Goal: Task Accomplishment & Management: Use online tool/utility

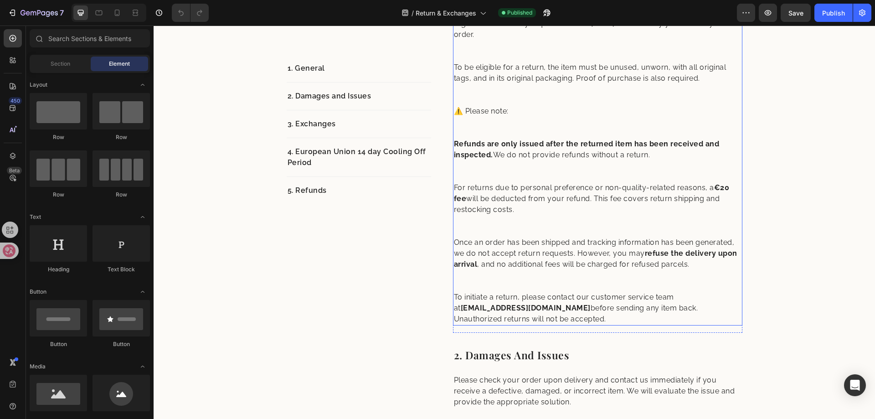
scroll to position [228, 0]
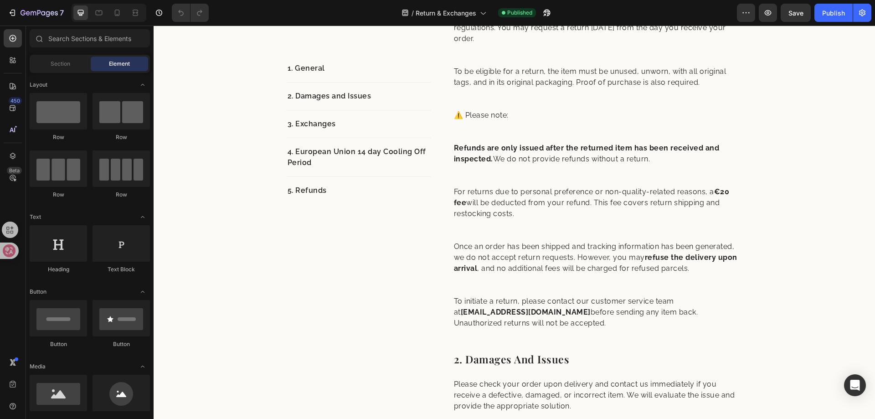
drag, startPoint x: 7, startPoint y: 17, endPoint x: 260, endPoint y: 0, distance: 253.4
click at [272, 3] on div "7 Version history / Return & Exchanges Published Preview Save Publish" at bounding box center [437, 13] width 875 height 26
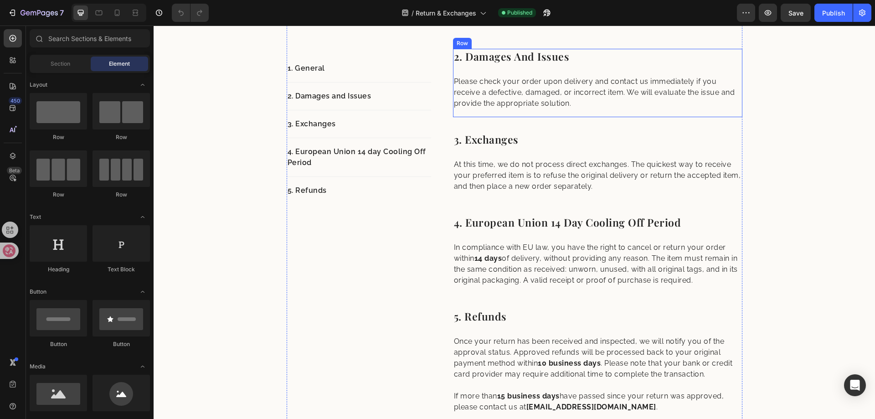
scroll to position [671, 0]
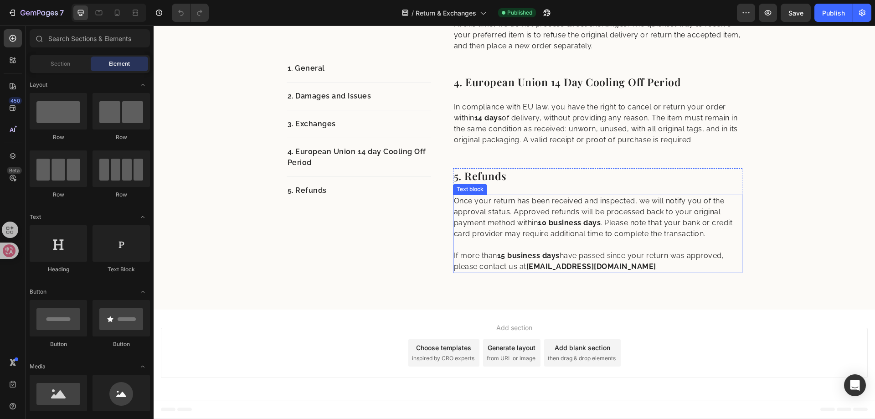
click at [531, 266] on strong "[EMAIL_ADDRESS][DOMAIN_NAME]" at bounding box center [591, 266] width 130 height 9
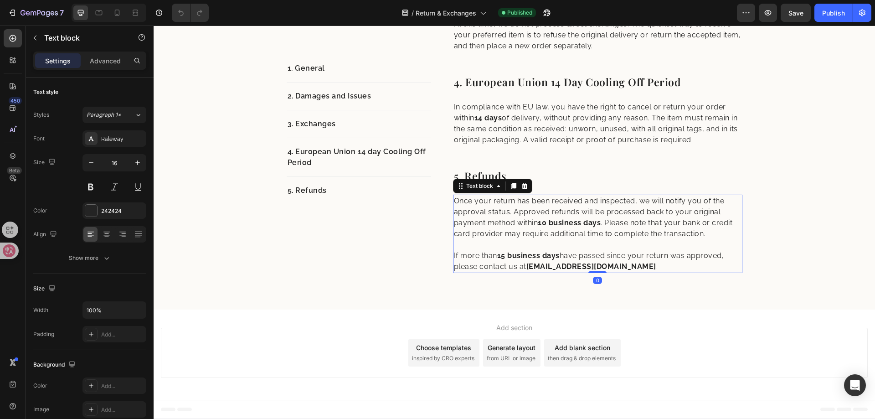
click at [531, 266] on strong "[EMAIL_ADDRESS][DOMAIN_NAME]" at bounding box center [591, 266] width 130 height 9
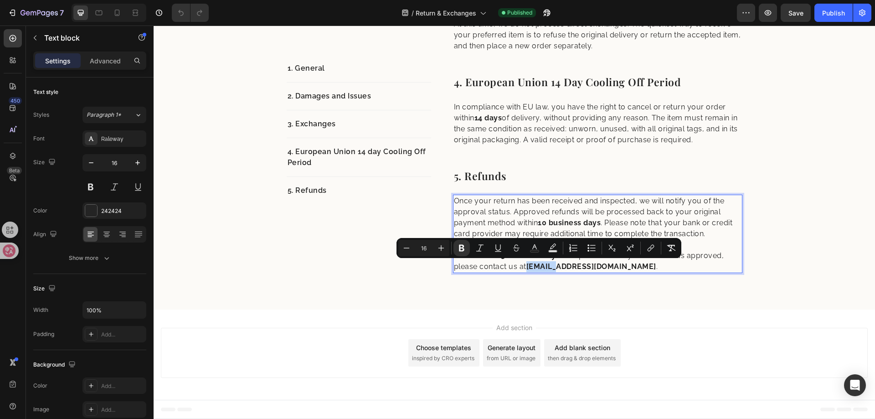
click at [526, 265] on strong "[EMAIL_ADDRESS][DOMAIN_NAME]" at bounding box center [591, 266] width 130 height 9
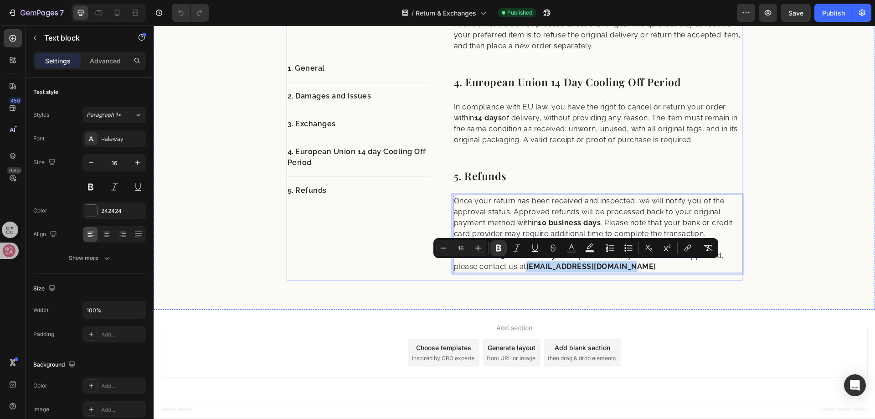
drag, startPoint x: 524, startPoint y: 266, endPoint x: 627, endPoint y: 273, distance: 103.6
copy strong "[EMAIL_ADDRESS][DOMAIN_NAME]"
click at [579, 213] on p "Once your return has been received and inspected, we will notify you of the app…" at bounding box center [597, 222] width 287 height 55
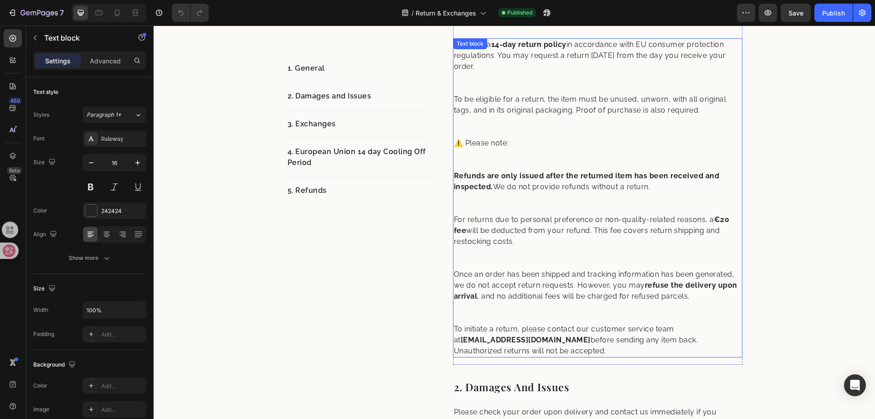
scroll to position [215, 0]
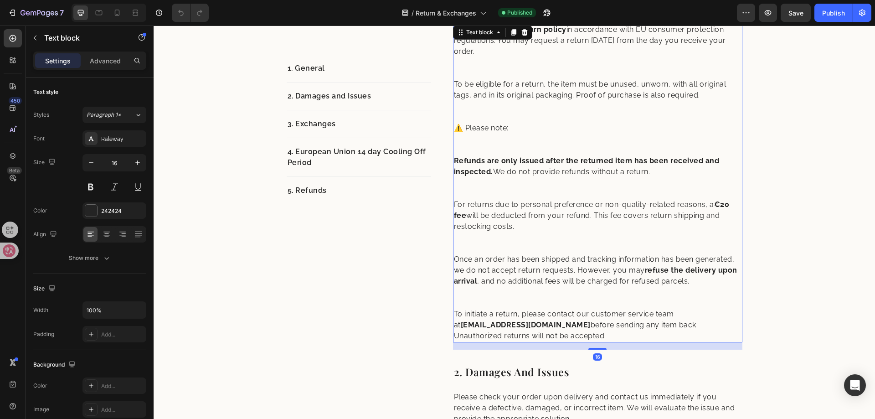
click at [541, 324] on p "To initiate a return, please contact our customer service team at [EMAIL_ADDRES…" at bounding box center [597, 324] width 287 height 33
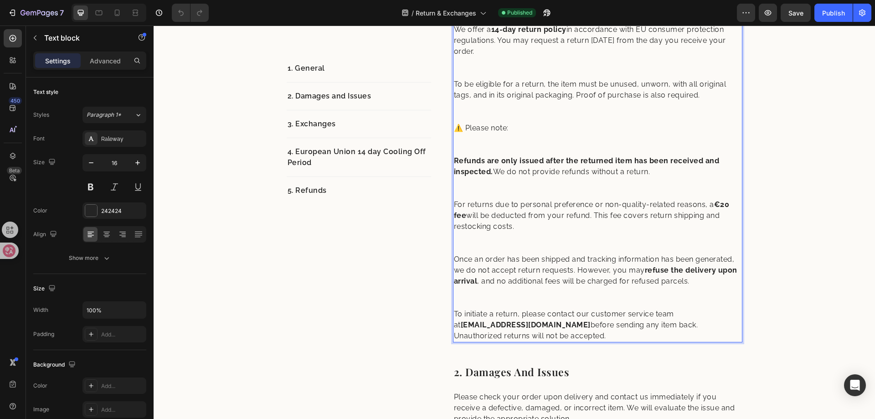
click at [540, 325] on p "To initiate a return, please contact our customer service team at [EMAIL_ADDRES…" at bounding box center [597, 324] width 287 height 33
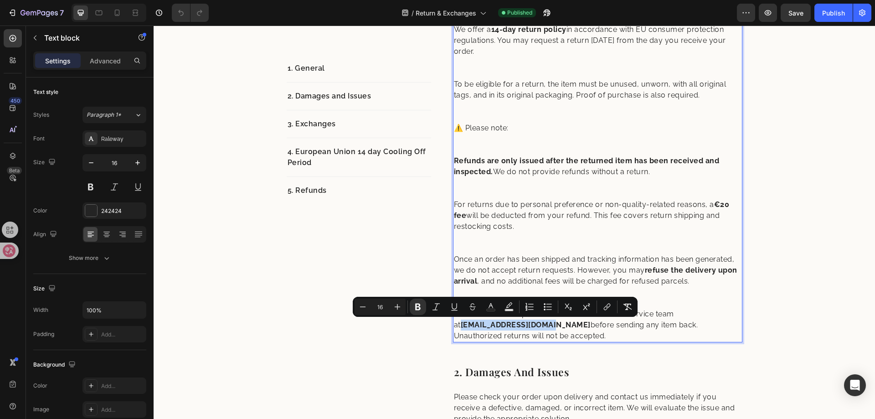
drag, startPoint x: 540, startPoint y: 325, endPoint x: 451, endPoint y: 323, distance: 89.3
click at [454, 323] on p "To initiate a return, please contact our customer service team at [EMAIL_ADDRES…" at bounding box center [597, 324] width 287 height 33
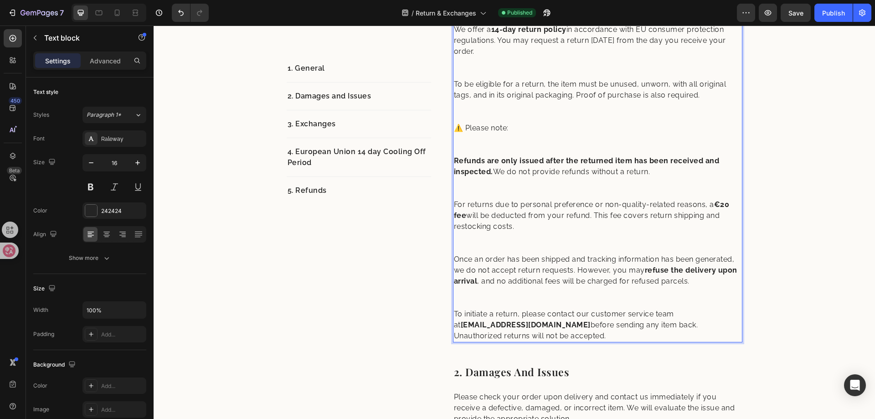
click at [603, 295] on p "Once an order has been shipped and tracking information has been generated, we …" at bounding box center [597, 281] width 287 height 55
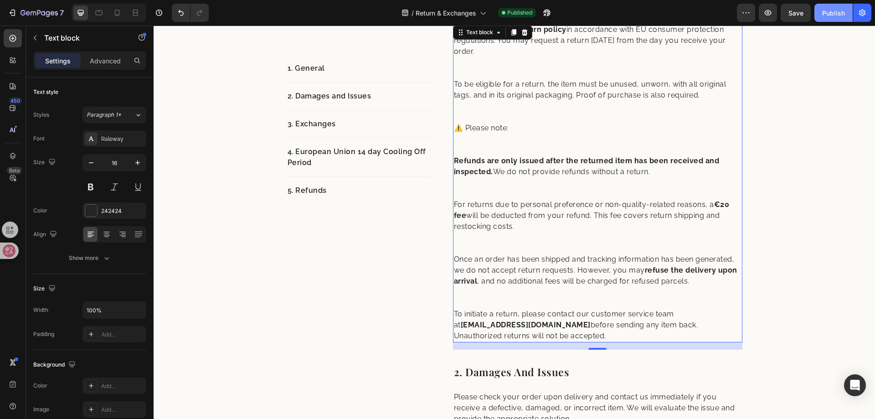
click at [834, 18] on button "Publish" at bounding box center [833, 13] width 38 height 18
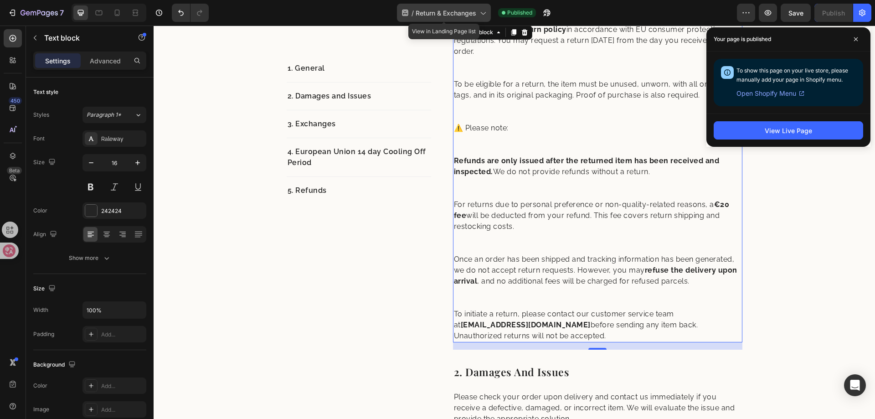
click at [425, 18] on div "/ Return & Exchanges" at bounding box center [444, 13] width 94 height 18
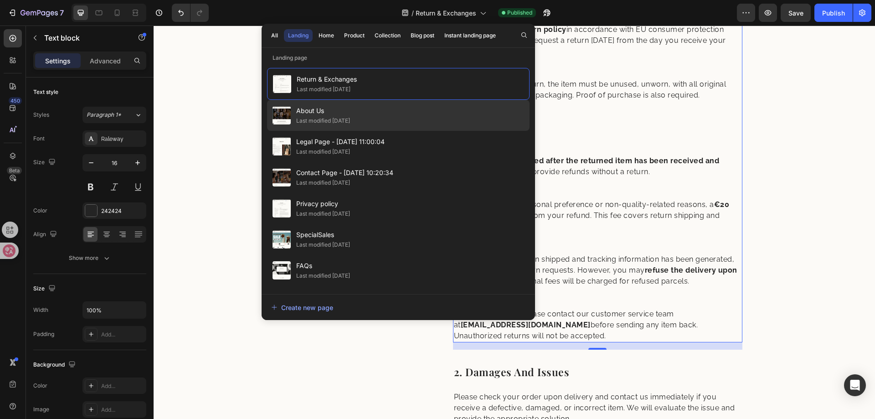
click at [383, 115] on div "About Us Last modified [DATE]" at bounding box center [398, 115] width 262 height 31
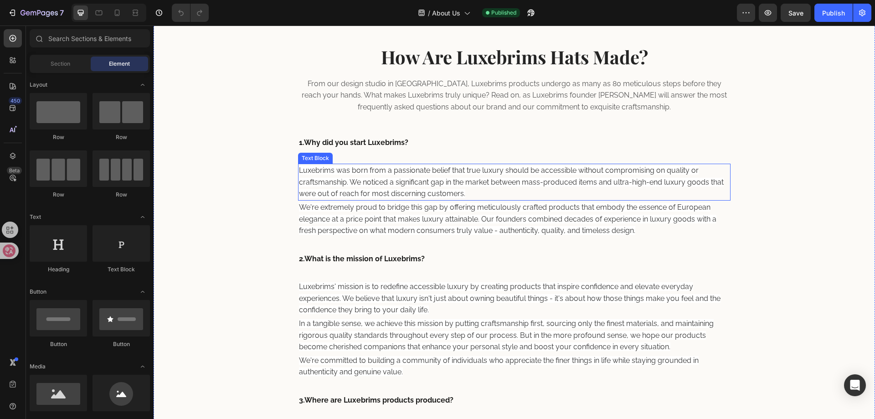
scroll to position [319, 0]
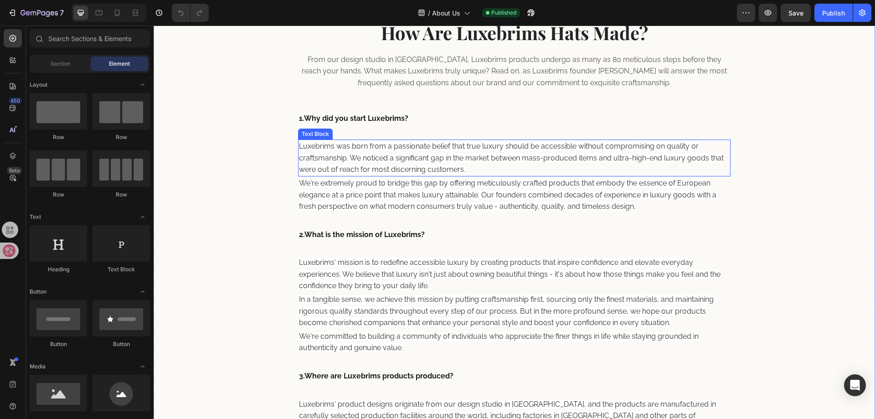
click at [441, 201] on p "We're extremely proud to bridge this gap by offering meticulously crafted produ…" at bounding box center [514, 194] width 431 height 35
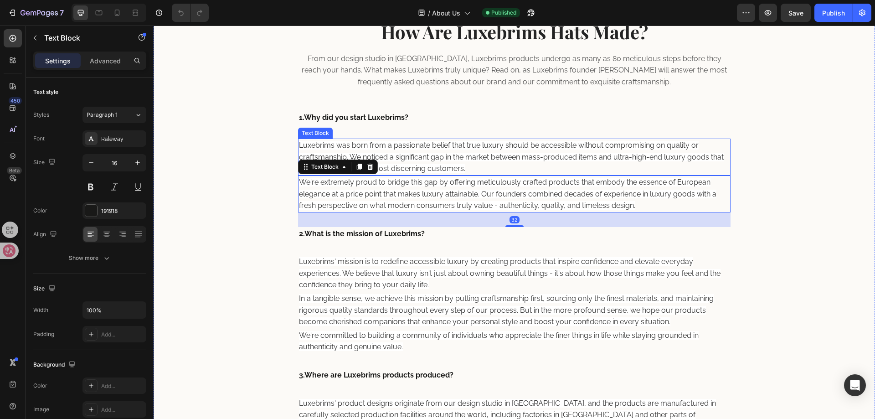
click at [425, 161] on span "Luxebrims was born from a passionate belief that true luxury should be accessib…" at bounding box center [511, 157] width 425 height 32
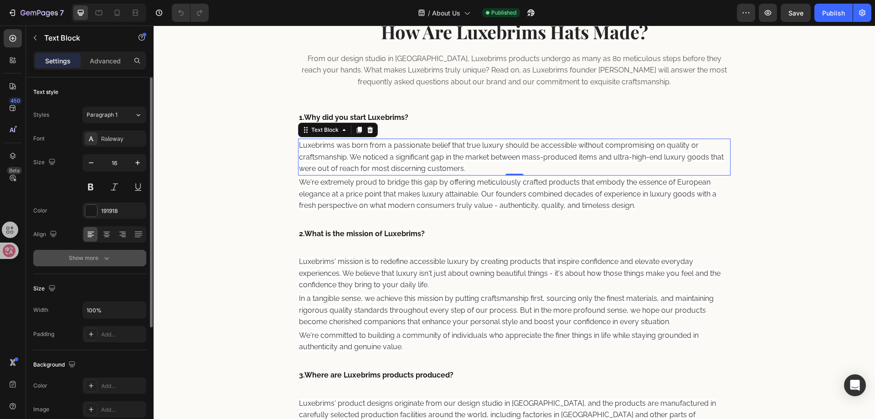
click at [74, 255] on div "Show more" at bounding box center [90, 257] width 42 height 9
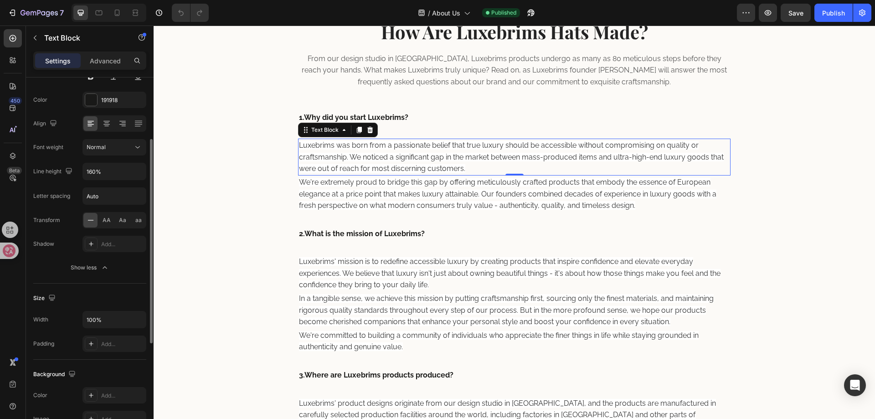
scroll to position [20, 0]
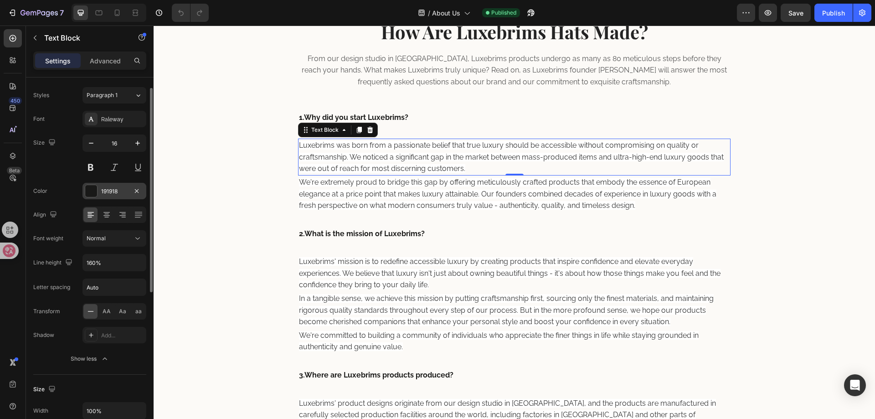
click at [118, 192] on div "191918" at bounding box center [114, 191] width 26 height 8
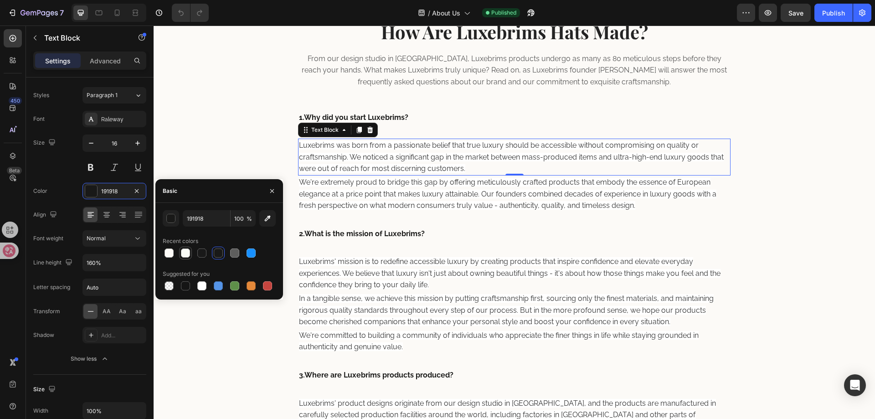
click at [180, 252] on div at bounding box center [185, 252] width 11 height 11
click at [235, 253] on div at bounding box center [234, 252] width 9 height 9
click at [205, 251] on div at bounding box center [201, 252] width 9 height 9
type input "FAFCF7"
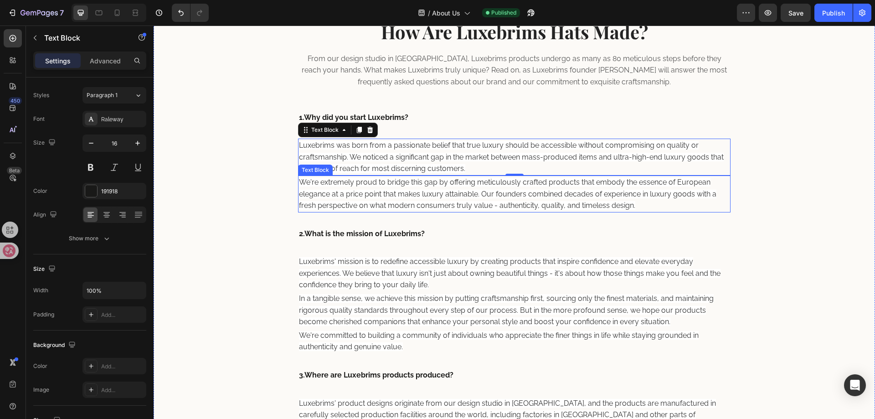
click at [436, 195] on span "We're extremely proud to bridge this gap by offering meticulously crafted produ…" at bounding box center [507, 194] width 417 height 32
click at [439, 164] on p "Luxebrims was born from a passionate belief that true luxury should be accessib…" at bounding box center [514, 156] width 431 height 35
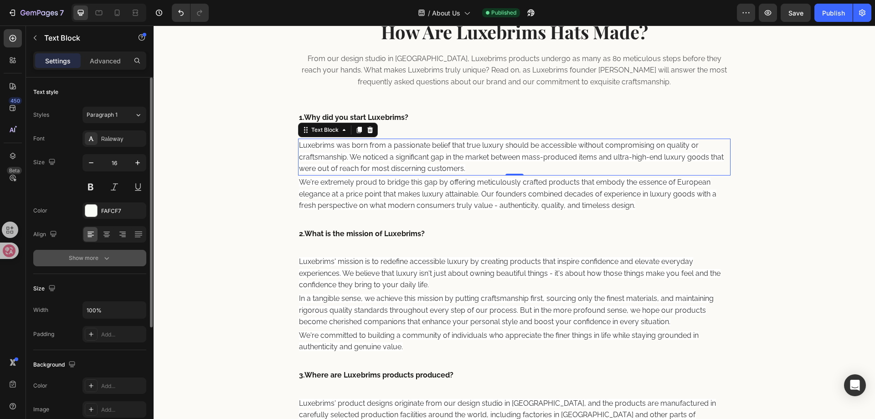
click at [96, 254] on div "Show more" at bounding box center [90, 257] width 42 height 9
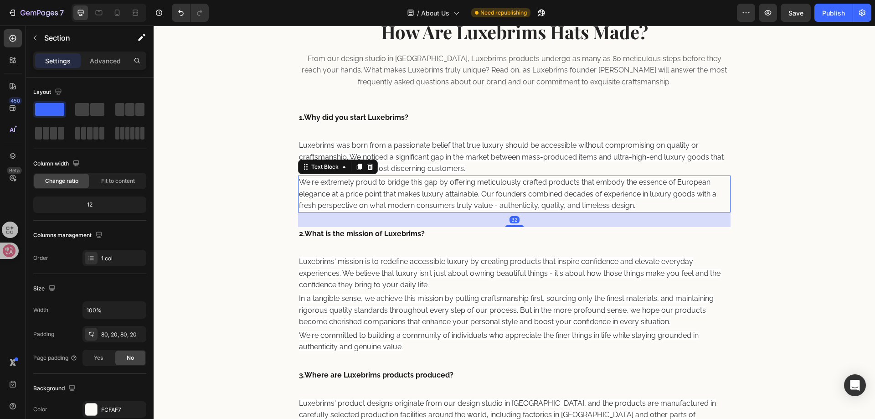
click at [716, 177] on p "We're extremely proud to bridge this gap by offering meticulously crafted produ…" at bounding box center [514, 193] width 431 height 35
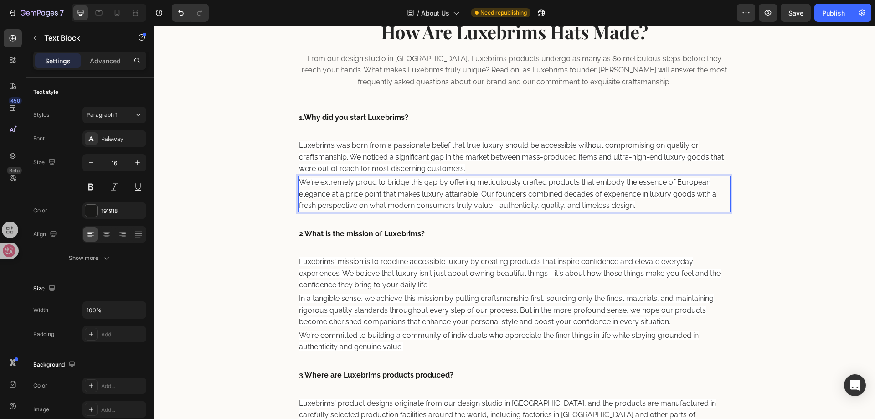
click at [716, 175] on div "We're extremely proud to bridge this gap by offering meticulously crafted produ…" at bounding box center [514, 193] width 433 height 37
click at [94, 61] on p "Advanced" at bounding box center [105, 61] width 31 height 10
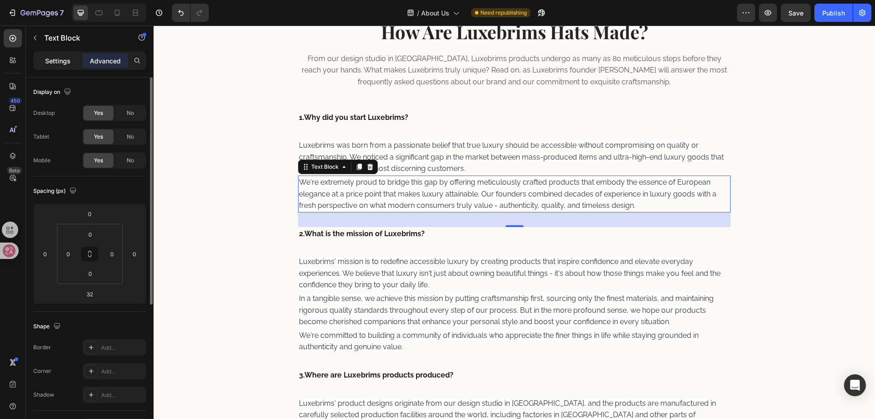
click at [53, 64] on p "Settings" at bounding box center [58, 61] width 26 height 10
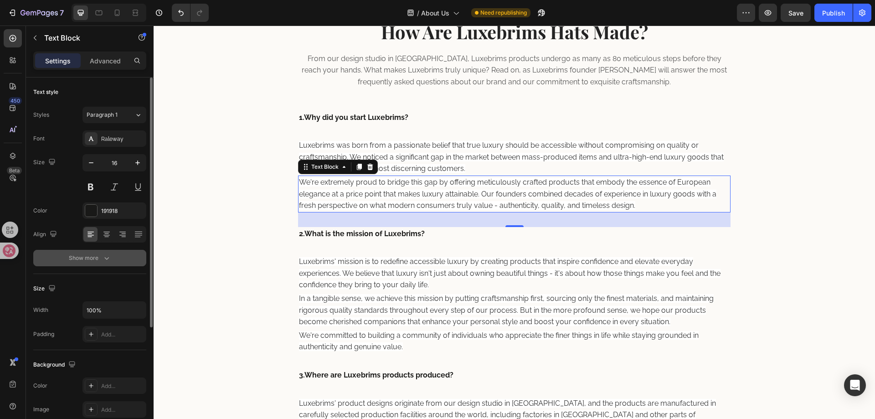
click at [92, 256] on div "Show more" at bounding box center [90, 257] width 42 height 9
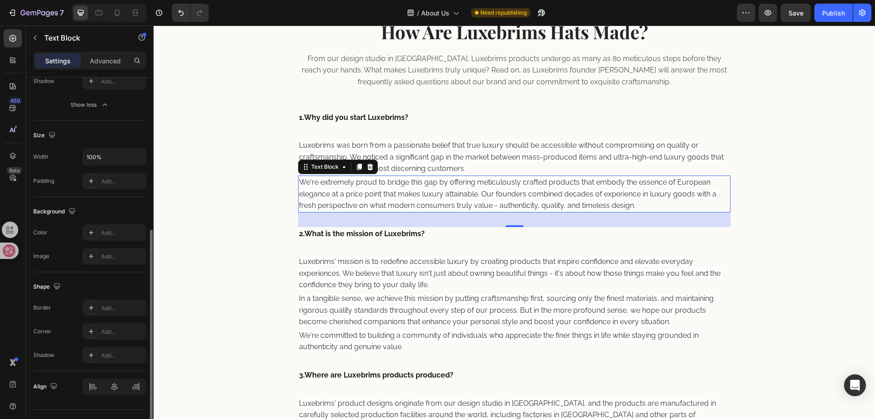
scroll to position [293, 0]
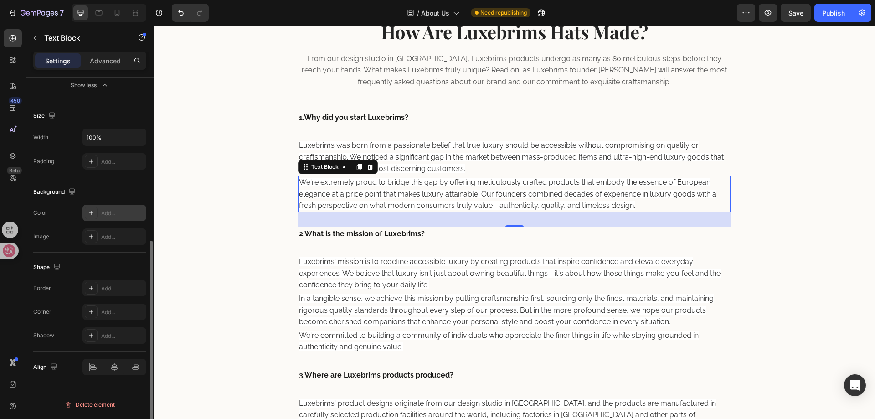
click at [93, 215] on icon at bounding box center [90, 212] width 7 height 7
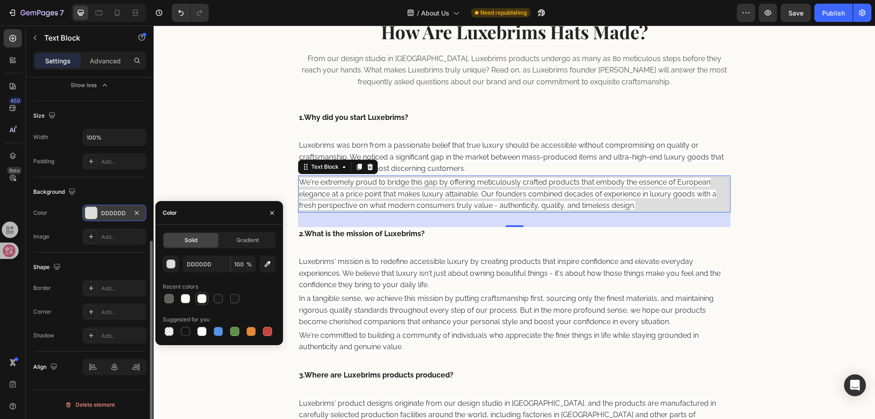
click at [195, 300] on div at bounding box center [201, 298] width 13 height 13
type input "FAFCF7"
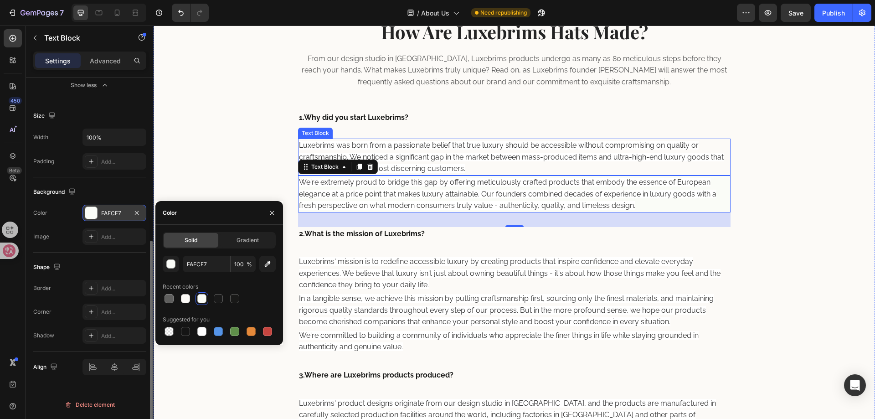
click at [561, 157] on span "Luxebrims was born from a passionate belief that true luxury should be accessib…" at bounding box center [511, 157] width 425 height 32
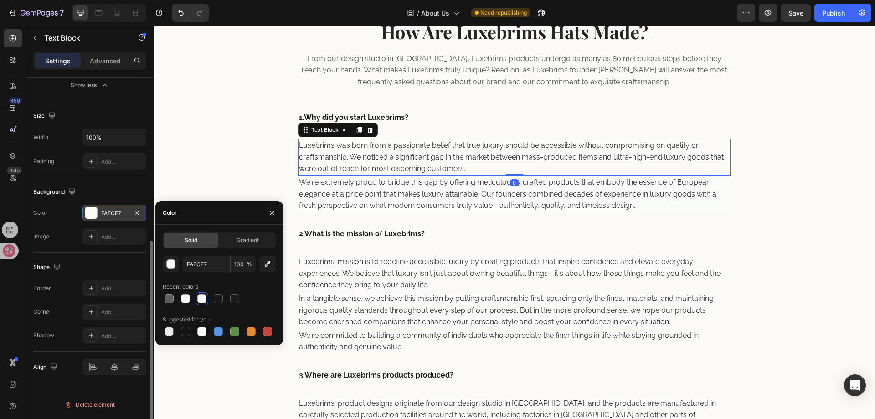
scroll to position [173, 0]
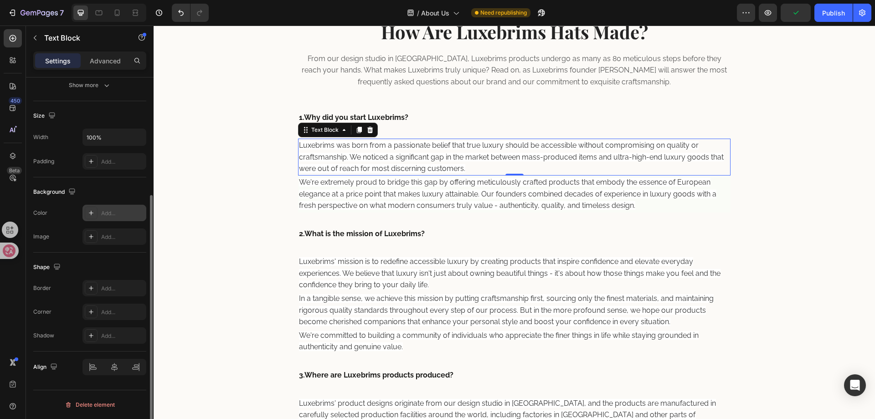
click at [109, 212] on div "Add..." at bounding box center [122, 213] width 43 height 8
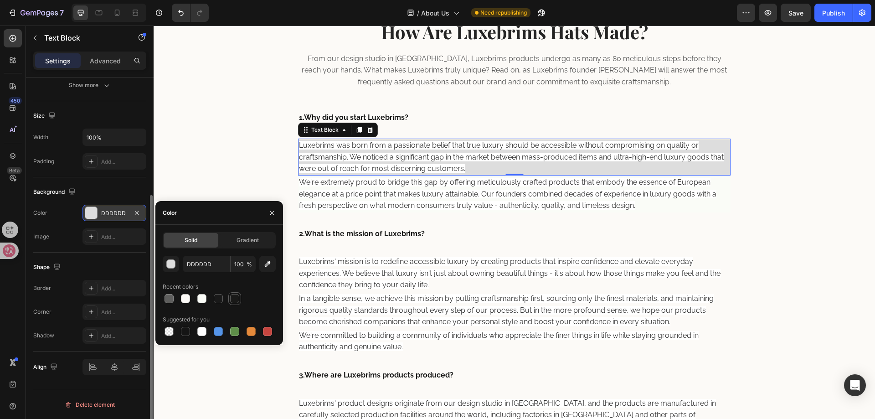
click at [236, 297] on div at bounding box center [234, 298] width 9 height 9
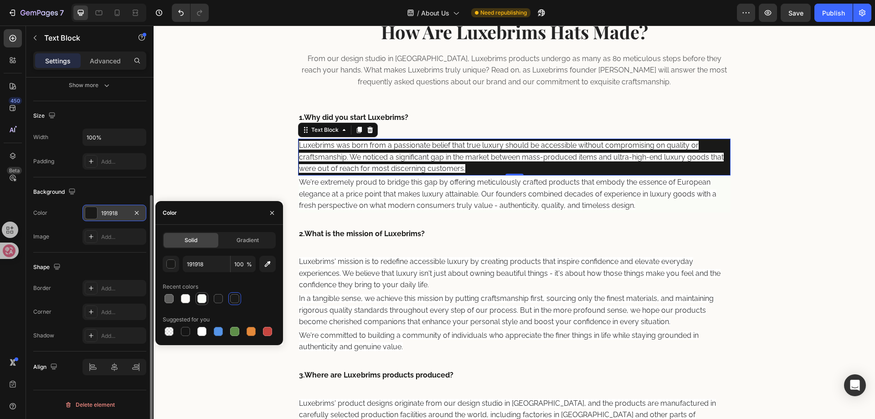
click at [204, 300] on div at bounding box center [201, 298] width 9 height 9
type input "FAFCF7"
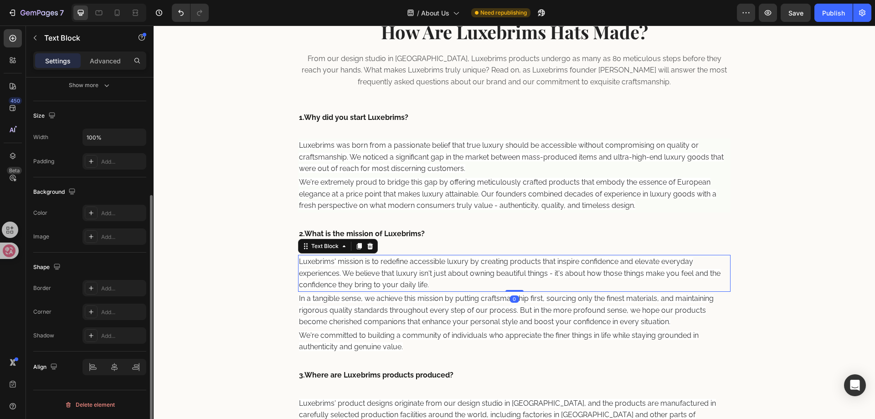
click at [389, 275] on span "Luxebrims' mission is to redefine accessible luxury by creating products that i…" at bounding box center [509, 273] width 421 height 32
click at [116, 220] on div "Add..." at bounding box center [114, 213] width 64 height 16
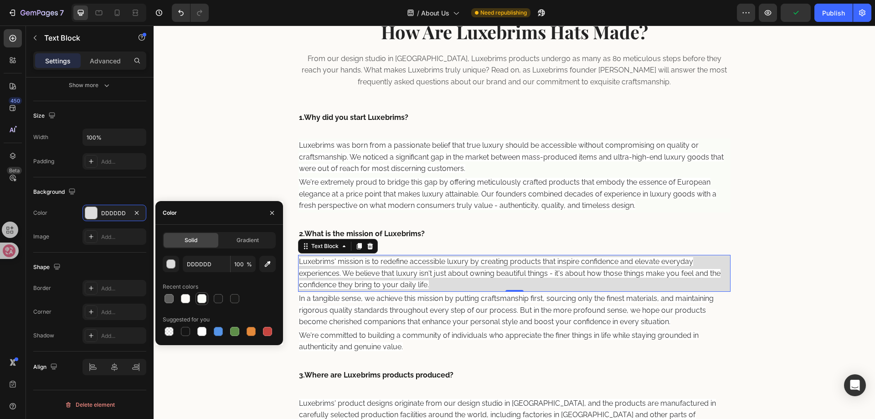
click at [197, 299] on div at bounding box center [201, 298] width 9 height 9
type input "FAFCF7"
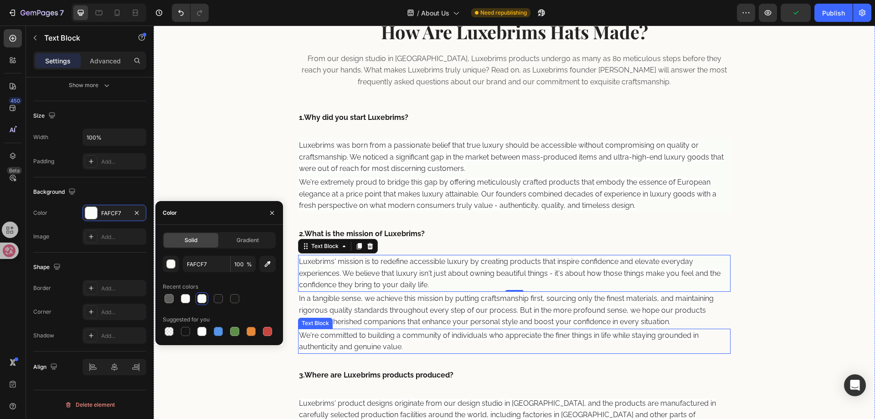
click at [388, 332] on span "We're committed to building a community of individuals who appreciate the finer…" at bounding box center [499, 341] width 400 height 20
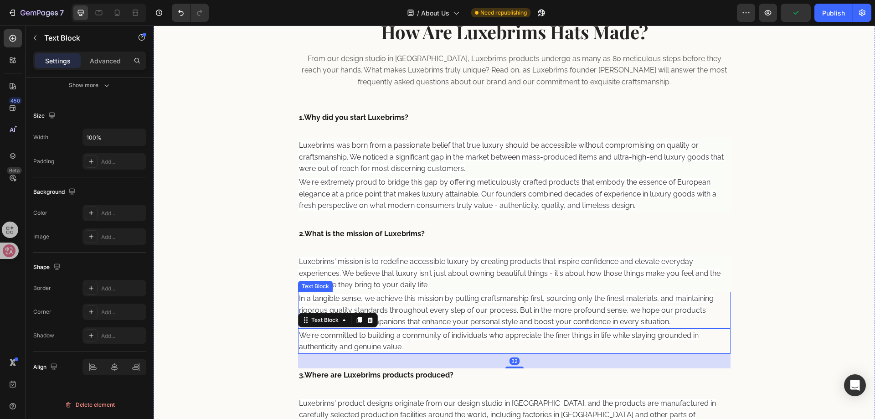
click at [382, 311] on span "In a tangible sense, we achieve this mission by putting craftsmanship first, so…" at bounding box center [506, 310] width 415 height 32
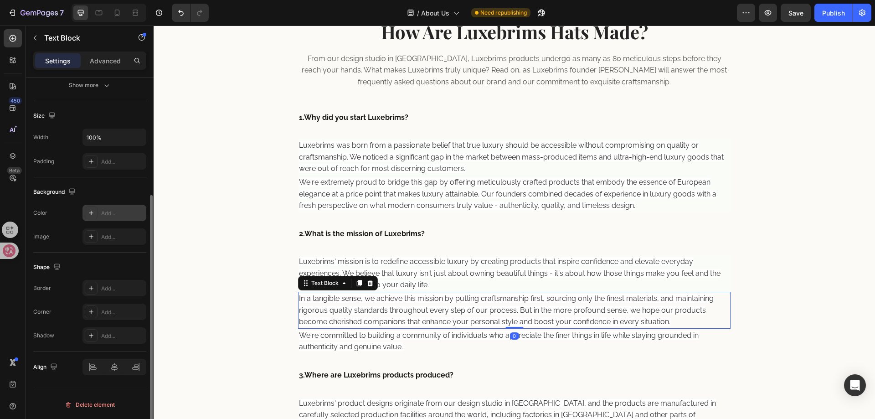
click at [113, 216] on div "Add..." at bounding box center [122, 213] width 43 height 8
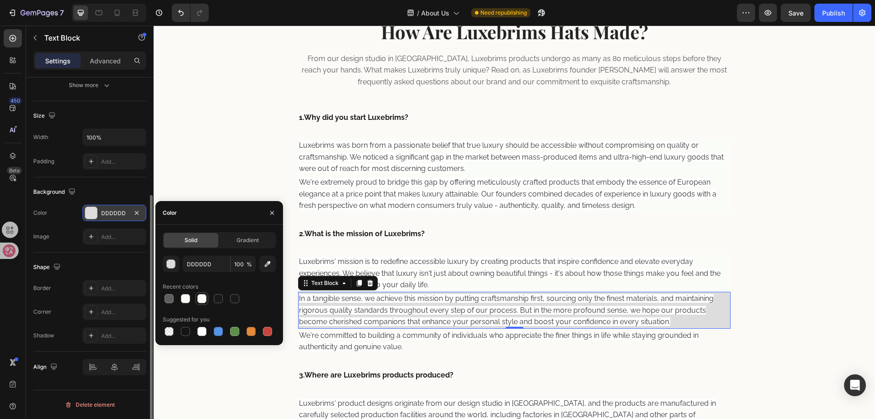
click at [198, 299] on div at bounding box center [201, 298] width 9 height 9
type input "FAFCF7"
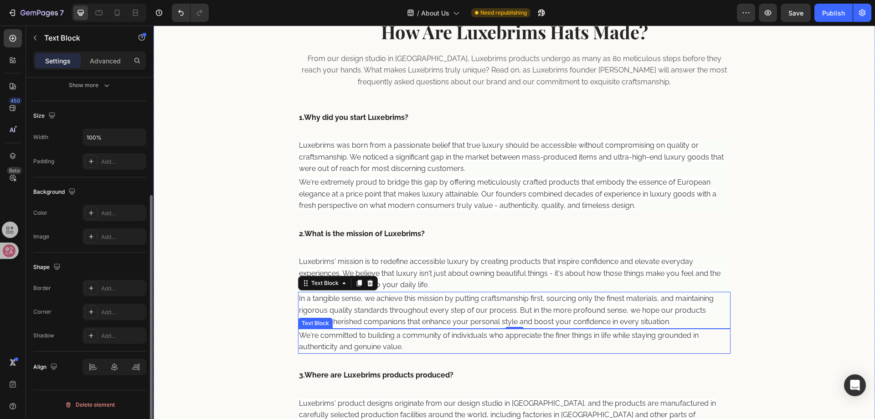
click at [375, 344] on span "We're committed to building a community of individuals who appreciate the finer…" at bounding box center [499, 341] width 400 height 20
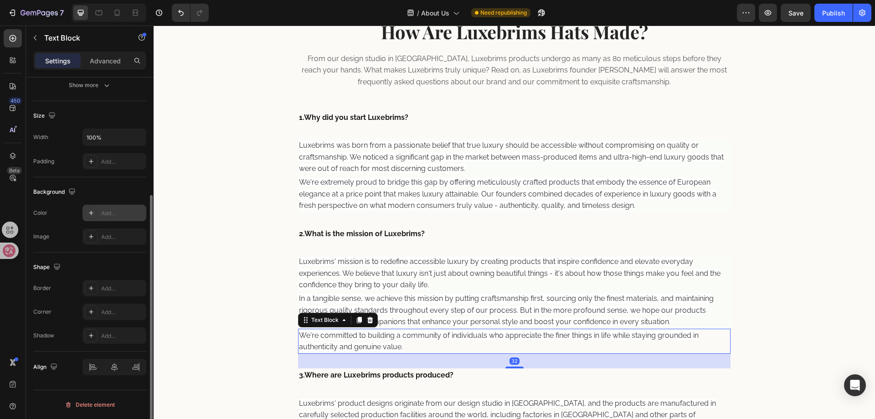
click at [109, 211] on div "Add..." at bounding box center [122, 213] width 43 height 8
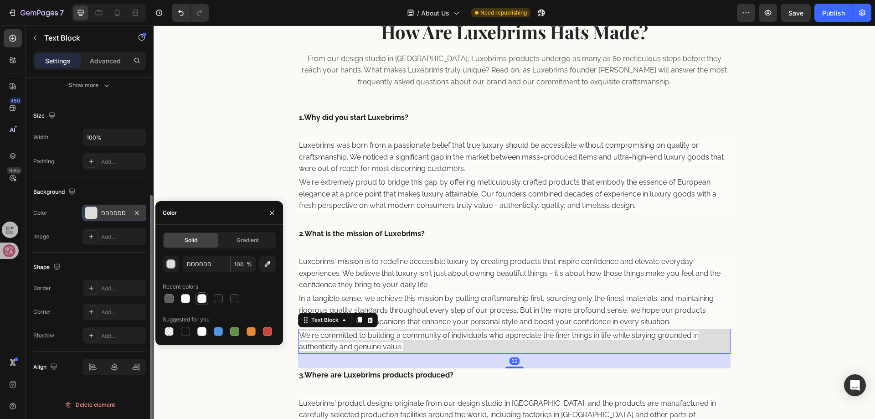
click at [201, 298] on div at bounding box center [201, 298] width 9 height 9
type input "FAFCF7"
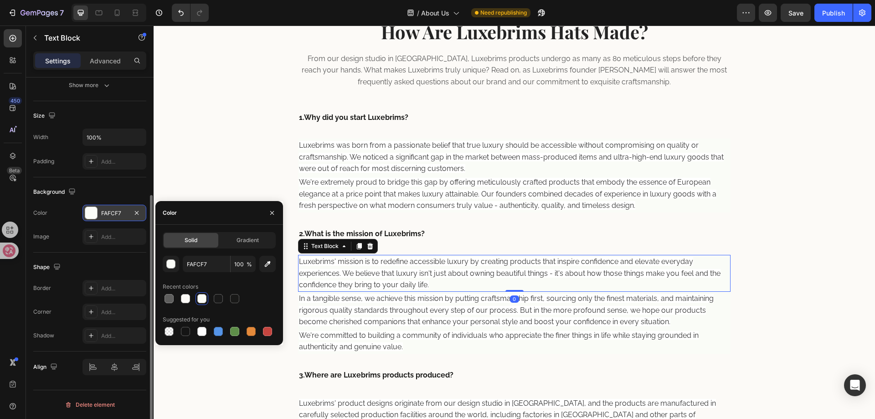
click at [460, 266] on p "Luxebrims' mission is to redefine accessible luxury by creating products that i…" at bounding box center [514, 273] width 431 height 35
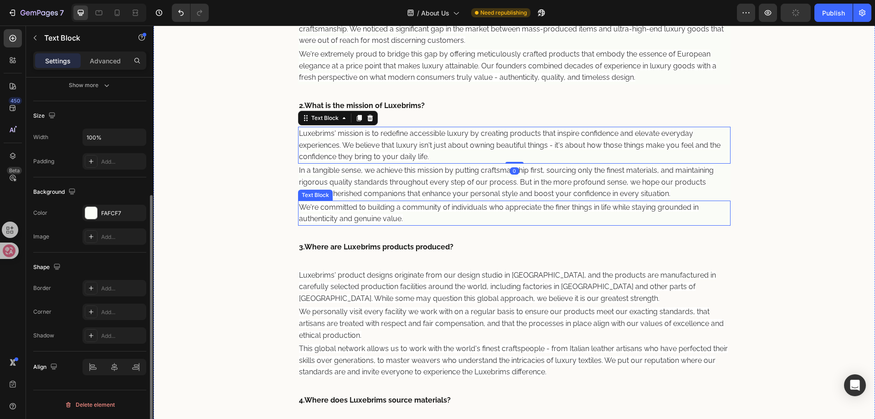
scroll to position [501, 0]
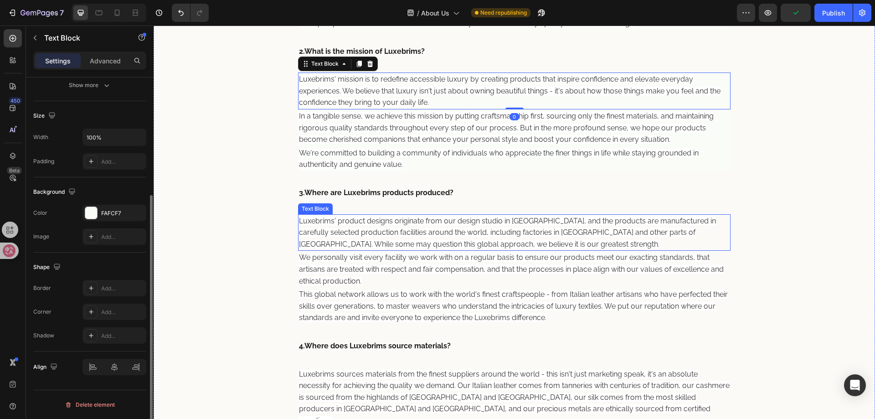
click at [415, 233] on span "Luxebrims' product designs originate from our design studio in Europe, and the …" at bounding box center [507, 232] width 417 height 32
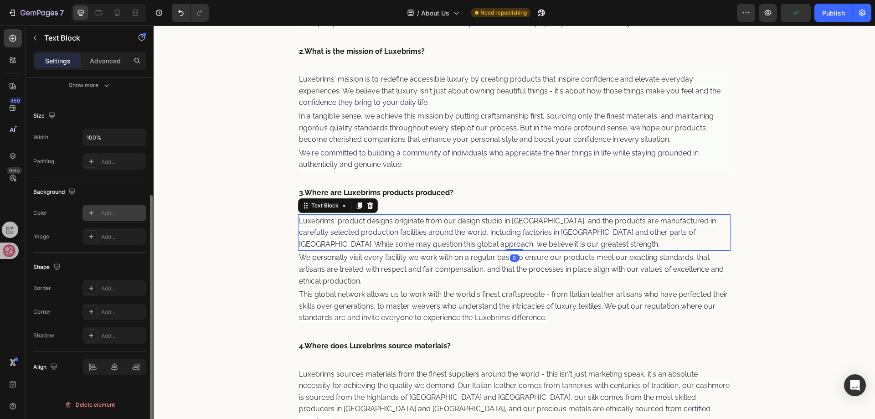
click at [96, 220] on div "Add..." at bounding box center [114, 213] width 64 height 16
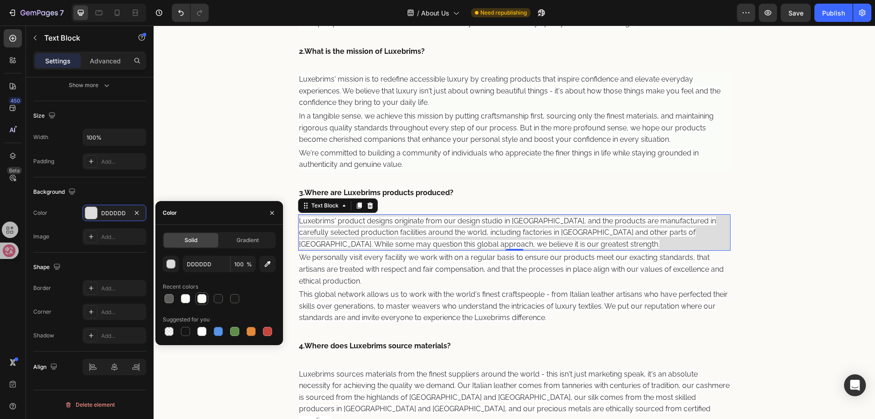
click at [200, 303] on div at bounding box center [201, 298] width 11 height 11
type input "FAFCF7"
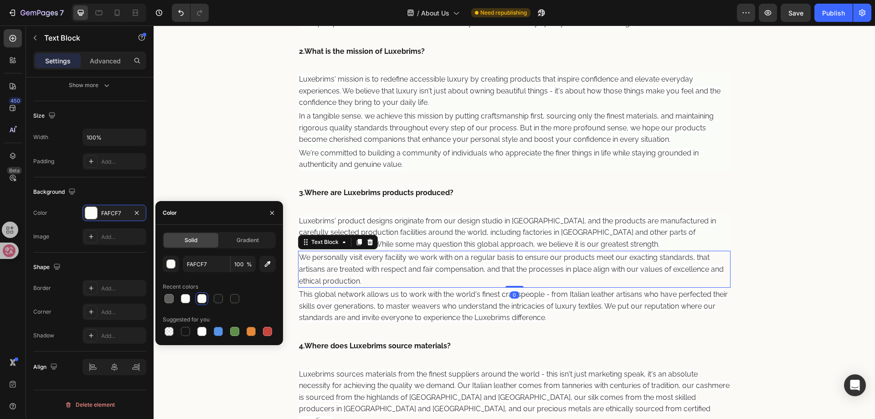
click at [393, 275] on p "We personally visit every facility we work with on a regular basis to ensure ou…" at bounding box center [514, 268] width 431 height 35
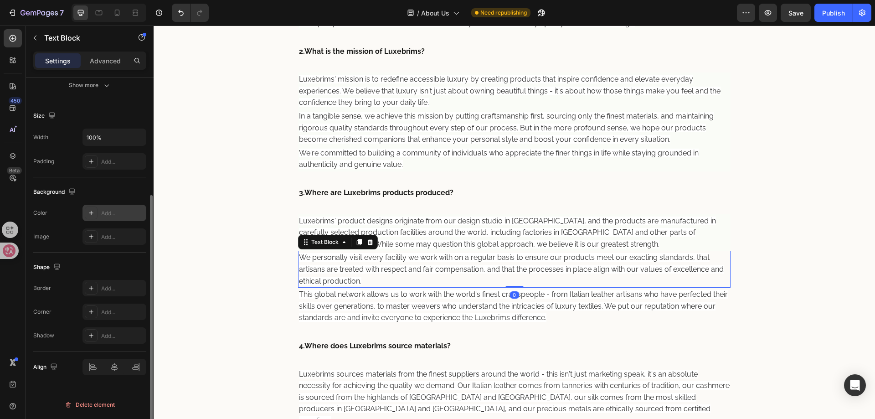
click at [98, 212] on div "Add..." at bounding box center [114, 213] width 64 height 16
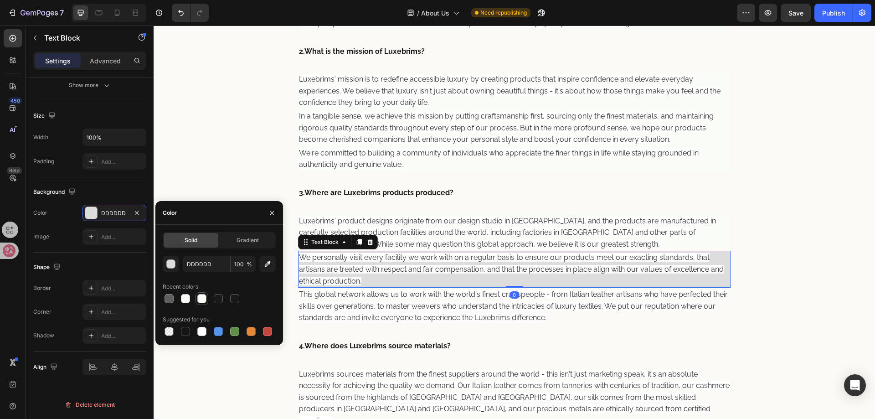
click at [201, 299] on div at bounding box center [201, 298] width 9 height 9
type input "FAFCF7"
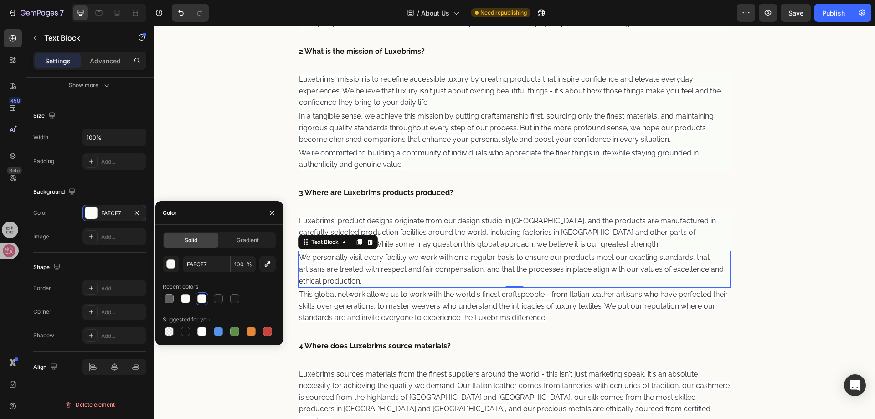
click at [423, 315] on span "This global network allows us to work with the world's finest craftspeople - fr…" at bounding box center [513, 306] width 429 height 32
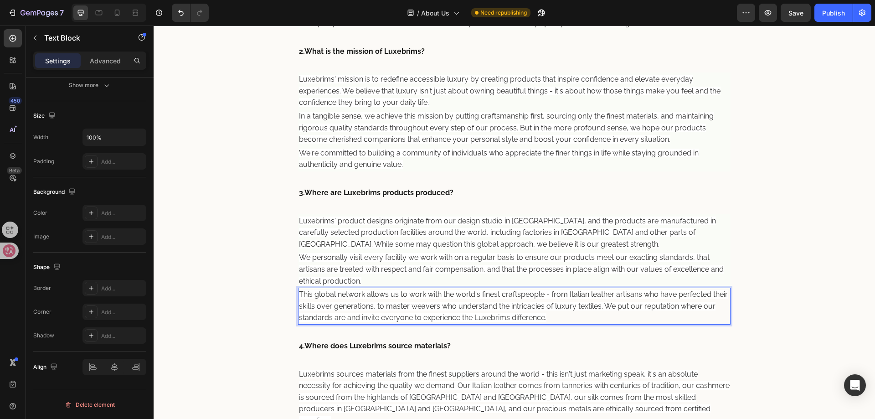
click at [373, 304] on span "This global network allows us to work with the world's finest craftspeople - fr…" at bounding box center [513, 306] width 429 height 32
click at [108, 216] on div "Add..." at bounding box center [122, 213] width 43 height 8
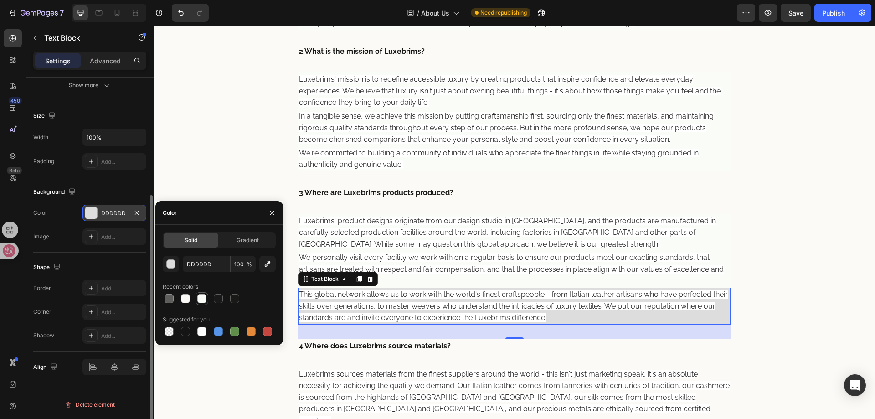
click at [204, 297] on div at bounding box center [201, 298] width 9 height 9
type input "FAFCF7"
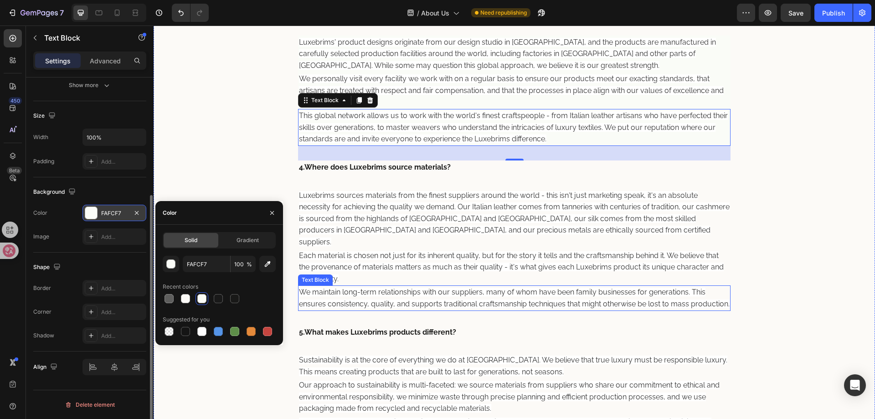
scroll to position [683, 0]
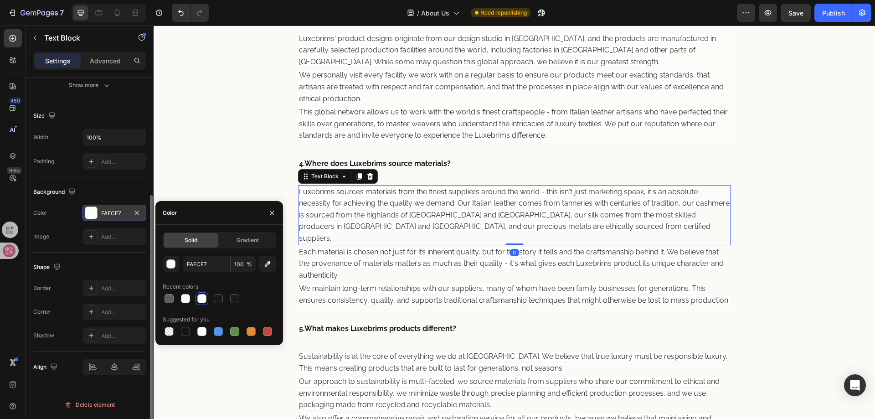
click at [434, 207] on p "Luxebrims sources materials from the finest suppliers around the world - this i…" at bounding box center [514, 215] width 431 height 58
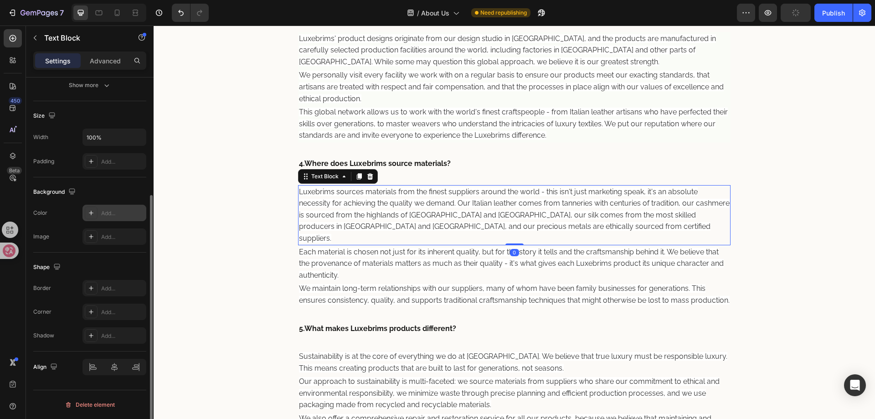
click at [108, 215] on div "Add..." at bounding box center [122, 213] width 43 height 8
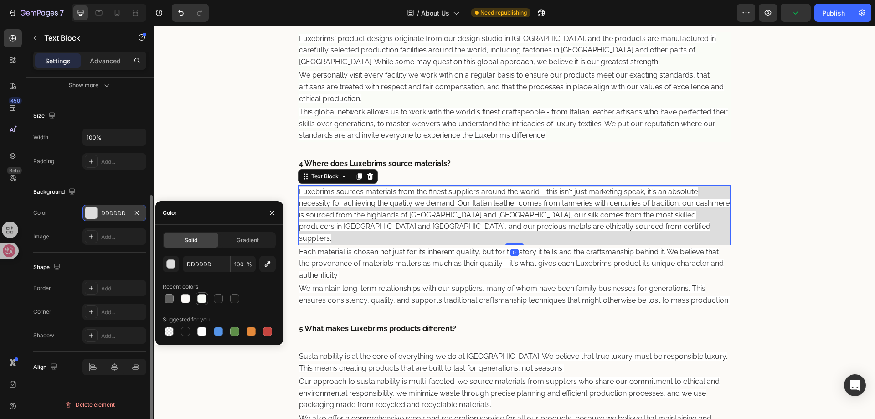
click at [200, 297] on div at bounding box center [201, 298] width 9 height 9
type input "FAFCF7"
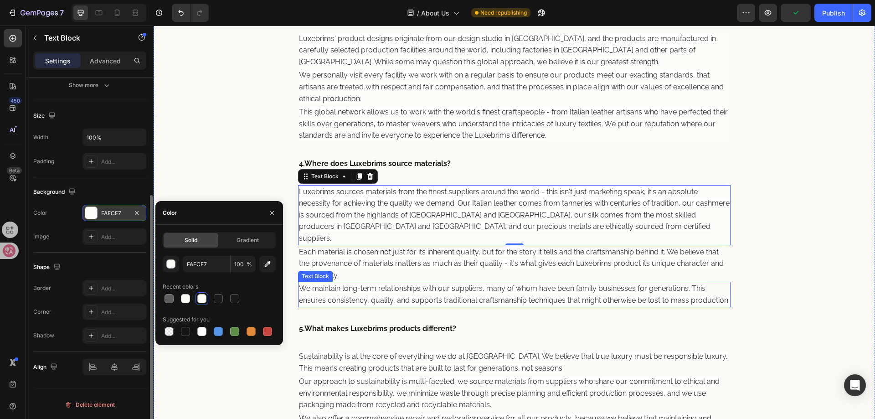
click at [387, 256] on p "Each material is chosen not just for its inherent quality, but for the story it…" at bounding box center [514, 263] width 431 height 35
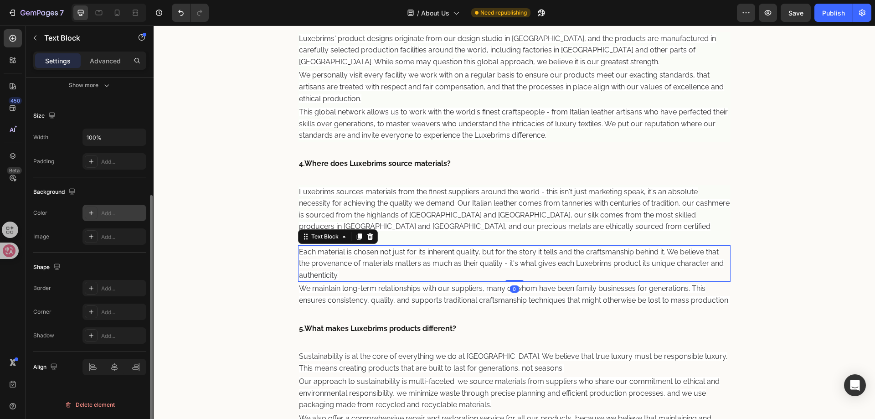
click at [104, 213] on div "Add..." at bounding box center [122, 213] width 43 height 8
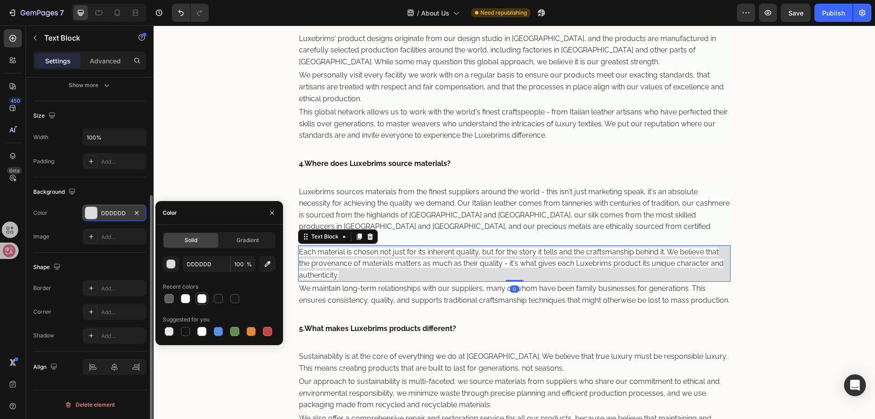
click at [203, 294] on div at bounding box center [201, 298] width 9 height 9
type input "FAFCF7"
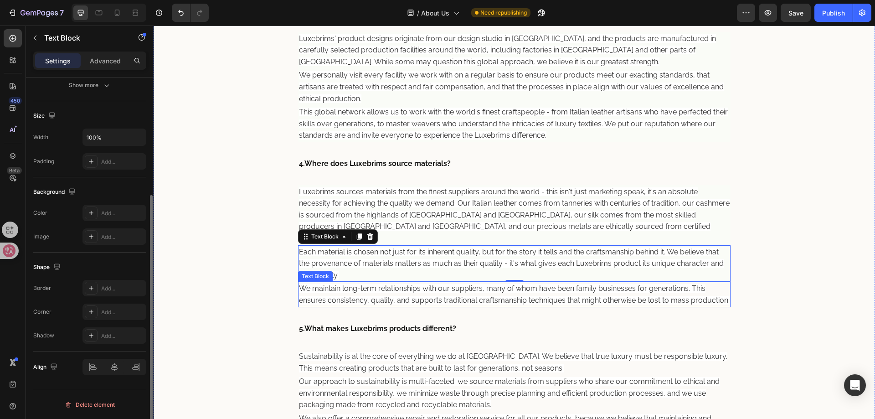
click at [397, 285] on span "We maintain long-term relationships with our suppliers, many of whom have been …" at bounding box center [514, 294] width 430 height 20
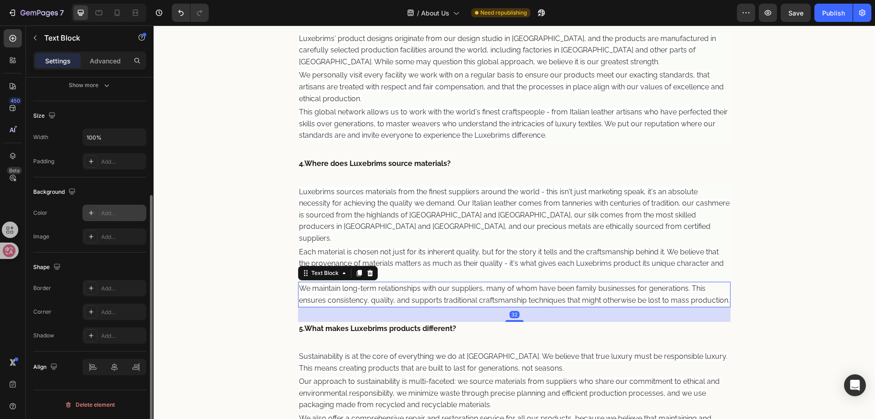
click at [102, 219] on div "Add..." at bounding box center [114, 213] width 64 height 16
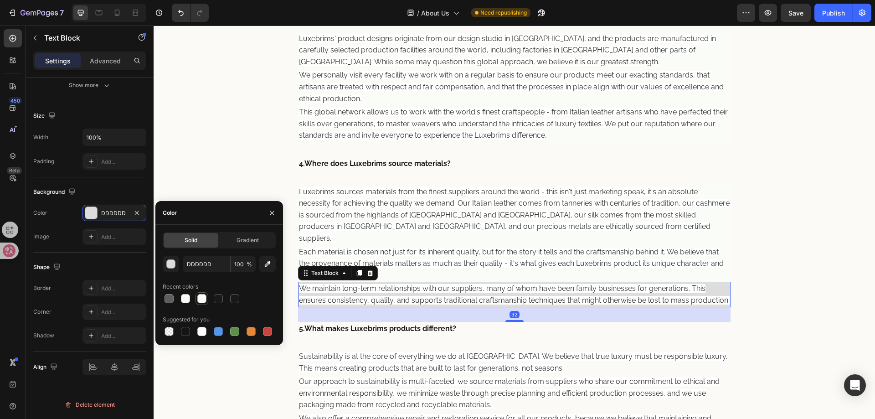
click at [197, 296] on div at bounding box center [201, 298] width 9 height 9
type input "FAFCF7"
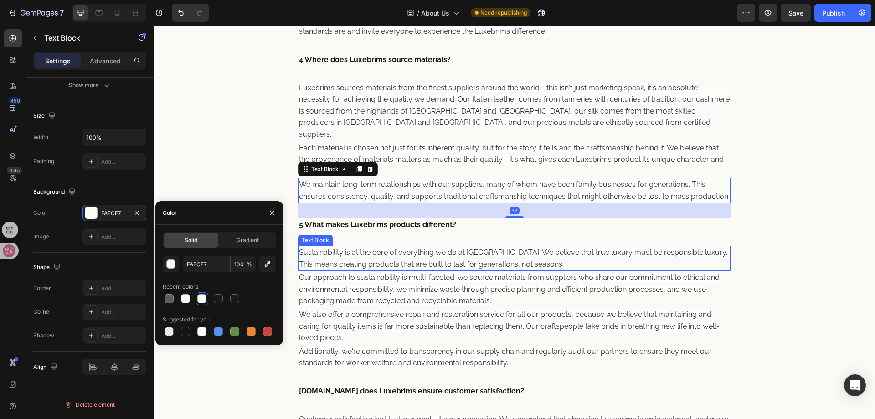
scroll to position [820, 0]
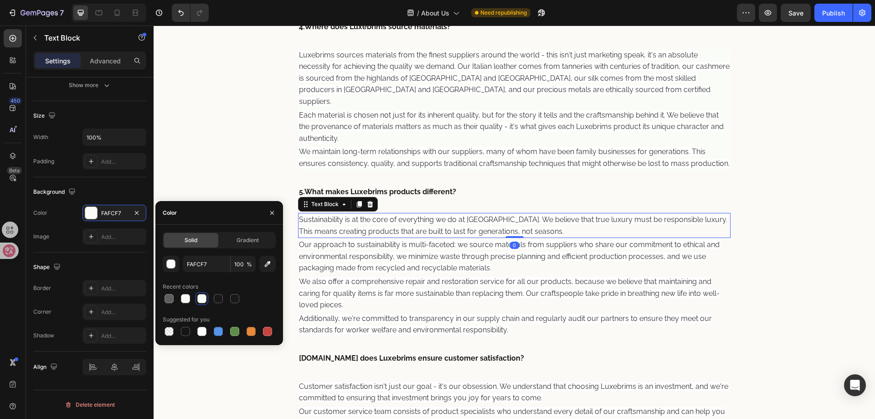
click at [415, 231] on span "Sustainability is at the core of everything we do at Luxebrims. We believe that…" at bounding box center [513, 225] width 428 height 20
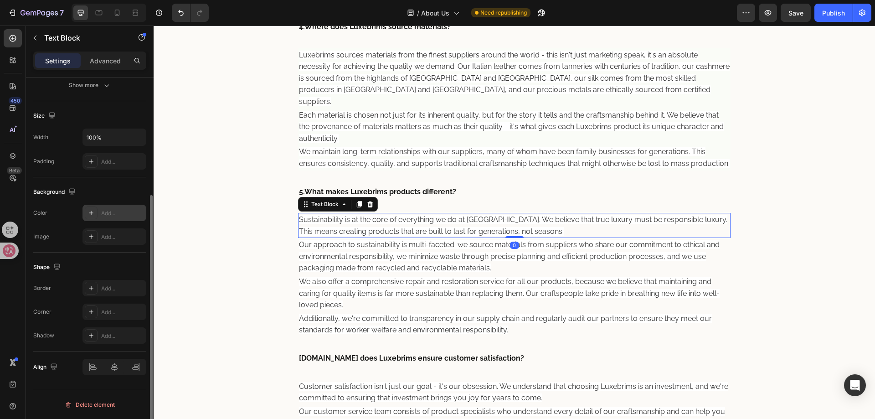
click at [91, 209] on icon at bounding box center [90, 212] width 7 height 7
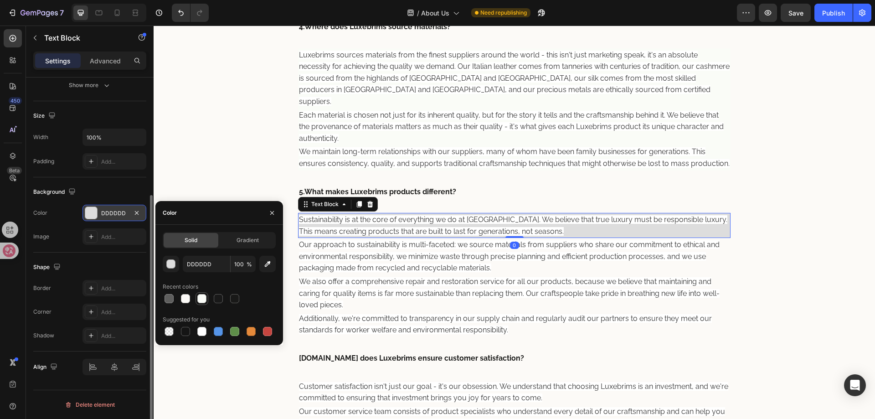
click at [197, 297] on div at bounding box center [201, 298] width 9 height 9
type input "FAFCF7"
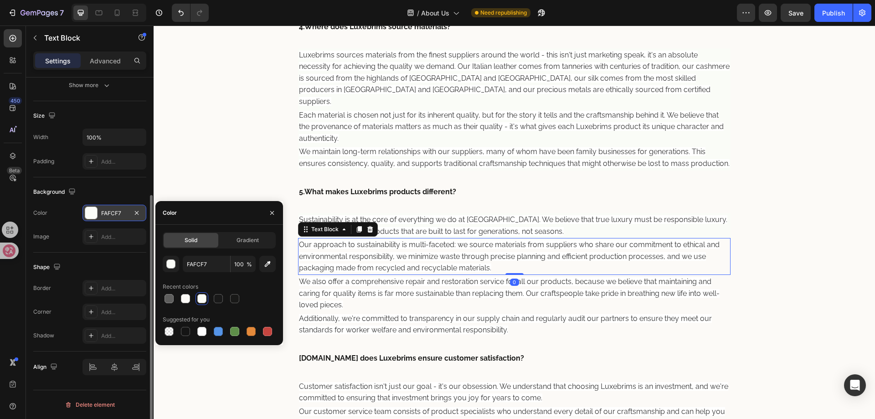
click at [357, 251] on p "Our approach to sustainability is multi-faceted: we source materials from suppl…" at bounding box center [514, 256] width 431 height 35
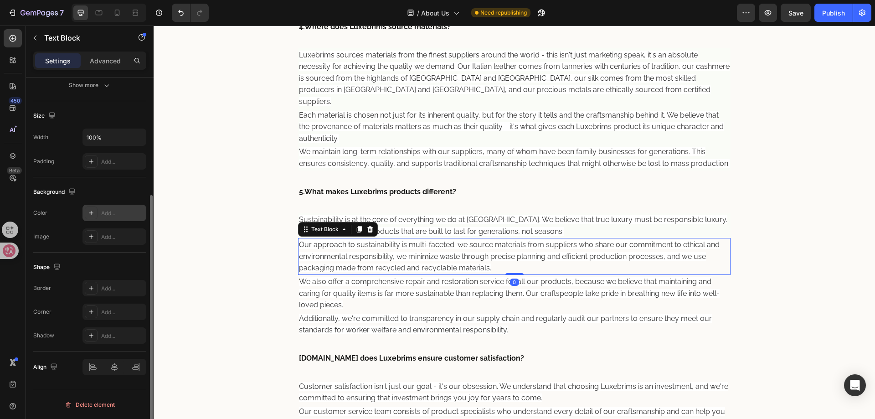
click at [116, 215] on div "Add..." at bounding box center [122, 213] width 43 height 8
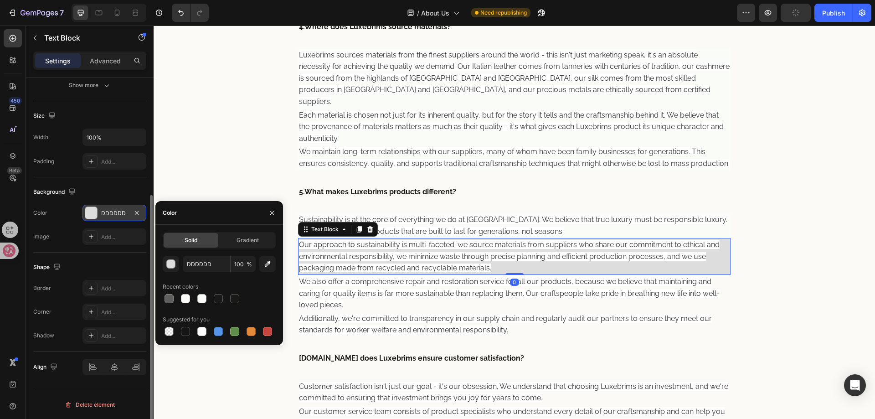
click at [195, 302] on div at bounding box center [219, 298] width 113 height 13
click at [195, 302] on div at bounding box center [201, 298] width 13 height 13
type input "FAFCF7"
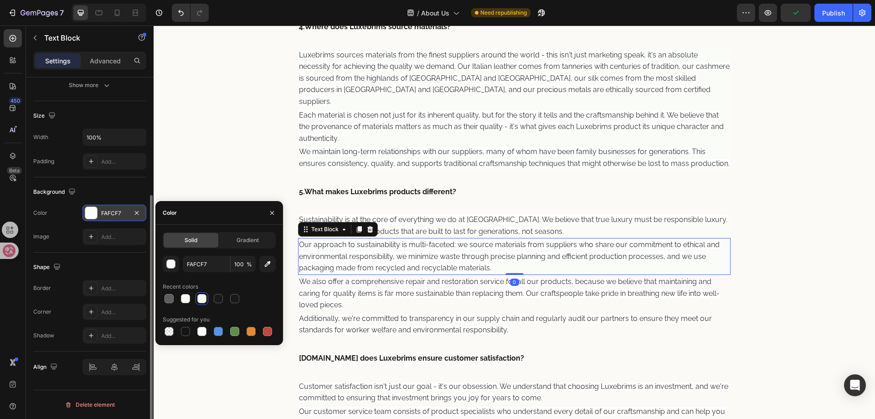
click at [197, 301] on div at bounding box center [201, 298] width 9 height 9
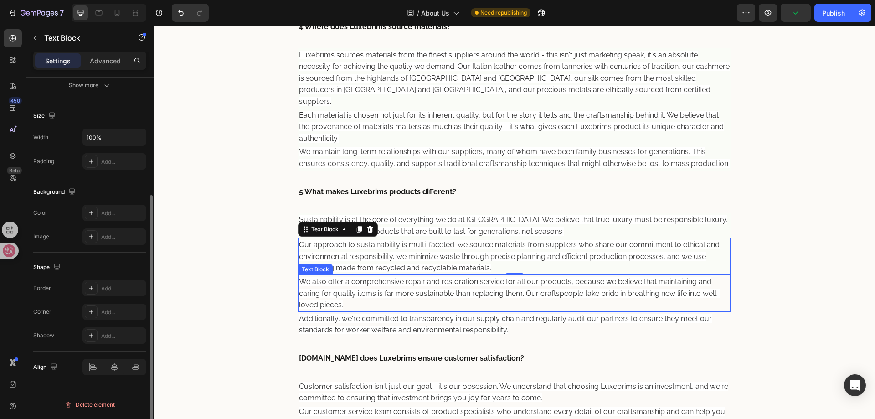
click at [340, 294] on span "We also offer a comprehensive repair and restoration service for all our produc…" at bounding box center [509, 293] width 420 height 32
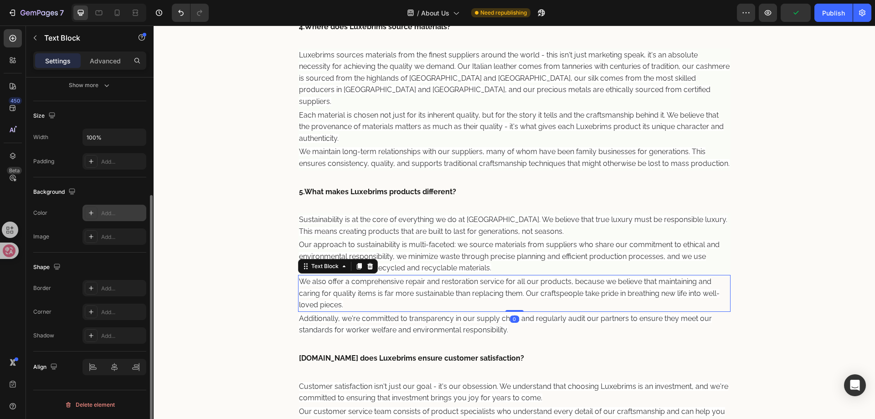
click at [117, 213] on div "Add..." at bounding box center [122, 213] width 43 height 8
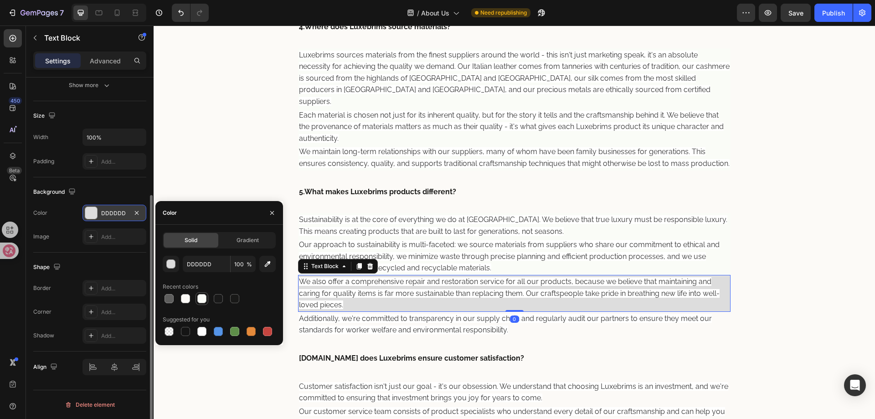
click at [197, 303] on div at bounding box center [201, 298] width 13 height 13
type input "FAFCF7"
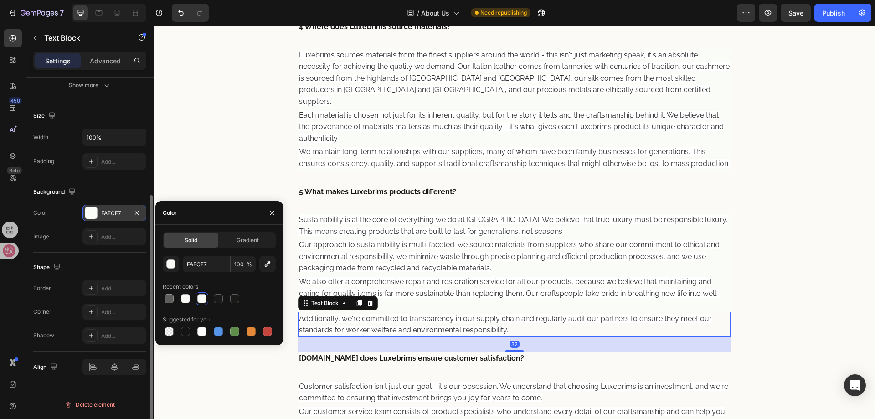
click at [366, 321] on span "Additionally, we're committed to transparency in our supply chain and regularly…" at bounding box center [505, 324] width 413 height 20
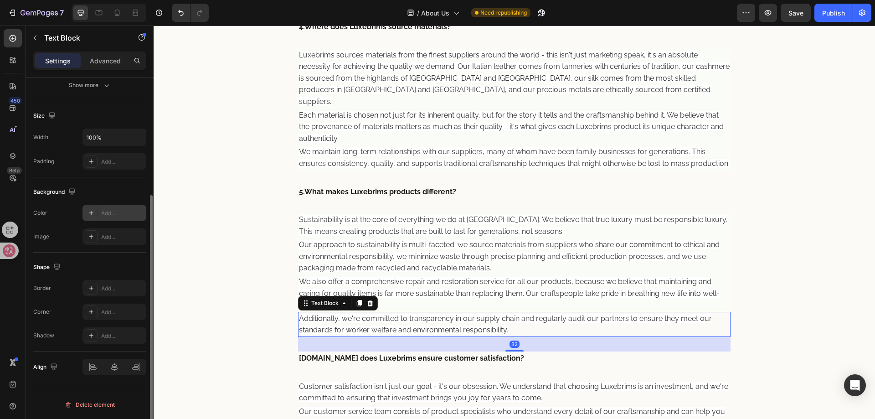
click at [109, 205] on div "Add..." at bounding box center [114, 213] width 64 height 16
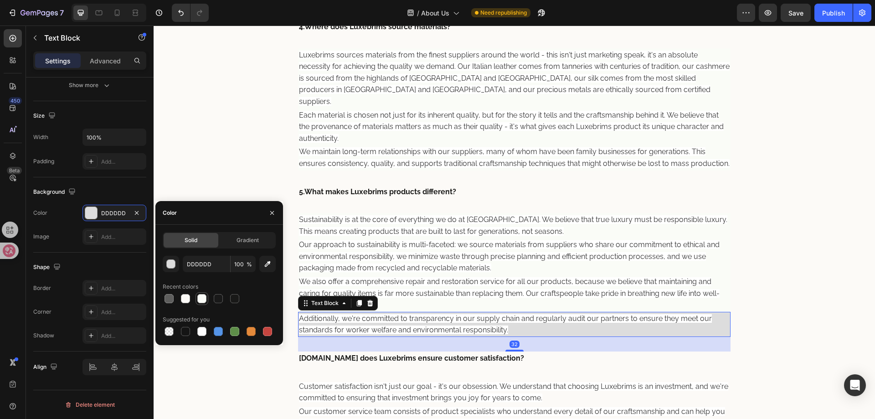
click at [200, 296] on div at bounding box center [201, 298] width 9 height 9
type input "FAFCF7"
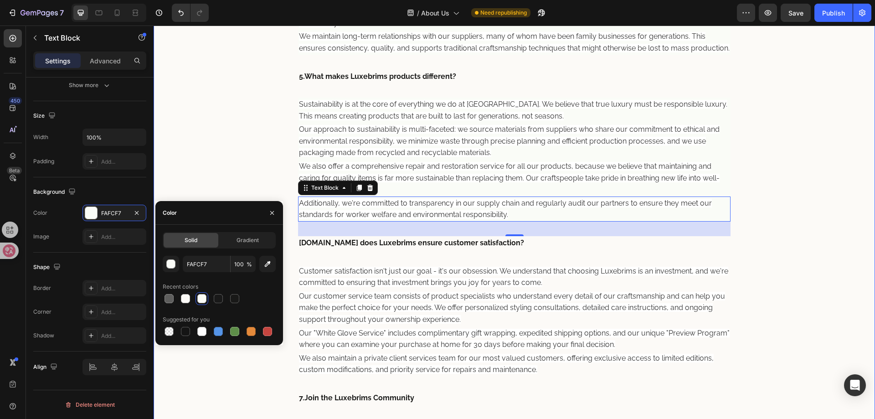
scroll to position [1002, 0]
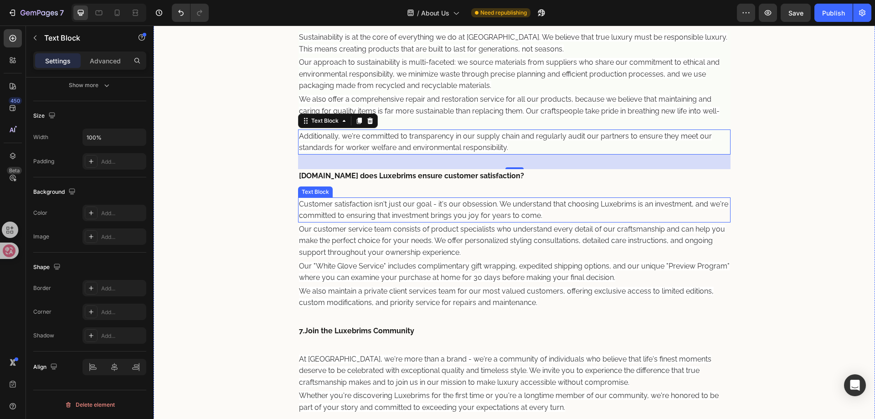
click at [377, 215] on span "Customer satisfaction isn't just our goal - it's our obsession. We understand t…" at bounding box center [513, 210] width 429 height 20
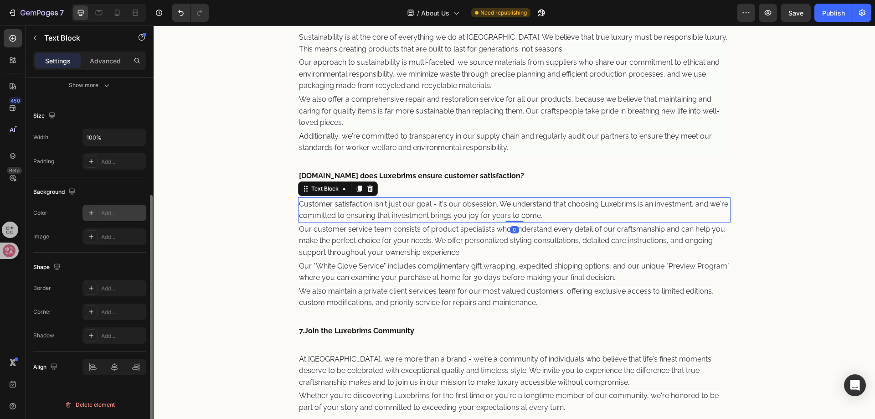
click at [91, 211] on icon at bounding box center [90, 212] width 7 height 7
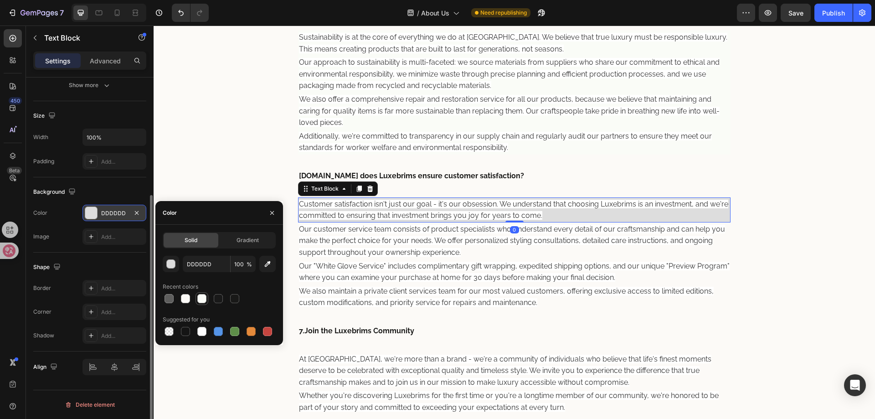
click at [204, 296] on div at bounding box center [201, 298] width 9 height 9
type input "FAFCF7"
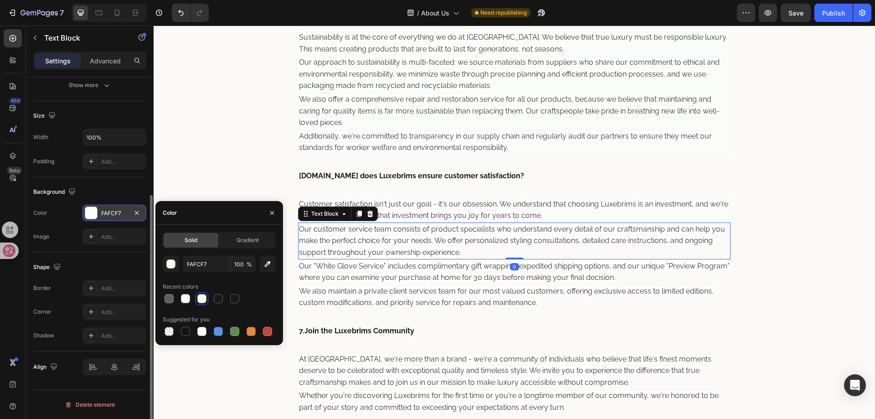
click at [419, 227] on span "Our customer service team consists of product specialists who understand every …" at bounding box center [512, 241] width 426 height 32
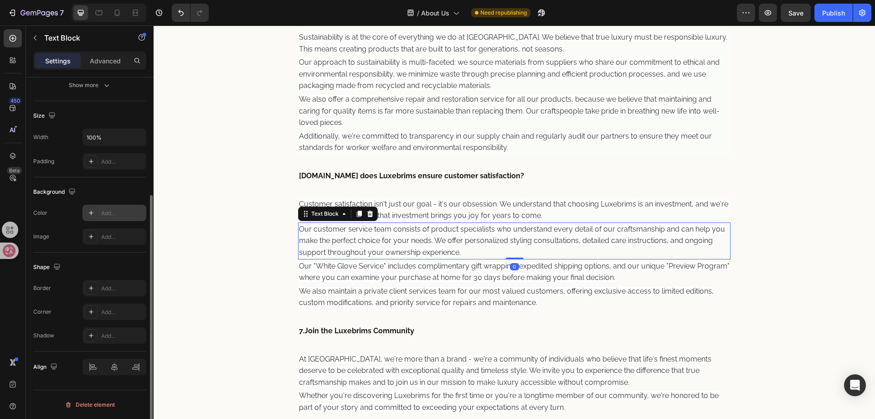
click at [100, 215] on div "Add..." at bounding box center [114, 213] width 64 height 16
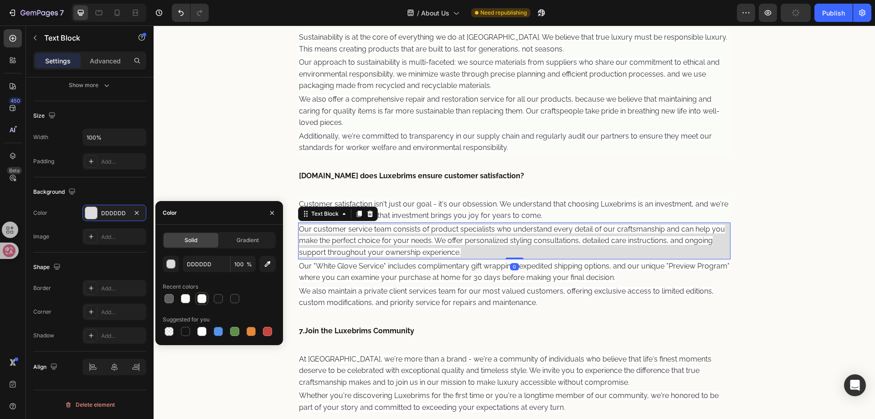
click at [199, 297] on div at bounding box center [201, 298] width 9 height 9
type input "FAFCF7"
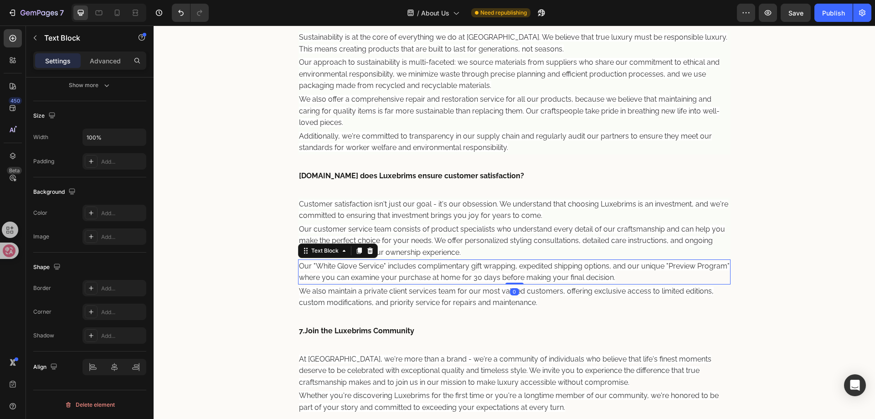
click at [390, 275] on span "Our "White Glove Service" includes complimentary gift wrapping, expedited shipp…" at bounding box center [514, 271] width 430 height 20
click at [102, 214] on div "Add..." at bounding box center [122, 213] width 43 height 8
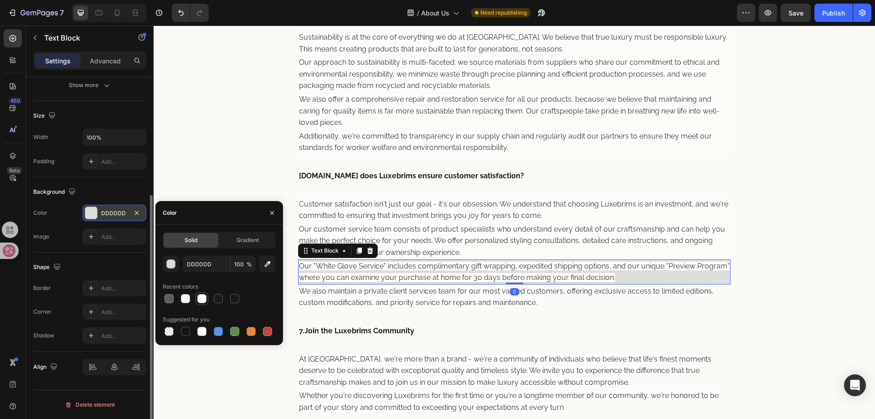
click at [204, 296] on div at bounding box center [201, 298] width 9 height 9
type input "FAFCF7"
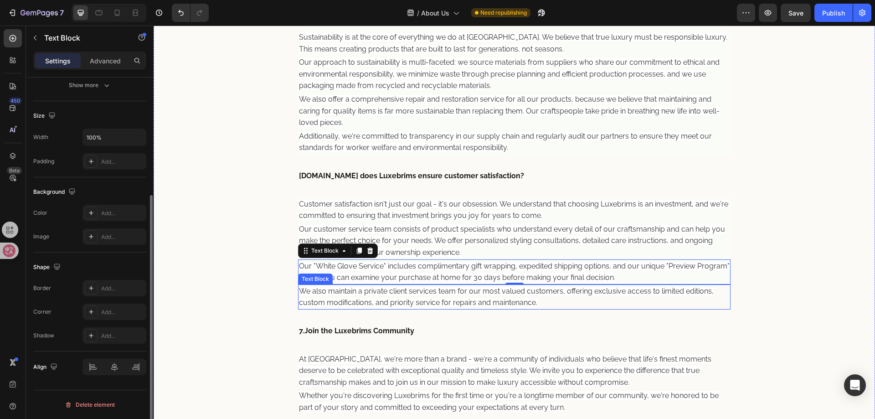
click at [389, 290] on span "We also maintain a private client services team for our most valued customers, …" at bounding box center [506, 297] width 415 height 20
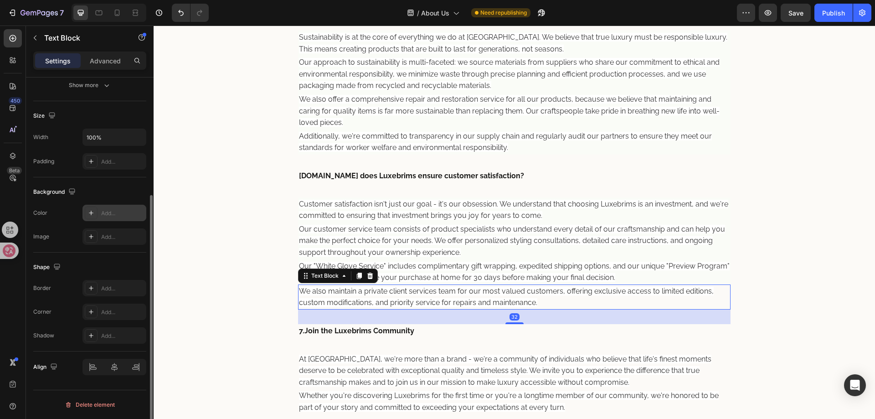
click at [129, 212] on div "Add..." at bounding box center [122, 213] width 43 height 8
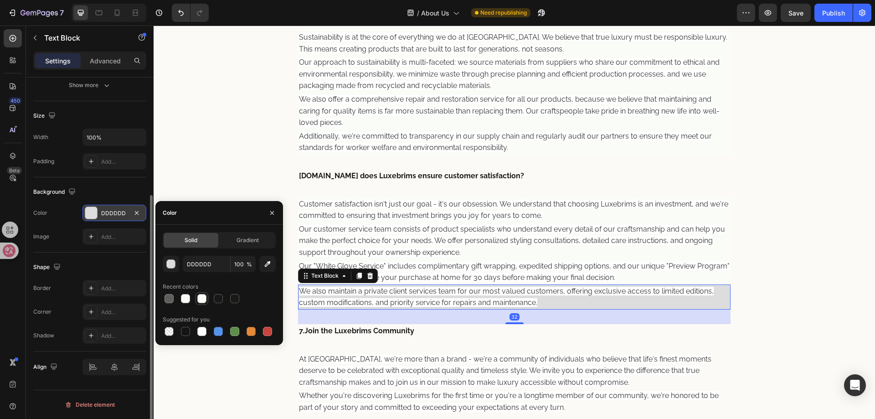
click at [198, 301] on div at bounding box center [201, 298] width 9 height 9
type input "FAFCF7"
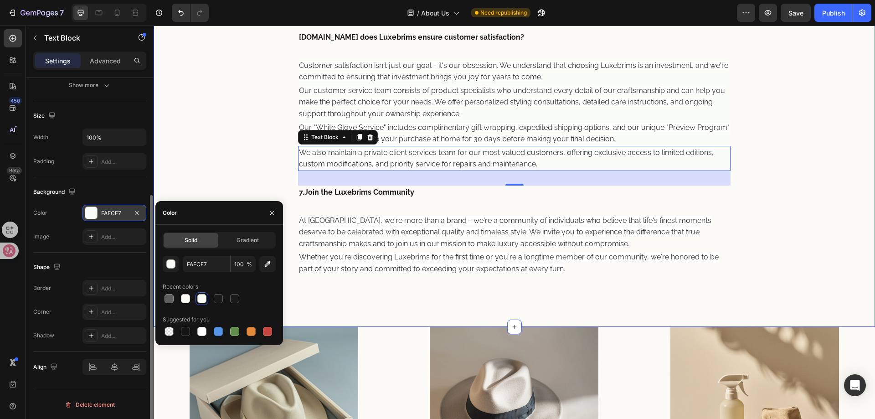
scroll to position [1184, 0]
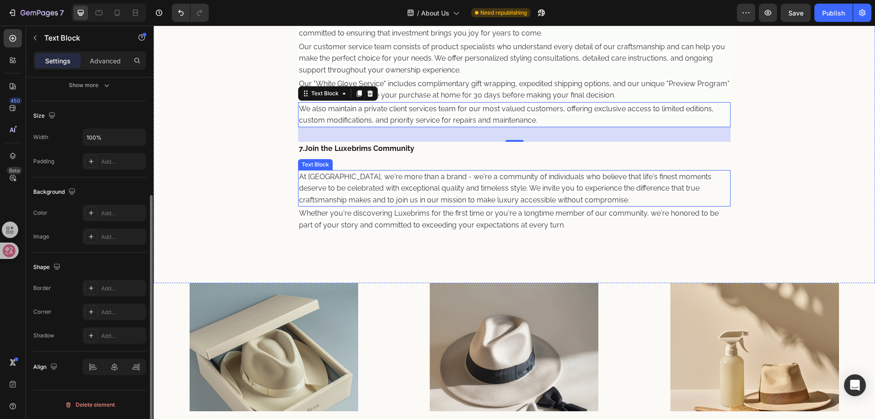
click at [407, 193] on p "At Luxebrims, we're more than a brand - we're a community of individuals who be…" at bounding box center [514, 188] width 431 height 35
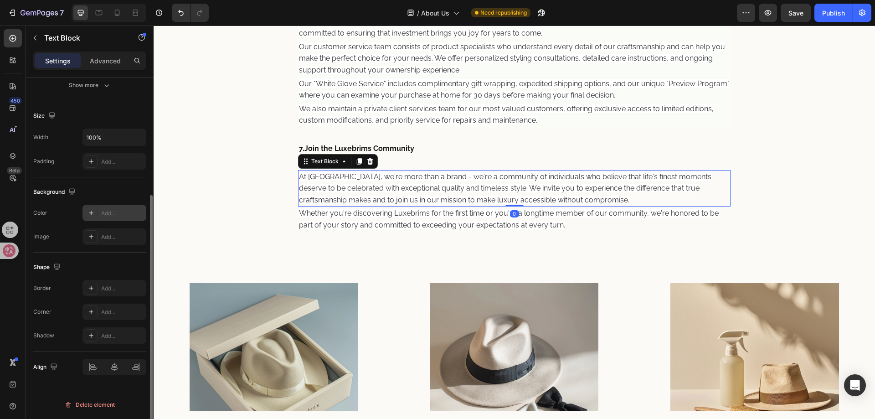
click at [98, 207] on div "Add..." at bounding box center [114, 213] width 64 height 16
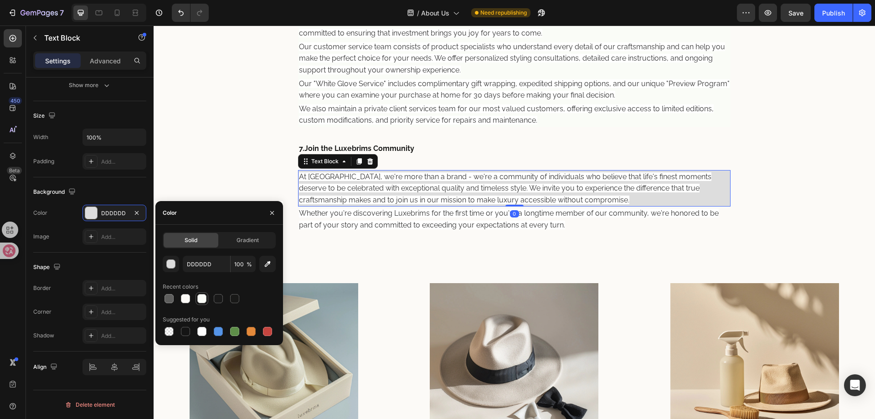
click at [202, 301] on div at bounding box center [201, 298] width 9 height 9
type input "FAFCF7"
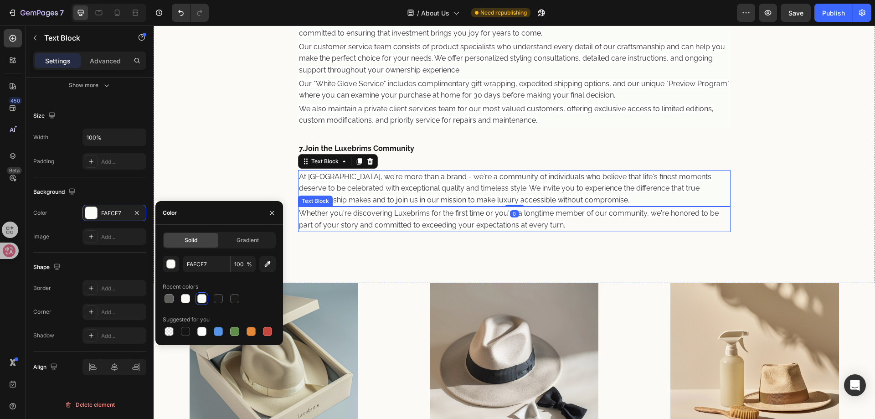
click at [413, 222] on span "Whether you're discovering Luxebrims for the first time or you're a longtime me…" at bounding box center [509, 219] width 420 height 20
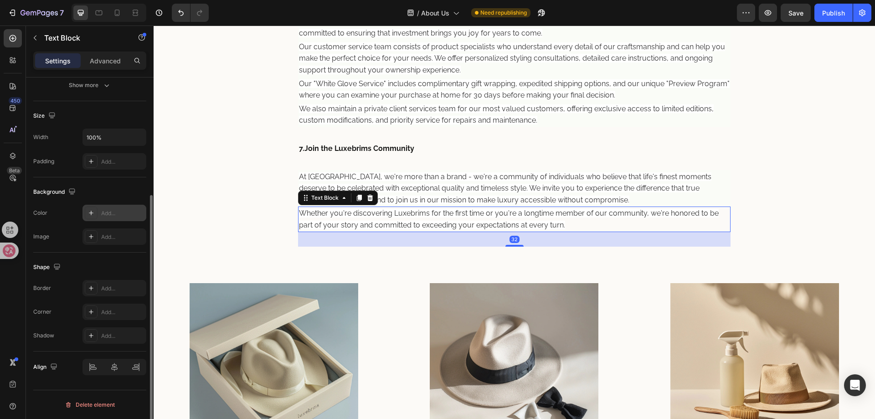
click at [113, 210] on div "Add..." at bounding box center [122, 213] width 43 height 8
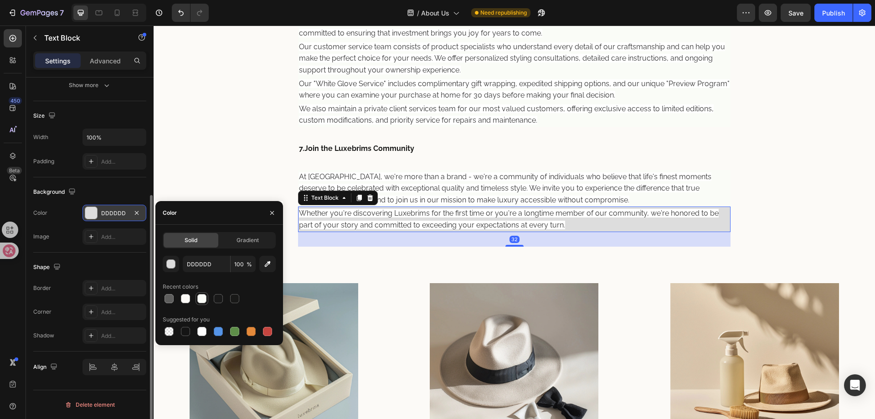
click at [205, 297] on div at bounding box center [201, 298] width 9 height 9
type input "FAFCF7"
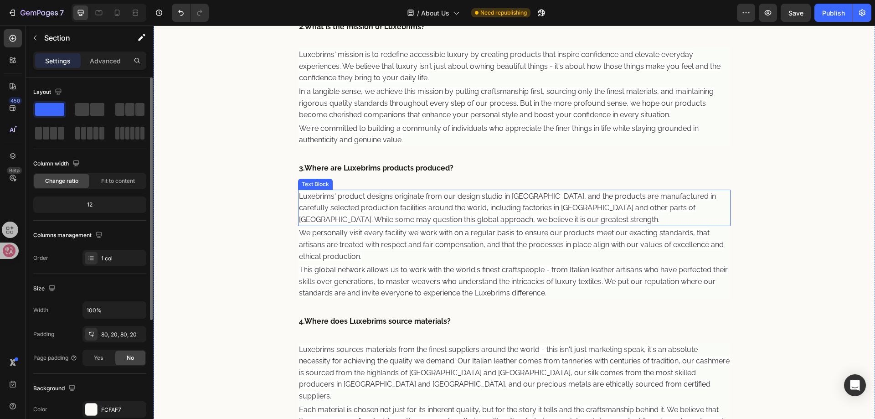
scroll to position [729, 0]
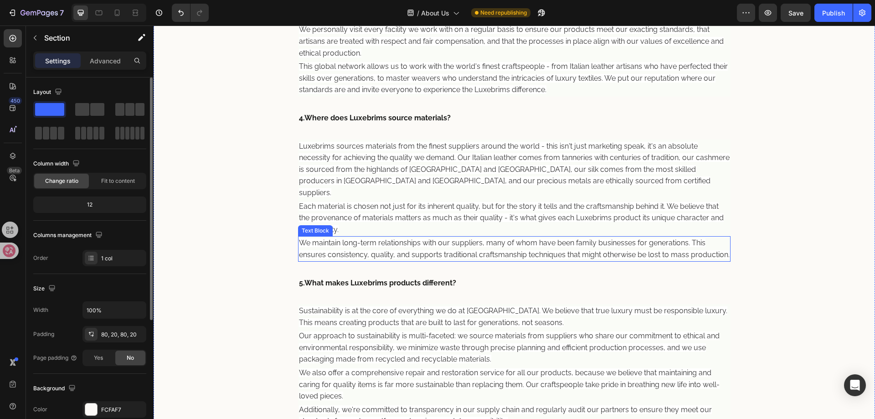
click at [577, 238] on span "We maintain long-term relationships with our suppliers, many of whom have been …" at bounding box center [514, 248] width 430 height 20
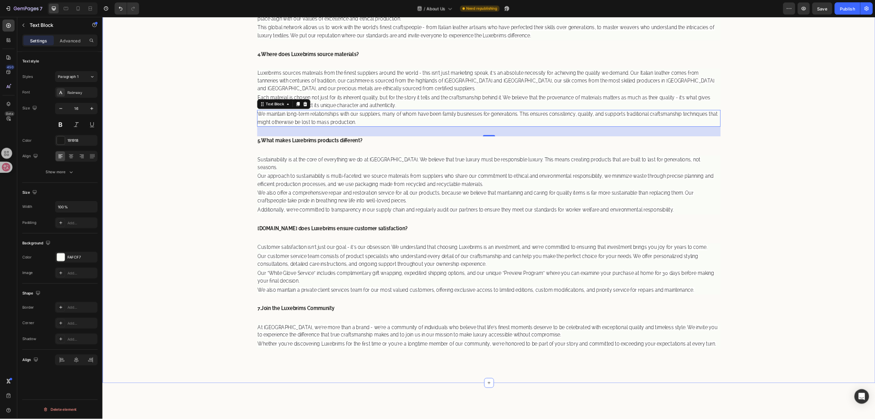
scroll to position [637, 0]
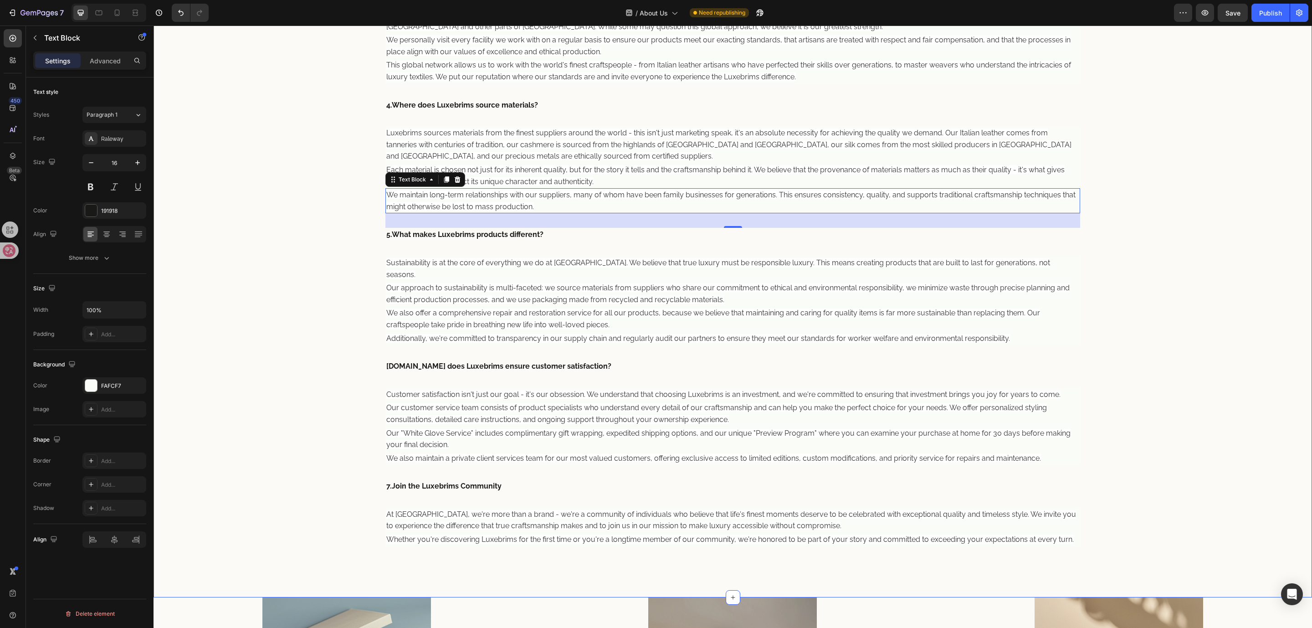
click at [874, 321] on div "How Are Luxebrims Hats Made? Heading From our design studio in Europe, Luxebrim…" at bounding box center [733, 131] width 1158 height 932
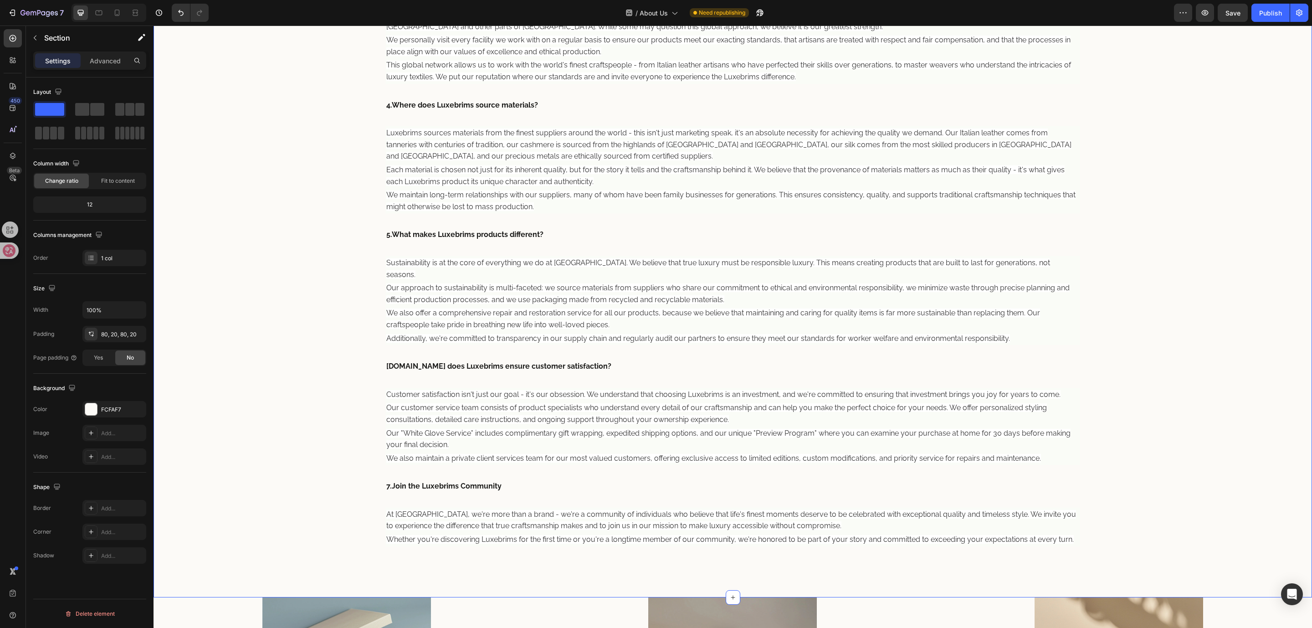
click at [874, 276] on div "How Are Luxebrims Hats Made? Heading From our design studio in Europe, Luxebrim…" at bounding box center [733, 131] width 1158 height 932
click at [256, 343] on div "How Are Luxebrims Hats Made? Heading From our design studio in Europe, Luxebrim…" at bounding box center [733, 131] width 1158 height 932
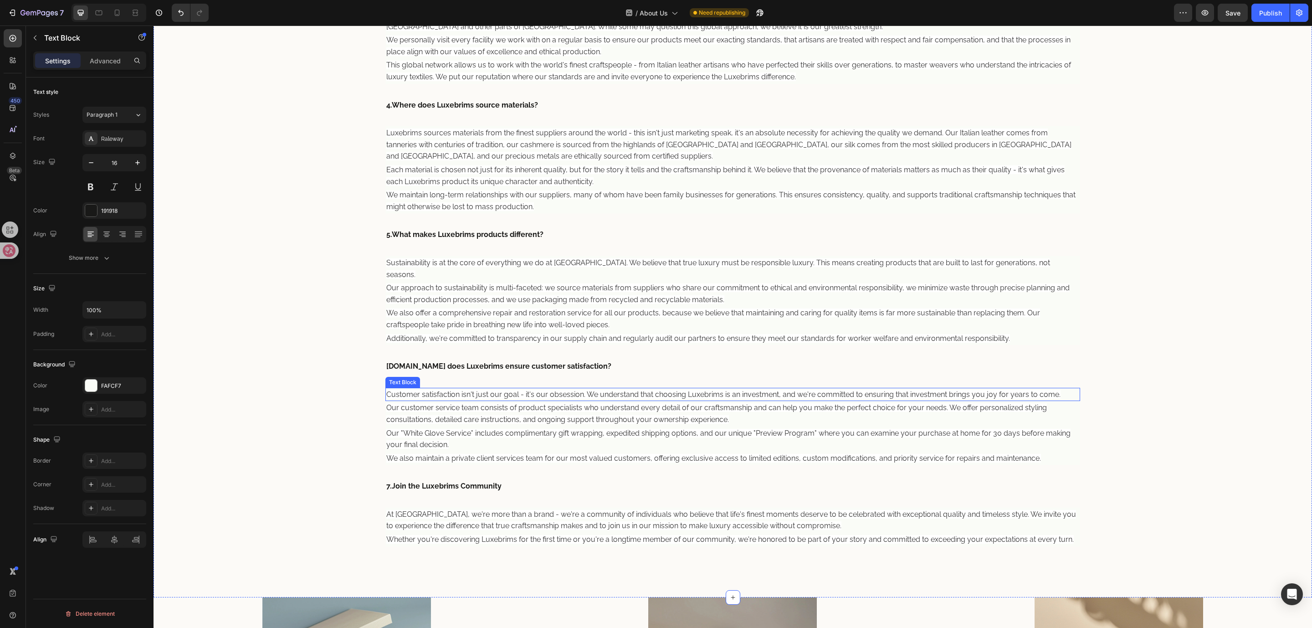
click at [391, 388] on div "Customer satisfaction isn't just our goal - it's our obsession. We understand t…" at bounding box center [732, 395] width 695 height 14
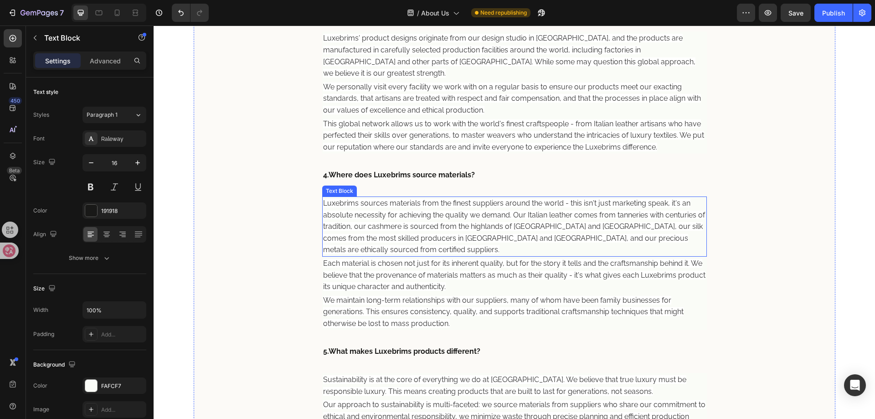
scroll to position [695, 0]
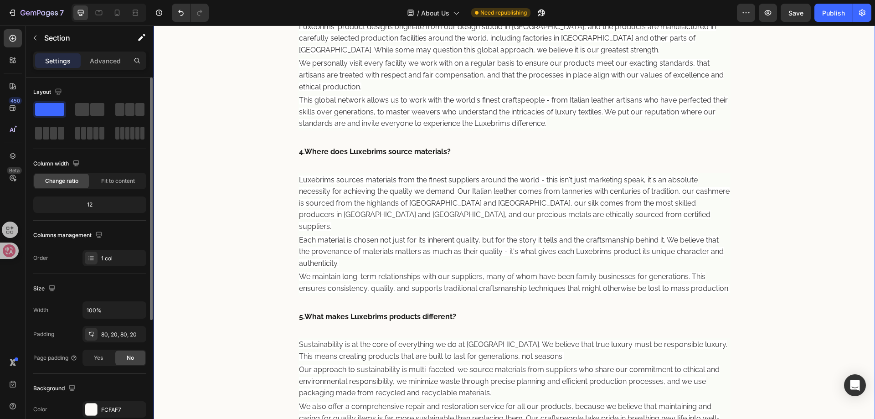
click at [804, 241] on div "How Are Luxebrims Hats Made? Heading From our design studio in Europe, Luxebrim…" at bounding box center [514, 189] width 721 height 1166
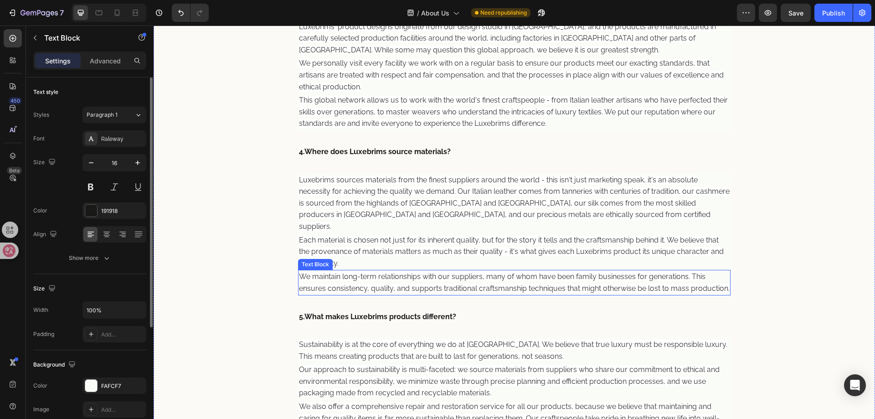
click at [527, 272] on span "We maintain long-term relationships with our suppliers, many of whom have been …" at bounding box center [514, 282] width 430 height 20
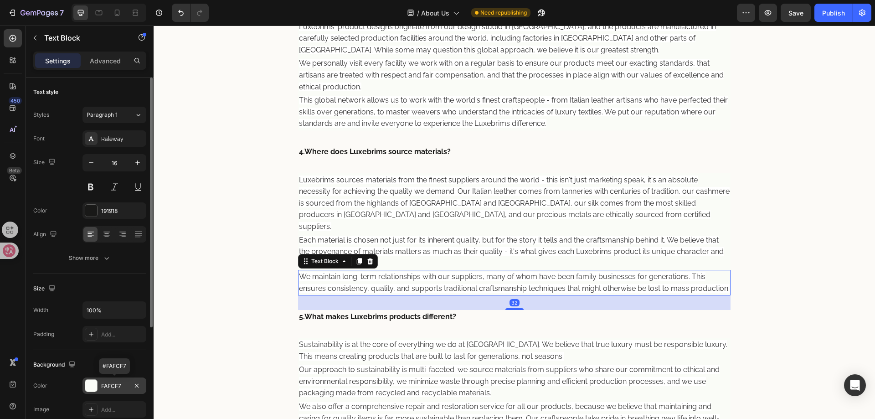
click at [108, 386] on div "FAFCF7" at bounding box center [114, 386] width 26 height 8
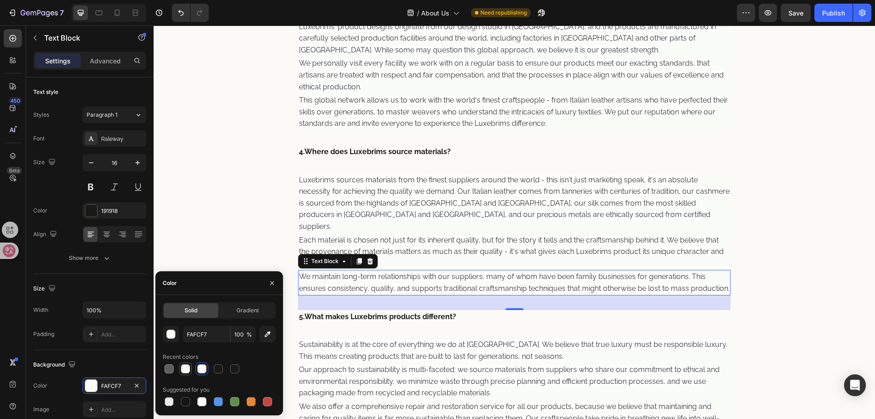
click at [182, 367] on div at bounding box center [185, 368] width 9 height 9
click at [203, 370] on div at bounding box center [201, 368] width 9 height 9
click at [215, 370] on div at bounding box center [218, 368] width 9 height 9
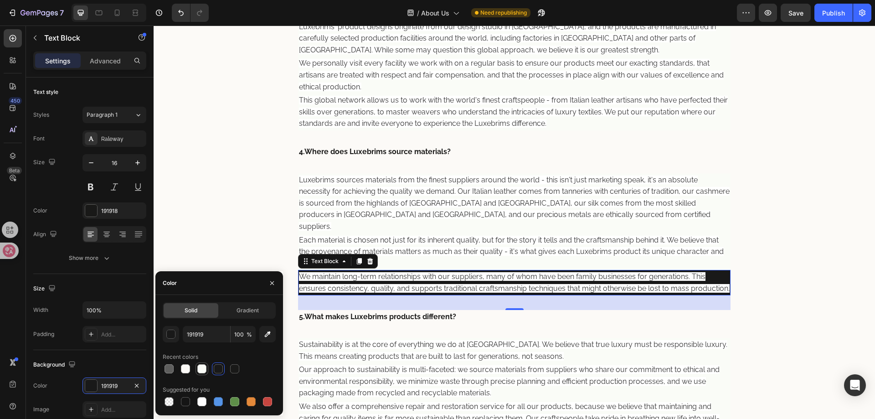
click at [200, 370] on div at bounding box center [201, 368] width 9 height 9
type input "FAFCF7"
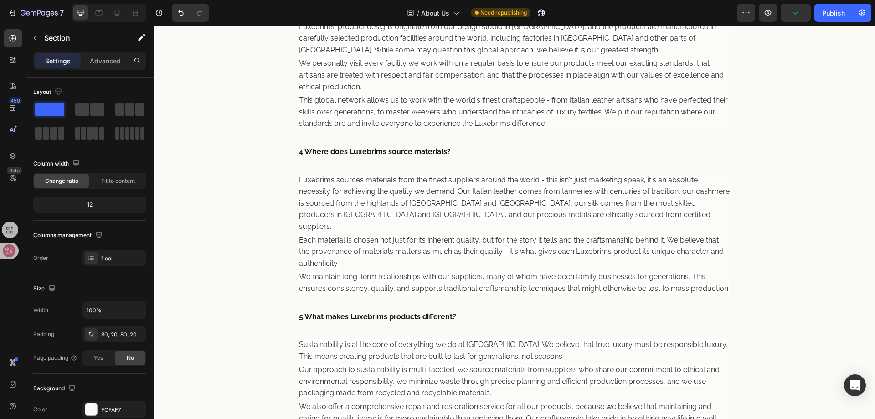
click at [206, 236] on div "How Are Luxebrims Hats Made? Heading From our design studio in Europe, Luxebrim…" at bounding box center [514, 189] width 721 height 1166
click at [387, 271] on p "We maintain long-term relationships with our suppliers, many of whom have been …" at bounding box center [514, 282] width 431 height 23
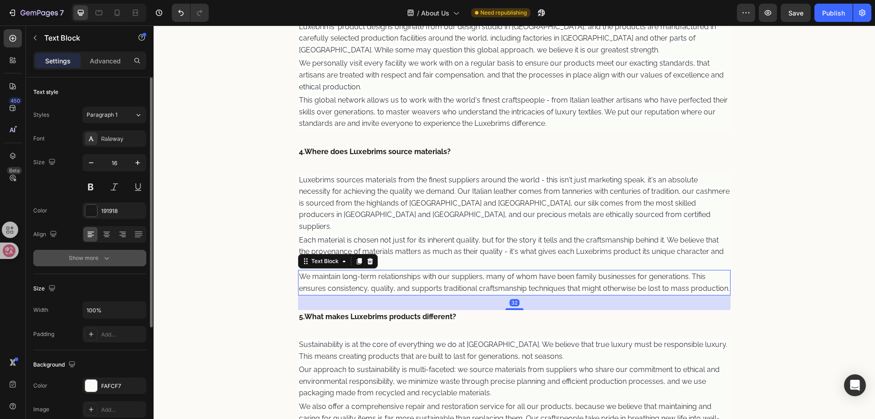
click at [103, 254] on icon "button" at bounding box center [106, 257] width 9 height 9
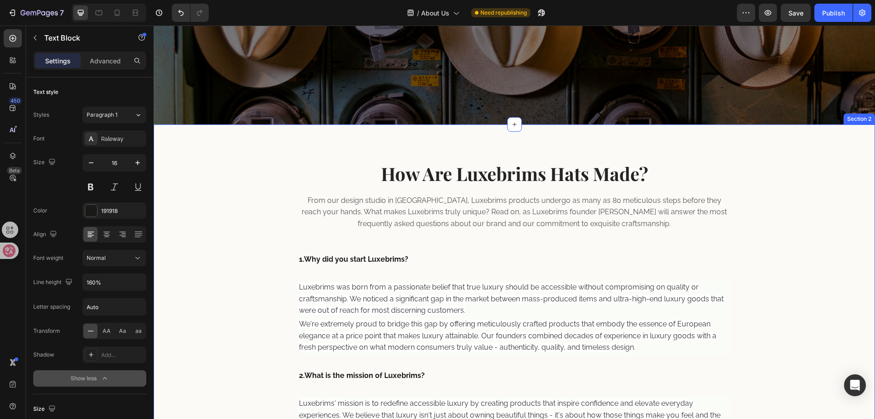
scroll to position [240, 0]
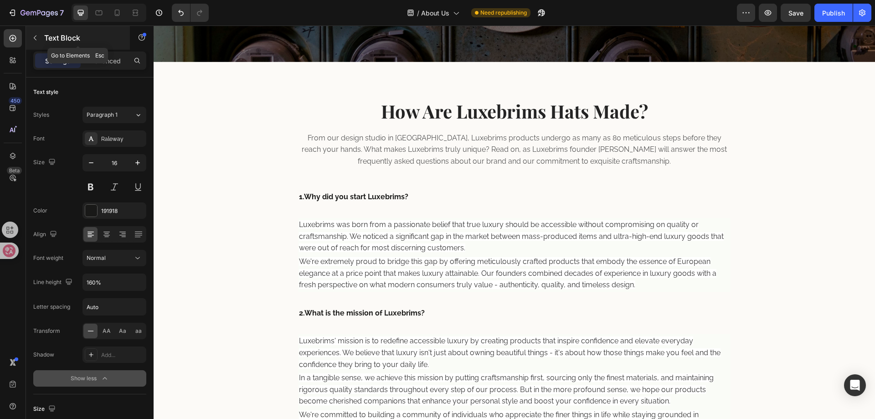
click at [26, 36] on div "Text Block" at bounding box center [78, 38] width 104 height 24
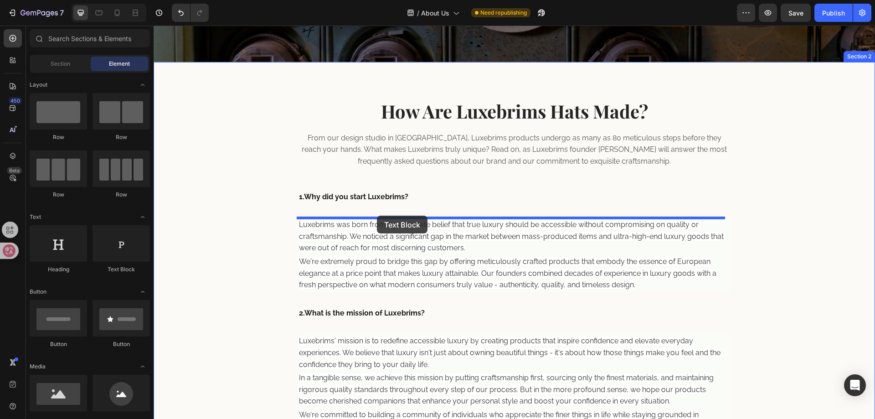
drag, startPoint x: 268, startPoint y: 272, endPoint x: 377, endPoint y: 215, distance: 122.5
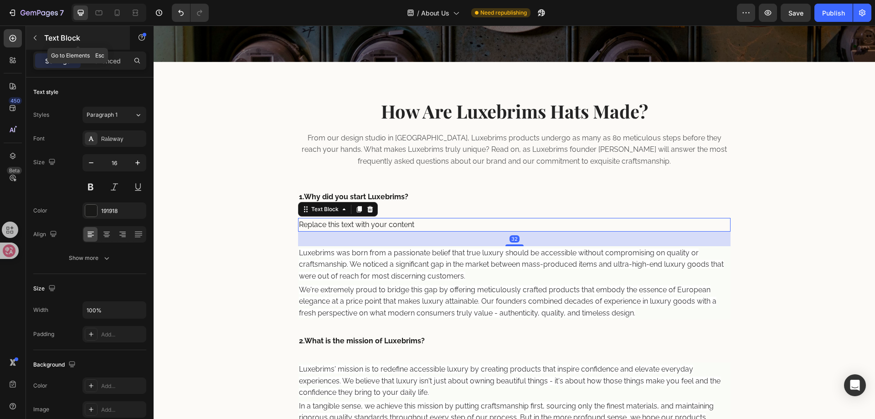
click at [40, 31] on button "button" at bounding box center [35, 38] width 15 height 15
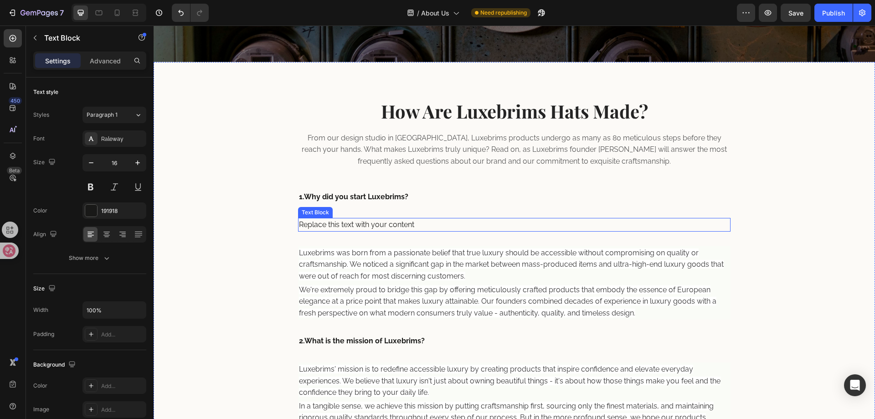
click at [401, 227] on div "Replace this text with your content" at bounding box center [514, 225] width 433 height 14
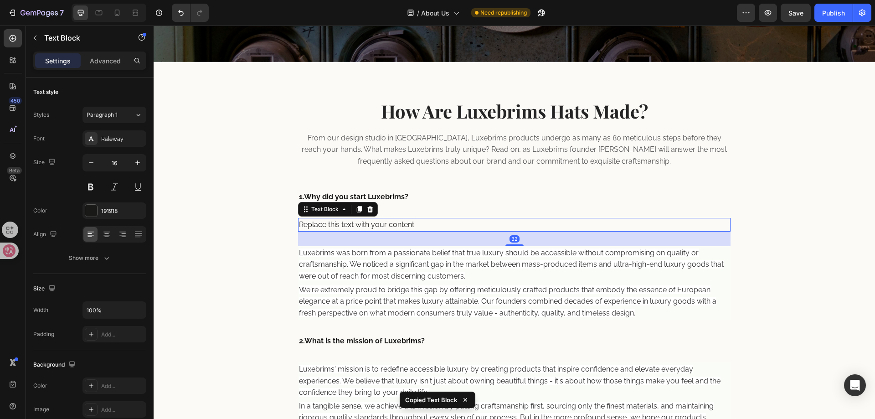
click at [584, 243] on div "32" at bounding box center [514, 238] width 433 height 15
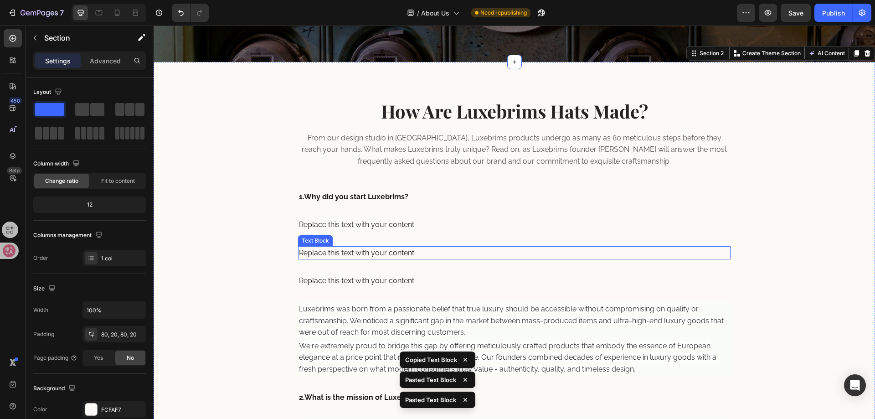
click at [519, 247] on div "Replace this text with your content" at bounding box center [514, 253] width 433 height 14
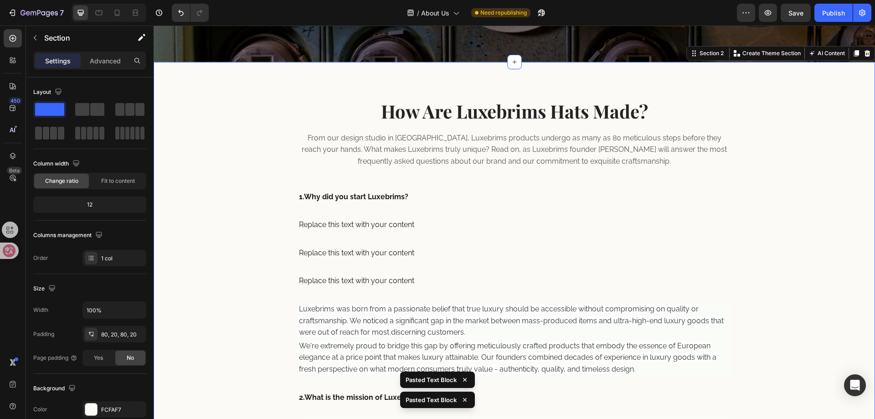
click at [449, 230] on div "Replace this text with your content" at bounding box center [514, 225] width 433 height 14
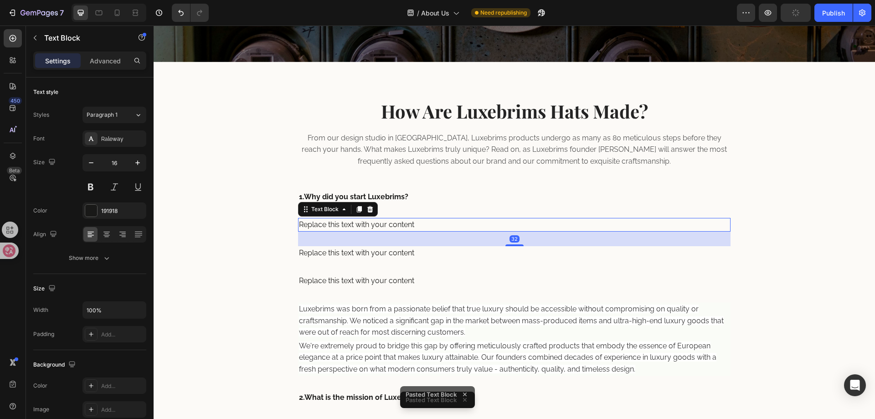
click at [510, 242] on div "32" at bounding box center [514, 238] width 433 height 15
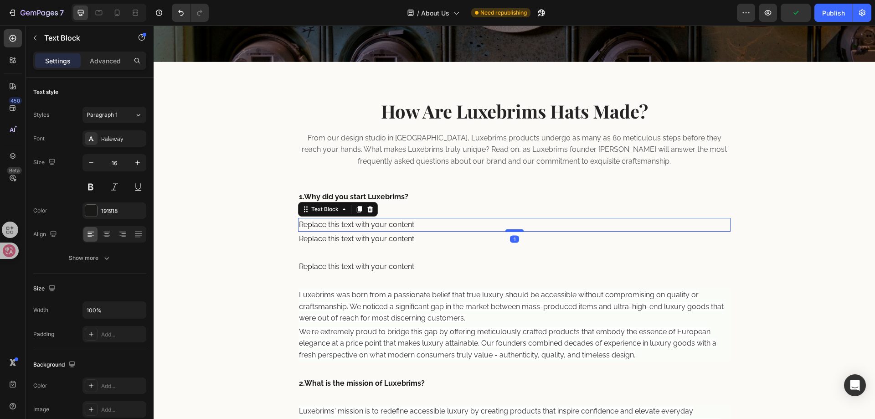
drag, startPoint x: 507, startPoint y: 245, endPoint x: 510, endPoint y: 231, distance: 14.3
click at [510, 231] on div at bounding box center [514, 230] width 18 height 3
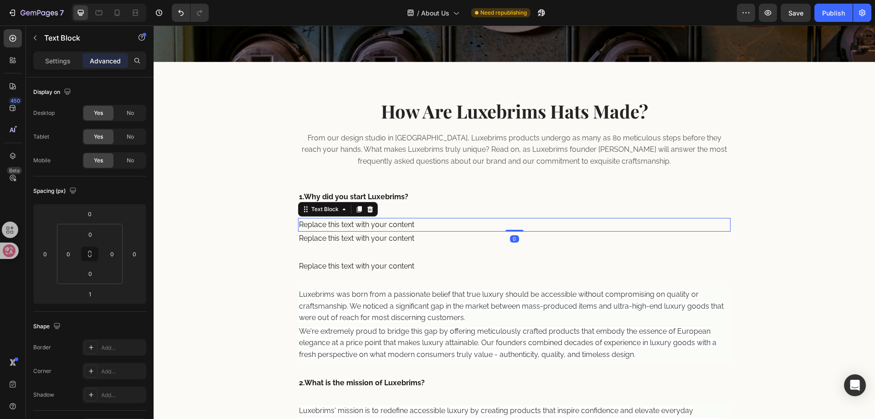
click at [509, 227] on div "Replace this text with your content Text Block 0" at bounding box center [514, 225] width 433 height 14
type input "0"
click at [466, 244] on div "Replace this text with your content" at bounding box center [514, 238] width 433 height 14
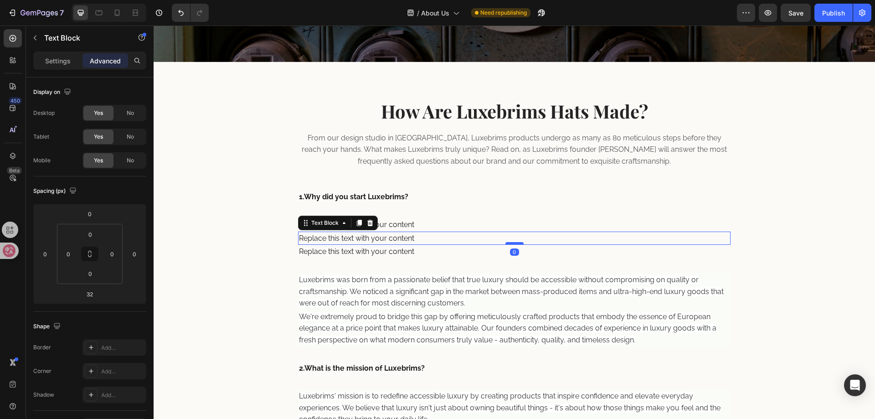
drag, startPoint x: 507, startPoint y: 257, endPoint x: 505, endPoint y: 243, distance: 14.7
click at [505, 243] on div at bounding box center [514, 243] width 18 height 3
type input "0"
click at [477, 249] on div "Replace this text with your content" at bounding box center [514, 252] width 433 height 14
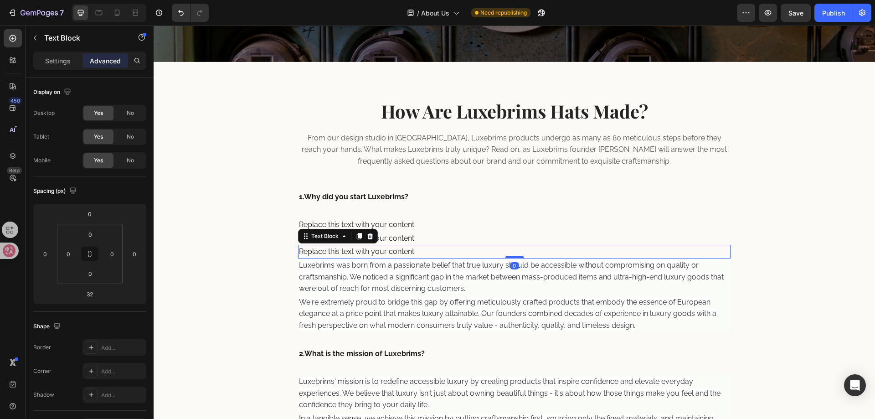
drag, startPoint x: 508, startPoint y: 271, endPoint x: 506, endPoint y: 255, distance: 15.7
click at [506, 256] on div at bounding box center [514, 257] width 18 height 3
type input "0"
click at [427, 266] on span "Luxebrims was born from a passionate belief that true luxury should be accessib…" at bounding box center [511, 277] width 425 height 32
click at [455, 281] on span "Luxebrims was born from a passionate belief that true luxury should be accessib…" at bounding box center [511, 277] width 425 height 32
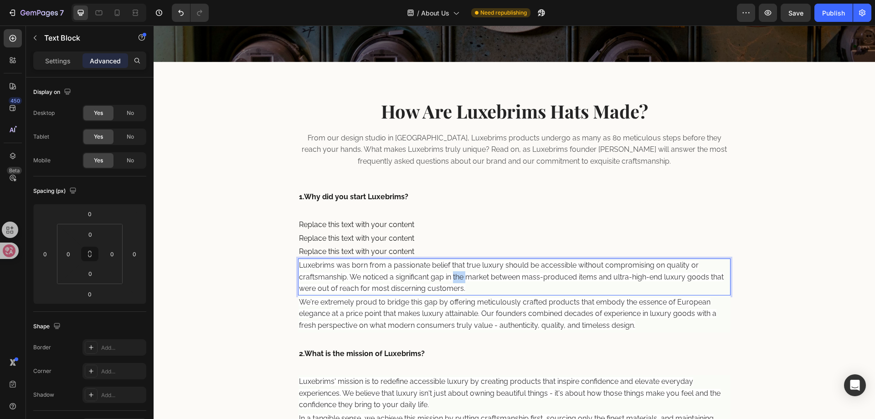
click at [455, 281] on span "Luxebrims was born from a passionate belief that true luxury should be accessib…" at bounding box center [511, 277] width 425 height 32
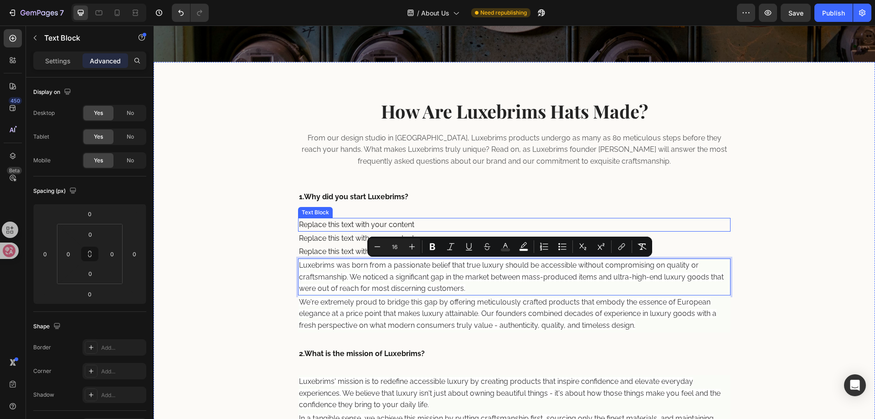
click at [389, 218] on div "Replace this text with your content" at bounding box center [514, 225] width 433 height 14
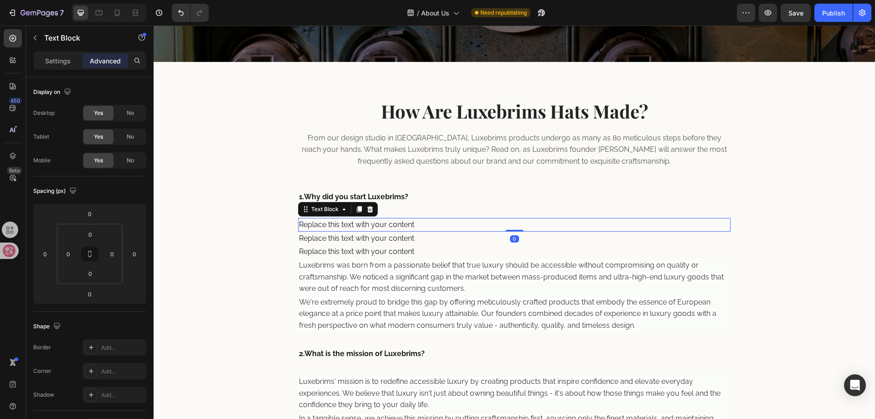
click at [415, 228] on div "Replace this text with your content" at bounding box center [514, 225] width 433 height 14
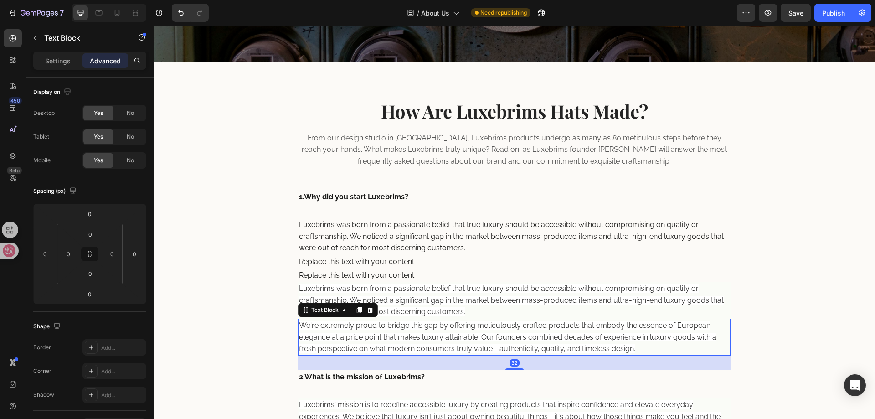
click at [426, 330] on p "We're extremely proud to bridge this gap by offering meticulously crafted produ…" at bounding box center [514, 336] width 431 height 35
click at [445, 330] on p "We're extremely proud to bridge this gap by offering meticulously crafted produ…" at bounding box center [514, 336] width 431 height 35
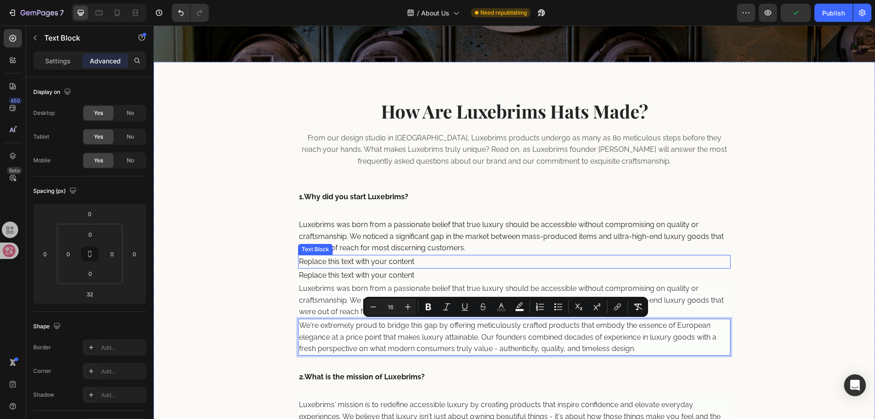
click at [384, 267] on div "Replace this text with your content" at bounding box center [514, 262] width 433 height 14
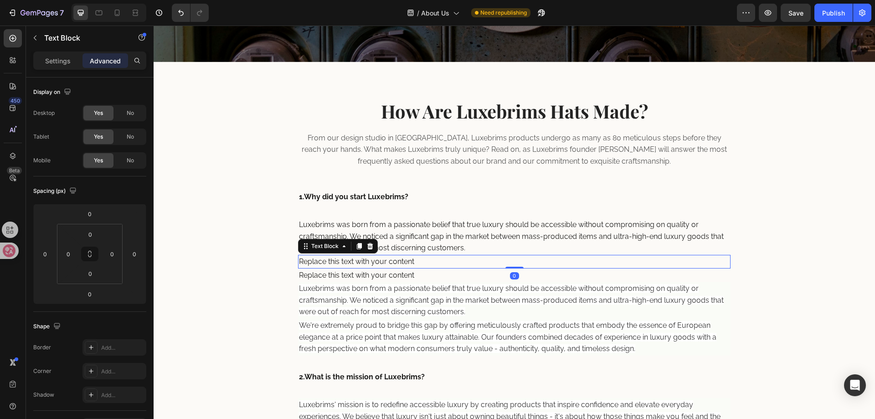
click at [399, 261] on div "Replace this text with your content" at bounding box center [514, 262] width 433 height 14
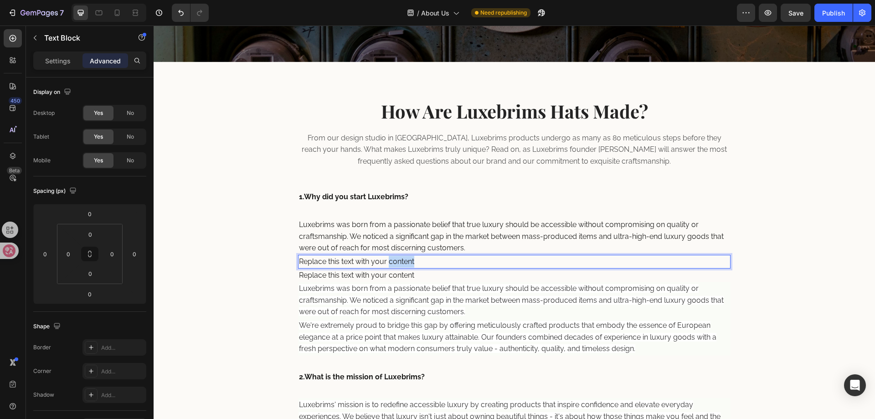
click at [399, 261] on p "Replace this text with your content" at bounding box center [514, 262] width 431 height 12
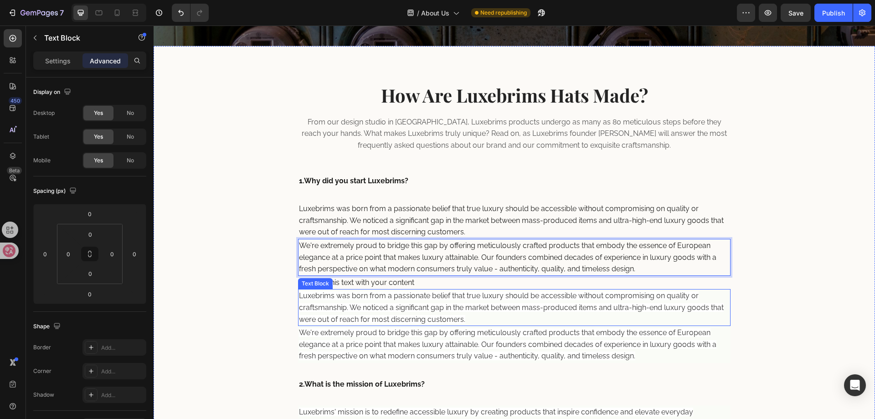
scroll to position [285, 0]
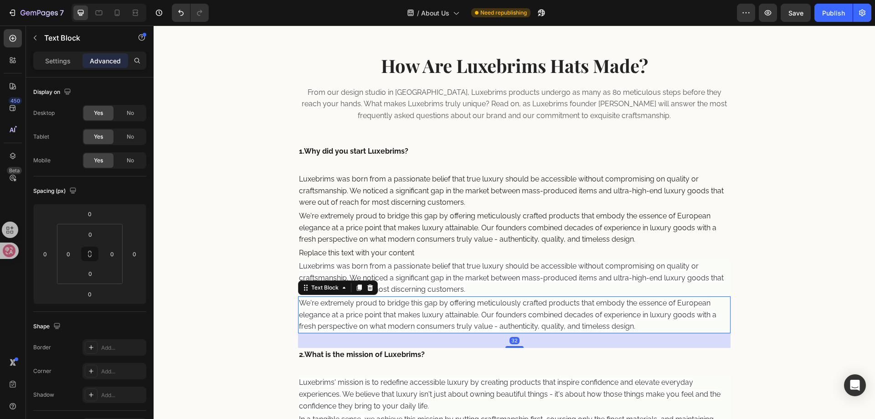
click at [675, 311] on span "We're extremely proud to bridge this gap by offering meticulously crafted produ…" at bounding box center [507, 314] width 417 height 32
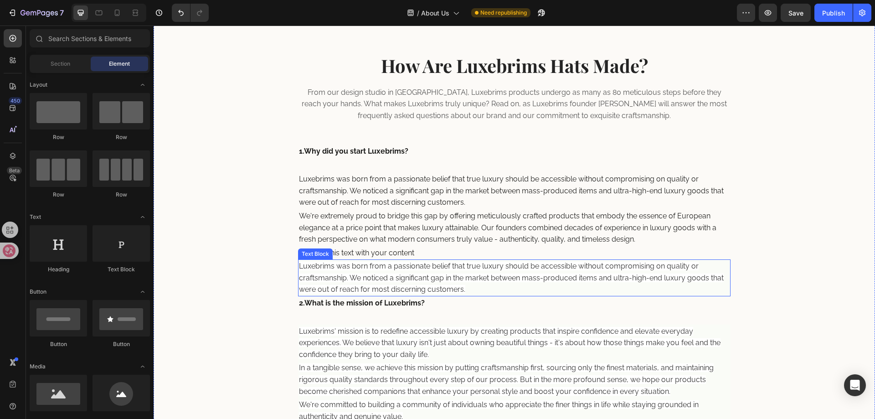
click at [640, 280] on span "Luxebrims was born from a passionate belief that true luxury should be accessib…" at bounding box center [511, 277] width 425 height 32
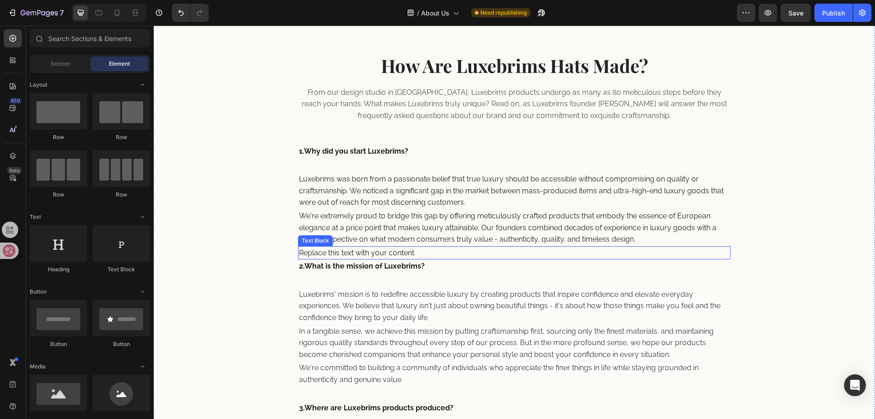
click at [443, 251] on div "Replace this text with your content" at bounding box center [514, 253] width 433 height 14
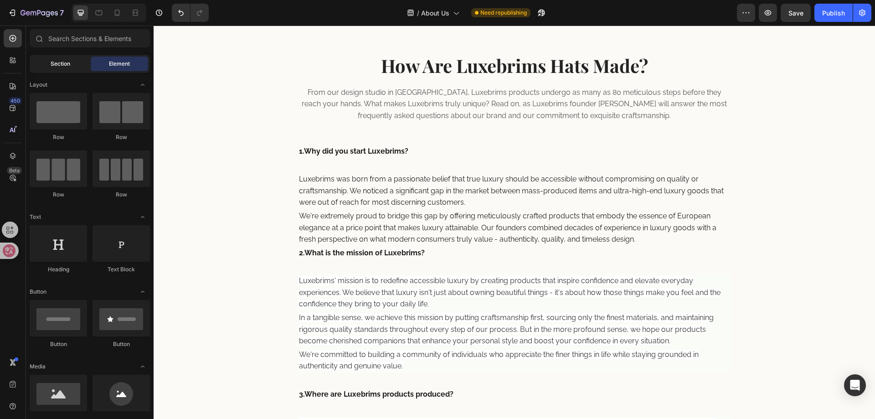
click at [56, 63] on span "Section" at bounding box center [61, 64] width 20 height 8
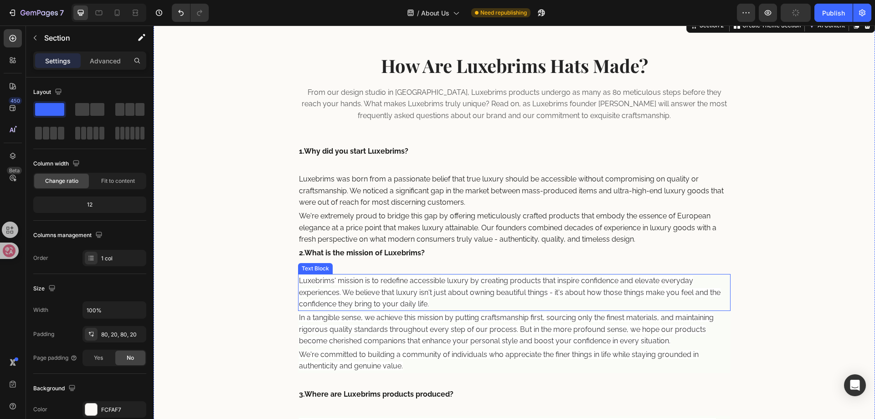
click at [412, 280] on span "Luxebrims' mission is to redefine accessible luxury by creating products that i…" at bounding box center [509, 292] width 421 height 32
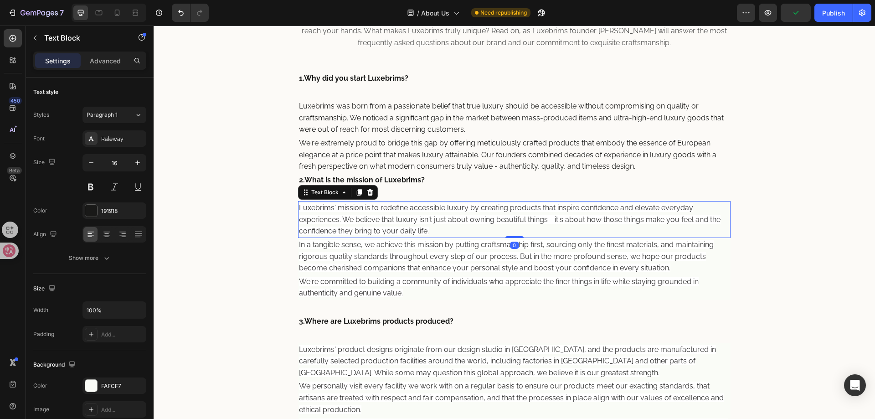
scroll to position [376, 0]
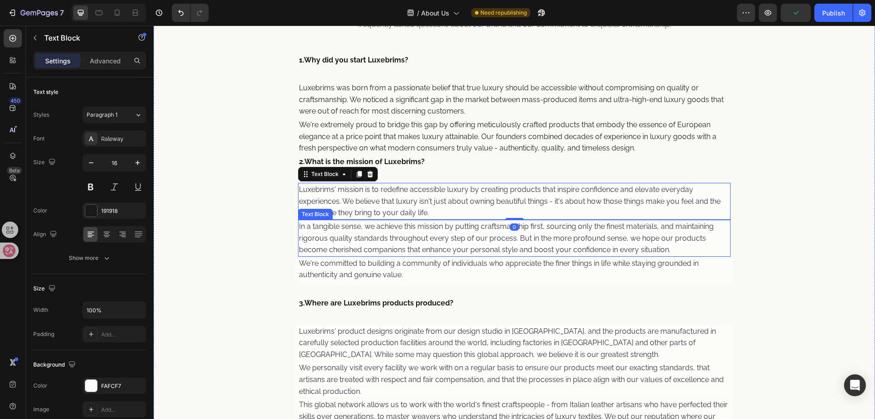
click at [444, 234] on span "In a tangible sense, we achieve this mission by putting craftsmanship first, so…" at bounding box center [506, 238] width 415 height 32
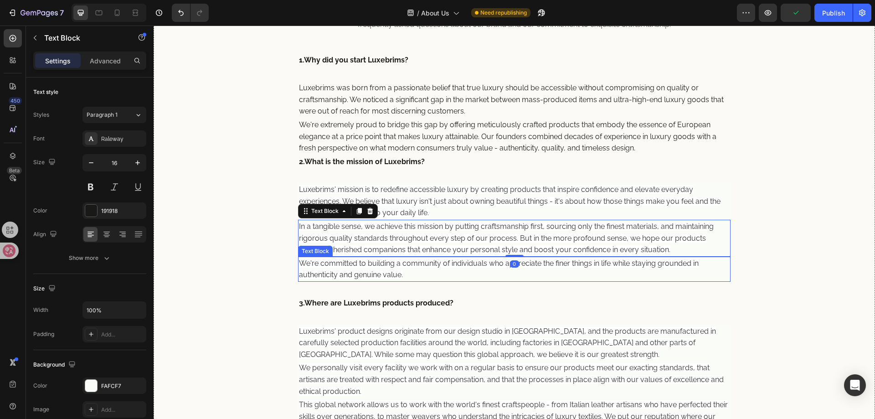
click at [437, 271] on p "We're committed to building a community of individuals who appreciate the finer…" at bounding box center [514, 268] width 431 height 23
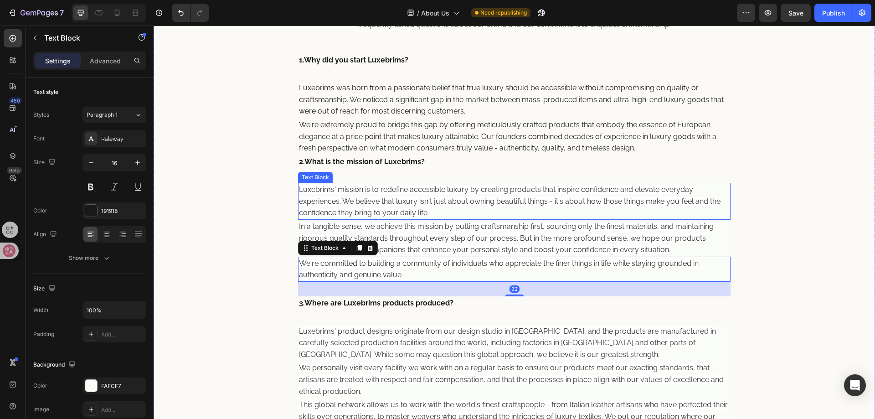
click at [389, 191] on span "Luxebrims' mission is to redefine accessible luxury by creating products that i…" at bounding box center [509, 201] width 421 height 32
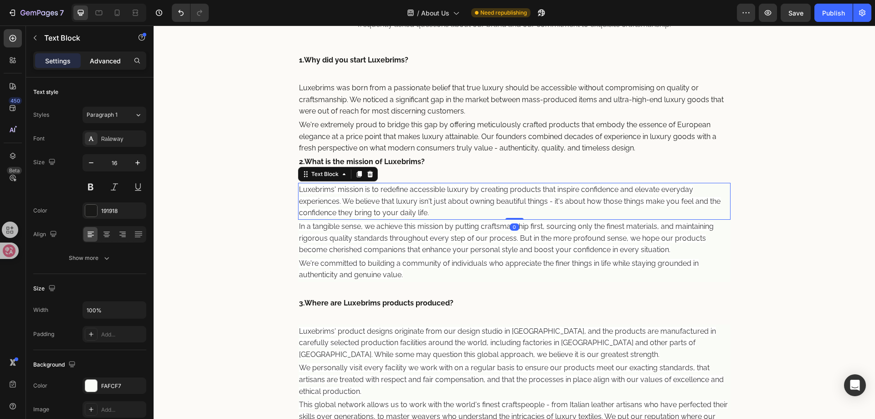
click at [101, 61] on p "Advanced" at bounding box center [105, 61] width 31 height 10
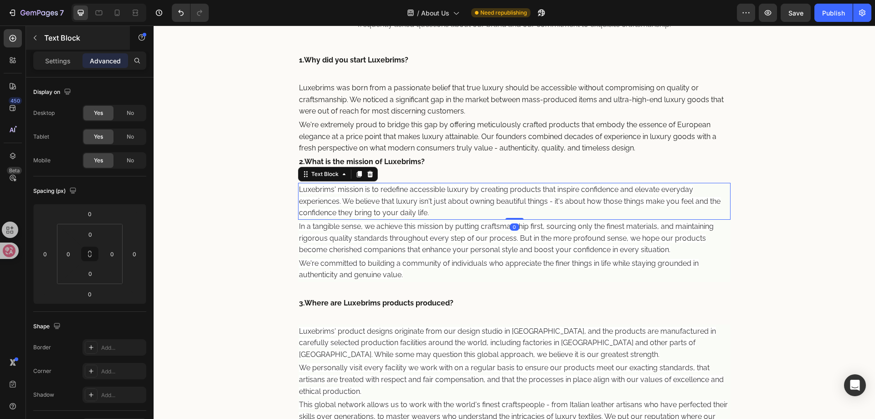
drag, startPoint x: 55, startPoint y: 56, endPoint x: 36, endPoint y: 47, distance: 21.4
click at [55, 57] on p "Settings" at bounding box center [58, 61] width 26 height 10
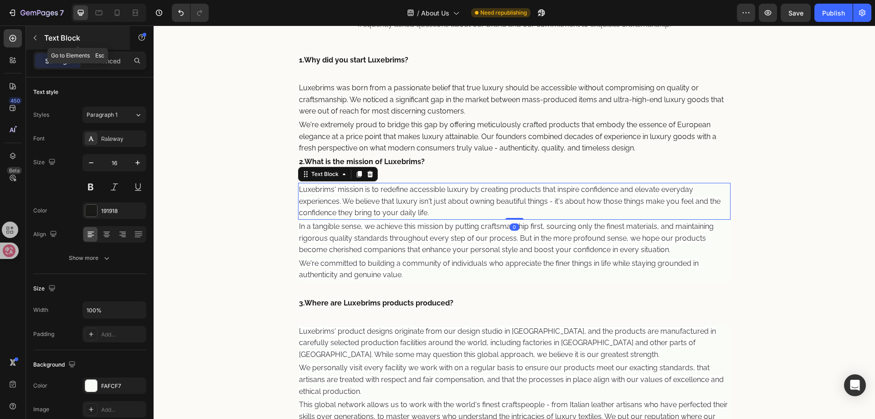
click at [31, 36] on button "button" at bounding box center [35, 38] width 15 height 15
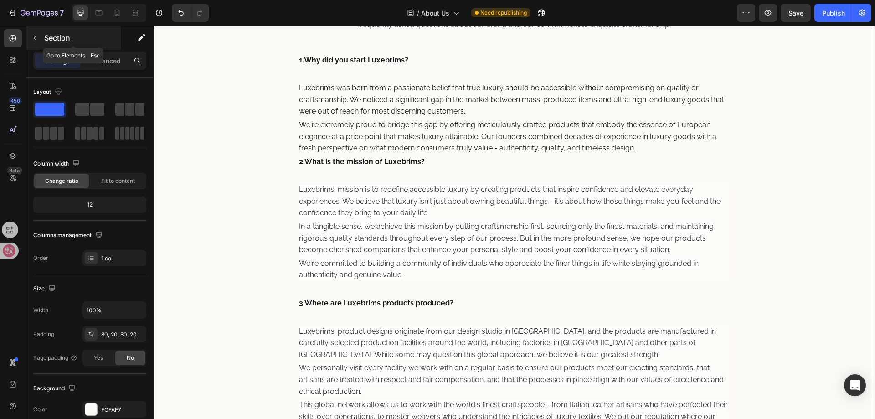
click at [35, 36] on icon "button" at bounding box center [34, 37] width 7 height 7
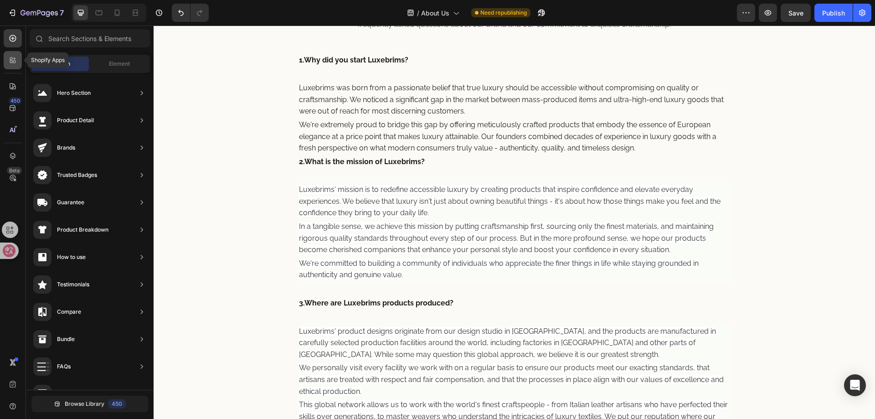
click at [8, 57] on div at bounding box center [13, 60] width 18 height 18
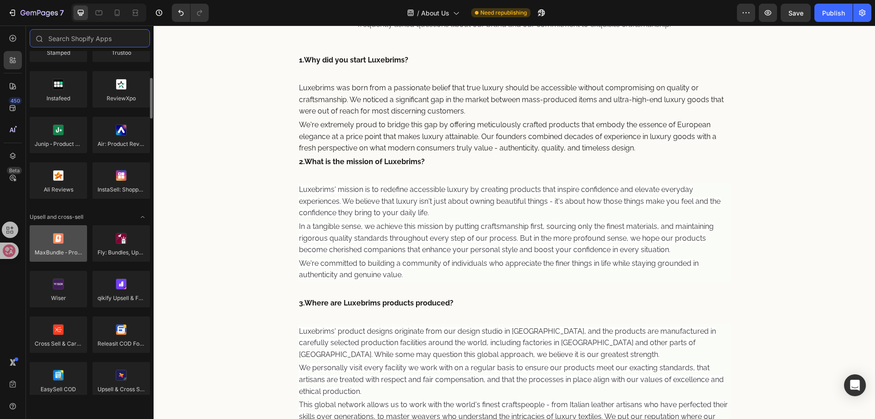
scroll to position [319, 0]
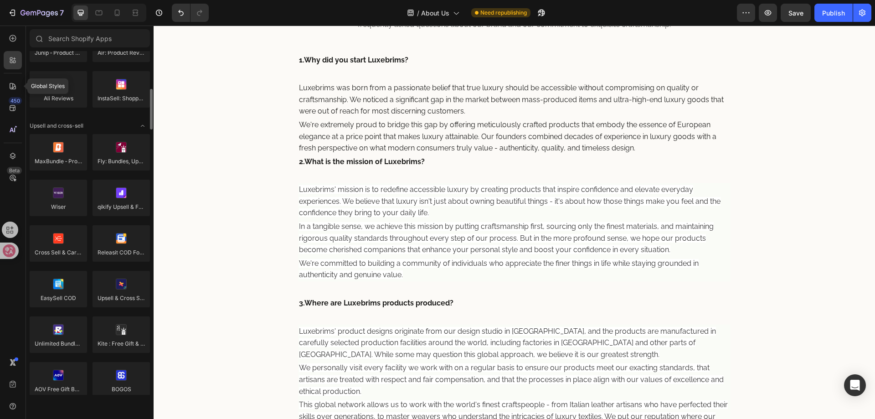
drag, startPoint x: 19, startPoint y: 87, endPoint x: 14, endPoint y: 76, distance: 12.0
click at [18, 86] on div at bounding box center [13, 86] width 18 height 18
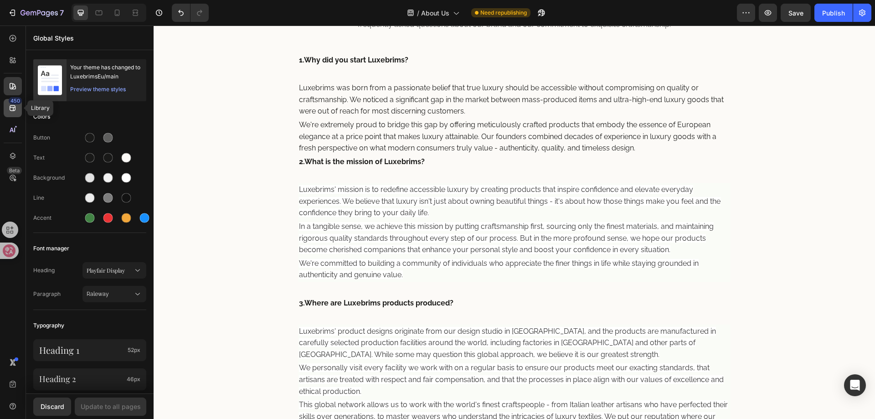
click at [15, 108] on icon at bounding box center [12, 107] width 9 height 9
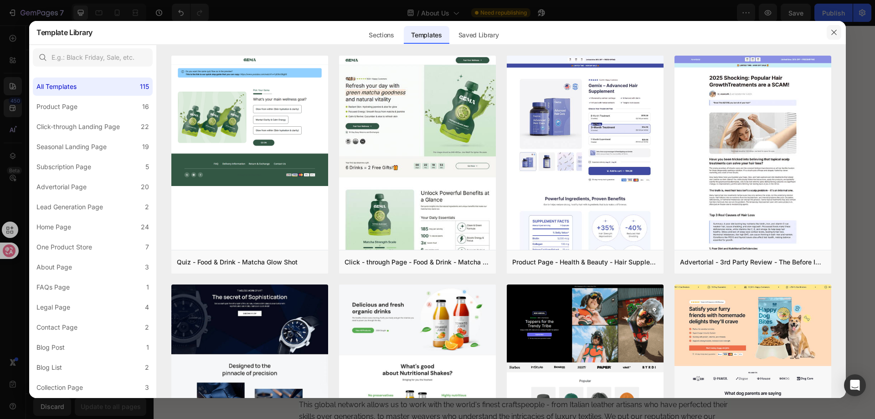
click at [835, 34] on icon "button" at bounding box center [833, 32] width 5 height 5
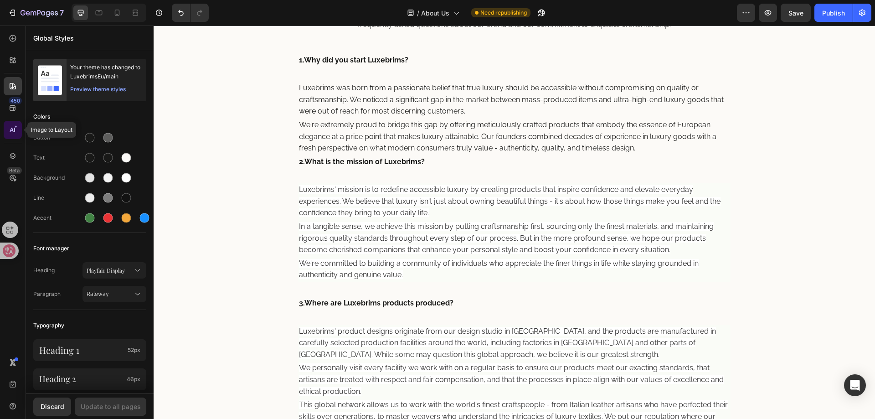
click at [8, 128] on div at bounding box center [13, 130] width 18 height 18
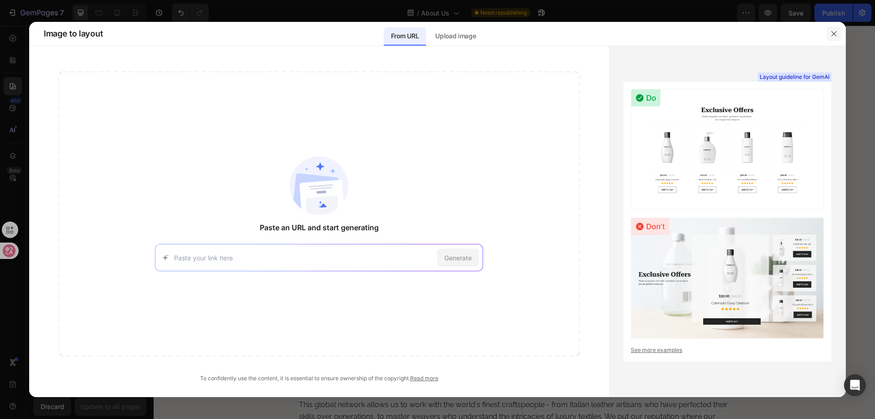
click at [839, 31] on button "button" at bounding box center [833, 33] width 15 height 15
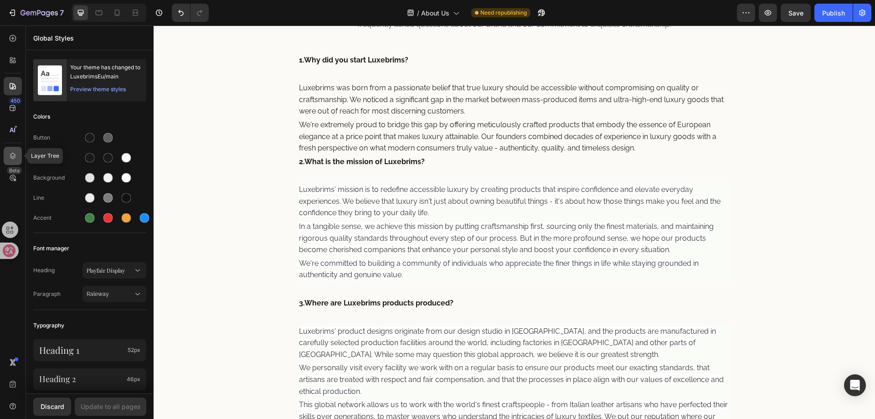
click at [18, 154] on div at bounding box center [13, 156] width 18 height 18
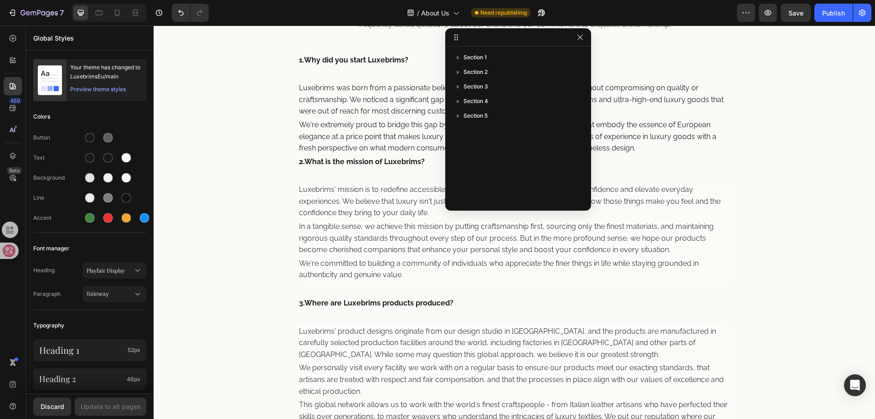
click at [3, 67] on div "450 Beta" at bounding box center [13, 222] width 26 height 393
click at [7, 60] on div at bounding box center [13, 60] width 18 height 18
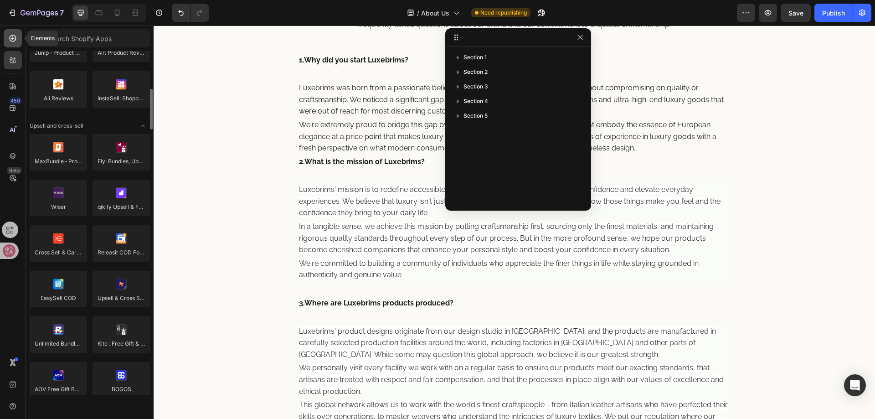
click at [13, 41] on icon at bounding box center [12, 38] width 9 height 9
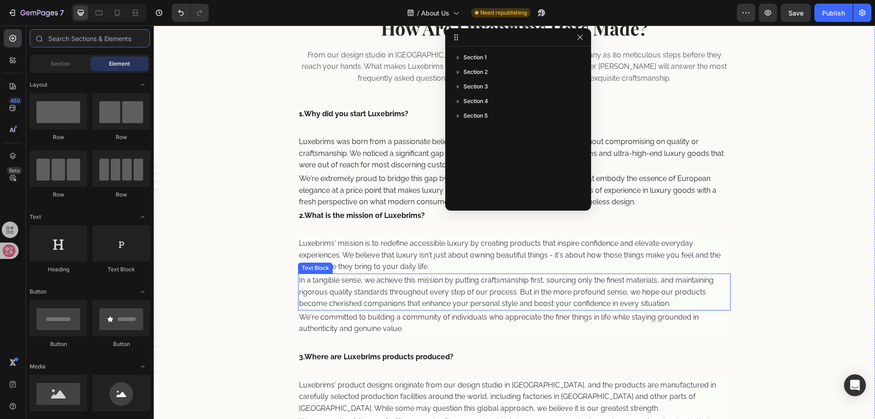
scroll to position [331, 0]
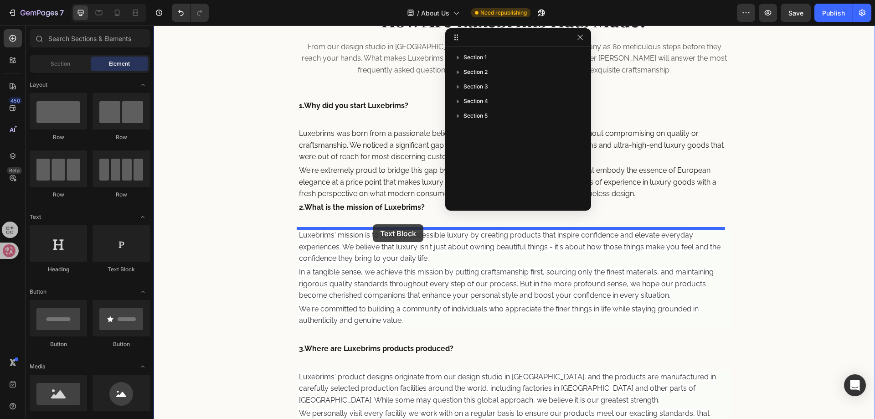
drag, startPoint x: 279, startPoint y: 273, endPoint x: 373, endPoint y: 224, distance: 106.0
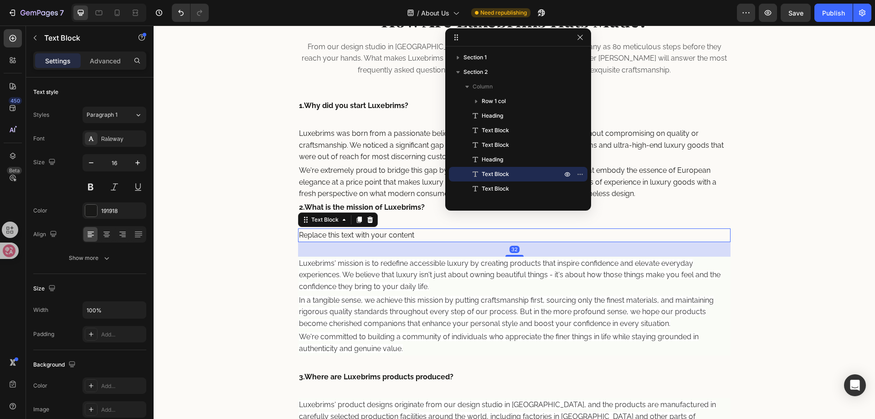
click at [464, 239] on div "Replace this text with your content" at bounding box center [514, 235] width 433 height 14
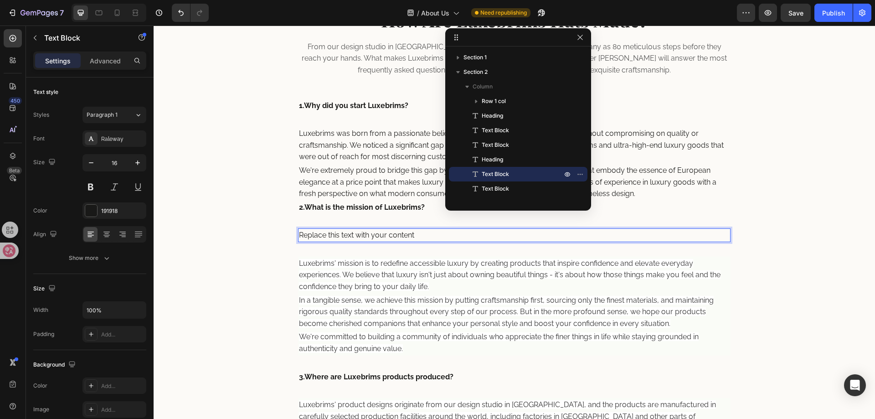
click at [502, 239] on p "Replace this text with your content" at bounding box center [514, 235] width 431 height 12
click at [532, 232] on p "Replace this text with your content" at bounding box center [514, 235] width 431 height 12
click at [491, 240] on p "Replace this text with your content" at bounding box center [514, 235] width 431 height 12
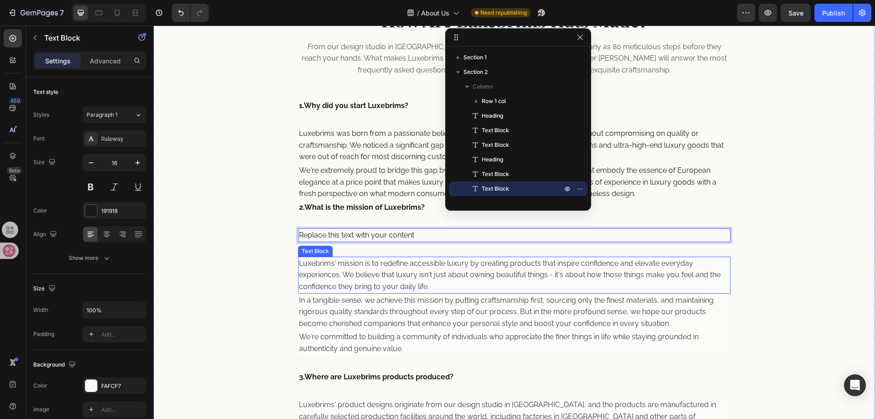
click at [492, 256] on div "Luxebrims' mission is to redefine accessible luxury by creating products that i…" at bounding box center [514, 274] width 433 height 37
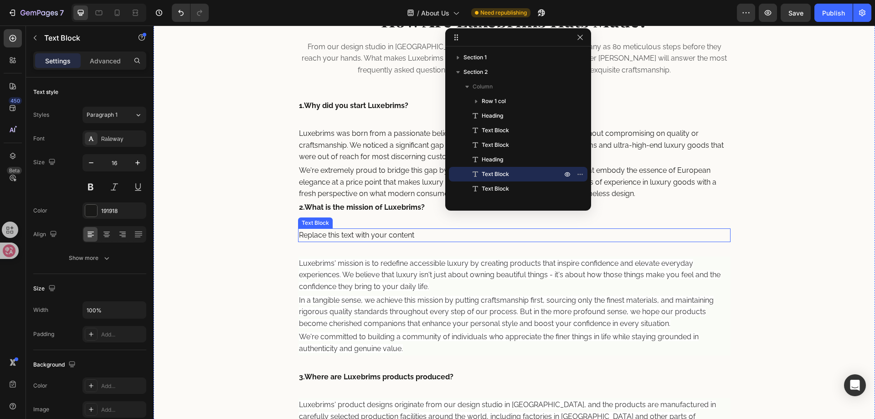
click at [490, 238] on p "Replace this text with your content" at bounding box center [514, 235] width 431 height 12
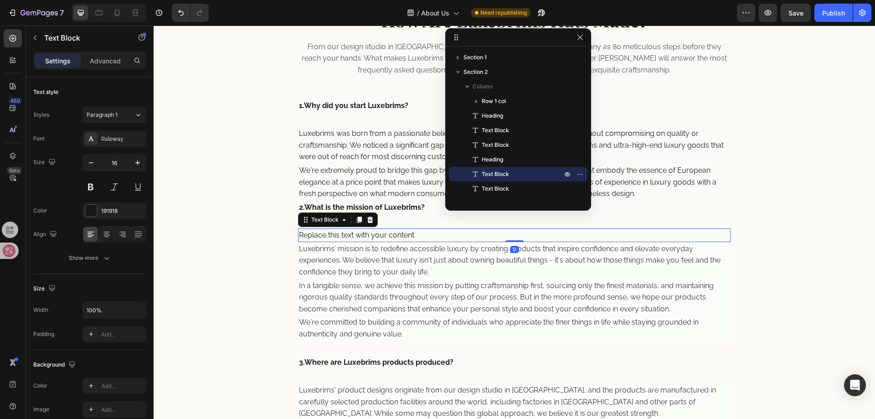
drag, startPoint x: 509, startPoint y: 255, endPoint x: 583, endPoint y: 238, distance: 75.8
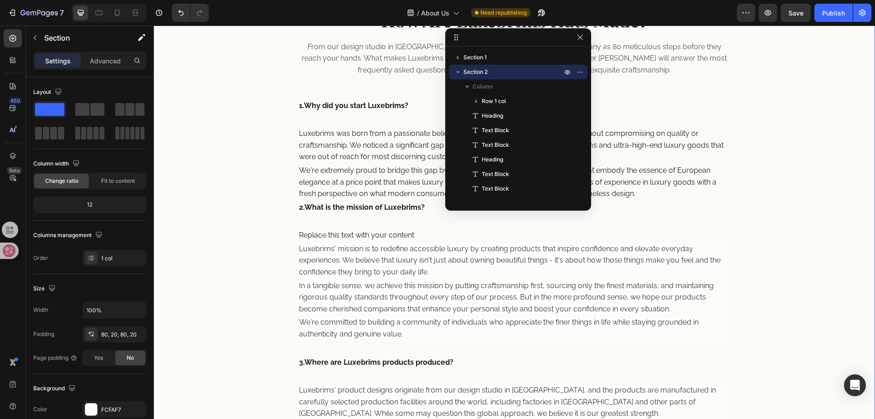
click at [608, 237] on p "Replace this text with your content" at bounding box center [514, 235] width 431 height 12
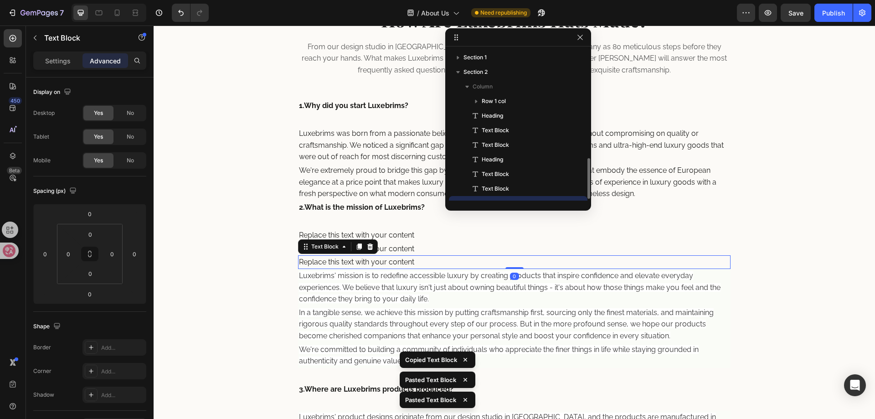
scroll to position [85, 0]
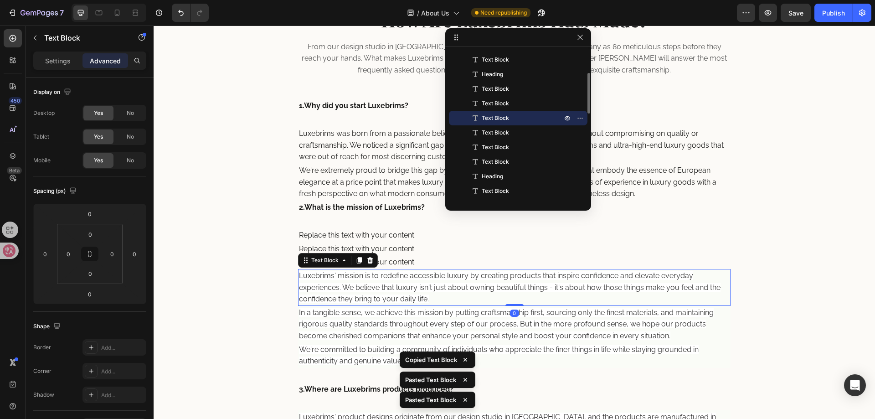
click at [434, 289] on span "Luxebrims' mission is to redefine accessible luxury by creating products that i…" at bounding box center [509, 287] width 421 height 32
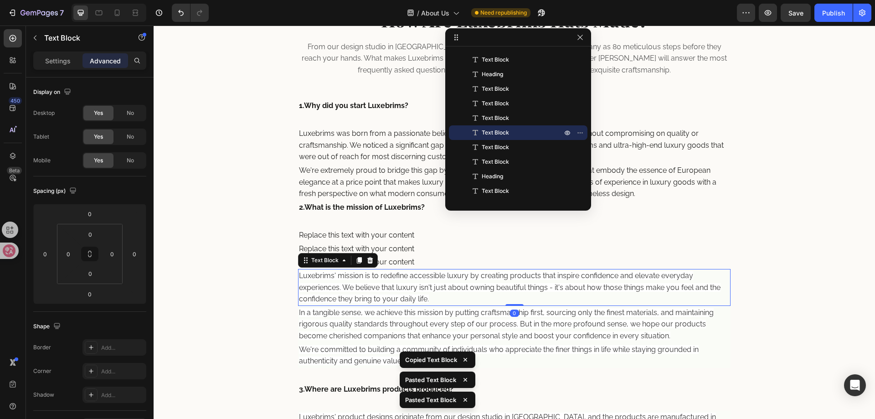
click at [434, 289] on span "Luxebrims' mission is to redefine accessible luxury by creating products that i…" at bounding box center [509, 287] width 421 height 32
click at [432, 289] on span "Luxebrims' mission is to redefine accessible luxury by creating products that i…" at bounding box center [509, 287] width 421 height 32
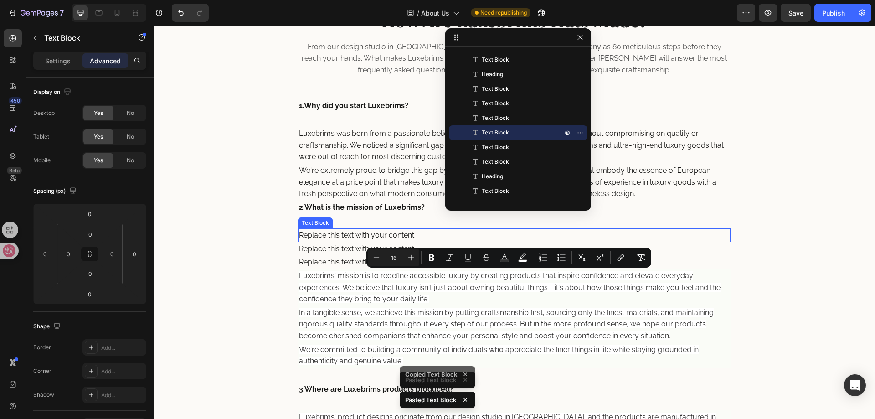
scroll to position [0, 0]
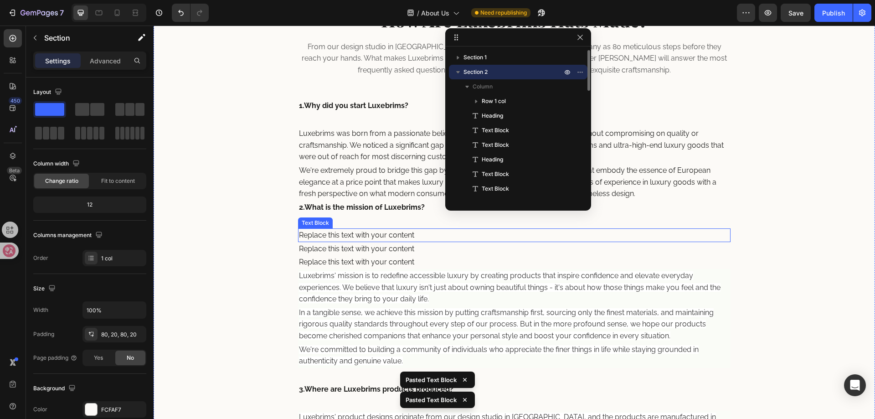
click at [412, 231] on p "Replace this text with your content" at bounding box center [514, 235] width 431 height 12
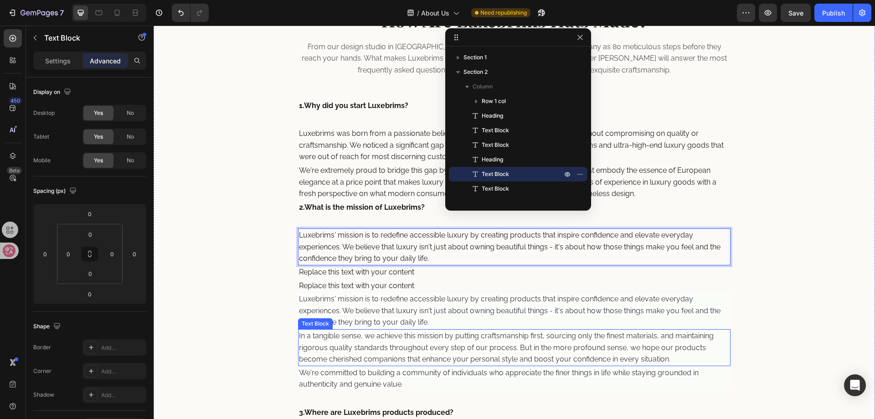
click at [427, 337] on span "In a tangible sense, we achieve this mission by putting craftsmanship first, so…" at bounding box center [506, 347] width 415 height 32
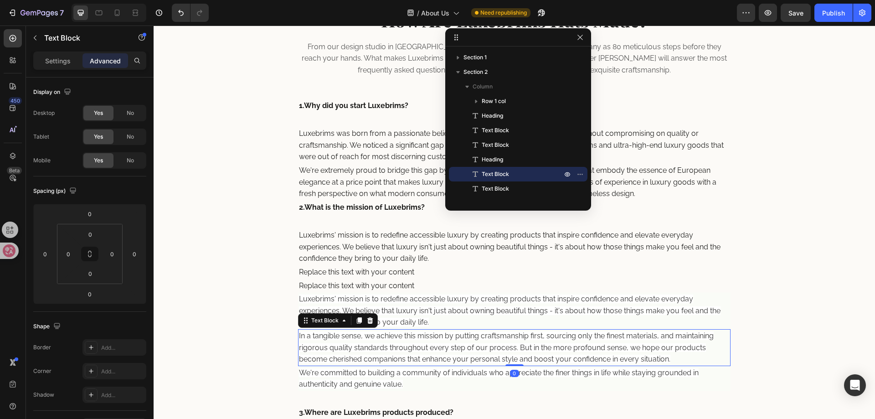
scroll to position [114, 0]
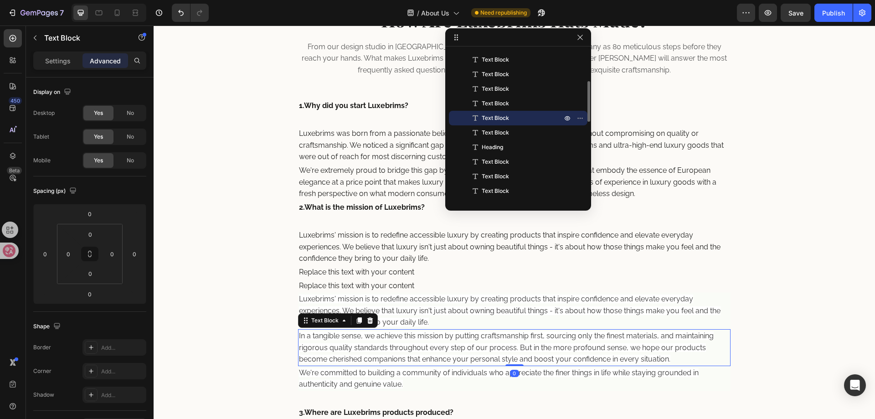
click at [427, 337] on span "In a tangible sense, we achieve this mission by putting craftsmanship first, so…" at bounding box center [506, 347] width 415 height 32
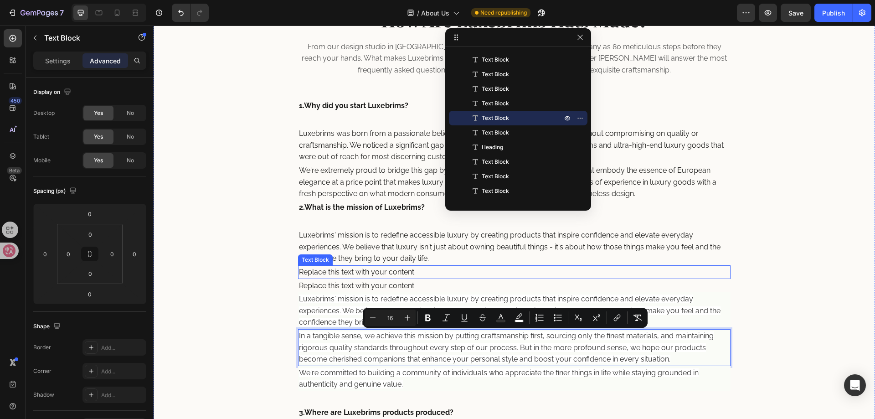
click at [396, 270] on div "Replace this text with your content" at bounding box center [514, 272] width 433 height 14
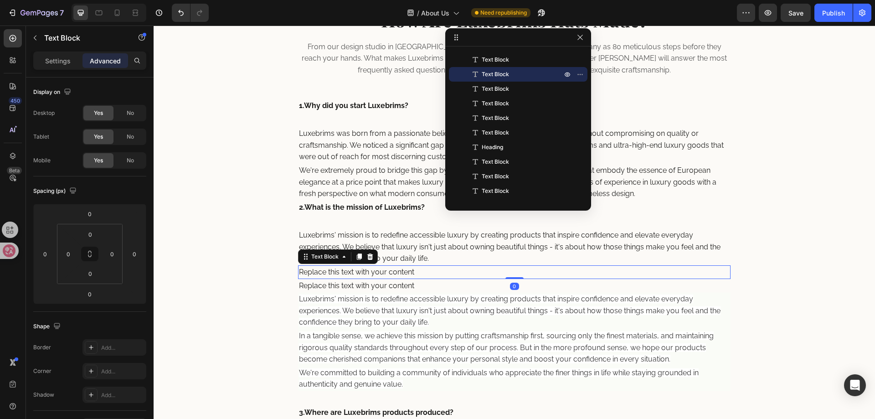
click at [421, 275] on div "Replace this text with your content" at bounding box center [514, 272] width 433 height 14
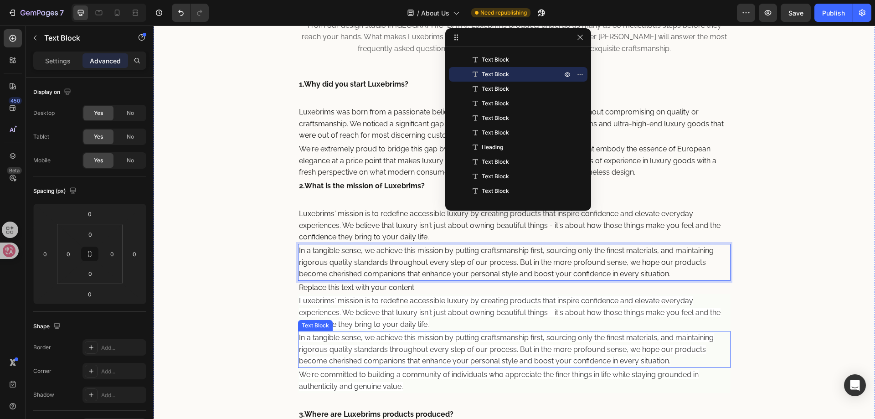
scroll to position [376, 0]
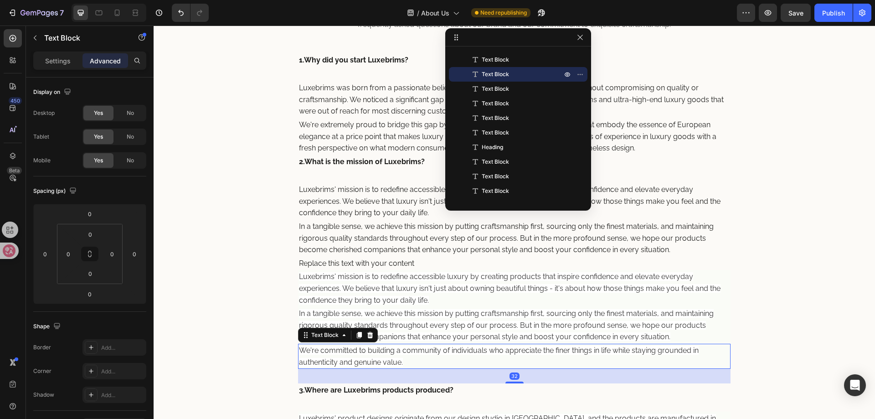
click at [433, 348] on span "We're committed to building a community of individuals who appreciate the finer…" at bounding box center [499, 356] width 400 height 20
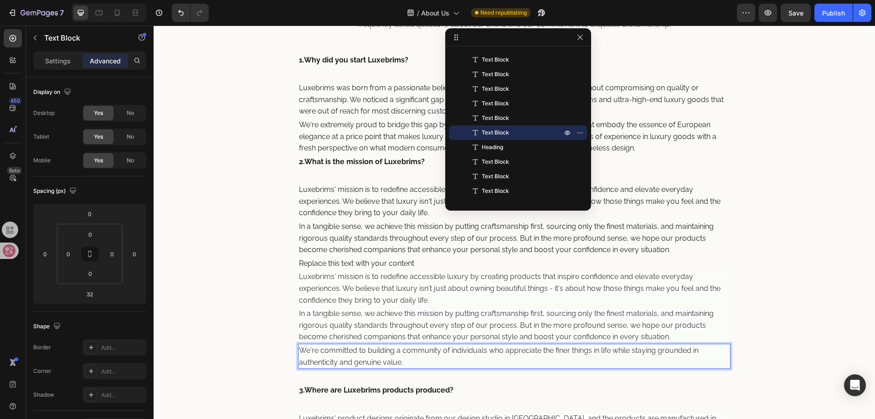
click at [433, 348] on span "We're committed to building a community of individuals who appreciate the finer…" at bounding box center [499, 356] width 400 height 20
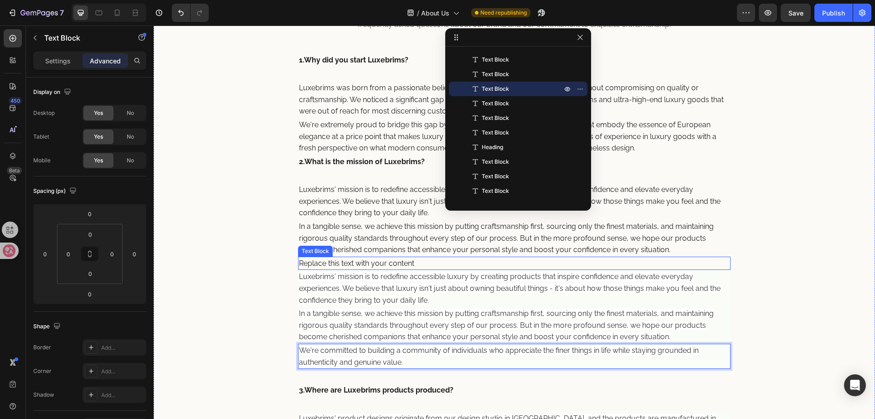
click at [403, 263] on div "Replace this text with your content" at bounding box center [514, 263] width 433 height 14
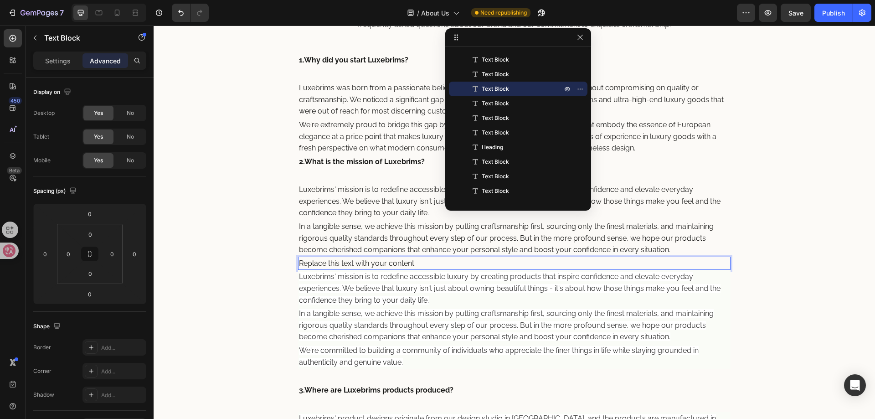
click at [422, 263] on div "Replace this text with your content" at bounding box center [514, 263] width 433 height 14
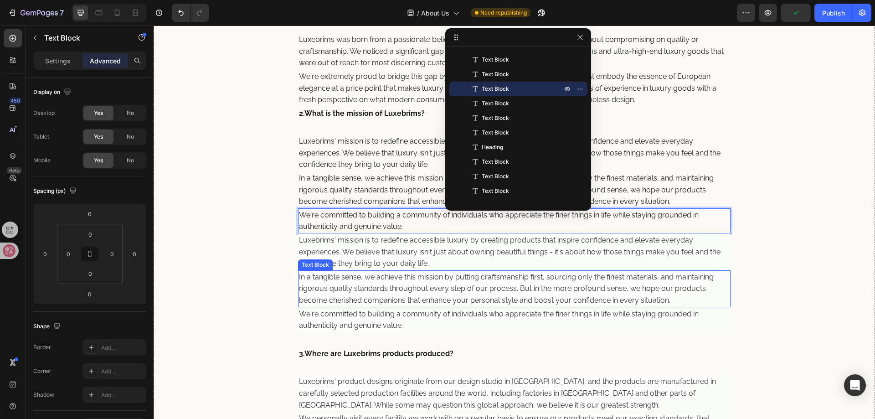
scroll to position [467, 0]
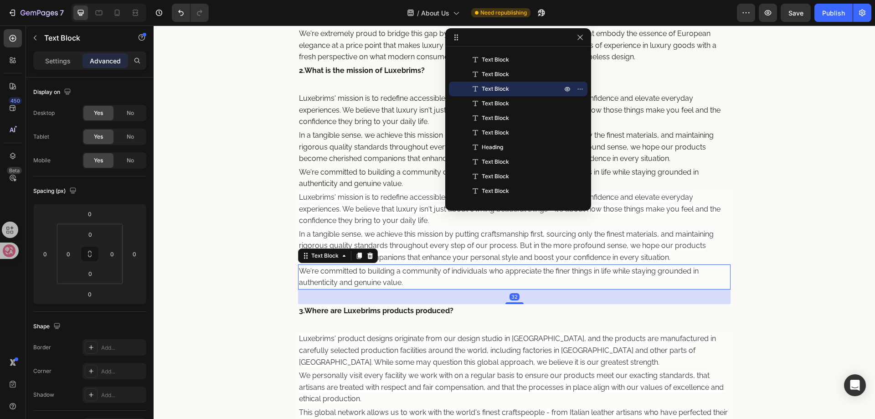
click at [433, 277] on p "We're committed to building a community of individuals who appreciate the finer…" at bounding box center [514, 276] width 431 height 23
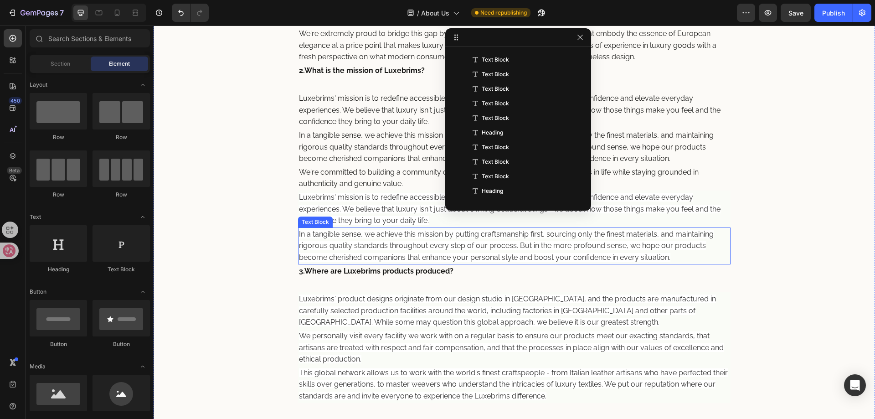
click at [415, 255] on span "In a tangible sense, we achieve this mission by putting craftsmanship first, so…" at bounding box center [506, 246] width 415 height 32
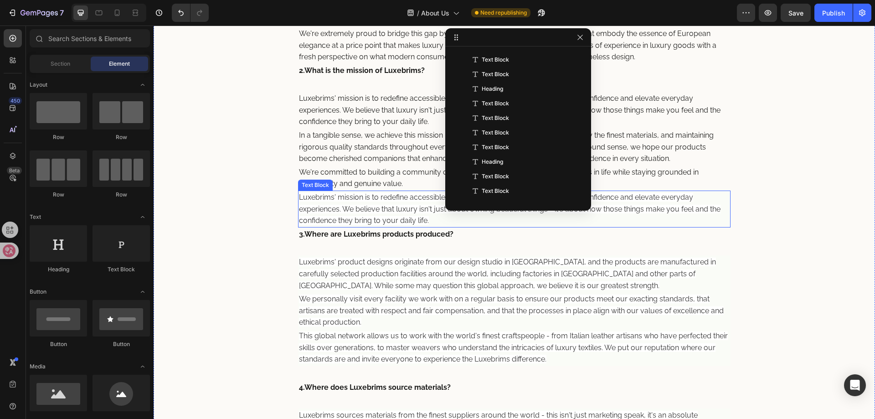
click at [390, 224] on span "Luxebrims' mission is to redefine accessible luxury by creating products that i…" at bounding box center [509, 209] width 421 height 32
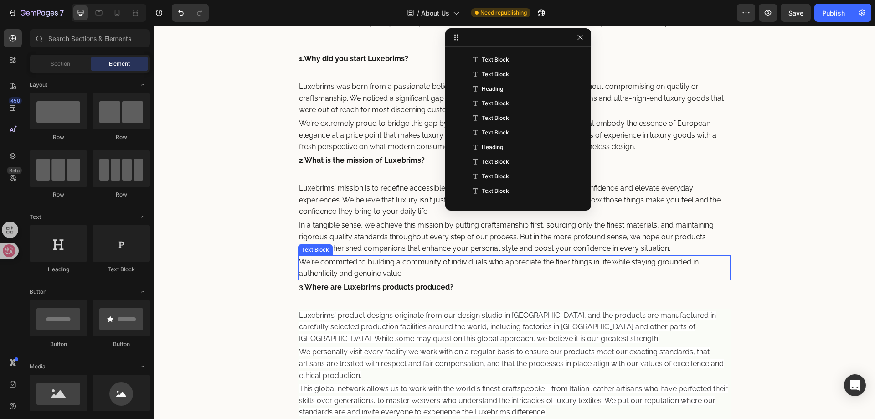
scroll to position [376, 0]
click at [584, 38] on button "button" at bounding box center [579, 37] width 11 height 11
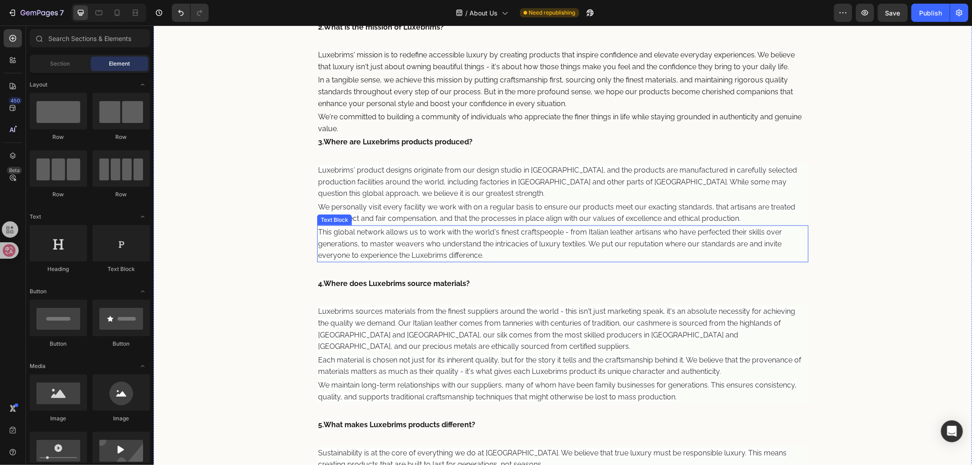
scroll to position [533, 0]
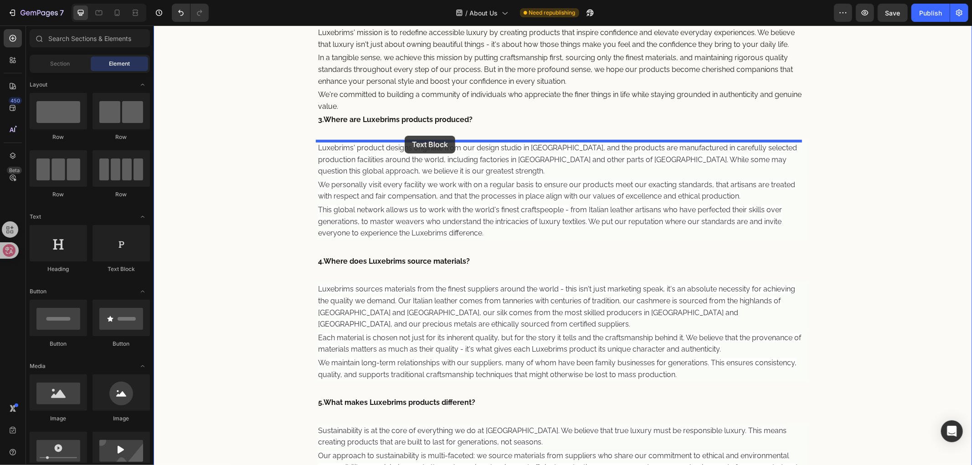
drag, startPoint x: 274, startPoint y: 271, endPoint x: 404, endPoint y: 135, distance: 188.2
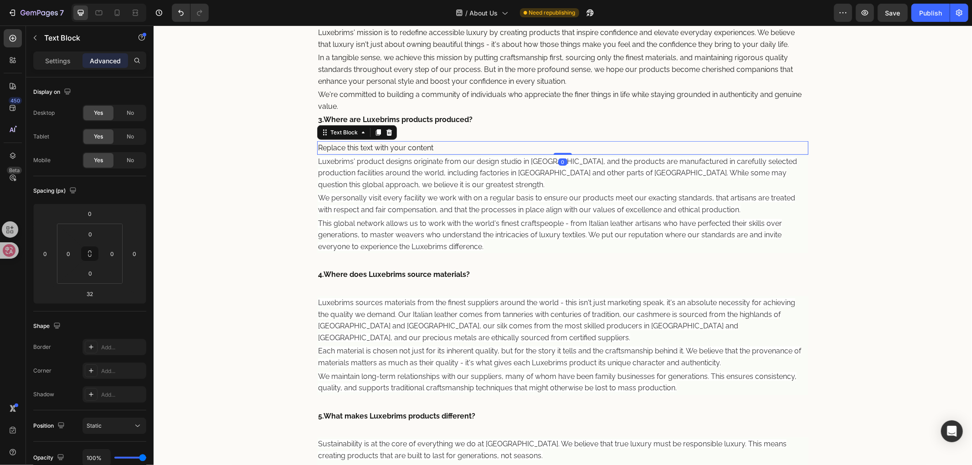
drag, startPoint x: 553, startPoint y: 169, endPoint x: 574, endPoint y: 132, distance: 42.0
click at [574, 132] on div "How Are Luxebrims Hats Made? Heading From our design studio in Europe, Luxebrim…" at bounding box center [562, 314] width 491 height 1019
type input "0"
click at [516, 150] on div "Replace this text with your content" at bounding box center [562, 148] width 491 height 14
click at [548, 184] on p "Luxebrims' product designs originate from our design studio in Europe, and the …" at bounding box center [562, 172] width 489 height 35
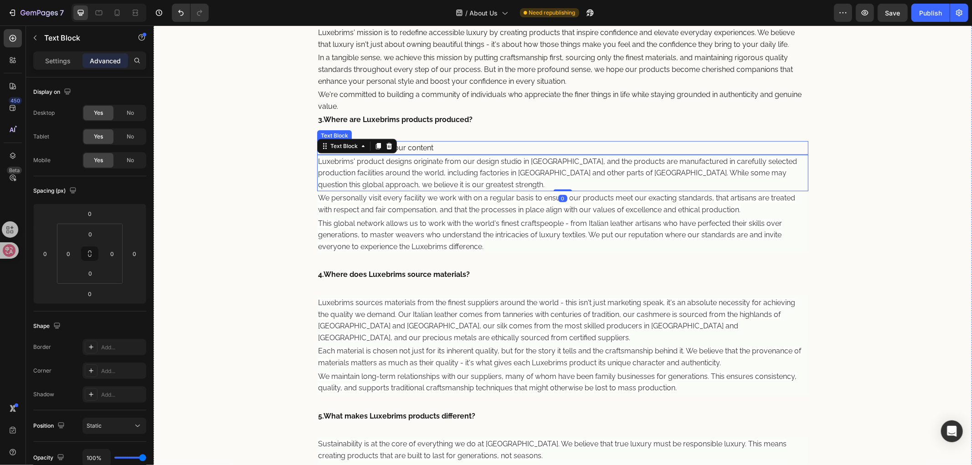
click at [552, 153] on p "Replace this text with your content" at bounding box center [562, 148] width 489 height 12
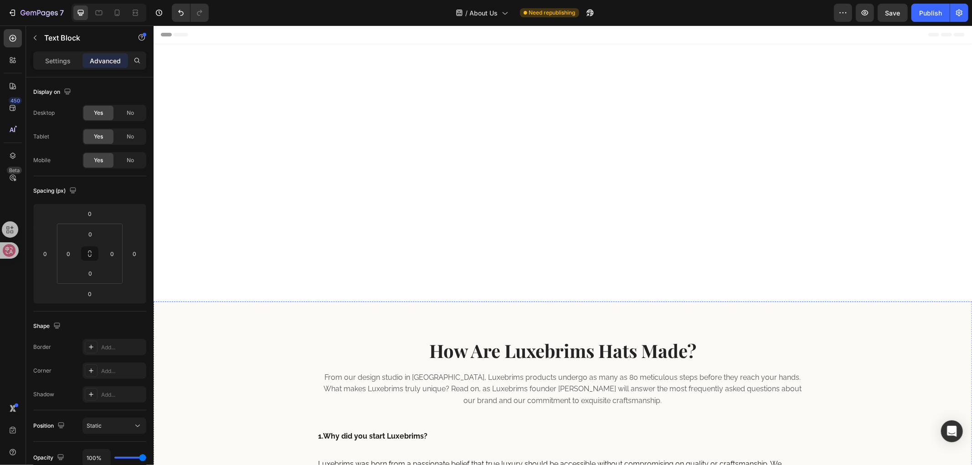
scroll to position [533, 0]
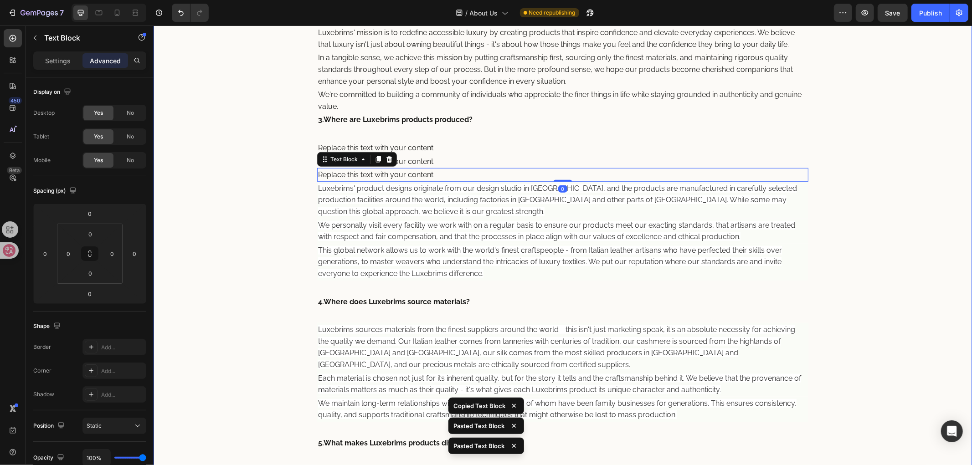
click at [500, 320] on div "How Are Luxebrims Hats Made? Heading From our design studio in [GEOGRAPHIC_DATA…" at bounding box center [562, 328] width 491 height 1046
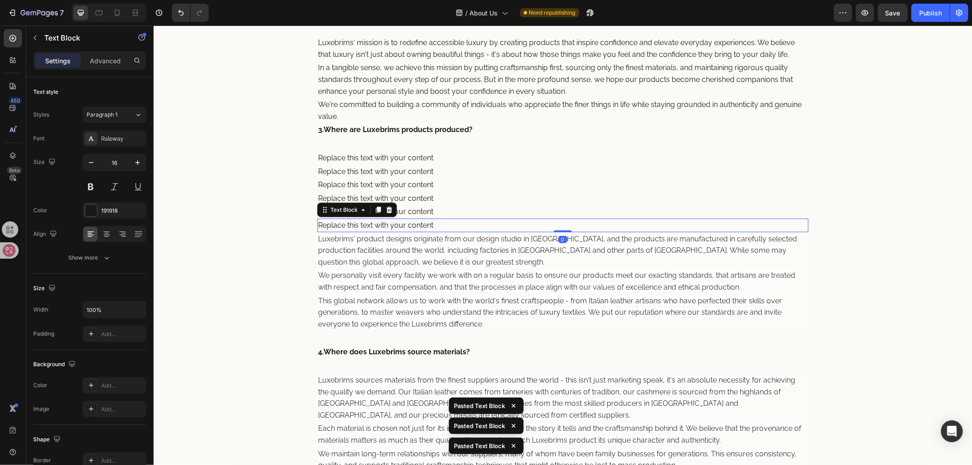
scroll to position [567, 0]
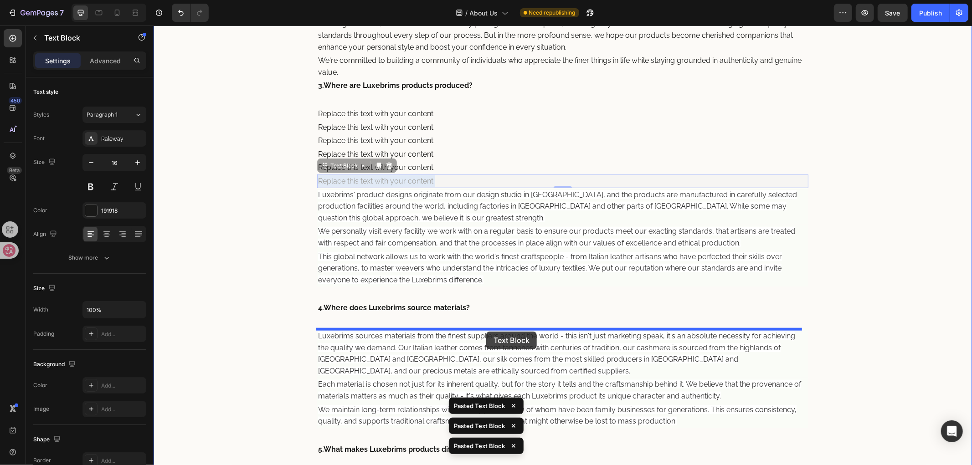
drag, startPoint x: 509, startPoint y: 178, endPoint x: 486, endPoint y: 324, distance: 148.5
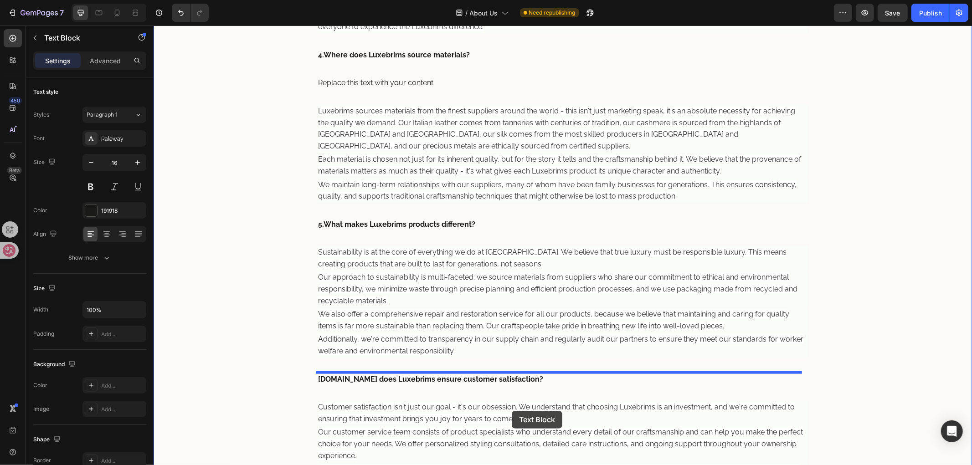
scroll to position [841, 0]
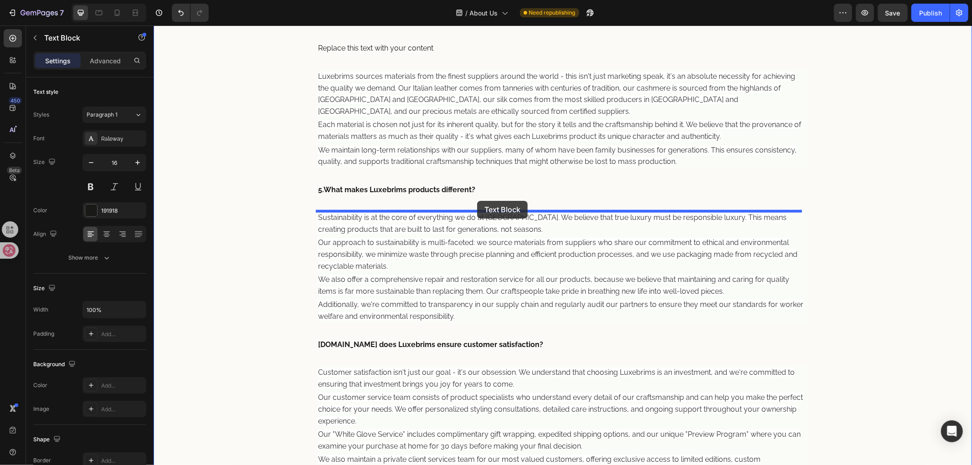
drag, startPoint x: 466, startPoint y: 166, endPoint x: 476, endPoint y: 200, distance: 35.6
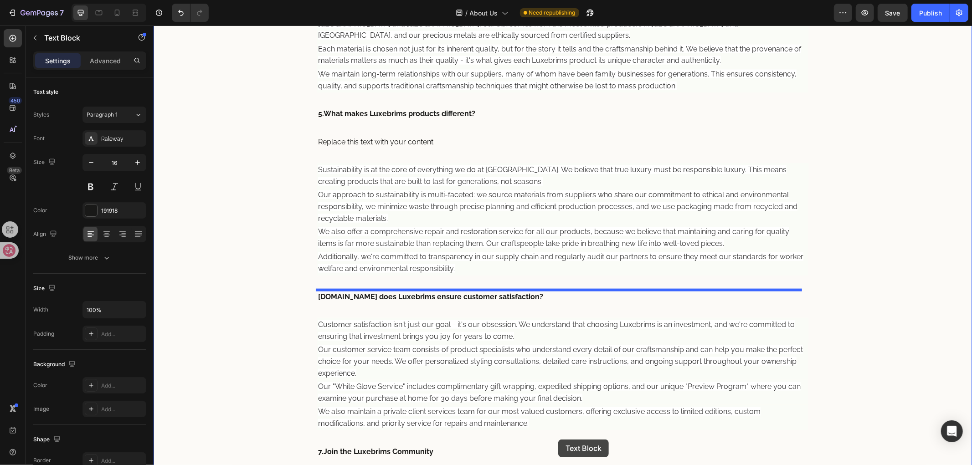
scroll to position [951, 0]
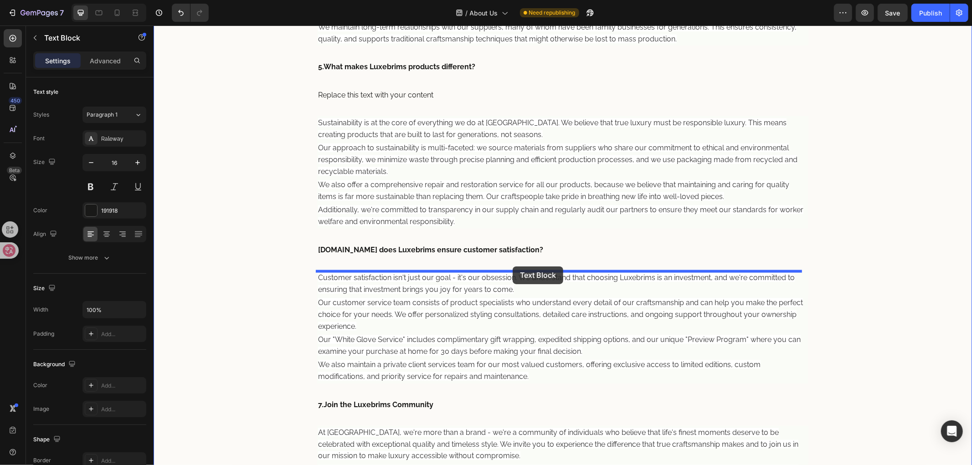
drag, startPoint x: 464, startPoint y: 167, endPoint x: 512, endPoint y: 266, distance: 109.8
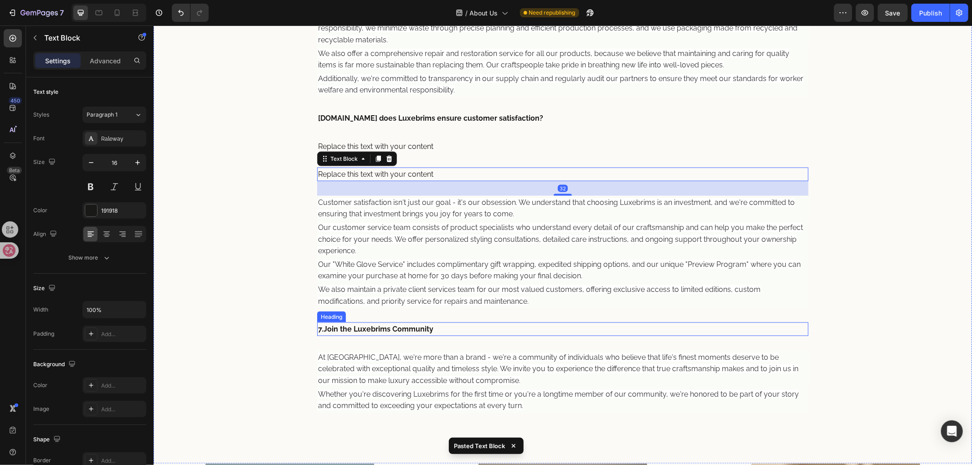
scroll to position [1027, 0]
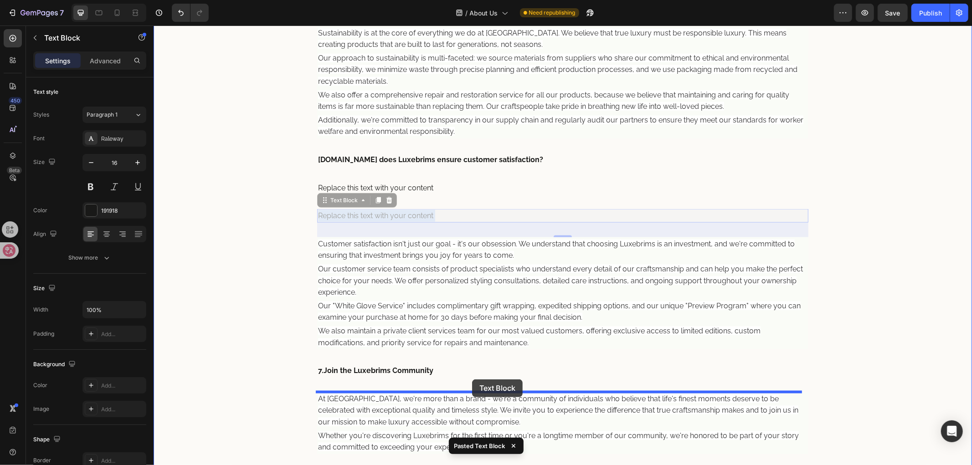
drag, startPoint x: 499, startPoint y: 215, endPoint x: 471, endPoint y: 379, distance: 165.9
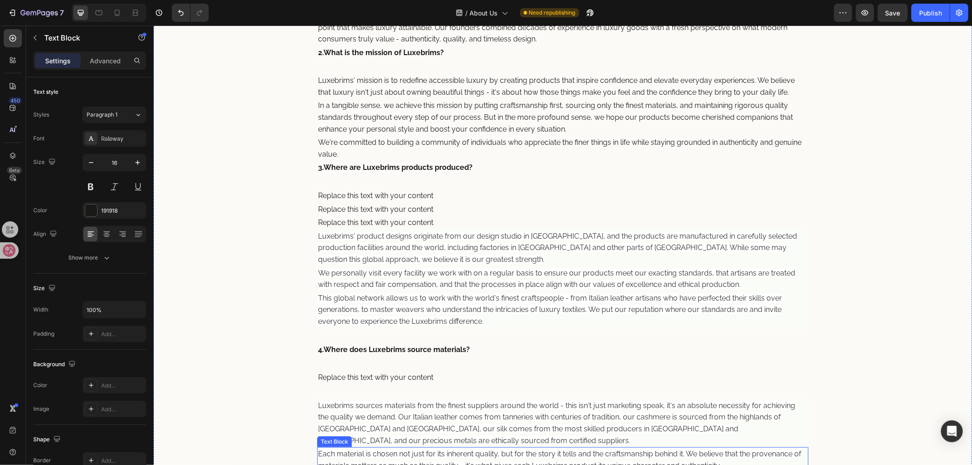
scroll to position [521, 0]
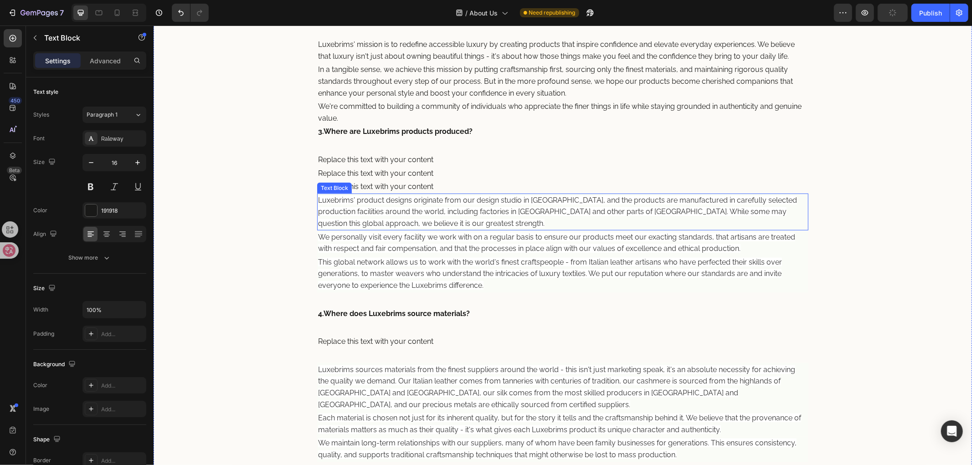
click at [451, 210] on span "Luxebrims' product designs originate from our design studio in Europe, and the …" at bounding box center [557, 211] width 479 height 32
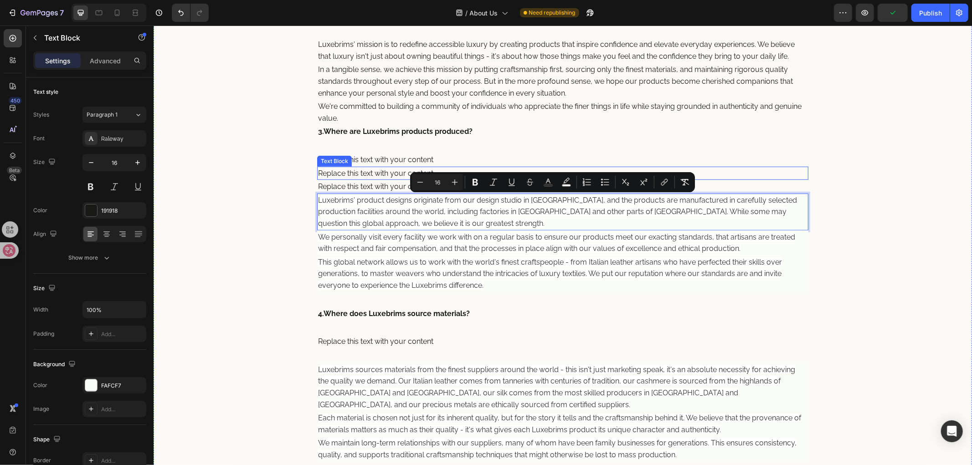
click at [406, 156] on p "Replace this text with your content" at bounding box center [562, 160] width 489 height 12
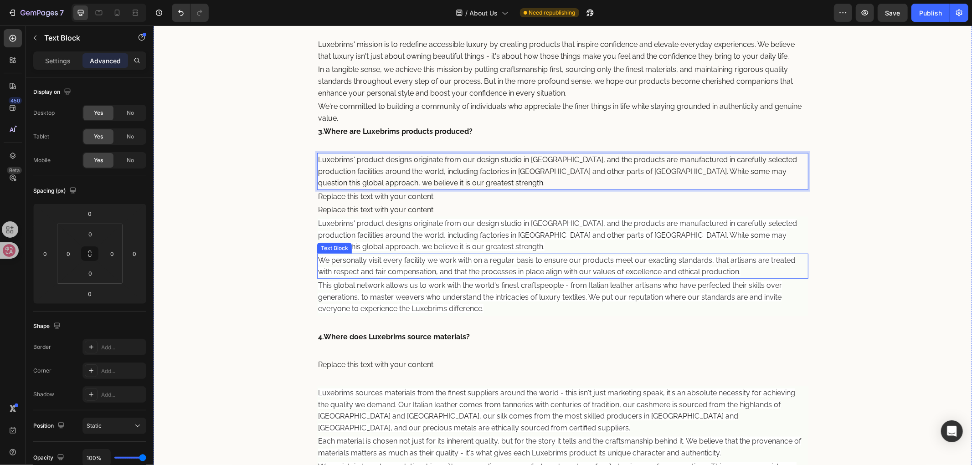
click at [462, 261] on span "We personally visit every facility we work with on a regular basis to ensure ou…" at bounding box center [556, 266] width 477 height 20
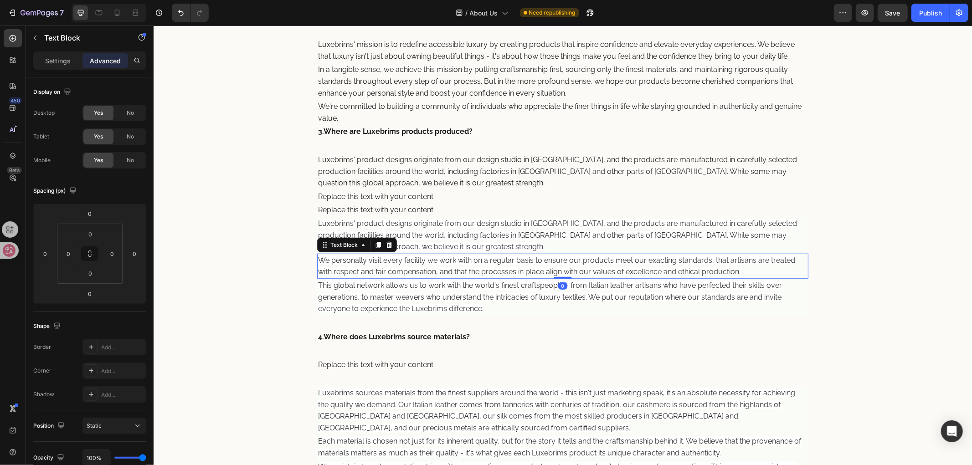
click at [462, 261] on span "We personally visit every facility we work with on a regular basis to ensure ou…" at bounding box center [556, 266] width 477 height 20
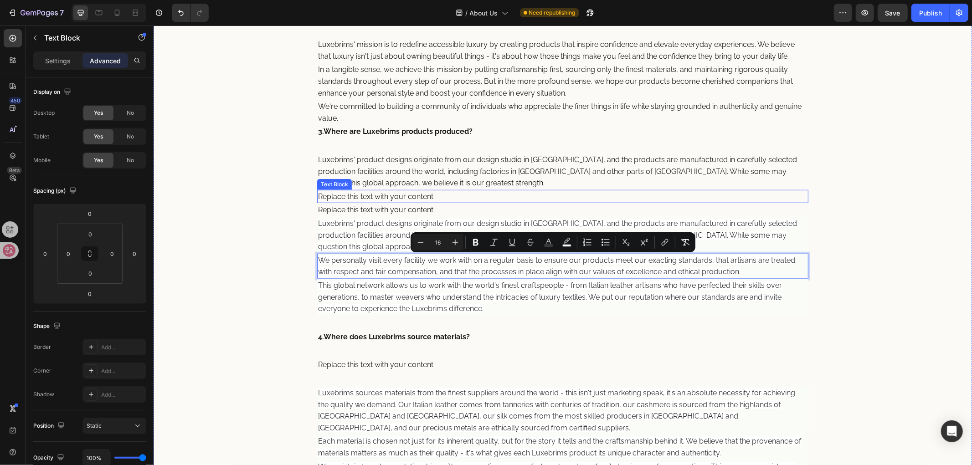
click at [397, 196] on div "Replace this text with your content" at bounding box center [562, 197] width 491 height 14
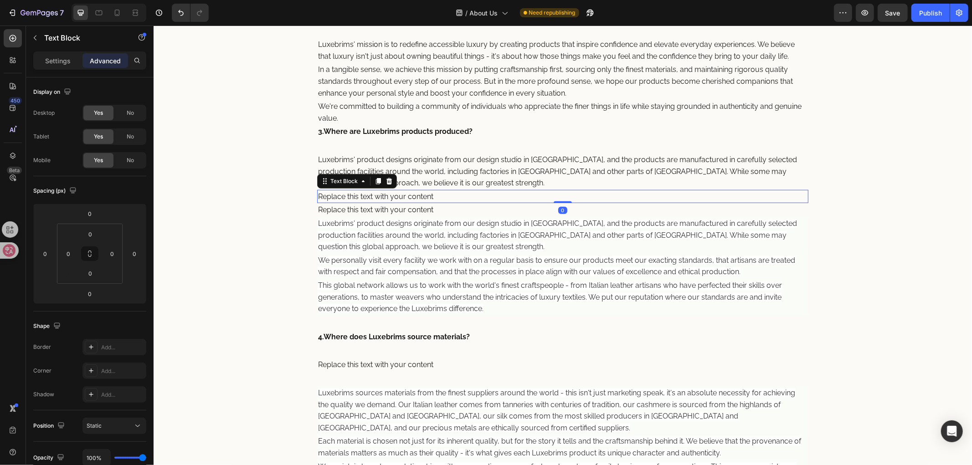
click at [440, 200] on div "Replace this text with your content" at bounding box center [562, 197] width 491 height 14
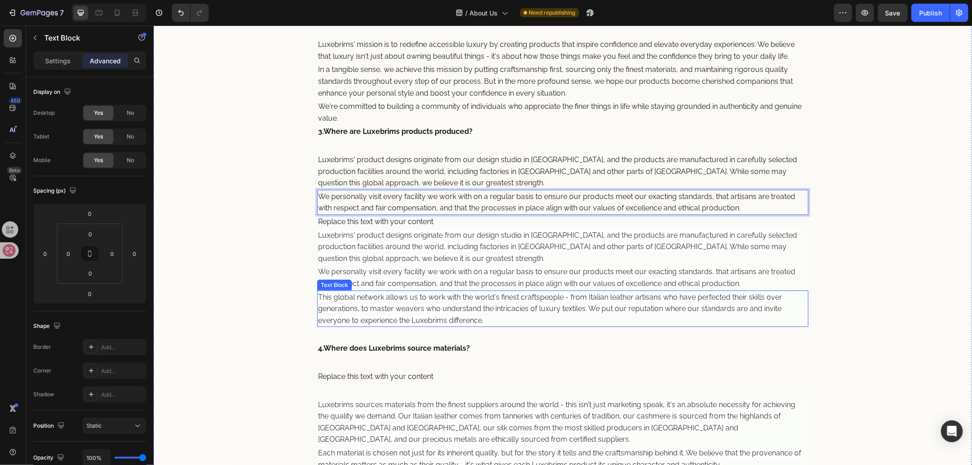
click at [467, 312] on span "This global network allows us to work with the world's finest craftspeople - fr…" at bounding box center [550, 308] width 464 height 32
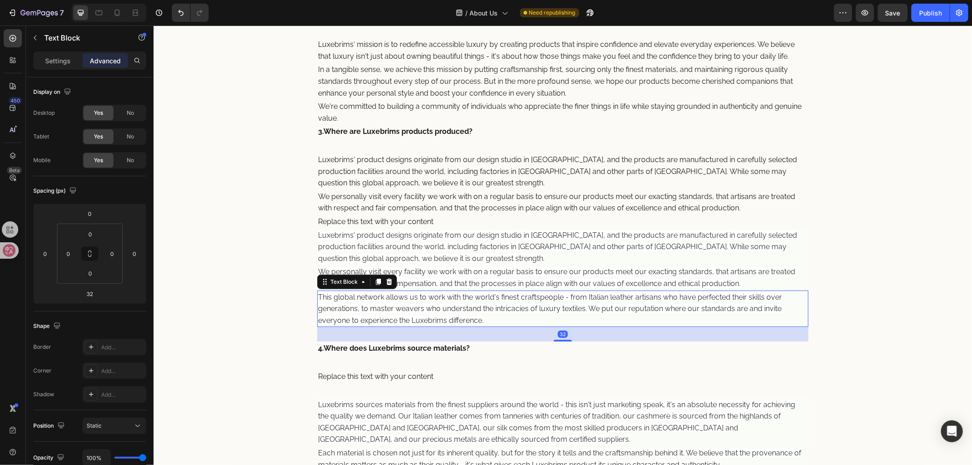
click at [467, 312] on span "This global network allows us to work with the world's finest craftspeople - fr…" at bounding box center [550, 308] width 464 height 32
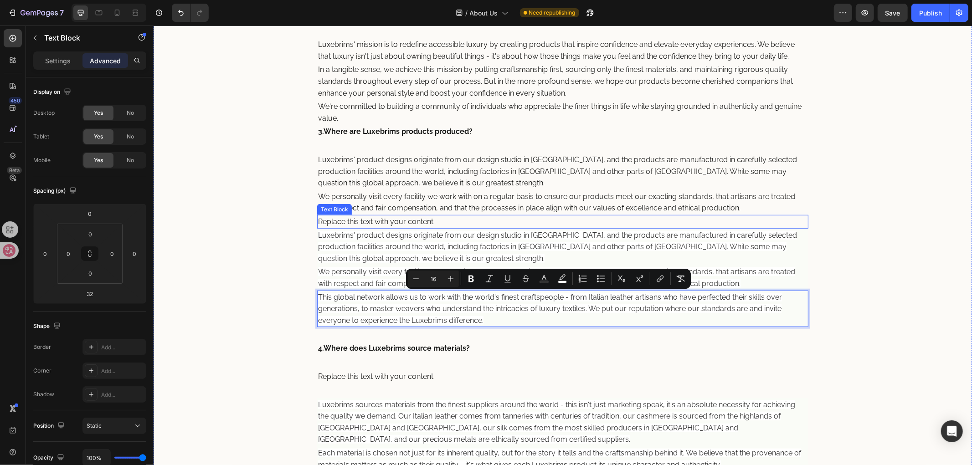
click at [416, 223] on div "Replace this text with your content" at bounding box center [562, 222] width 491 height 14
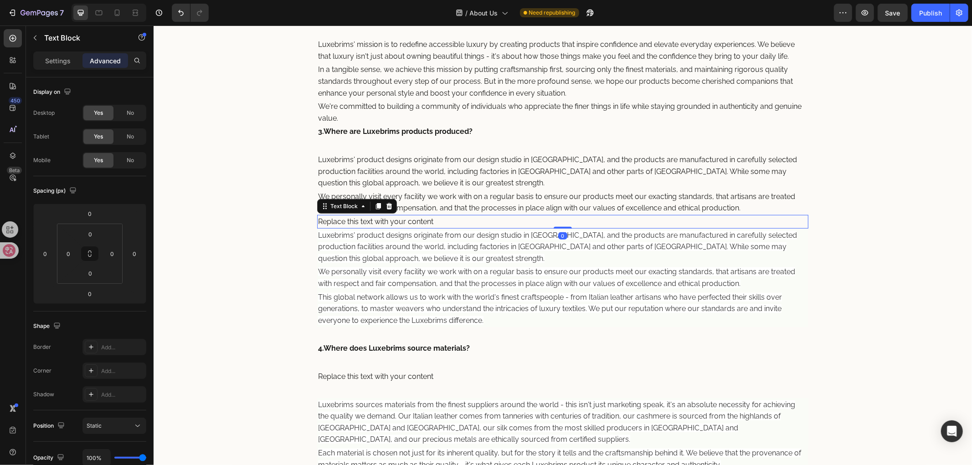
click at [441, 224] on div "Replace this text with your content" at bounding box center [562, 222] width 491 height 14
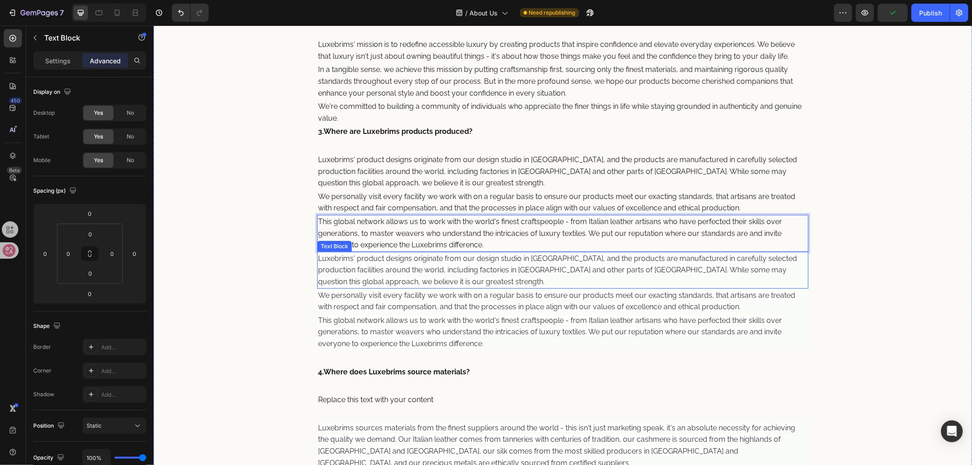
click at [465, 267] on span "Luxebrims' product designs originate from our design studio in Europe, and the …" at bounding box center [557, 270] width 479 height 32
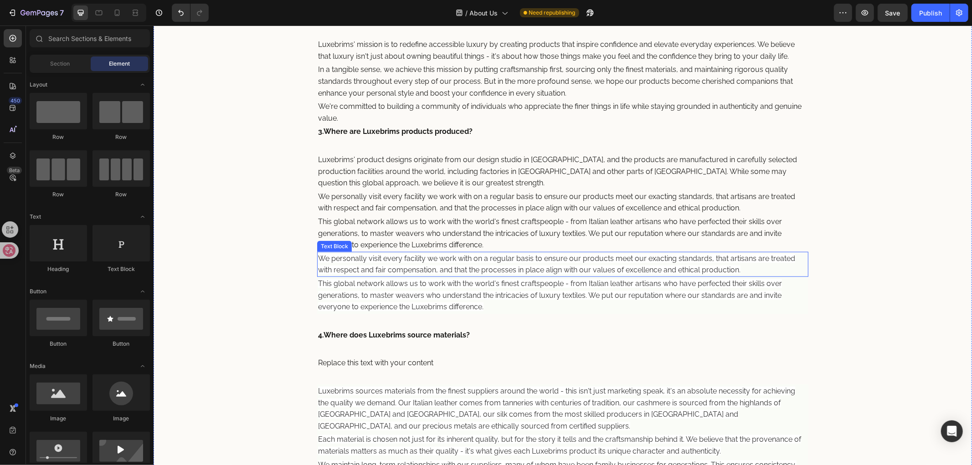
click at [438, 268] on span "We personally visit every facility we work with on a regular basis to ensure ou…" at bounding box center [556, 264] width 477 height 20
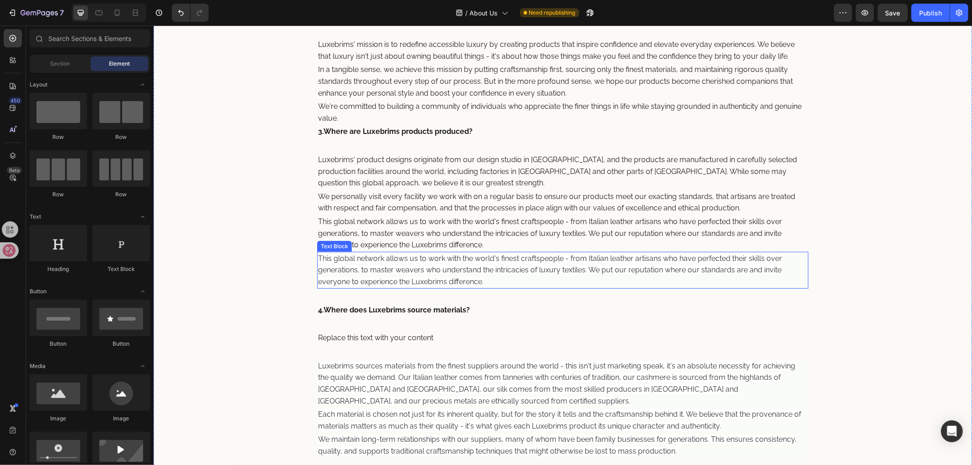
click at [439, 276] on p "This global network allows us to work with the world's finest craftspeople - fr…" at bounding box center [562, 269] width 489 height 35
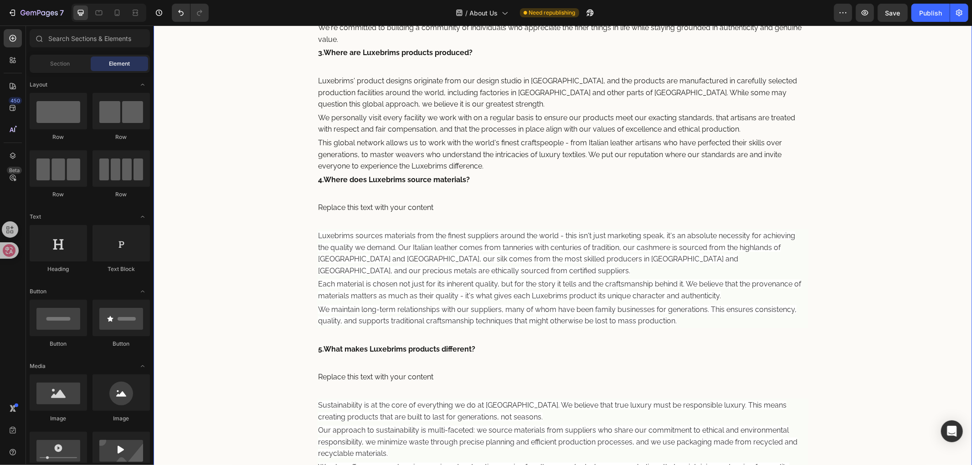
scroll to position [622, 0]
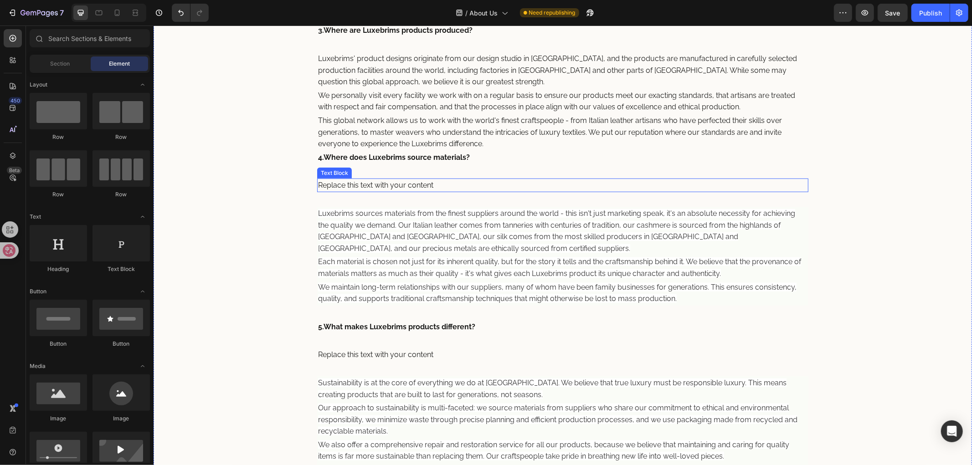
click at [395, 184] on p "Replace this text with your content" at bounding box center [562, 185] width 489 height 12
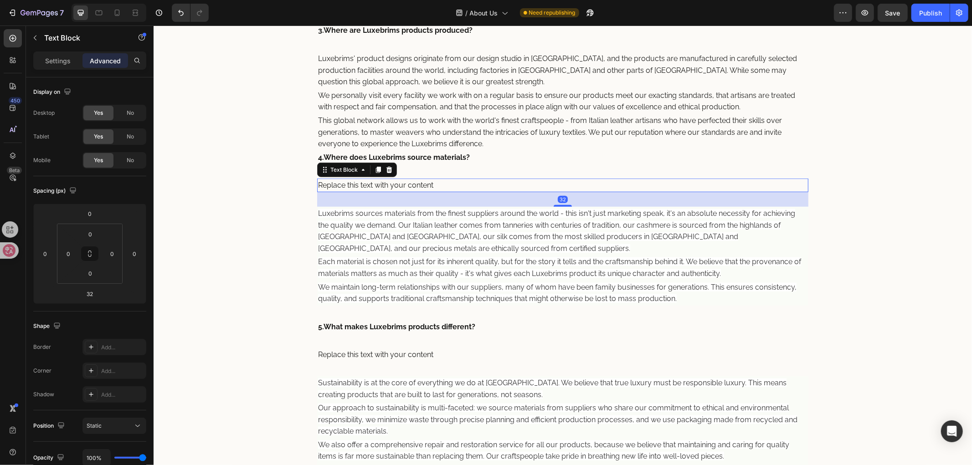
drag, startPoint x: 557, startPoint y: 203, endPoint x: 559, endPoint y: 187, distance: 15.6
click at [559, 187] on div "Replace this text with your content Text Block 32" at bounding box center [562, 185] width 491 height 14
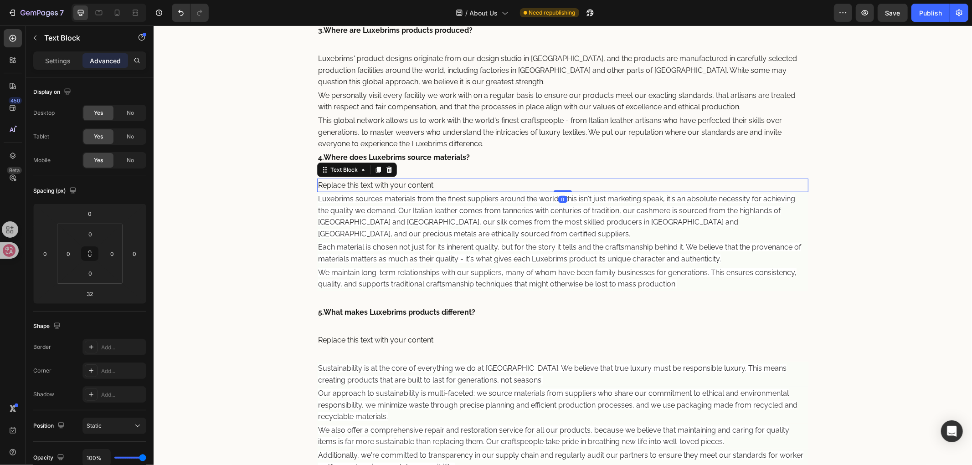
drag, startPoint x: 558, startPoint y: 206, endPoint x: 564, endPoint y: 170, distance: 36.6
click at [564, 170] on div "How Are Luxebrims Hats Made? Heading From our design studio in Europe, Luxebrim…" at bounding box center [562, 259] width 491 height 1088
type input "0"
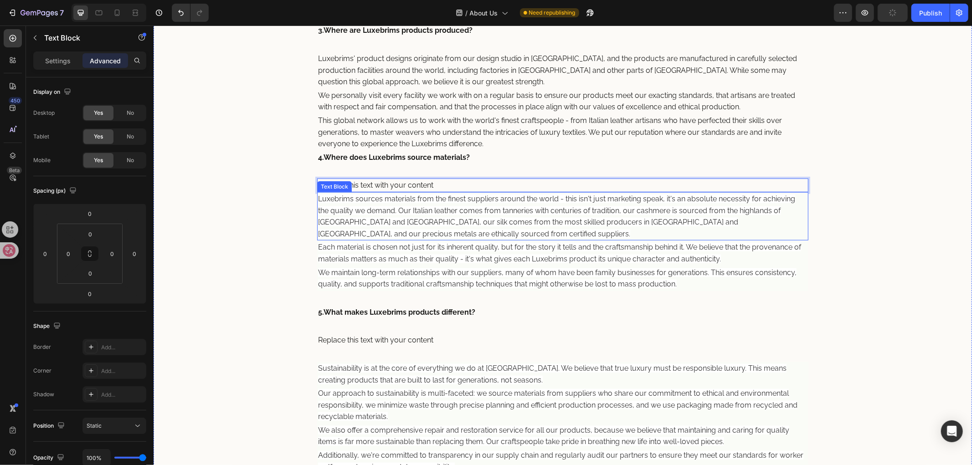
click at [472, 227] on p "Luxebrims sources materials from the finest suppliers around the world - this i…" at bounding box center [562, 216] width 489 height 46
click at [502, 187] on p "Replace this text with your content" at bounding box center [562, 185] width 489 height 12
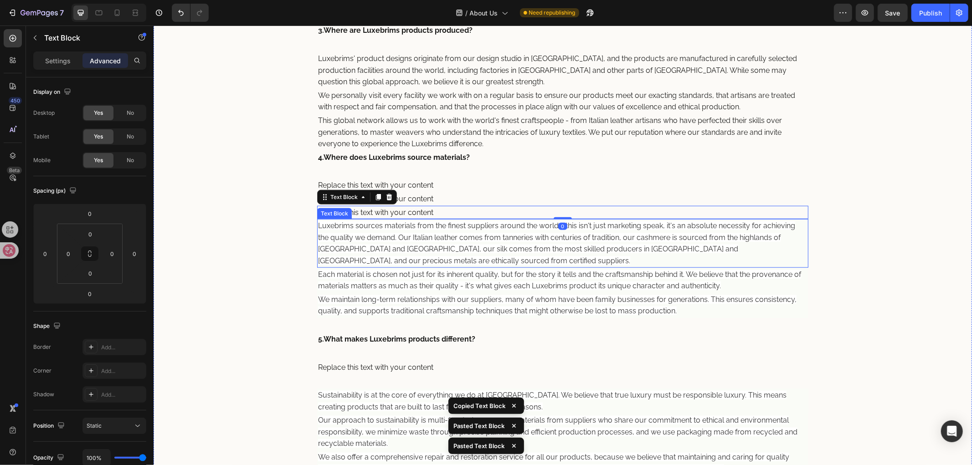
click at [513, 234] on span "Luxebrims sources materials from the finest suppliers around the world - this i…" at bounding box center [556, 243] width 477 height 44
click at [495, 241] on span "Luxebrims sources materials from the finest suppliers around the world - this i…" at bounding box center [556, 243] width 477 height 44
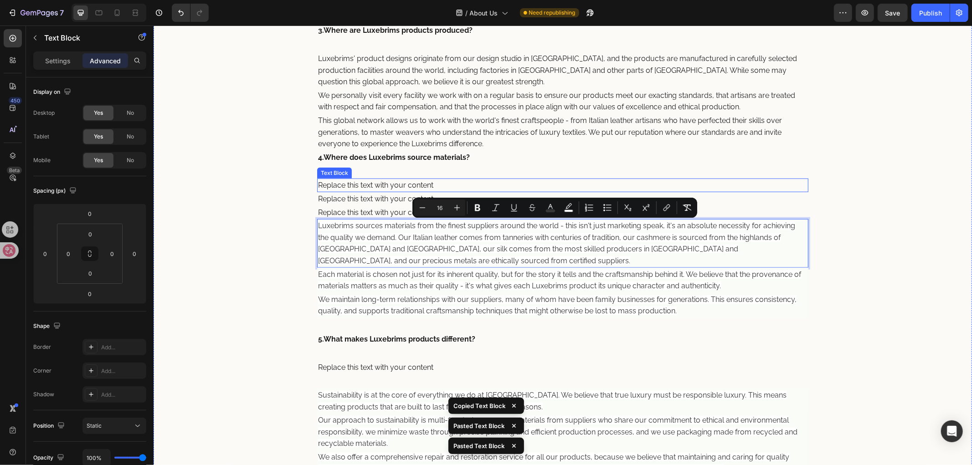
click at [438, 180] on p "Replace this text with your content" at bounding box center [562, 185] width 489 height 12
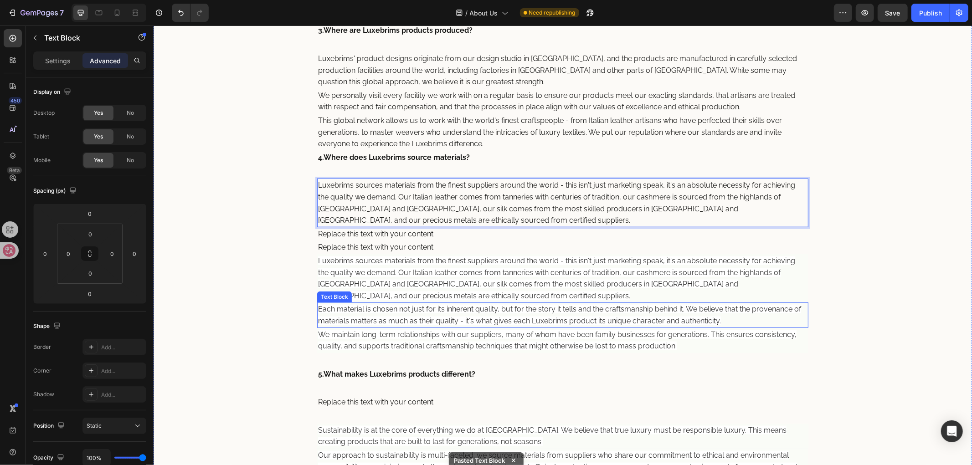
click at [454, 312] on span "Each material is chosen not just for its inherent quality, but for the story it…" at bounding box center [559, 314] width 483 height 20
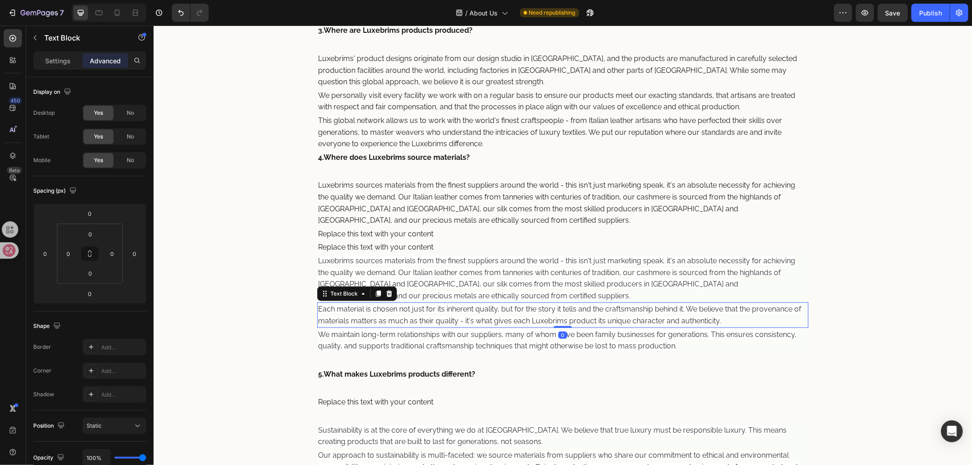
click at [454, 312] on span "Each material is chosen not just for its inherent quality, but for the story it…" at bounding box center [559, 314] width 483 height 20
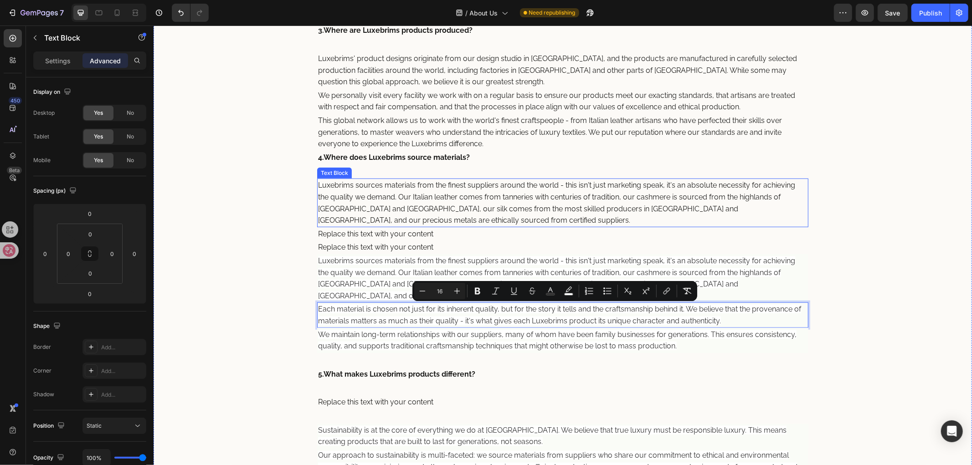
click at [409, 228] on div "Replace this text with your content" at bounding box center [562, 234] width 491 height 14
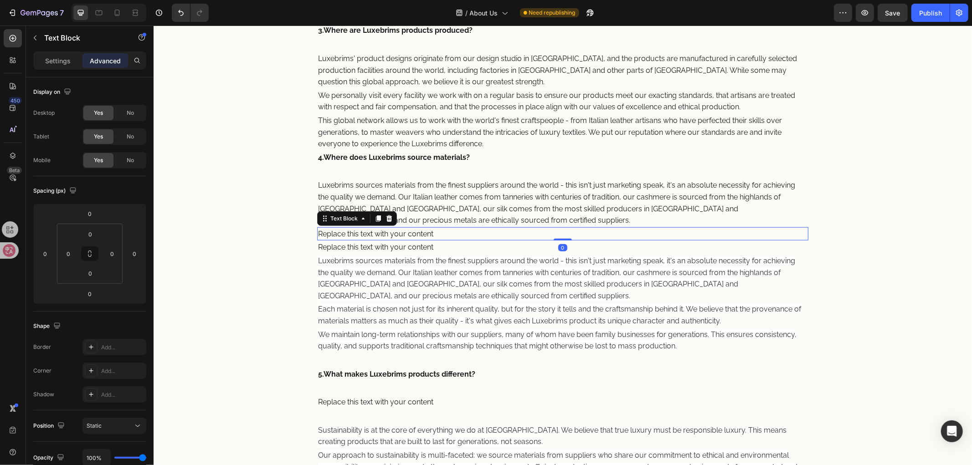
click at [427, 232] on div "Replace this text with your content" at bounding box center [562, 234] width 491 height 14
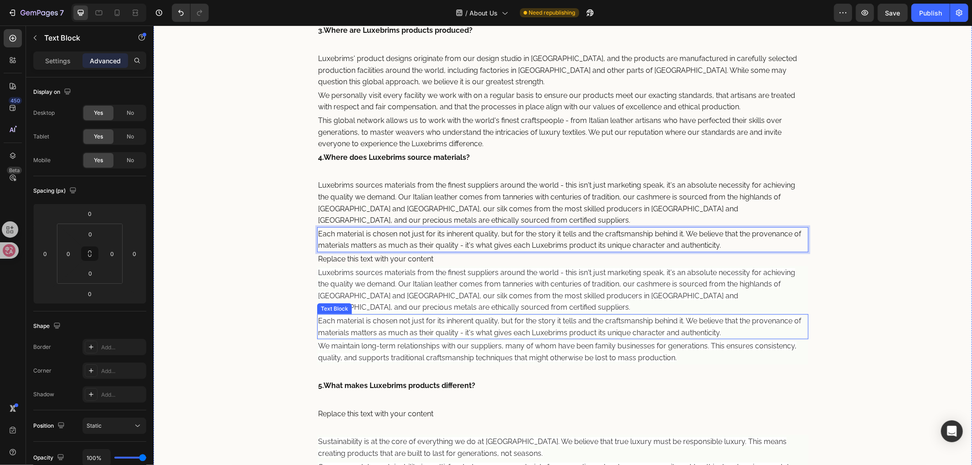
click at [466, 333] on span "Each material is chosen not just for its inherent quality, but for the story it…" at bounding box center [559, 326] width 483 height 20
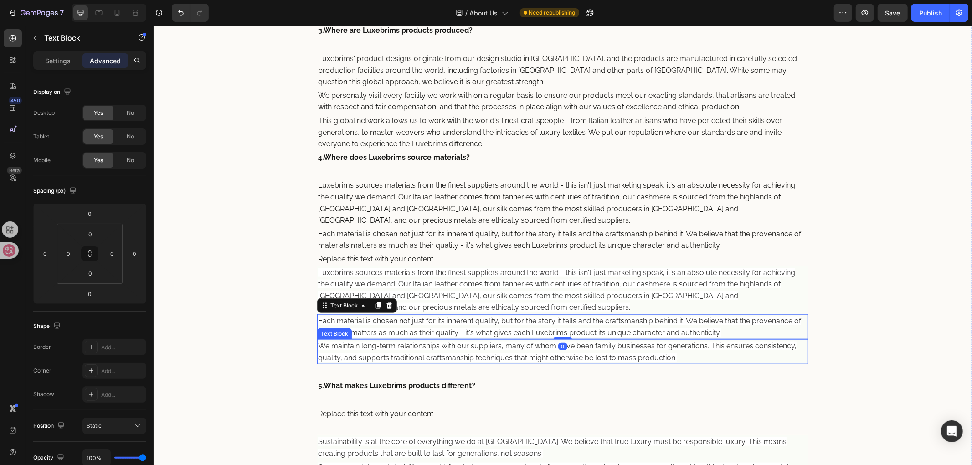
click at [463, 349] on span "We maintain long-term relationships with our suppliers, many of whom have been …" at bounding box center [557, 351] width 478 height 20
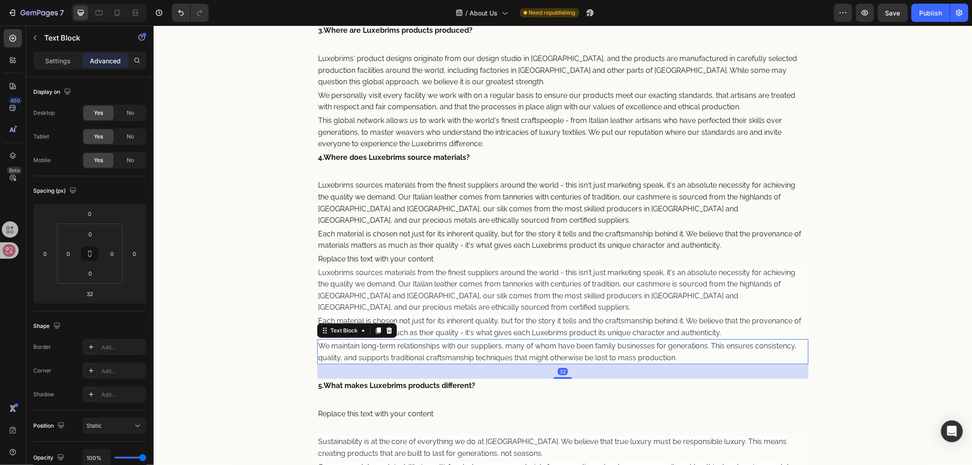
click at [463, 349] on span "We maintain long-term relationships with our suppliers, many of whom have been …" at bounding box center [557, 351] width 478 height 20
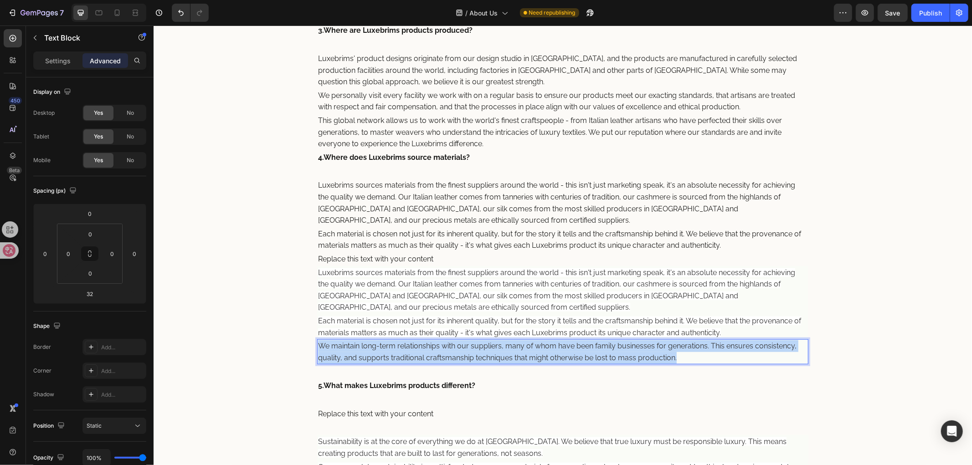
click at [463, 349] on span "We maintain long-term relationships with our suppliers, many of whom have been …" at bounding box center [557, 351] width 478 height 20
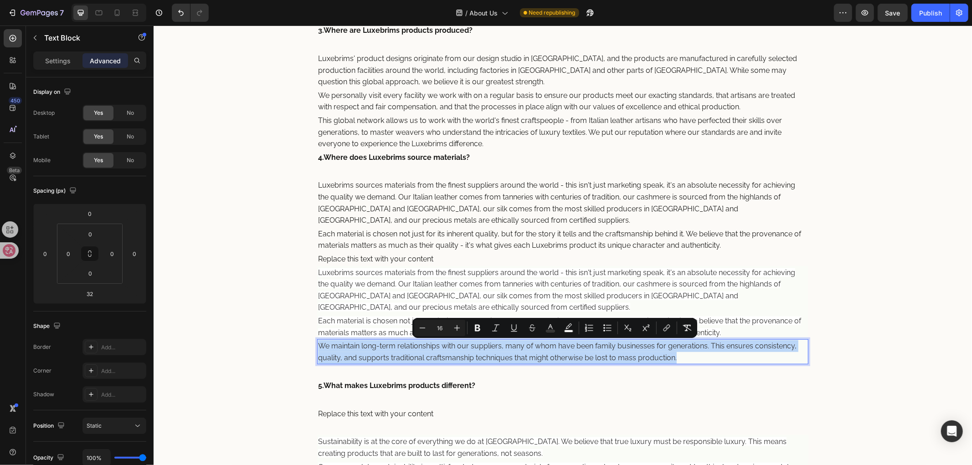
copy span "We maintain long-term relationships with our suppliers, many of whom have been …"
click at [417, 259] on div "Replace this text with your content" at bounding box center [562, 259] width 491 height 14
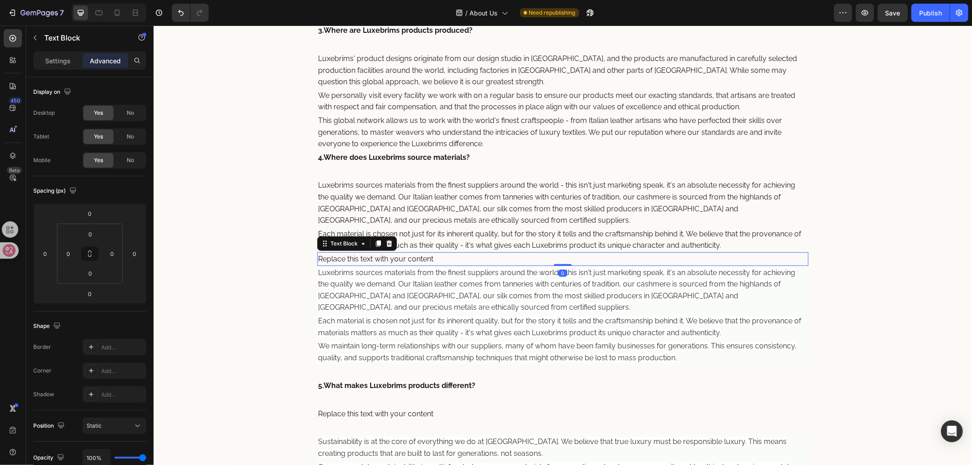
click at [417, 259] on div "Replace this text with your content" at bounding box center [562, 259] width 491 height 14
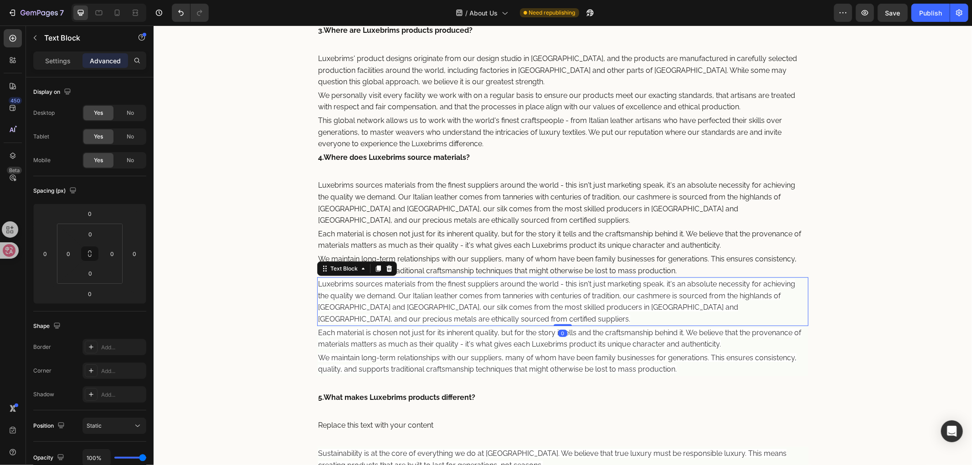
click at [456, 308] on span "Luxebrims sources materials from the finest suppliers around the world - this i…" at bounding box center [556, 301] width 477 height 44
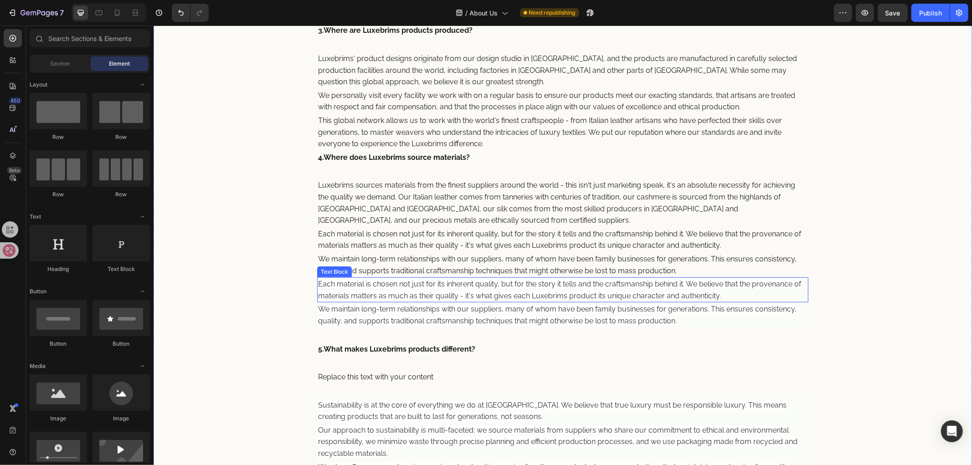
click at [452, 291] on span "Each material is chosen not just for its inherent quality, but for the story it…" at bounding box center [559, 289] width 483 height 20
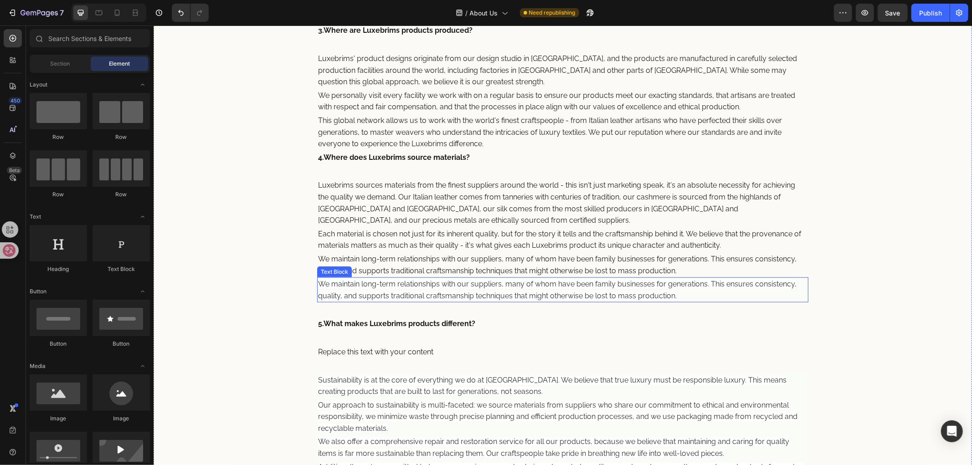
click at [452, 297] on span "We maintain long-term relationships with our suppliers, many of whom have been …" at bounding box center [557, 289] width 478 height 20
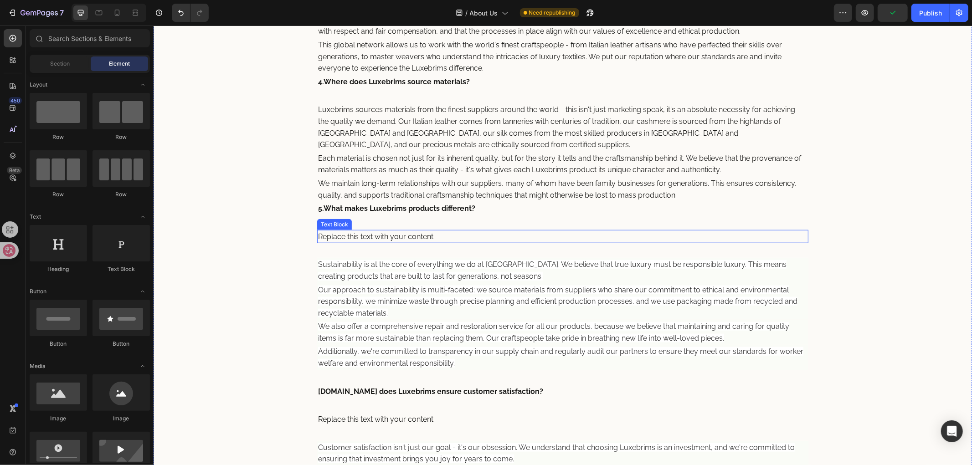
scroll to position [723, 0]
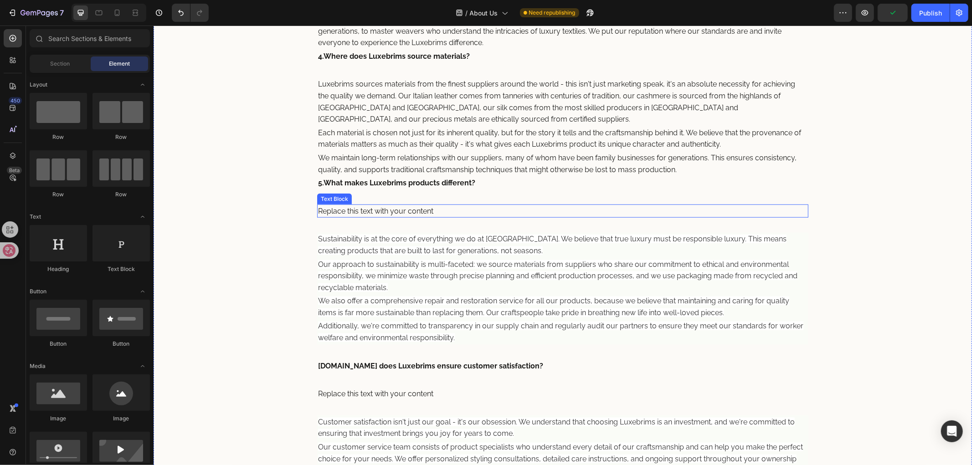
click at [419, 215] on div "Replace this text with your content" at bounding box center [562, 211] width 491 height 14
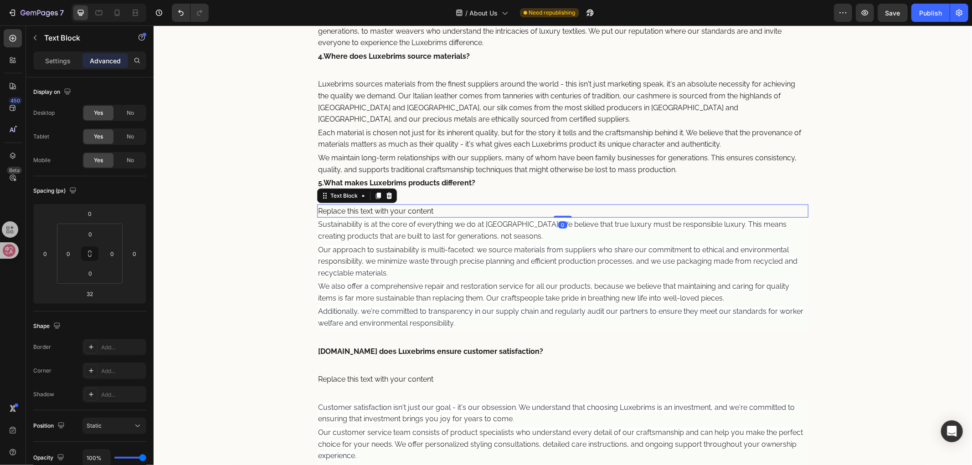
drag, startPoint x: 553, startPoint y: 229, endPoint x: 559, endPoint y: 189, distance: 40.5
click at [559, 189] on div "How Are Luxebrims Hats Made? Heading From our design studio in Europe, Luxebrim…" at bounding box center [562, 137] width 491 height 1046
type input "0"
click at [483, 244] on p "Our approach to sustainability is multi-faceted: we source materials from suppl…" at bounding box center [562, 261] width 489 height 35
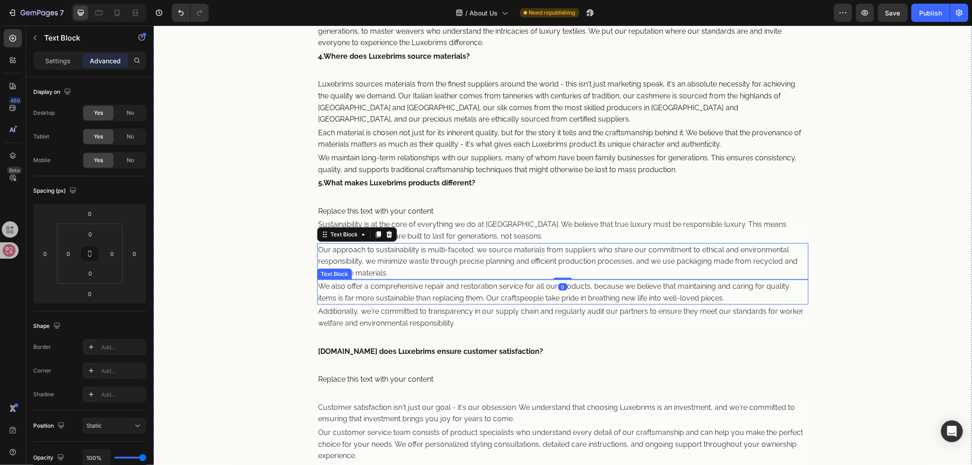
click at [472, 298] on span "We also offer a comprehensive repair and restoration service for all our produc…" at bounding box center [553, 292] width 471 height 20
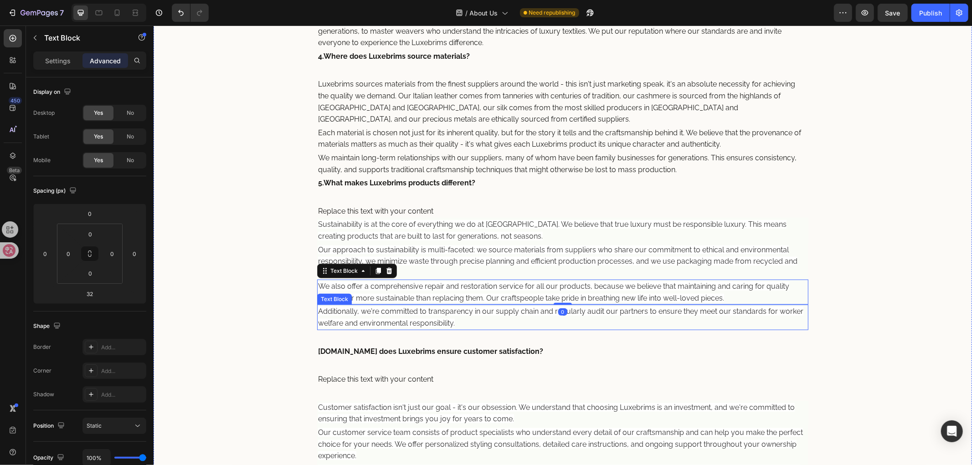
click at [457, 316] on p "Additionally, we're committed to transparency in our supply chain and regularly…" at bounding box center [562, 316] width 489 height 23
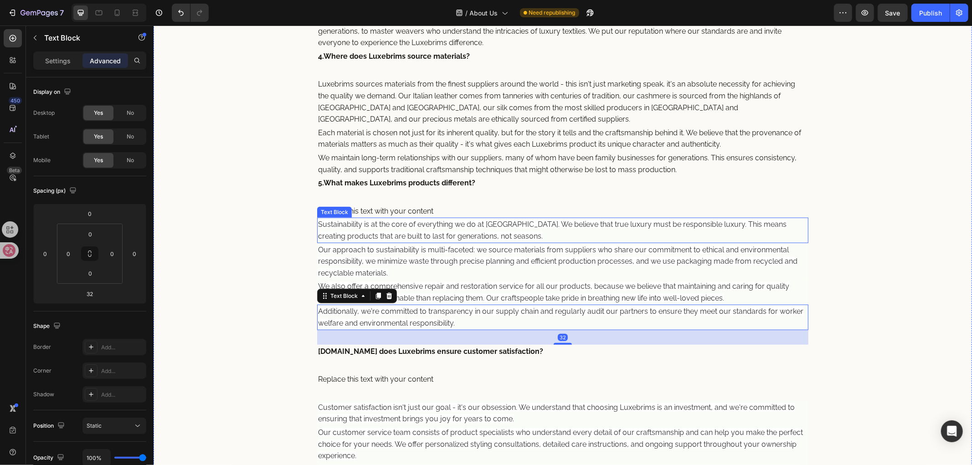
click at [452, 239] on span "Sustainability is at the core of everything we do at Luxebrims. We believe that…" at bounding box center [552, 230] width 468 height 20
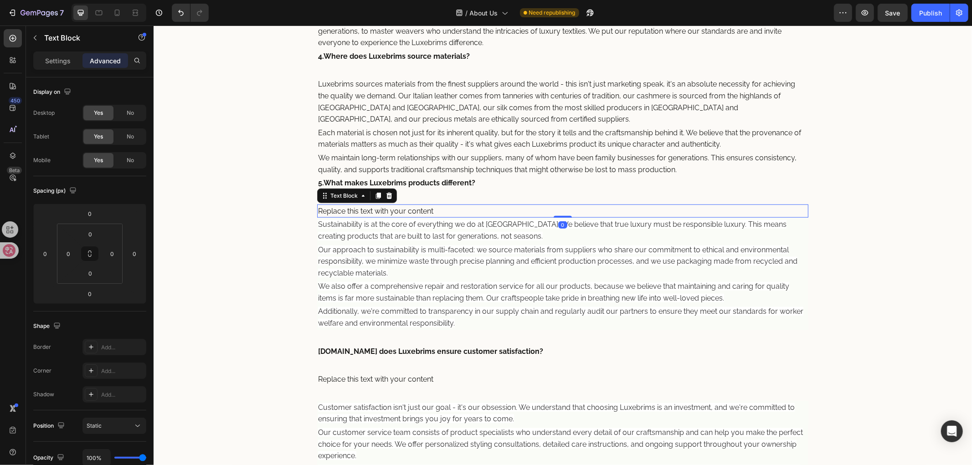
click at [431, 210] on div "Replace this text with your content" at bounding box center [562, 211] width 491 height 14
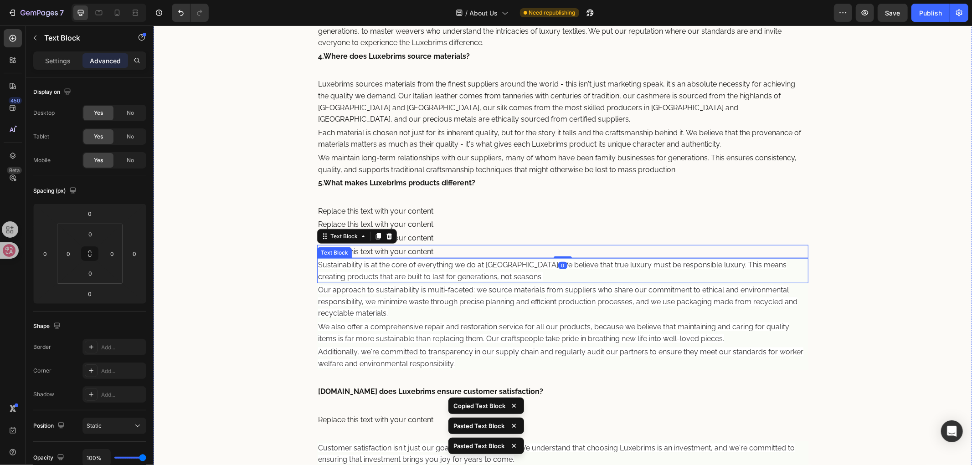
click at [476, 273] on span "Sustainability is at the core of everything we do at Luxebrims. We believe that…" at bounding box center [552, 270] width 468 height 20
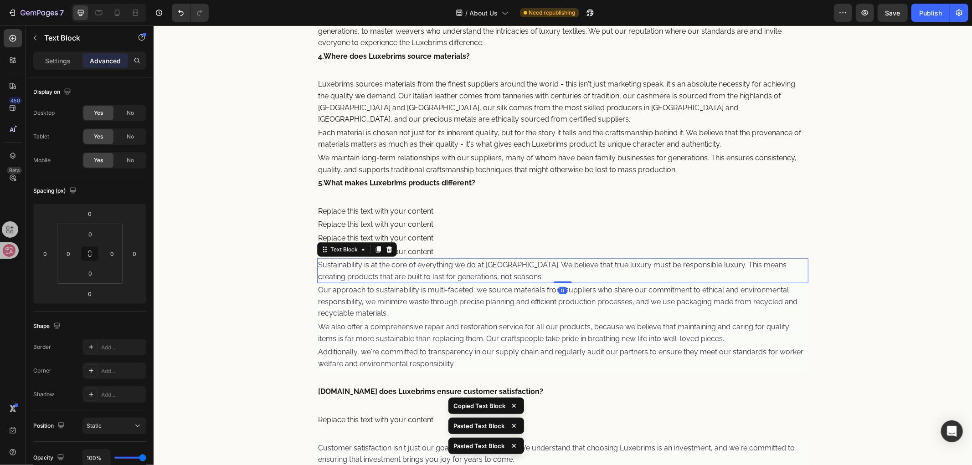
click at [526, 272] on p "Sustainability is at the core of everything we do at Luxebrims. We believe that…" at bounding box center [562, 270] width 489 height 23
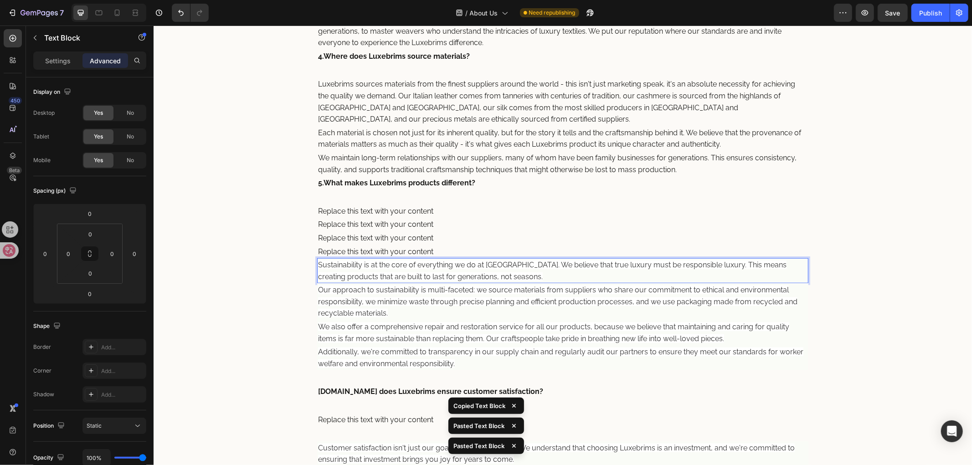
click at [526, 272] on p "Sustainability is at the core of everything we do at Luxebrims. We believe that…" at bounding box center [562, 270] width 489 height 23
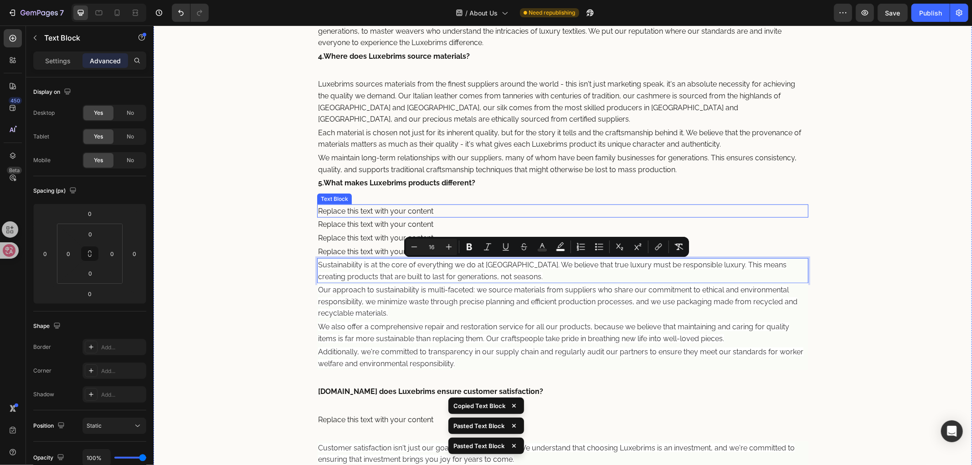
click at [443, 210] on div "Replace this text with your content" at bounding box center [562, 211] width 491 height 14
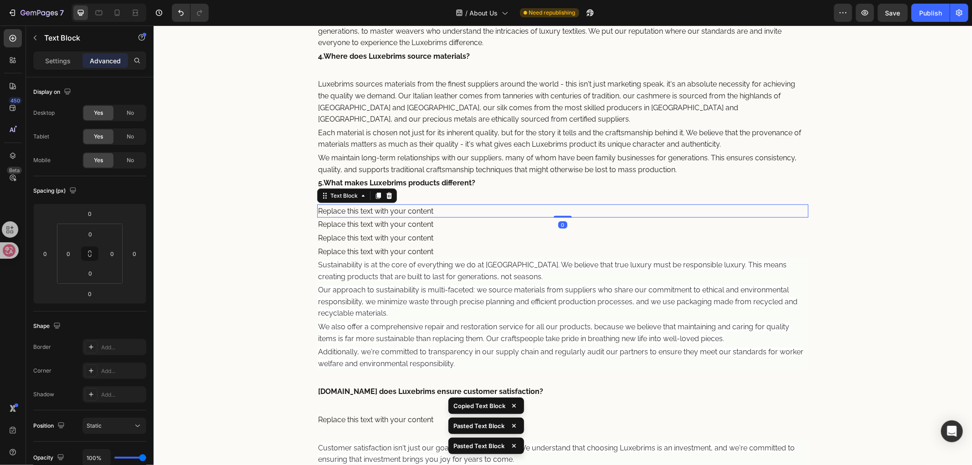
click at [443, 210] on div "Replace this text with your content" at bounding box center [562, 211] width 491 height 14
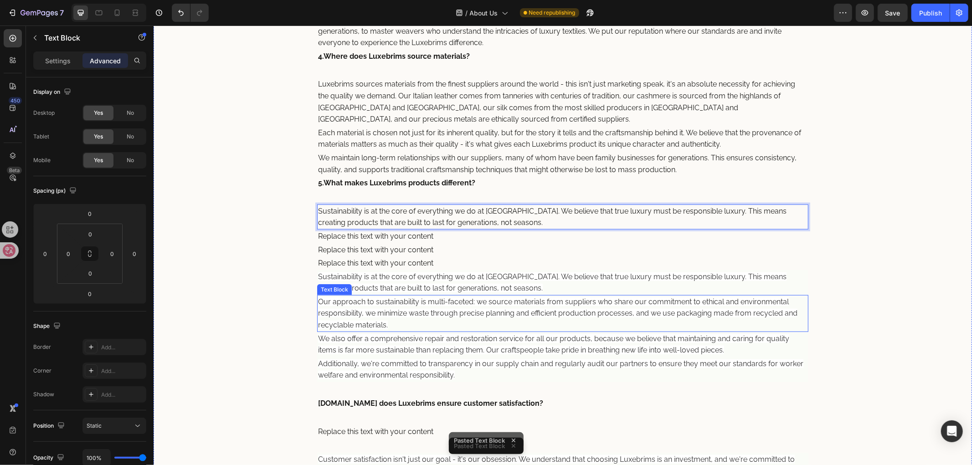
click at [479, 303] on span "Our approach to sustainability is multi-faceted: we source materials from suppl…" at bounding box center [557, 313] width 479 height 32
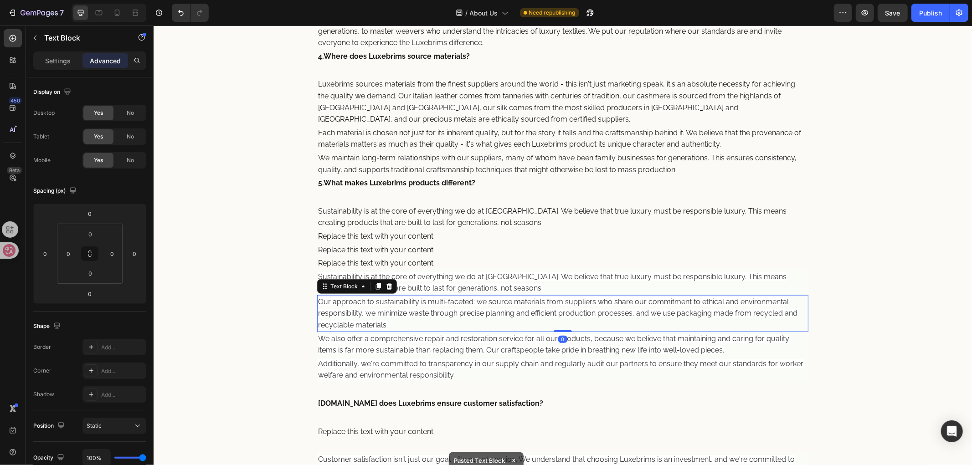
click at [479, 303] on span "Our approach to sustainability is multi-faceted: we source materials from suppl…" at bounding box center [557, 313] width 479 height 32
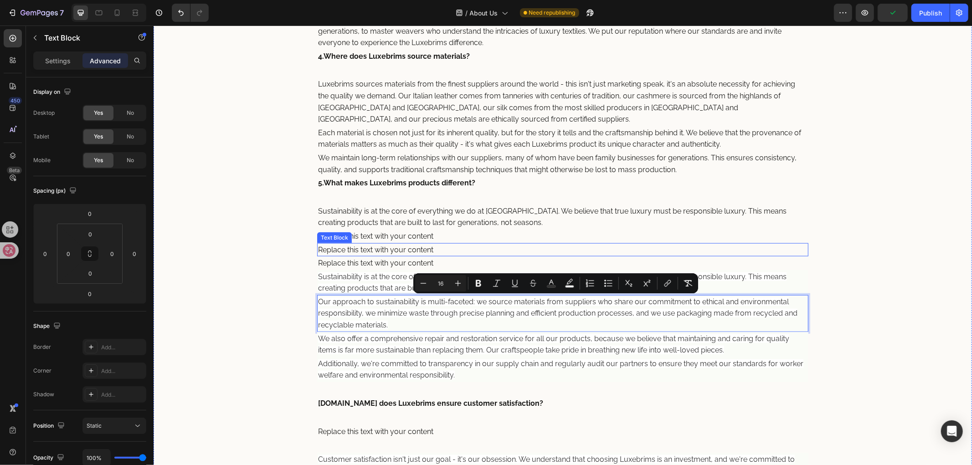
click at [440, 239] on div "Replace this text with your content" at bounding box center [562, 236] width 491 height 14
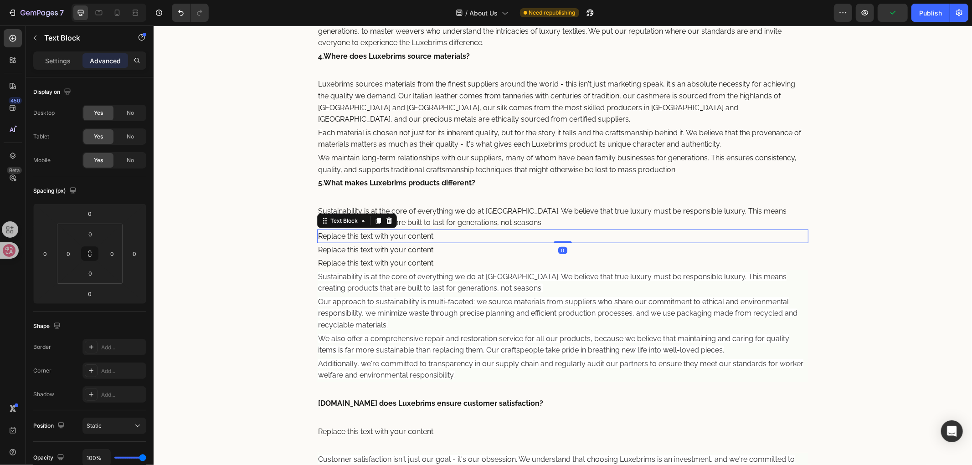
click at [440, 239] on div "Replace this text with your content" at bounding box center [562, 236] width 491 height 14
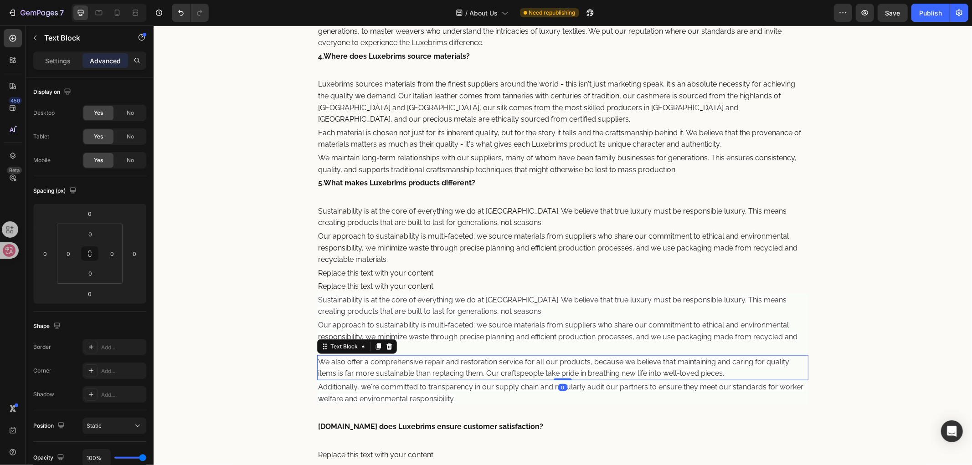
click at [502, 359] on span "We also offer a comprehensive repair and restoration service for all our produc…" at bounding box center [553, 367] width 471 height 20
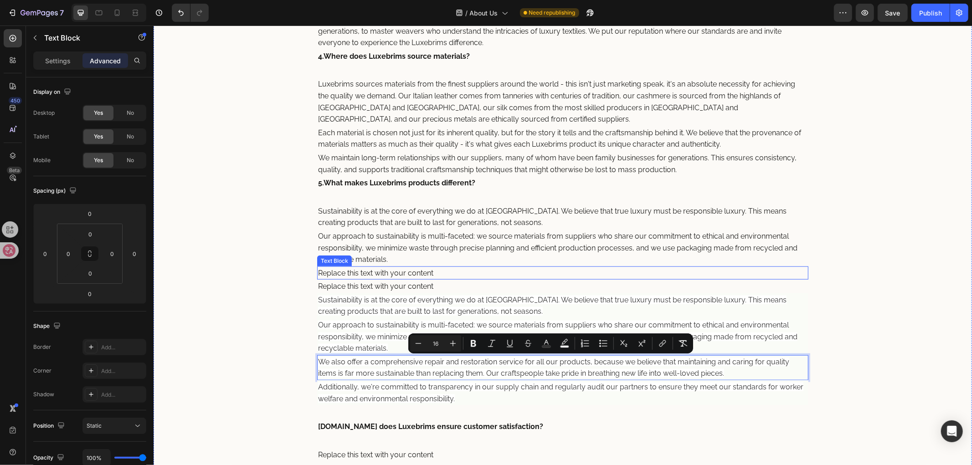
click at [449, 274] on div "Replace this text with your content" at bounding box center [562, 273] width 491 height 14
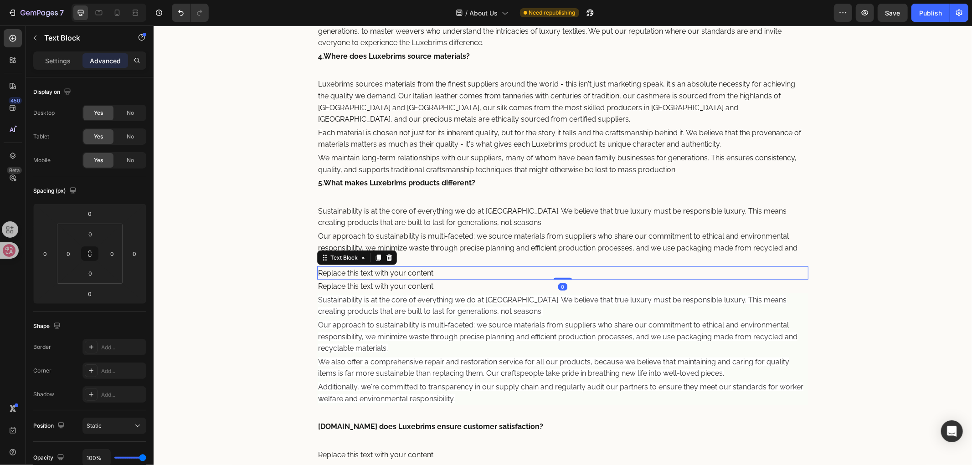
click at [449, 274] on div "Replace this text with your content" at bounding box center [562, 273] width 491 height 14
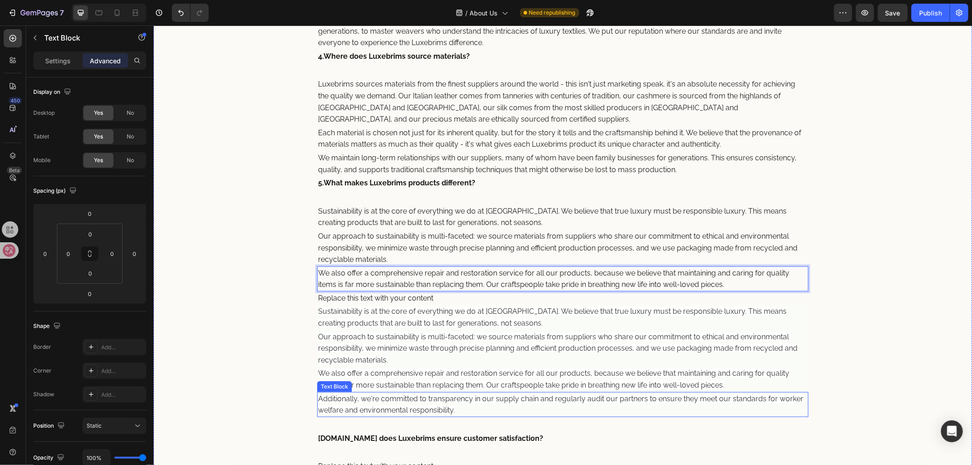
click at [502, 398] on span "Additionally, we're committed to transparency in our supply chain and regularly…" at bounding box center [560, 404] width 485 height 20
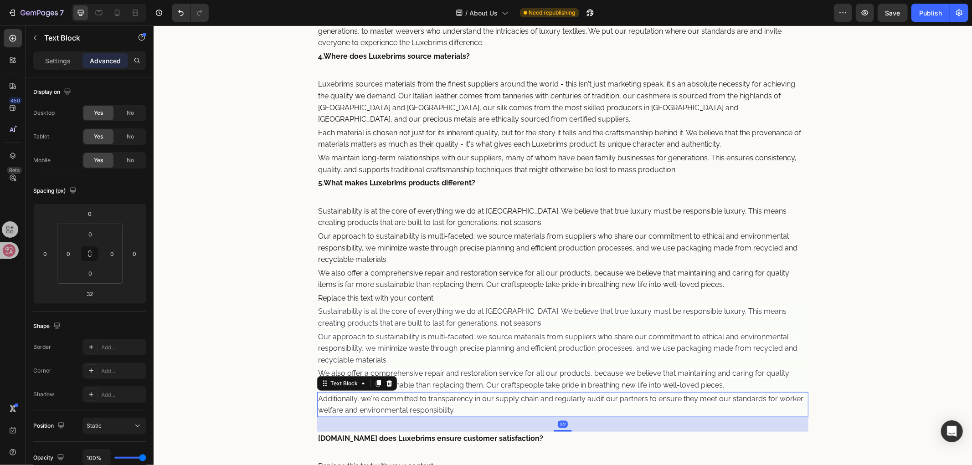
click at [502, 398] on span "Additionally, we're committed to transparency in our supply chain and regularly…" at bounding box center [560, 404] width 485 height 20
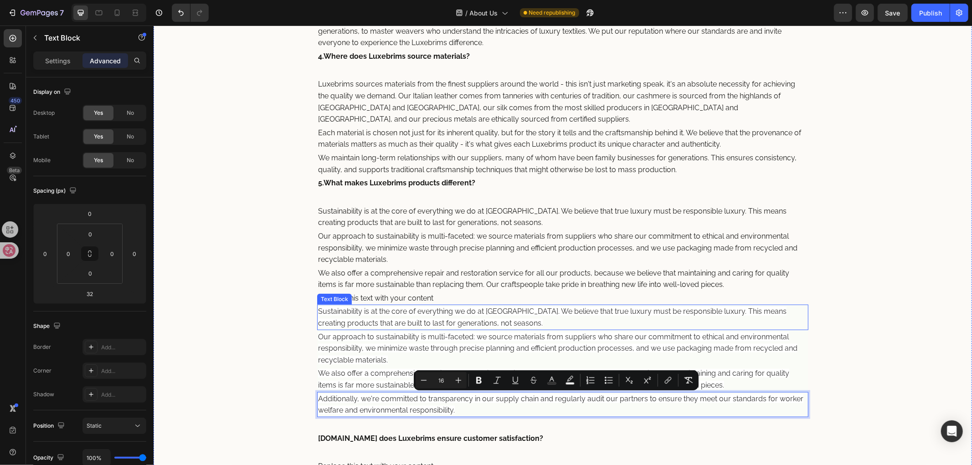
click at [447, 297] on div "Replace this text with your content" at bounding box center [562, 298] width 491 height 14
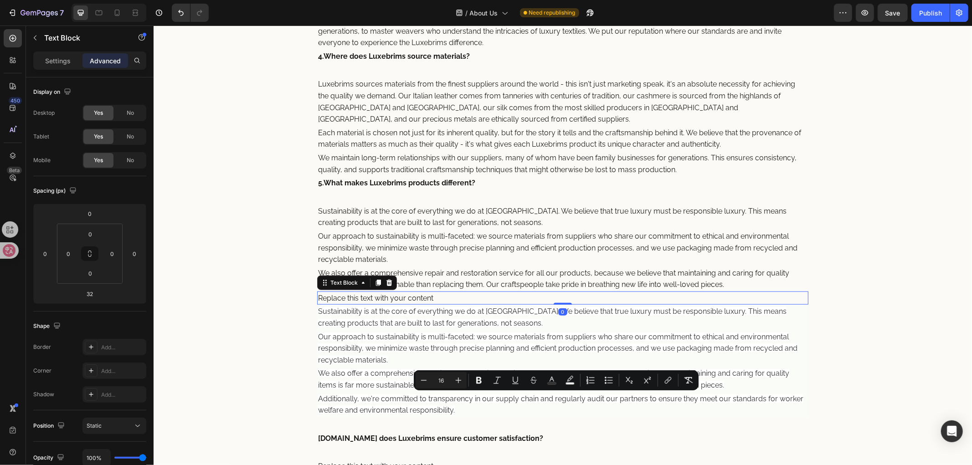
click at [447, 297] on div "Replace this text with your content" at bounding box center [562, 298] width 491 height 14
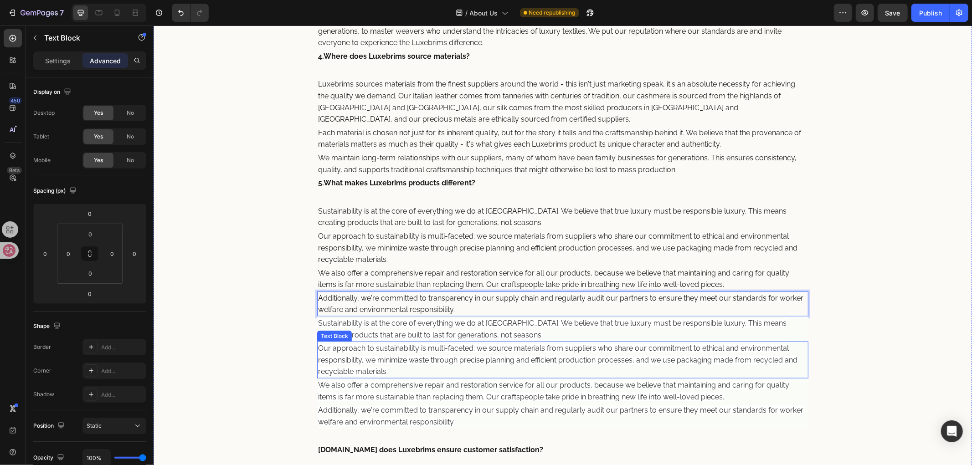
scroll to position [774, 0]
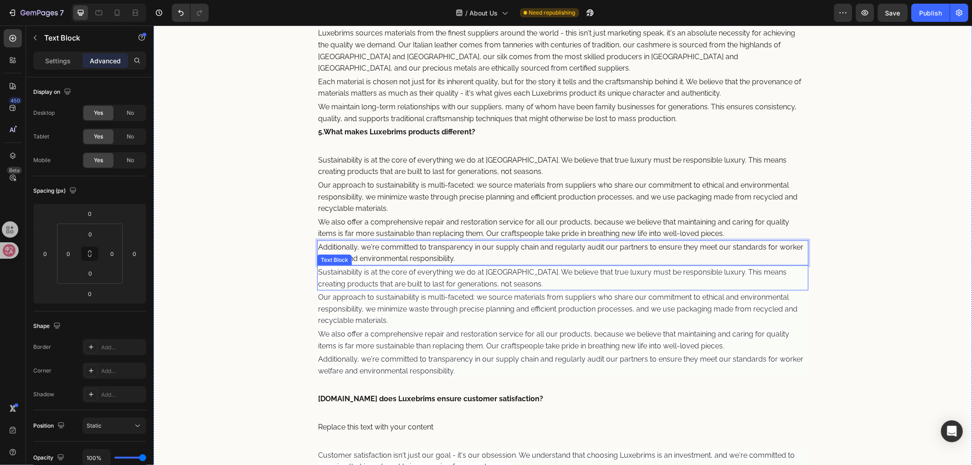
click at [470, 287] on span "Sustainability is at the core of everything we do at Luxebrims. We believe that…" at bounding box center [552, 277] width 468 height 20
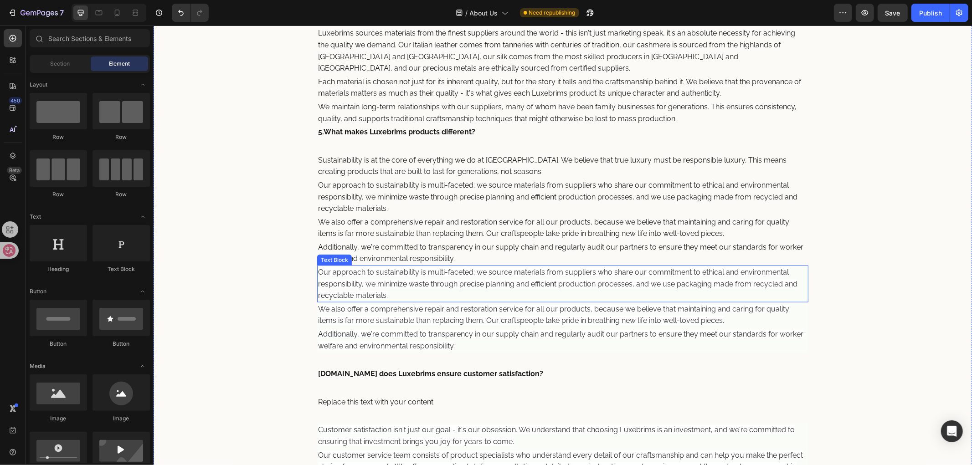
click at [466, 281] on span "Our approach to sustainability is multi-faceted: we source materials from suppl…" at bounding box center [557, 283] width 479 height 32
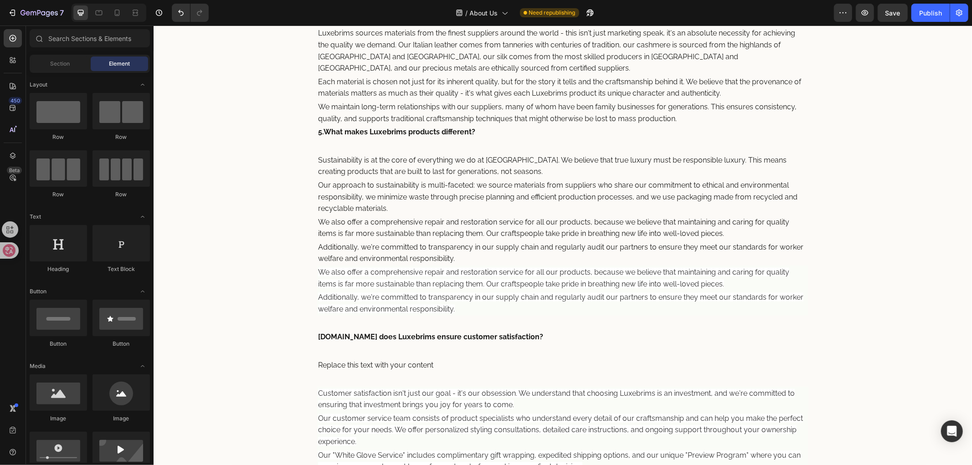
click at [466, 281] on span "We also offer a comprehensive repair and restoration service for all our produc…" at bounding box center [553, 277] width 471 height 20
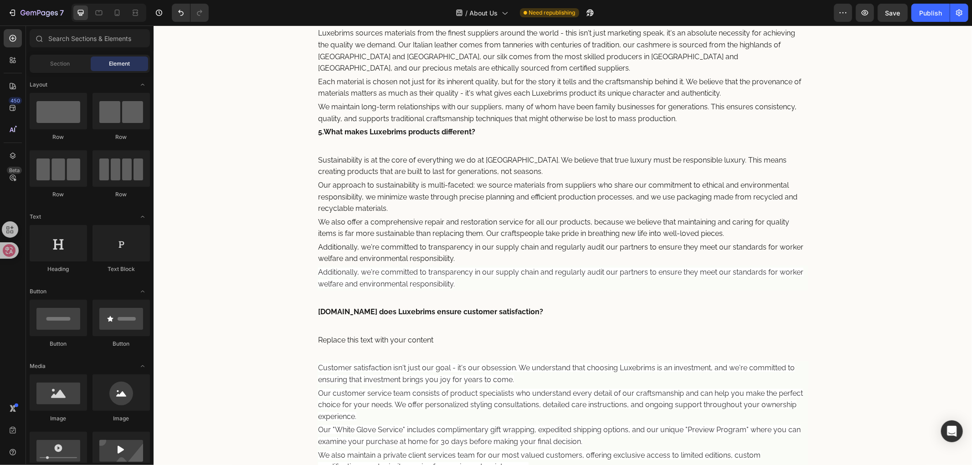
click at [466, 281] on p "Additionally, we're committed to transparency in our supply chain and regularly…" at bounding box center [562, 277] width 489 height 23
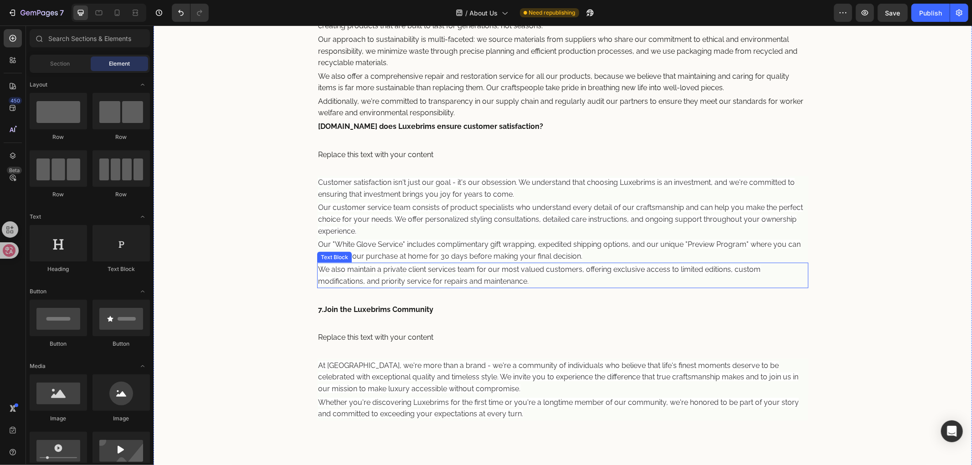
scroll to position [926, 0]
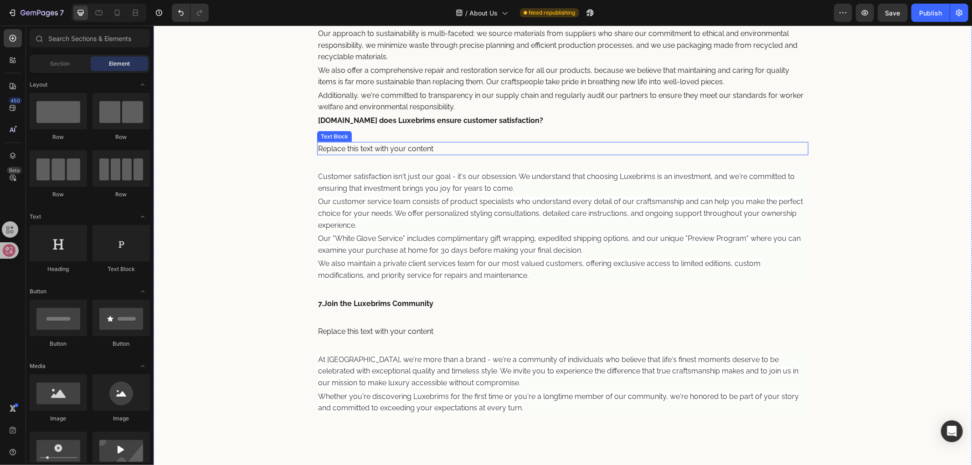
click at [450, 147] on div "Replace this text with your content" at bounding box center [562, 149] width 491 height 14
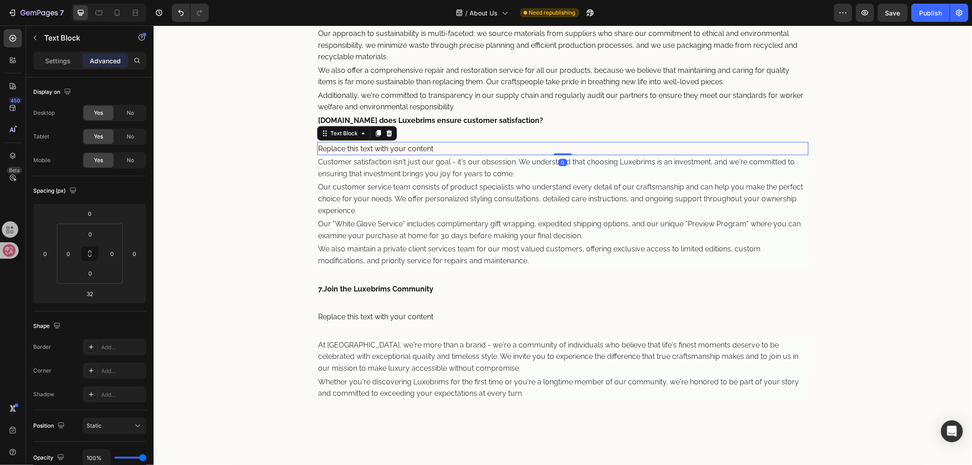
drag, startPoint x: 557, startPoint y: 169, endPoint x: 559, endPoint y: 128, distance: 40.2
type input "0"
click at [508, 171] on span "Customer satisfaction isn't just our goal - it's our obsession. We understand t…" at bounding box center [556, 167] width 476 height 20
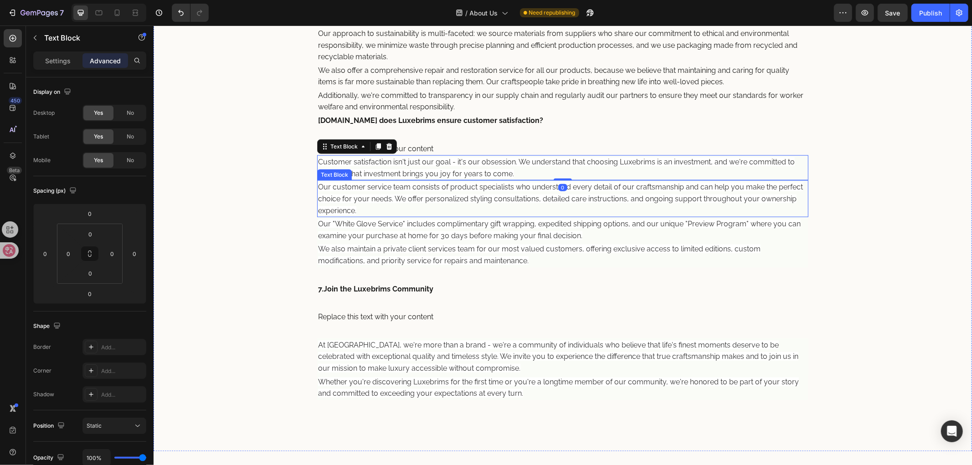
click at [503, 198] on span "Our customer service team consists of product specialists who understand every …" at bounding box center [560, 198] width 485 height 32
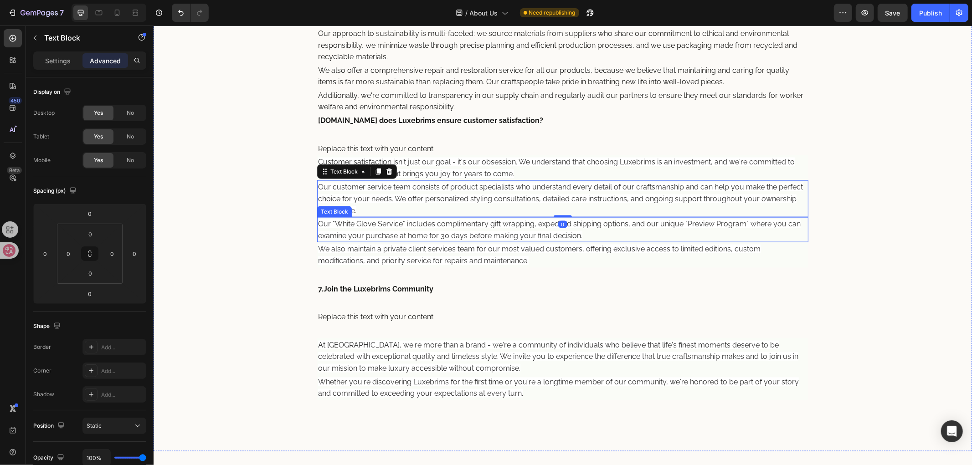
click at [482, 232] on span "Our "White Glove Service" includes complimentary gift wrapping, expedited shipp…" at bounding box center [559, 229] width 482 height 20
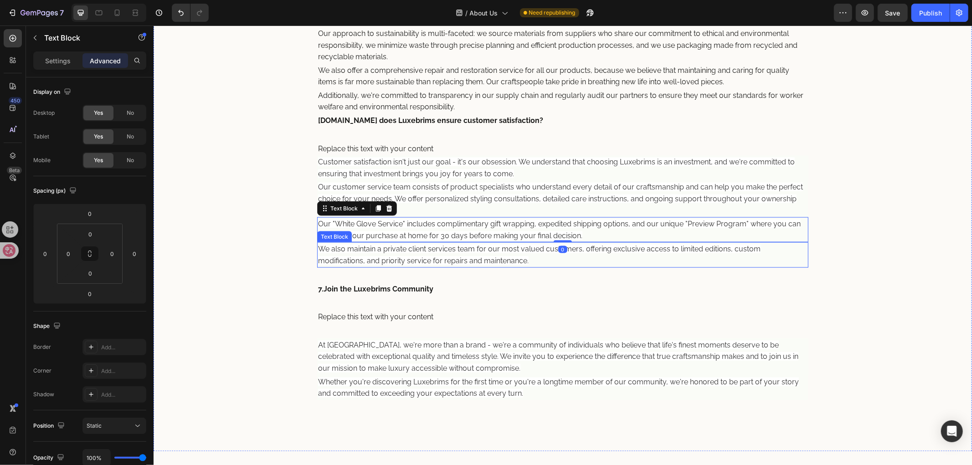
click at [477, 252] on span "We also maintain a private client services team for our most valued customers, …" at bounding box center [539, 254] width 442 height 20
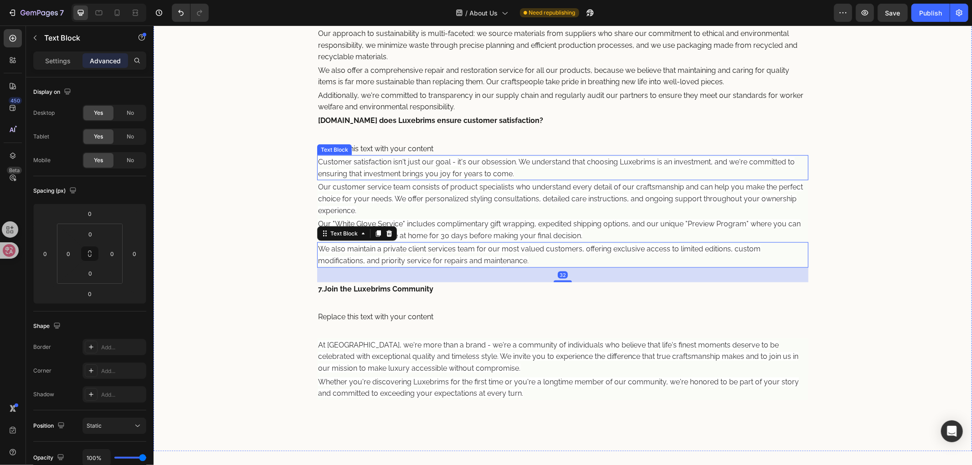
click at [444, 150] on div "Replace this text with your content" at bounding box center [562, 149] width 491 height 14
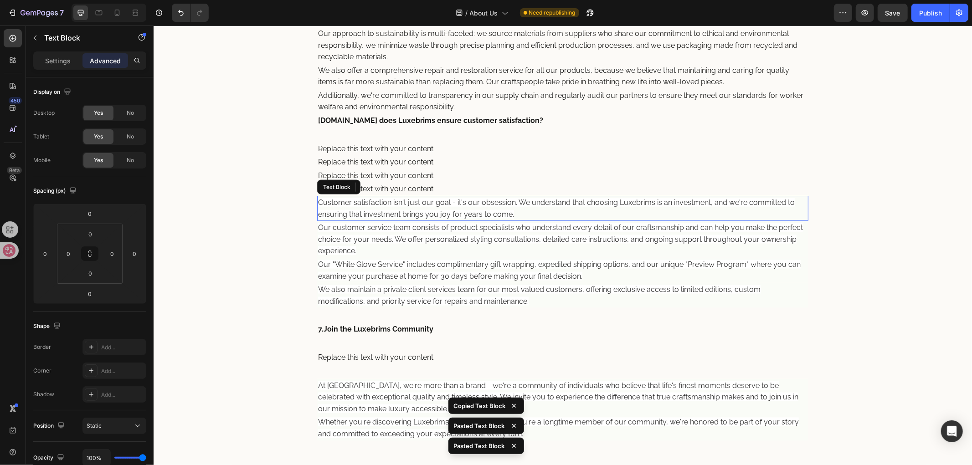
click at [465, 213] on span "Customer satisfaction isn't just our goal - it's our obsession. We understand t…" at bounding box center [556, 208] width 476 height 20
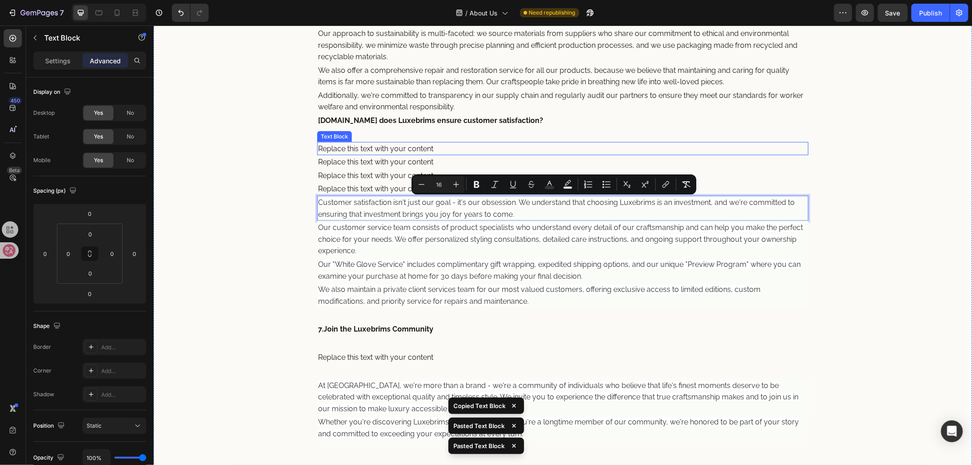
click at [439, 148] on div "Replace this text with your content" at bounding box center [562, 149] width 491 height 14
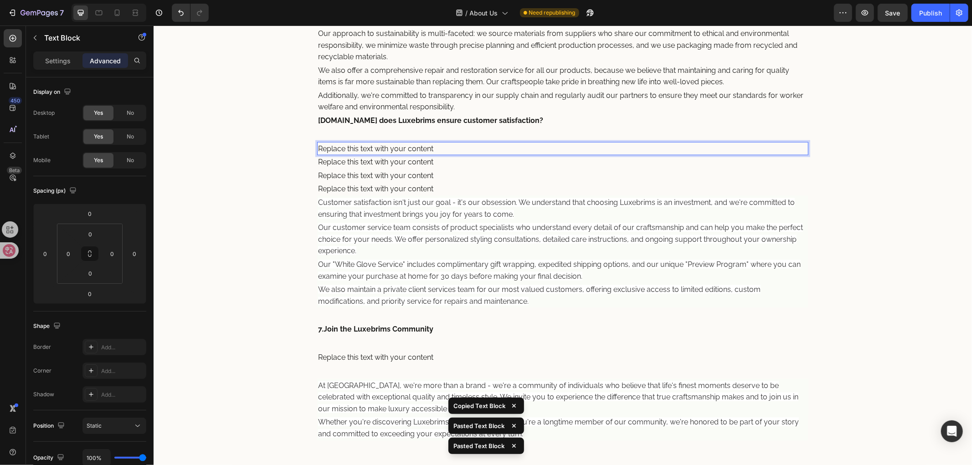
click at [439, 148] on div "Replace this text with your content" at bounding box center [562, 149] width 491 height 14
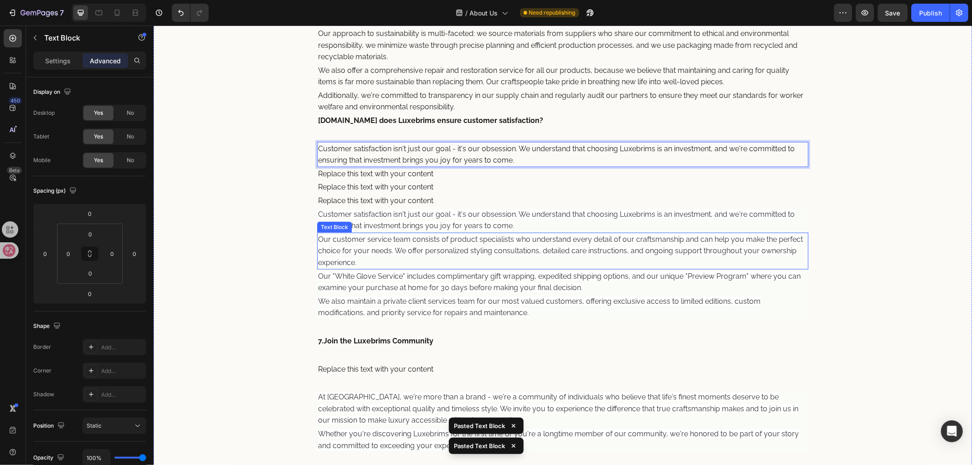
click at [490, 248] on span "Our customer service team consists of product specialists who understand every …" at bounding box center [560, 251] width 485 height 32
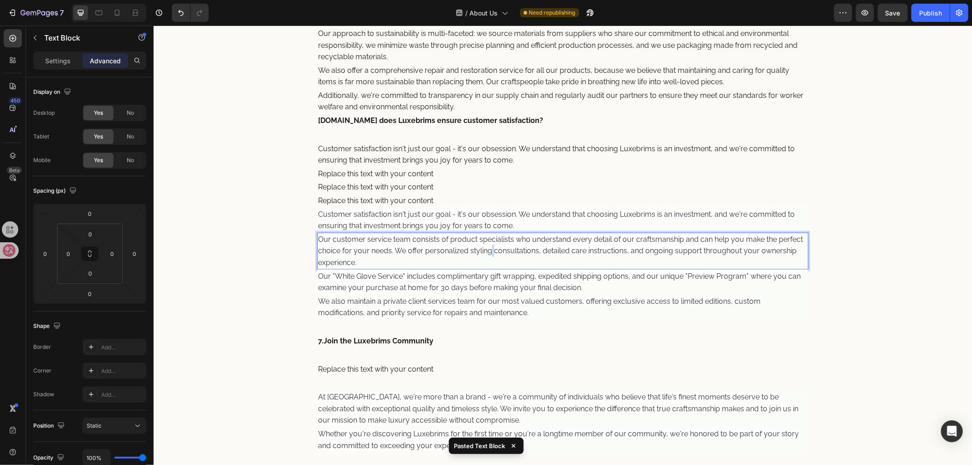
click at [490, 248] on span "Our customer service team consists of product specialists who understand every …" at bounding box center [560, 251] width 485 height 32
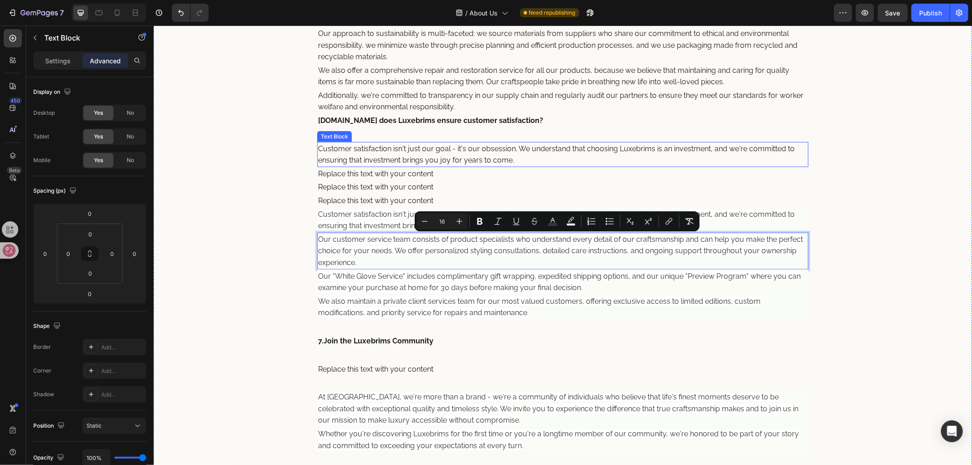
click at [436, 182] on div "Replace this text with your content" at bounding box center [562, 187] width 491 height 14
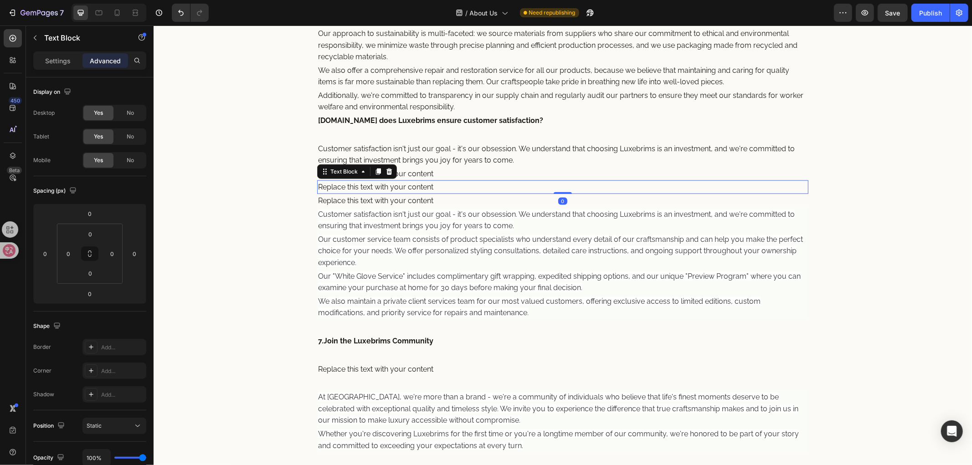
click at [436, 182] on div "Replace this text with your content" at bounding box center [562, 187] width 491 height 14
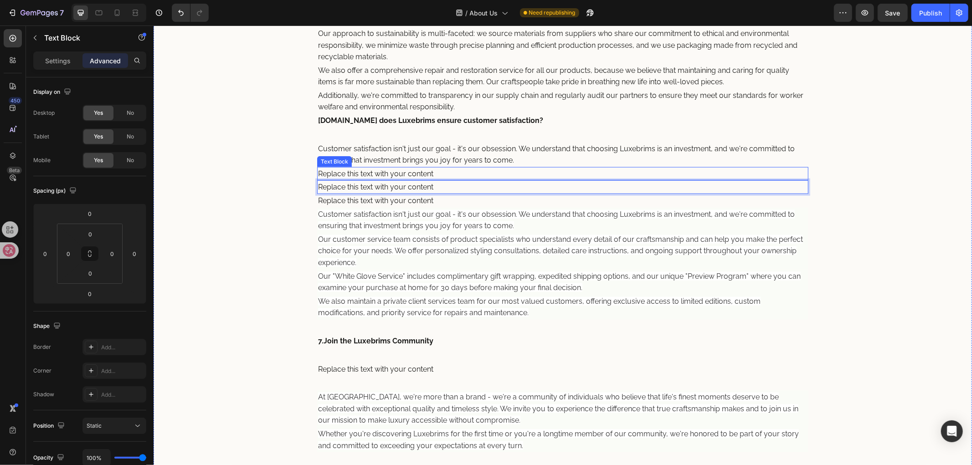
click at [430, 175] on div "Replace this text with your content" at bounding box center [562, 174] width 491 height 14
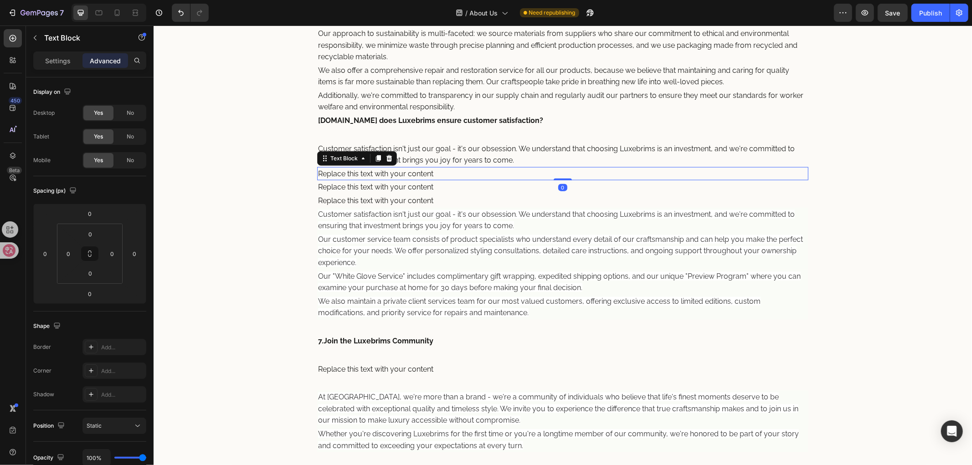
click at [441, 174] on div "Replace this text with your content" at bounding box center [562, 174] width 491 height 14
click at [441, 174] on p "Replace this text with your content" at bounding box center [562, 174] width 489 height 12
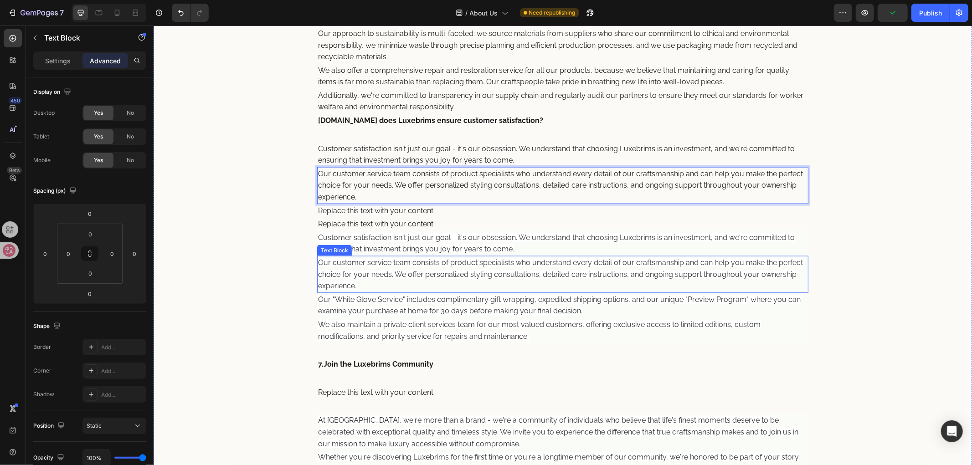
click at [477, 272] on span "Our customer service team consists of product specialists who understand every …" at bounding box center [560, 274] width 485 height 32
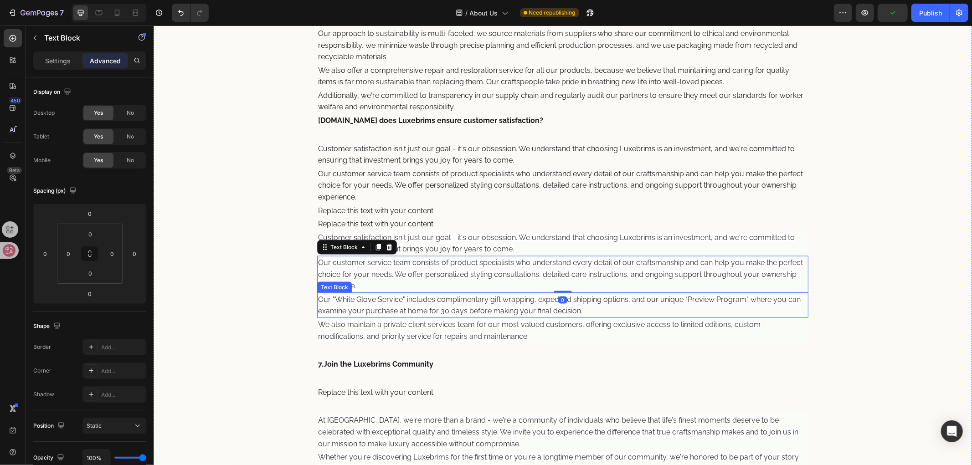
click at [480, 301] on span "Our "White Glove Service" includes complimentary gift wrapping, expedited shipp…" at bounding box center [559, 305] width 482 height 20
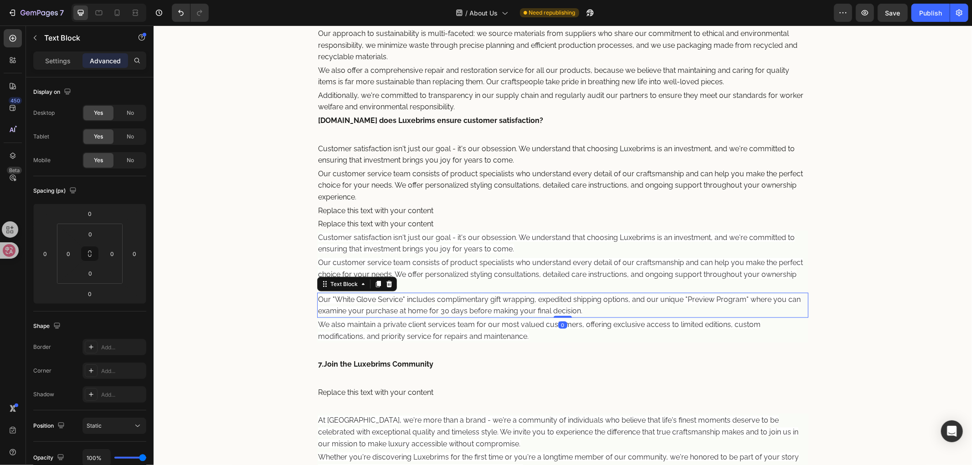
click at [480, 301] on span "Our "White Glove Service" includes complimentary gift wrapping, expedited shipp…" at bounding box center [559, 305] width 482 height 20
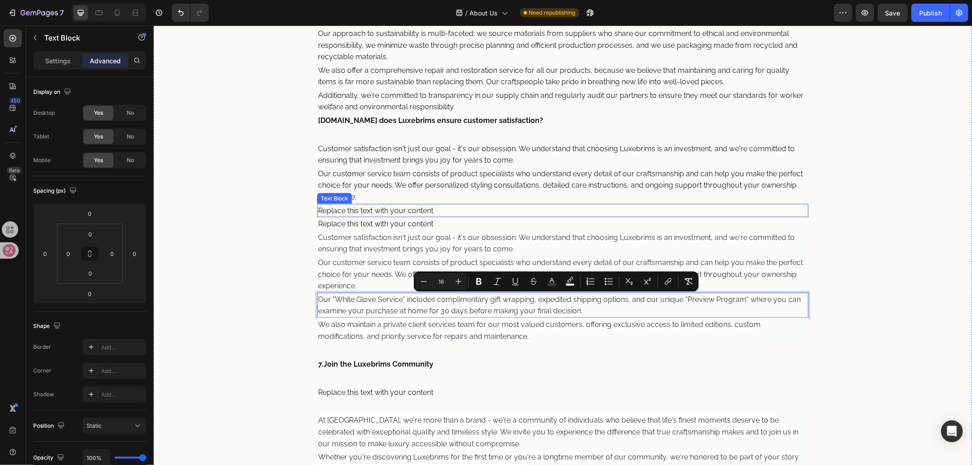
click at [430, 211] on p "Replace this text with your content" at bounding box center [562, 211] width 489 height 12
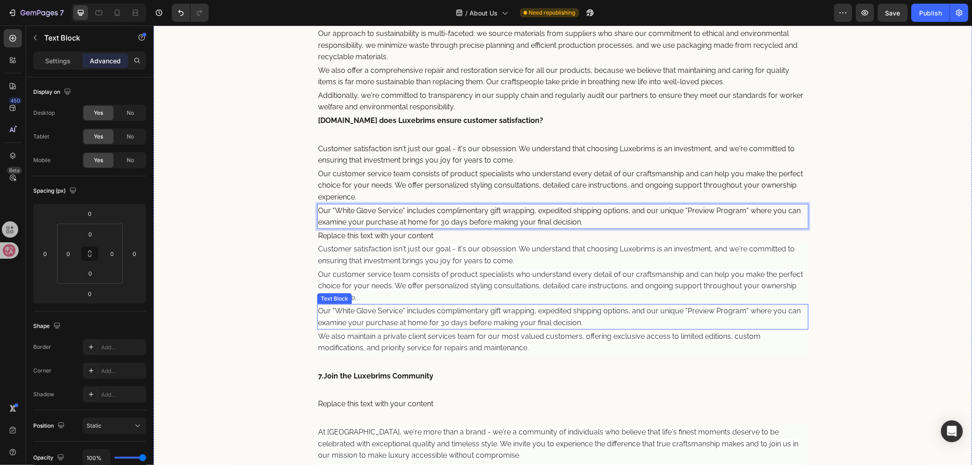
click at [486, 313] on span "Our "White Glove Service" includes complimentary gift wrapping, expedited shipp…" at bounding box center [559, 316] width 482 height 20
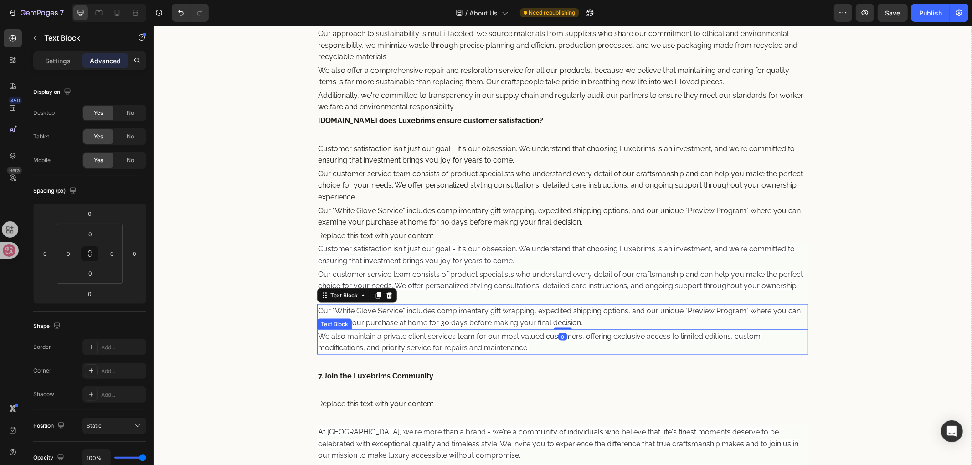
click at [471, 353] on p "We also maintain a private client services team for our most valued customers, …" at bounding box center [562, 341] width 489 height 23
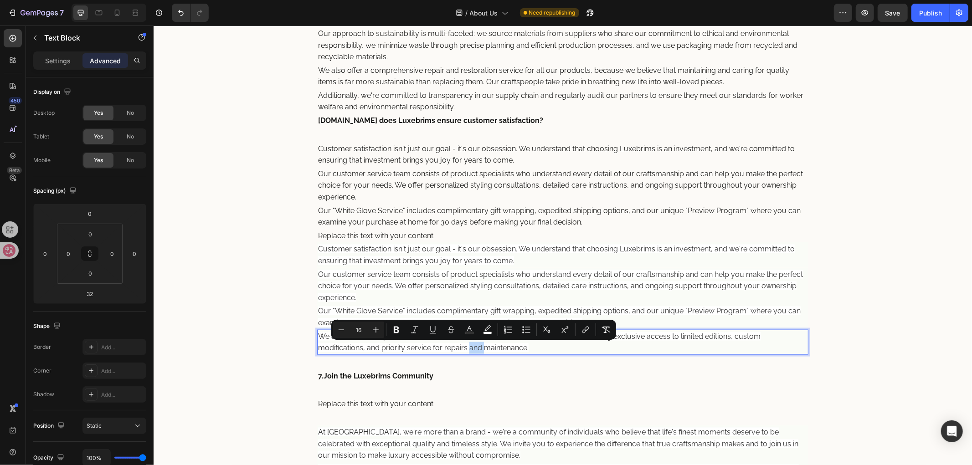
click at [482, 339] on div "Minus 16 Plus Bold Italic Underline Strikethrough color color Numbered List Bul…" at bounding box center [473, 330] width 285 height 20
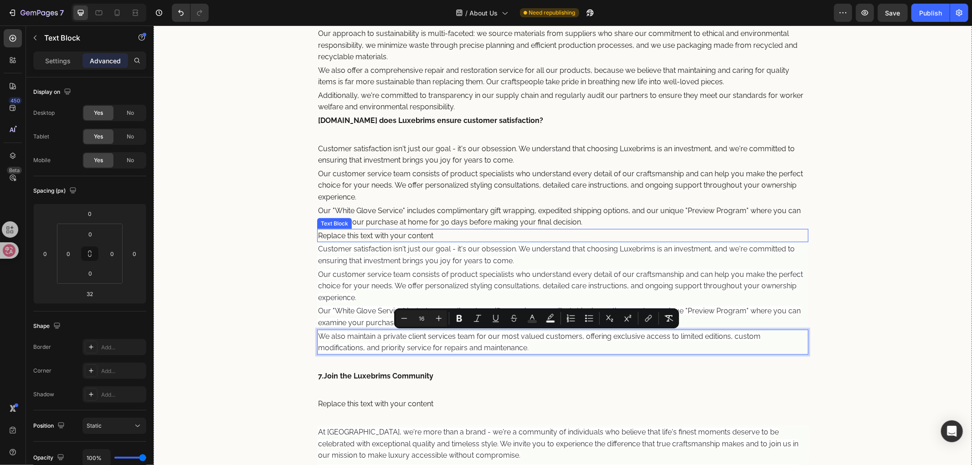
click at [409, 239] on div "Replace this text with your content" at bounding box center [562, 236] width 491 height 14
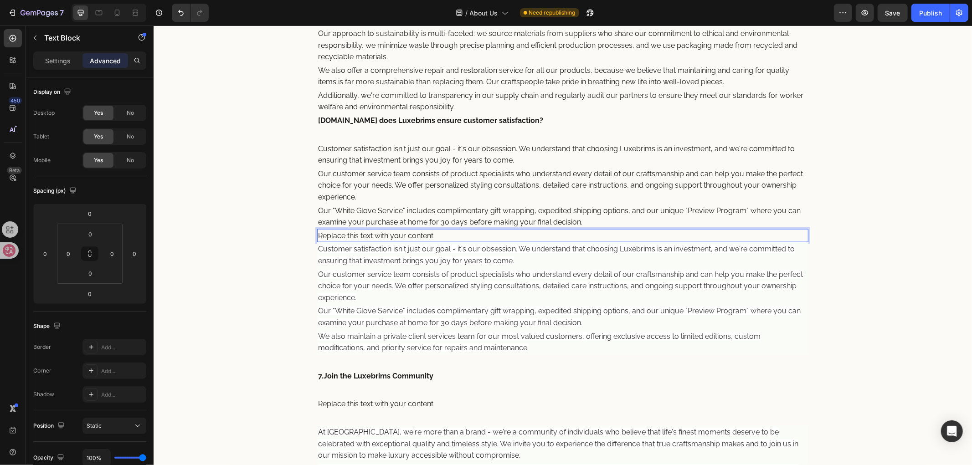
click at [411, 238] on div "Replace this text with your content" at bounding box center [562, 236] width 491 height 14
click at [411, 238] on p "Replace this text with your content" at bounding box center [562, 236] width 489 height 12
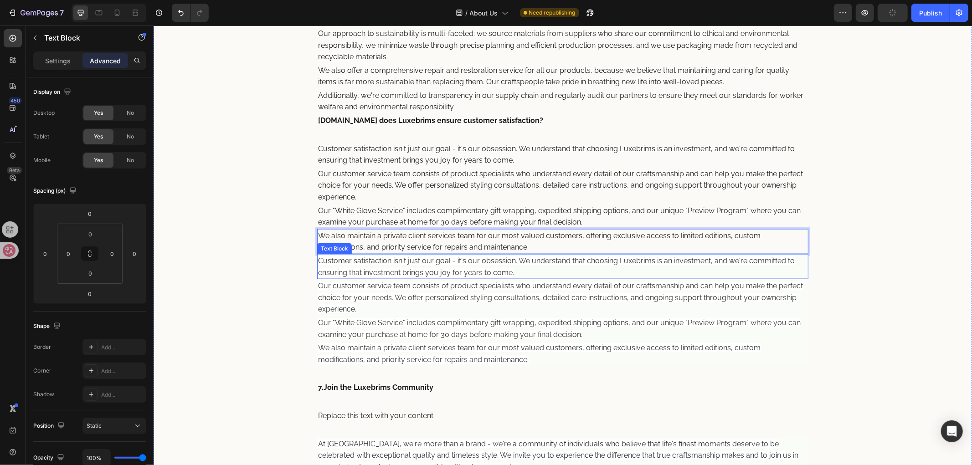
click at [480, 273] on span "Customer satisfaction isn't just our goal - it's our obsession. We understand t…" at bounding box center [556, 266] width 476 height 20
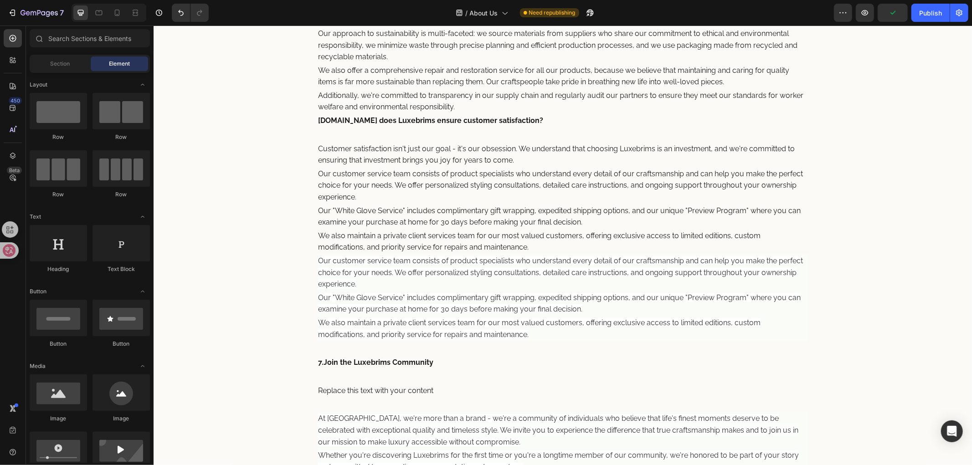
click at [480, 274] on span "Our customer service team consists of product specialists who understand every …" at bounding box center [560, 272] width 485 height 32
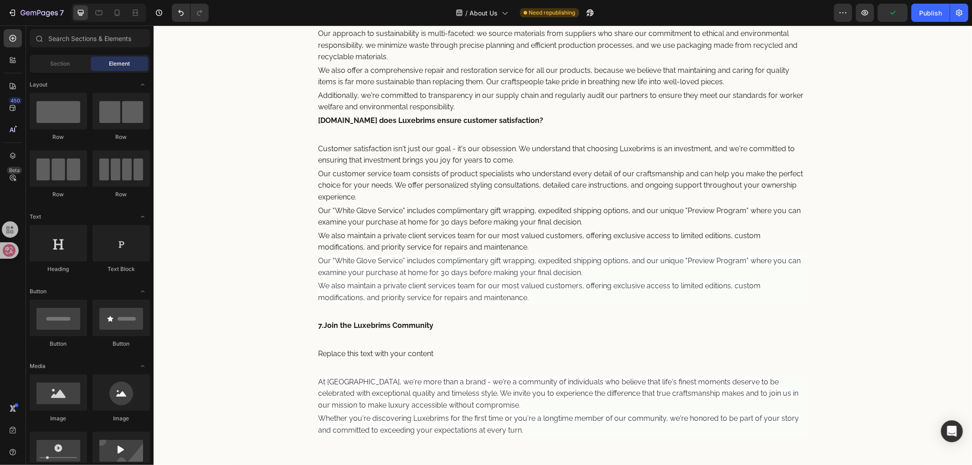
click at [480, 274] on span "Our "White Glove Service" includes complimentary gift wrapping, expedited shipp…" at bounding box center [559, 266] width 482 height 20
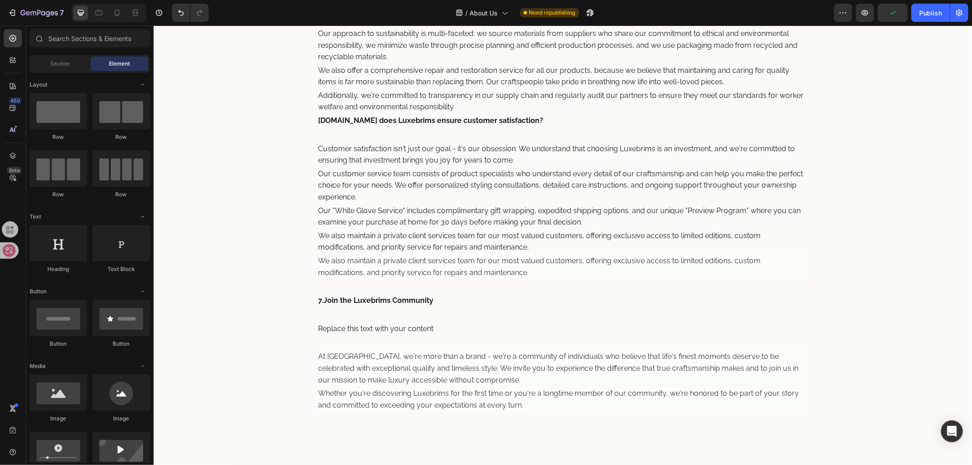
click at [480, 274] on span "We also maintain a private client services team for our most valued customers, …" at bounding box center [539, 266] width 442 height 20
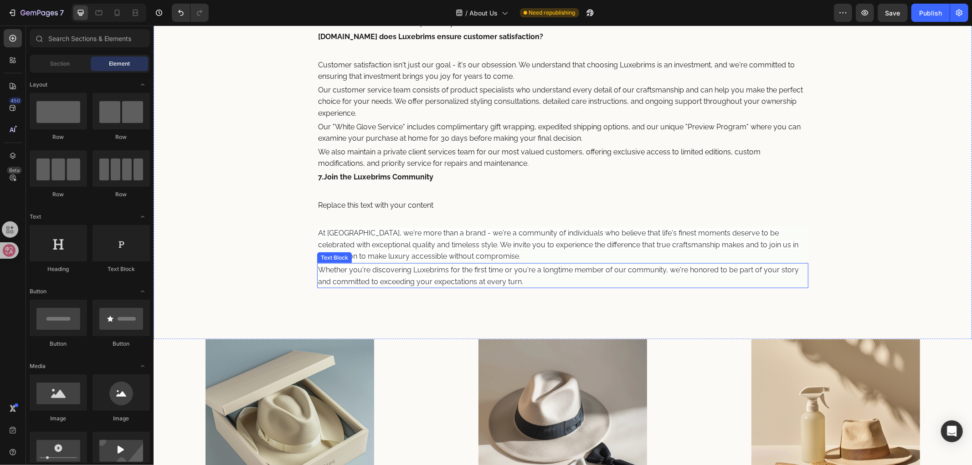
scroll to position [1027, 0]
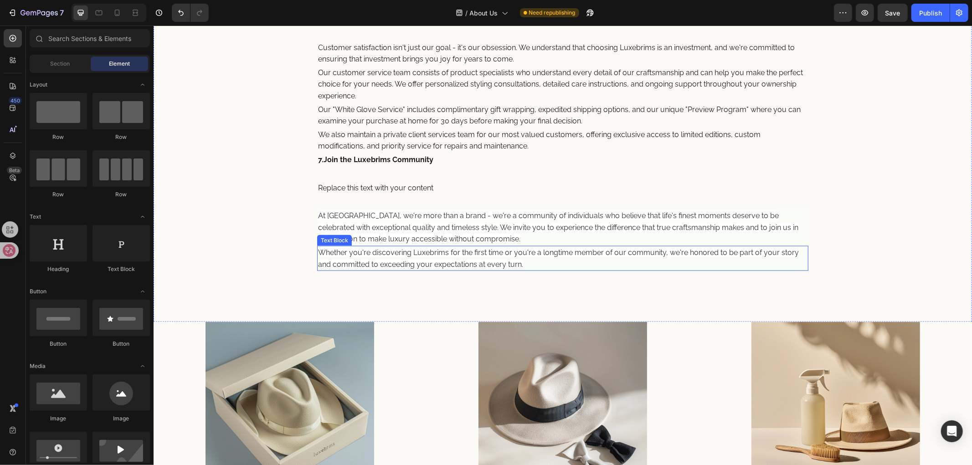
click at [425, 237] on span "At Luxebrims, we're more than a brand - we're a community of individuals who be…" at bounding box center [558, 227] width 480 height 32
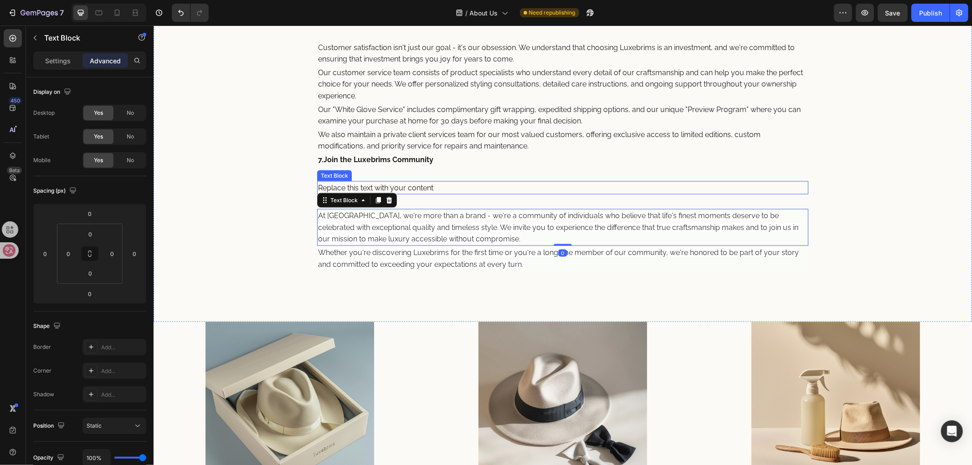
click at [427, 190] on p "Replace this text with your content" at bounding box center [562, 188] width 489 height 12
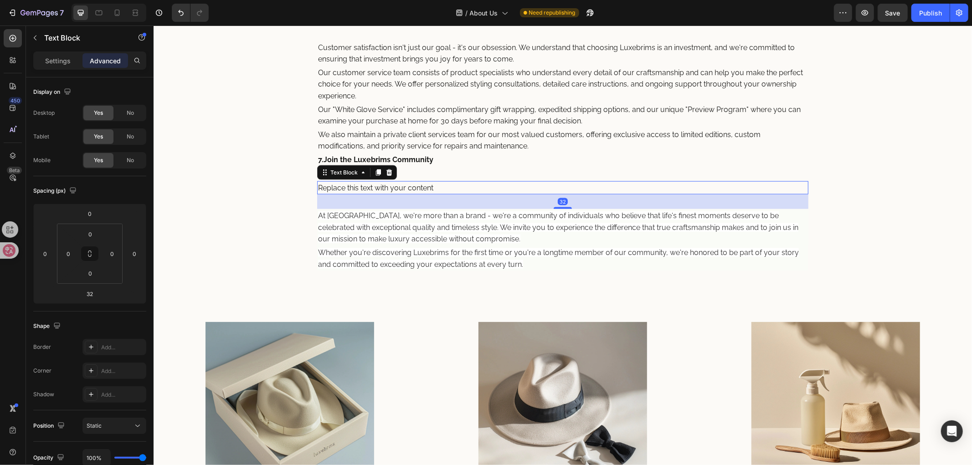
click at [556, 205] on div "32" at bounding box center [562, 201] width 491 height 15
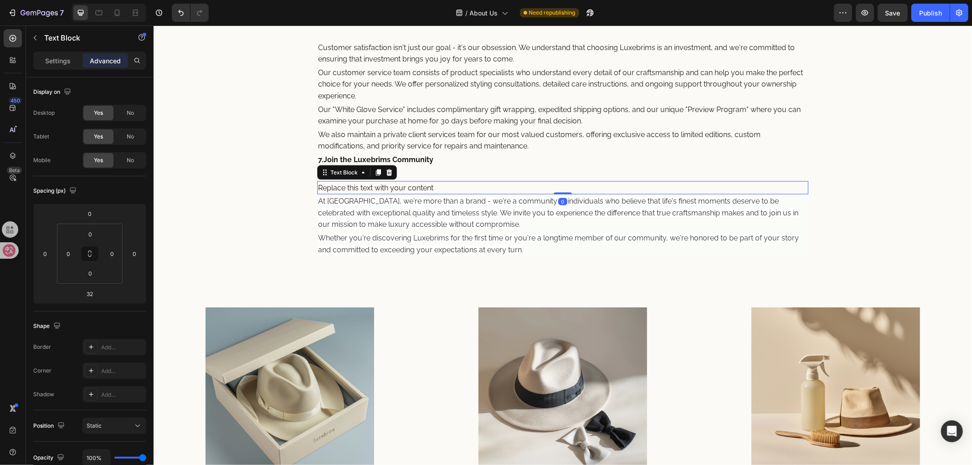
drag, startPoint x: 556, startPoint y: 208, endPoint x: 566, endPoint y: 171, distance: 37.8
type input "0"
click at [481, 207] on p "At Luxebrims, we're more than a brand - we're a community of individuals who be…" at bounding box center [562, 212] width 489 height 35
click at [490, 188] on p "Replace this text with your content" at bounding box center [562, 188] width 489 height 12
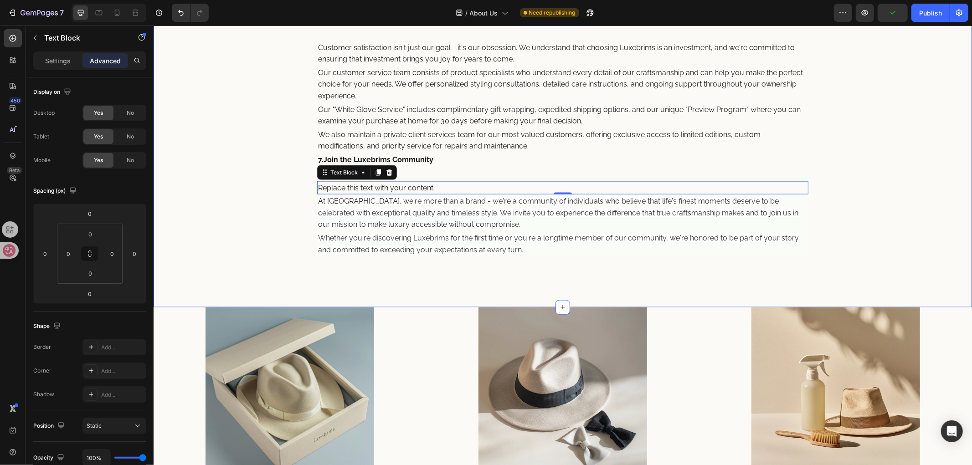
click at [459, 232] on p "Whether you're discovering Luxebrims for the first time or you're a longtime me…" at bounding box center [562, 243] width 489 height 23
click at [471, 184] on p "Replace this text with your content" at bounding box center [562, 188] width 489 height 12
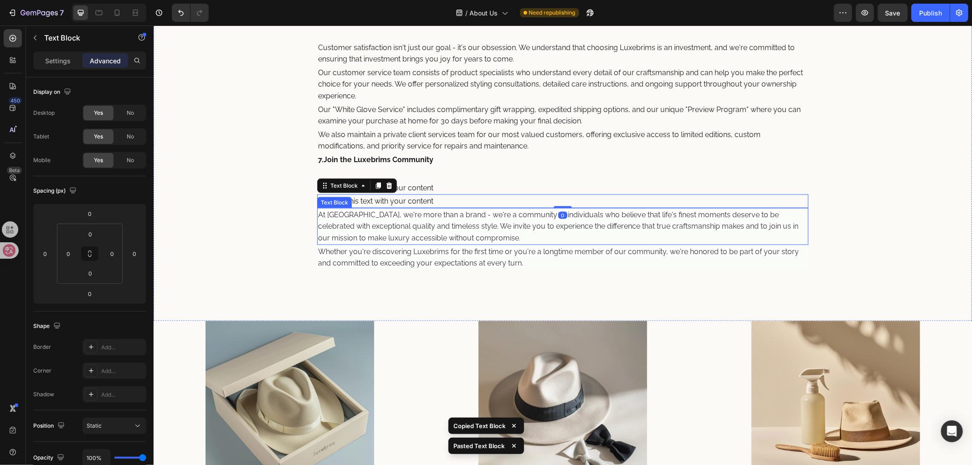
click at [476, 217] on span "At Luxebrims, we're more than a brand - we're a community of individuals who be…" at bounding box center [558, 226] width 480 height 32
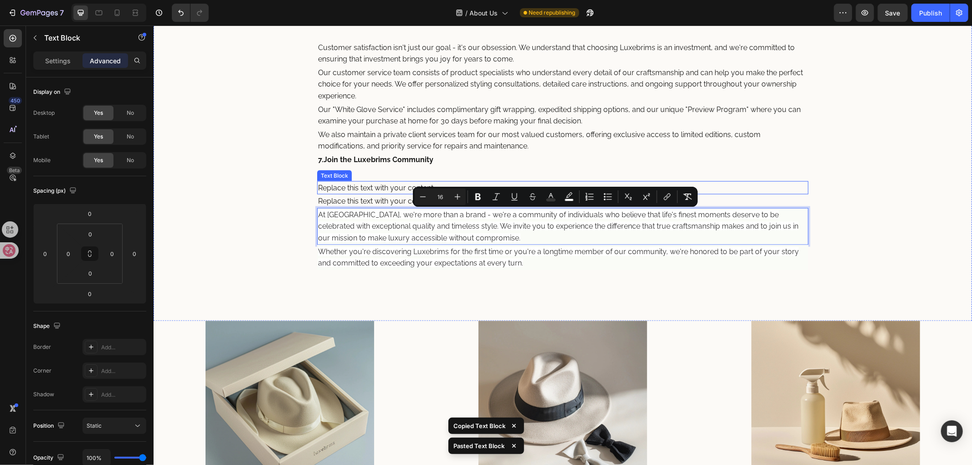
click at [372, 187] on p "Replace this text with your content" at bounding box center [562, 188] width 489 height 12
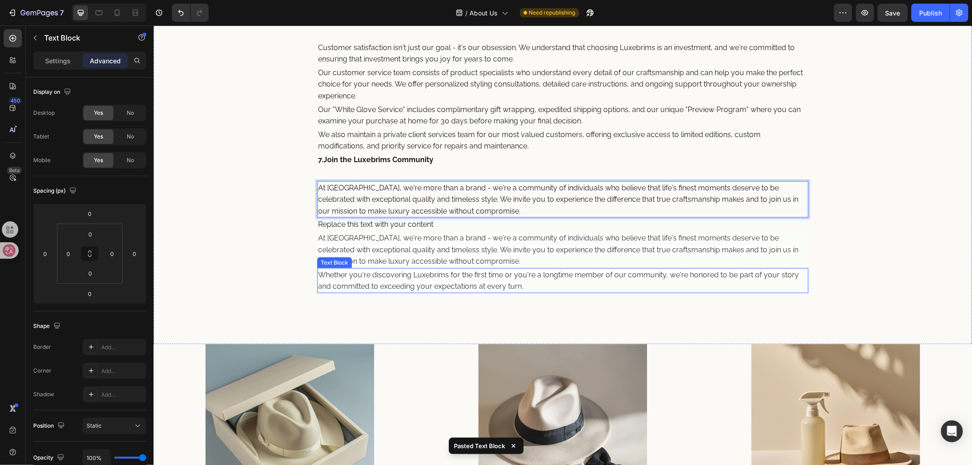
click at [450, 270] on span "Whether you're discovering Luxebrims for the first time or you're a longtime me…" at bounding box center [558, 280] width 481 height 20
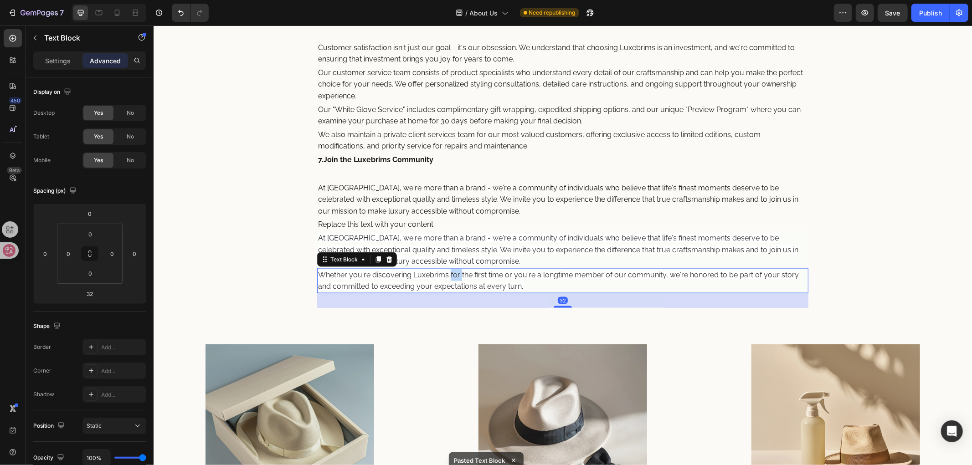
click at [450, 270] on span "Whether you're discovering Luxebrims for the first time or you're a longtime me…" at bounding box center [558, 280] width 481 height 20
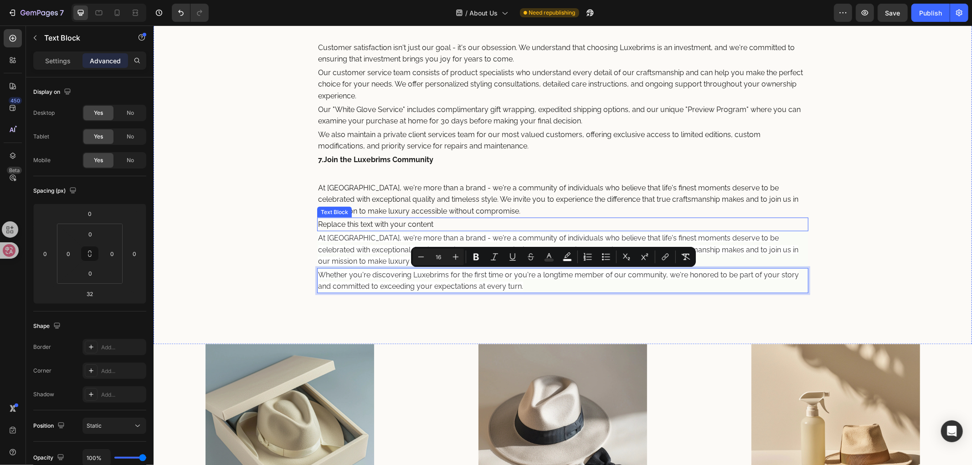
click at [427, 225] on div "Replace this text with your content" at bounding box center [562, 224] width 491 height 14
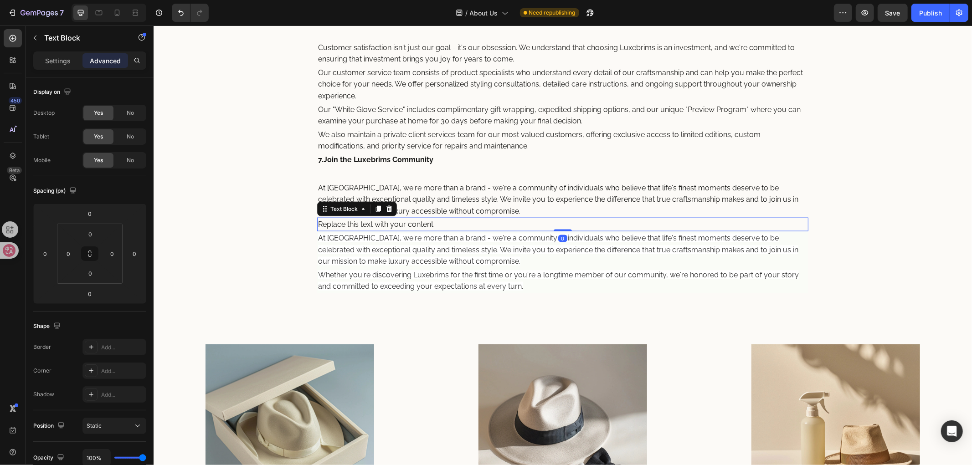
click at [427, 225] on div "Replace this text with your content" at bounding box center [562, 224] width 491 height 14
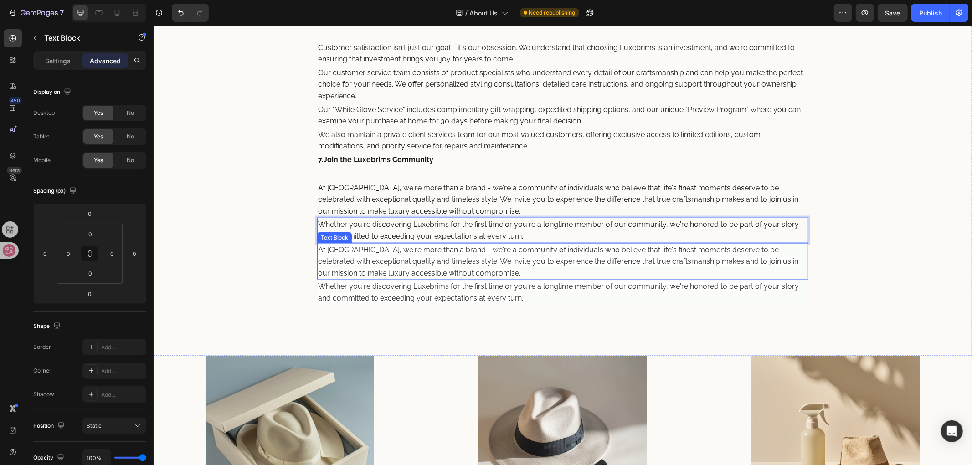
click at [466, 263] on span "At Luxebrims, we're more than a brand - we're a community of individuals who be…" at bounding box center [558, 261] width 480 height 32
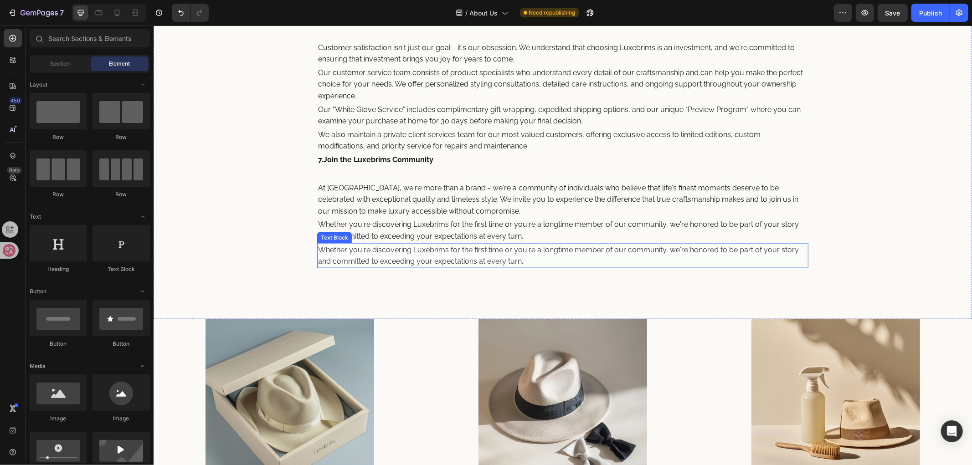
click at [464, 261] on span "Whether you're discovering Luxebrims for the first time or you're a longtime me…" at bounding box center [558, 255] width 481 height 20
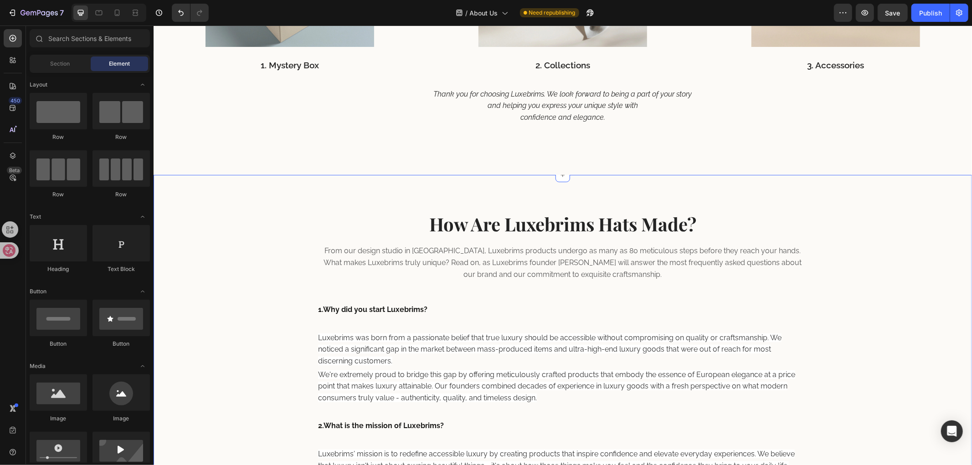
scroll to position [1417, 0]
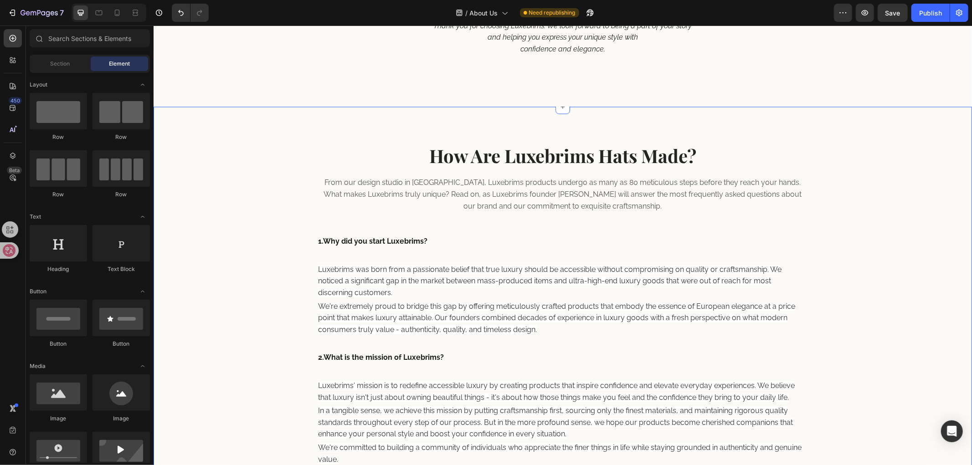
scroll to position [1569, 0]
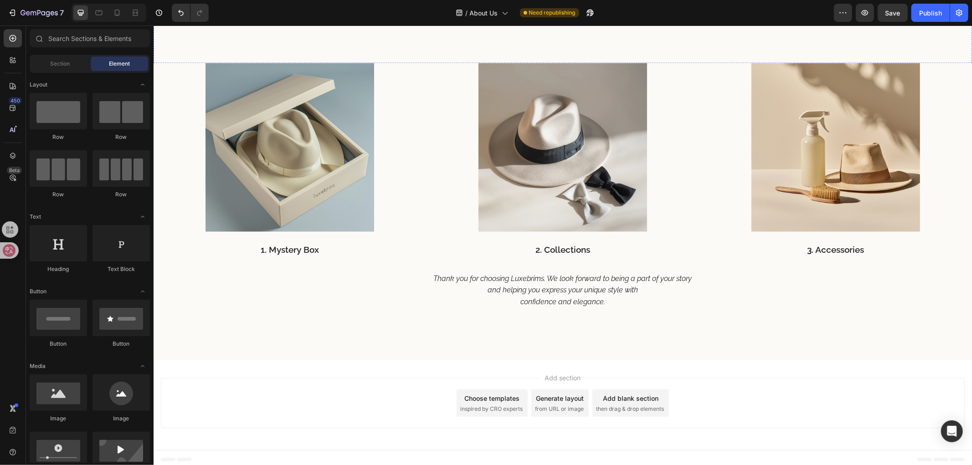
scroll to position [1248, 0]
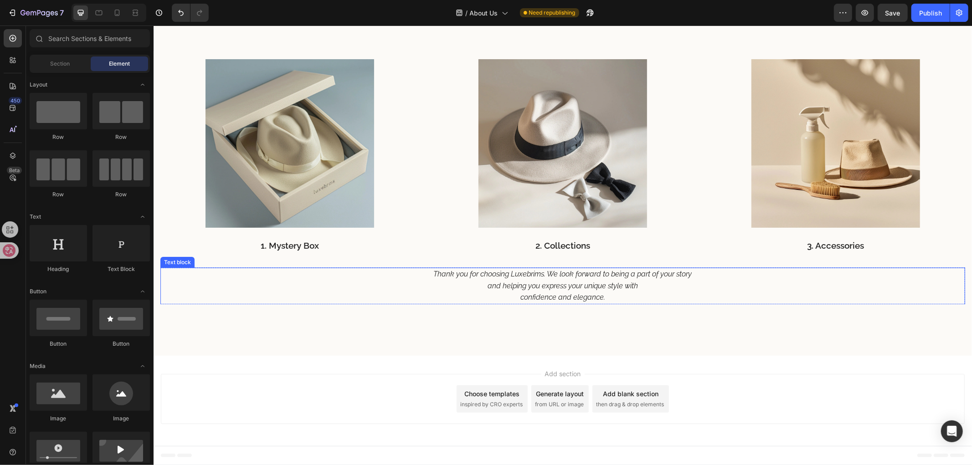
click at [574, 283] on icon "and helping you express your unique style with" at bounding box center [562, 286] width 150 height 9
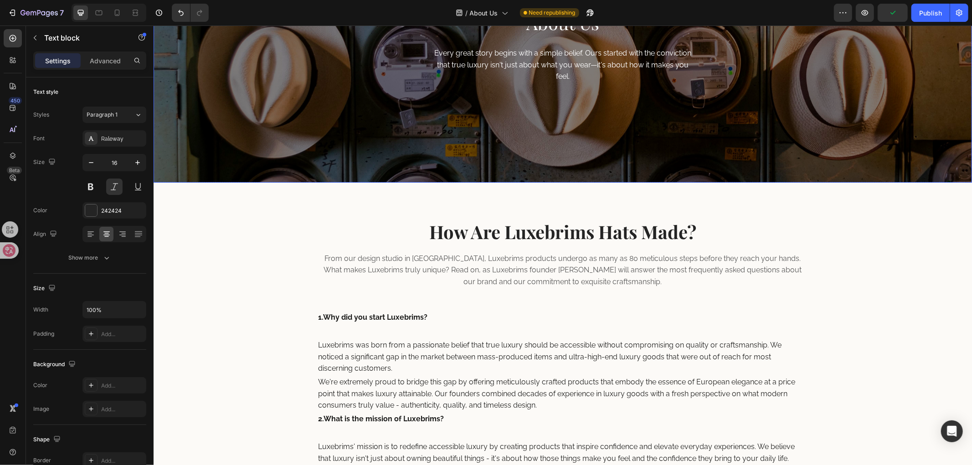
scroll to position [152, 0]
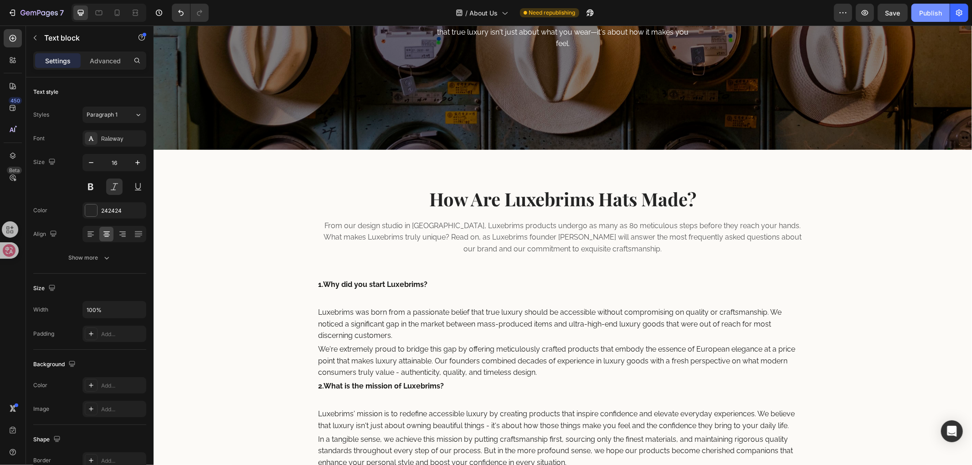
click at [932, 8] on div "Publish" at bounding box center [930, 13] width 23 height 10
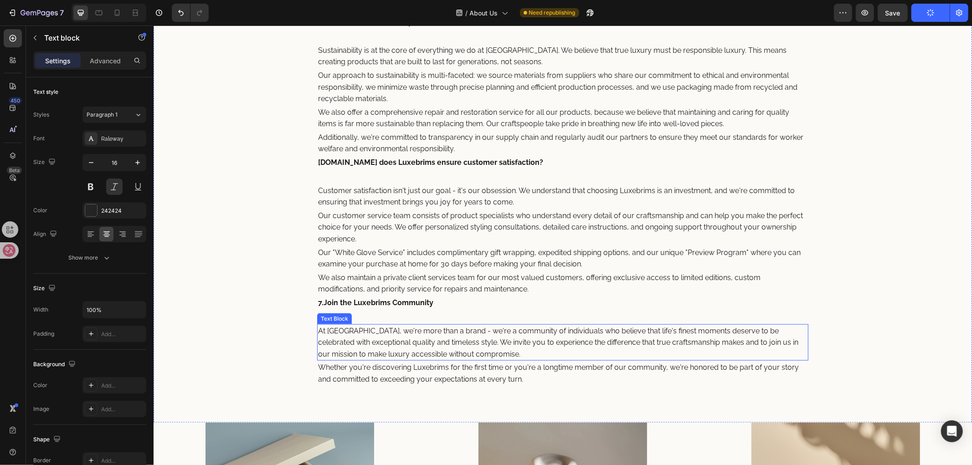
scroll to position [911, 0]
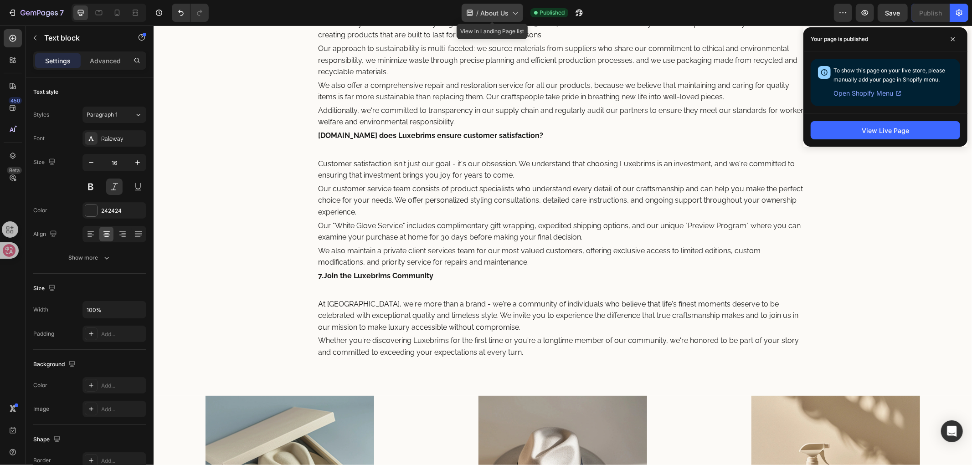
click at [502, 13] on span "About Us" at bounding box center [494, 13] width 28 height 10
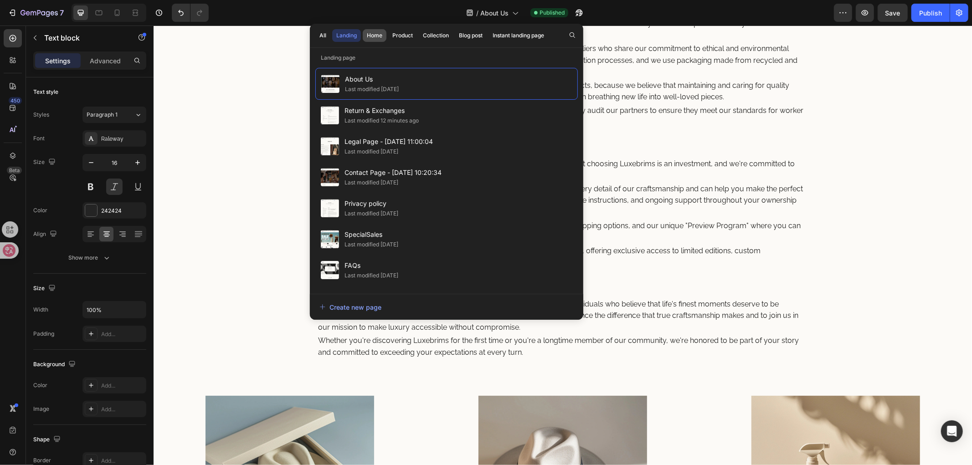
click at [366, 35] on button "Home" at bounding box center [375, 35] width 24 height 13
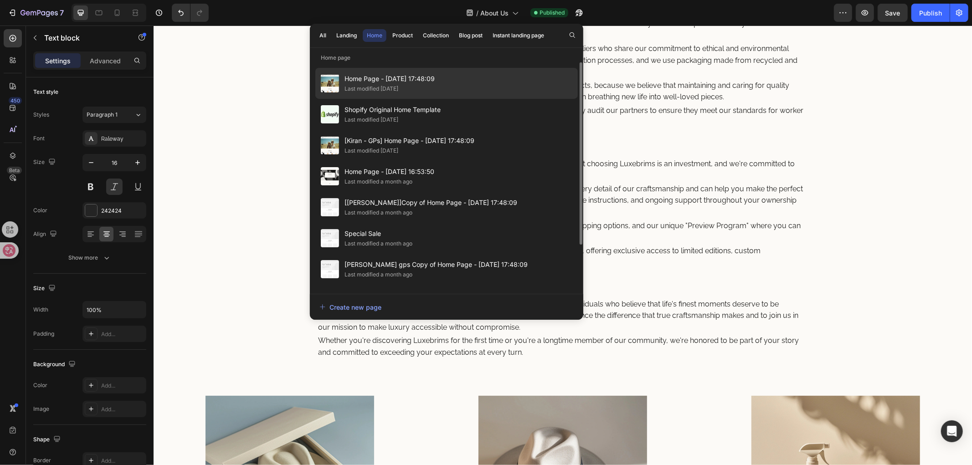
click at [472, 86] on div "Home Page - Apr 1, 17:48:09 Last modified 12 days ago" at bounding box center [446, 83] width 262 height 31
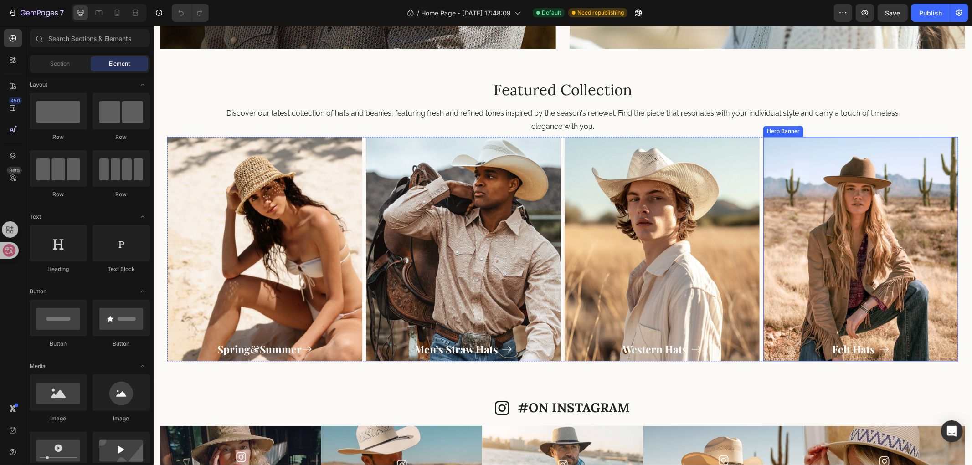
scroll to position [1569, 0]
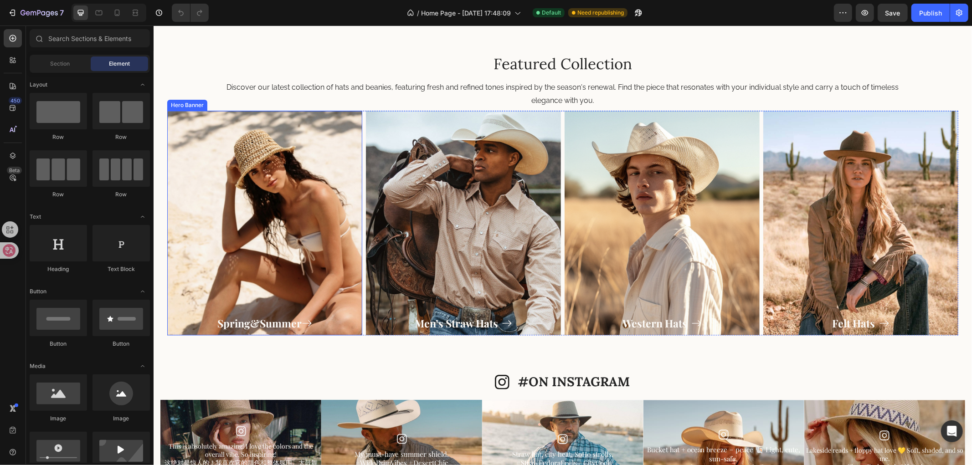
click at [267, 239] on div "Overlay" at bounding box center [264, 222] width 195 height 225
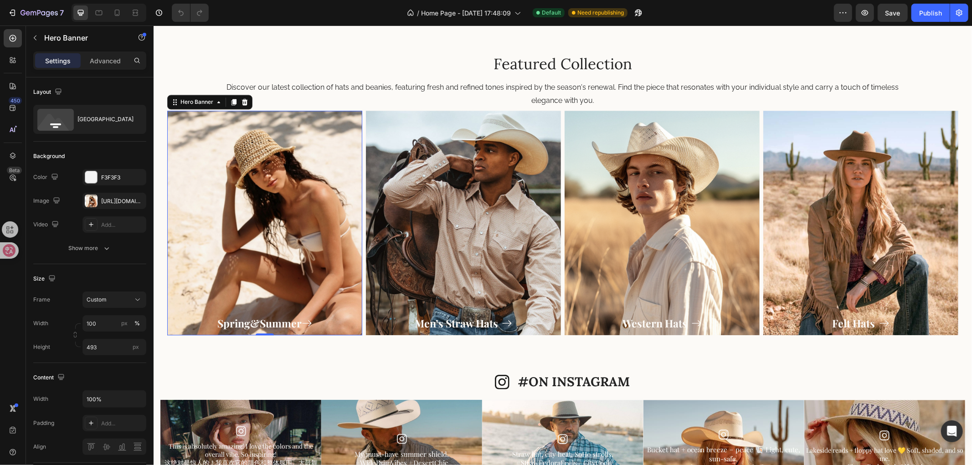
click at [235, 189] on div "Overlay" at bounding box center [264, 222] width 195 height 225
click at [112, 199] on div "https://cdn.shopify.com/s/files/1/0766/6227/6345/files/gempages_581001623841538…" at bounding box center [114, 201] width 26 height 8
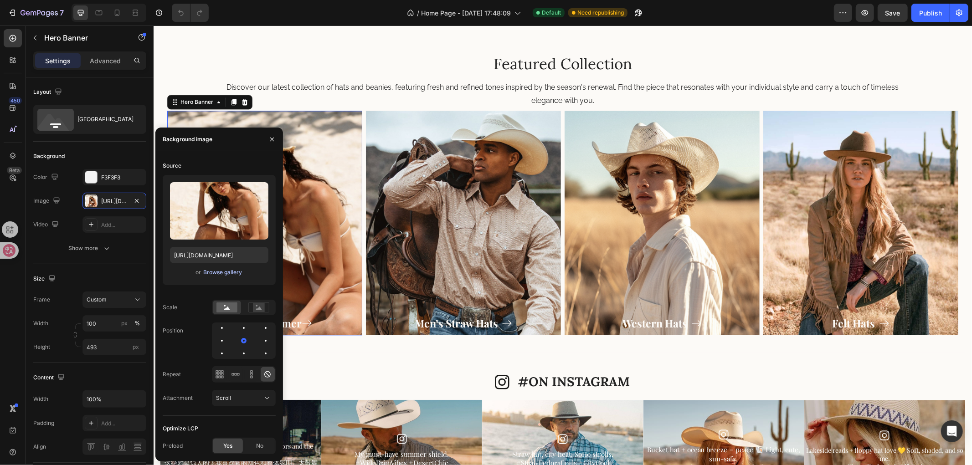
click at [225, 276] on div "Browse gallery" at bounding box center [222, 272] width 39 height 8
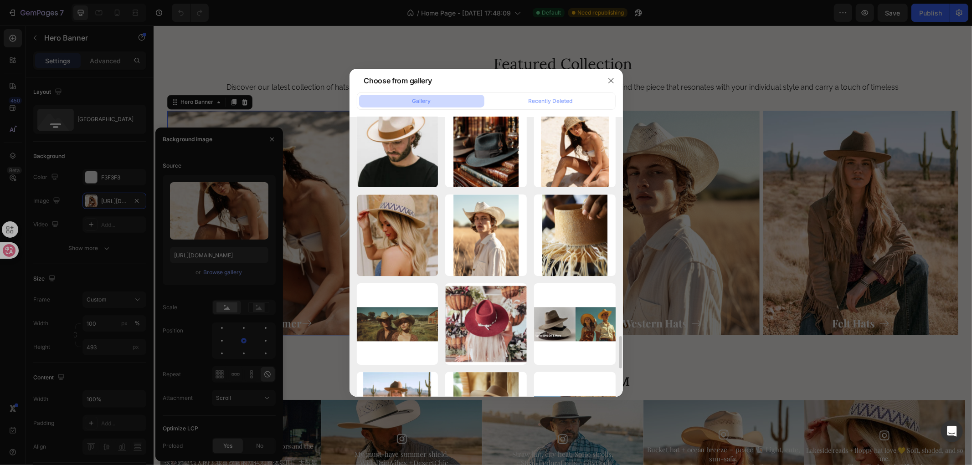
scroll to position [2083, 0]
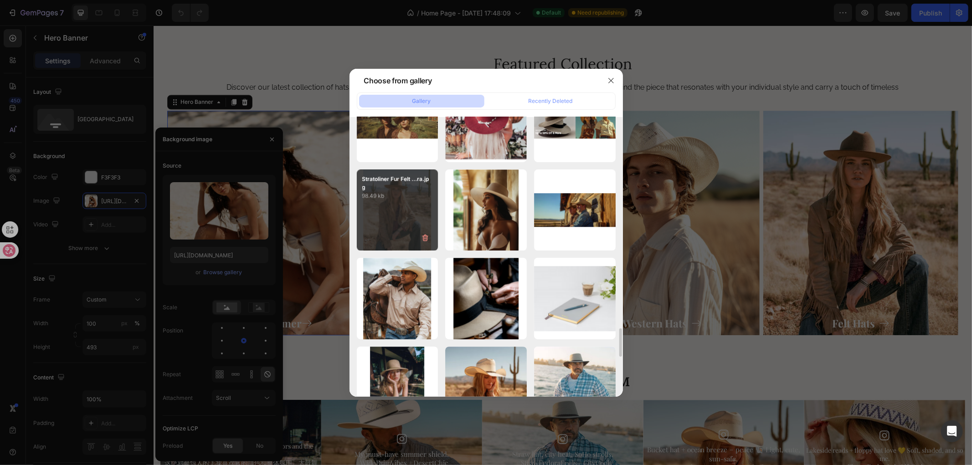
click at [399, 217] on div "Stratoliner Fur Felt ...ra.jpg 98.49 kb" at bounding box center [398, 210] width 82 height 82
type input "https://cdn.shopify.com/s/files/1/0766/6227/6345/files/gempages_581001623841538…"
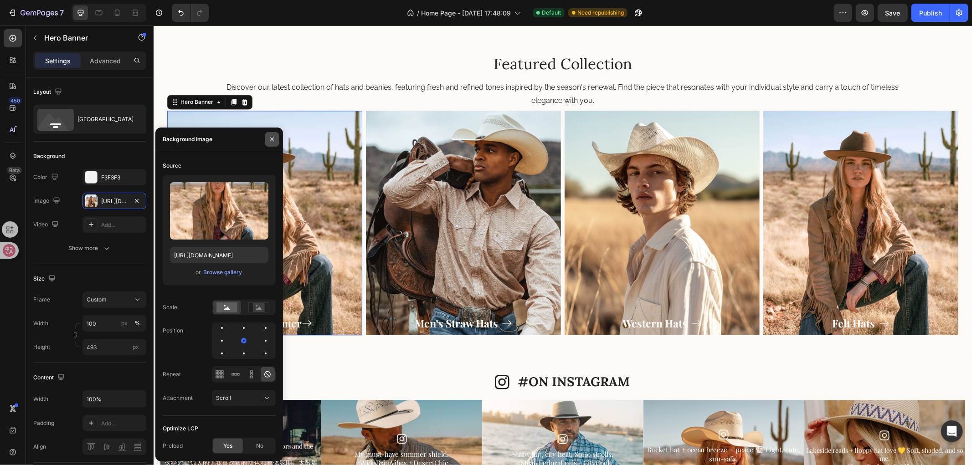
click at [266, 138] on button "button" at bounding box center [272, 139] width 15 height 15
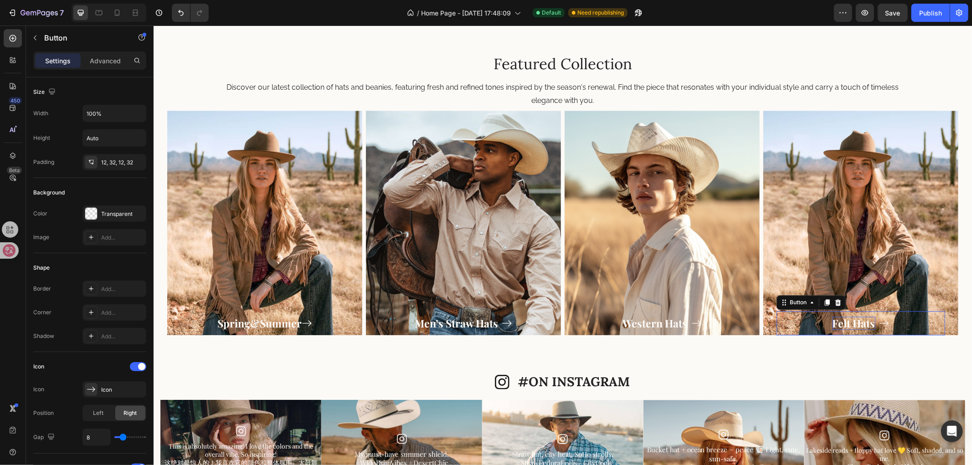
click at [853, 325] on p "Felt Hats" at bounding box center [853, 323] width 43 height 14
click at [857, 321] on p "Felt Hats" at bounding box center [853, 323] width 43 height 14
copy p "Felt Hats"
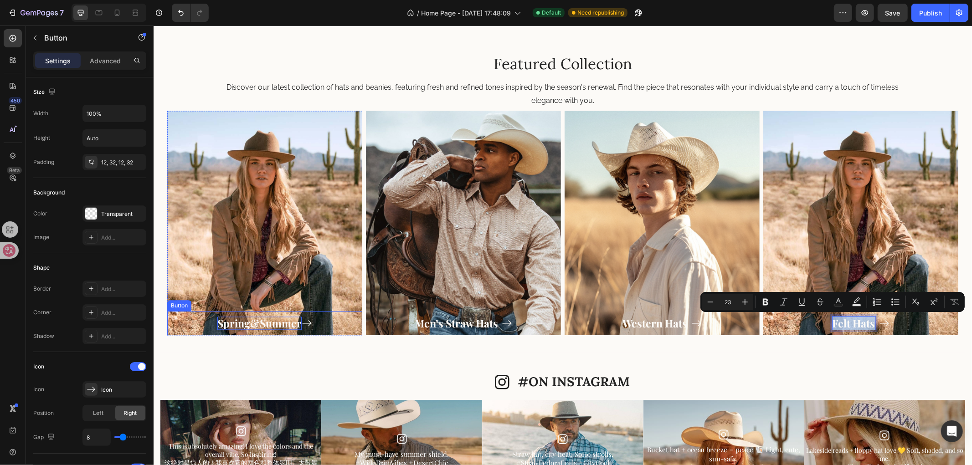
click at [274, 323] on p "Spring&Summer" at bounding box center [259, 323] width 84 height 14
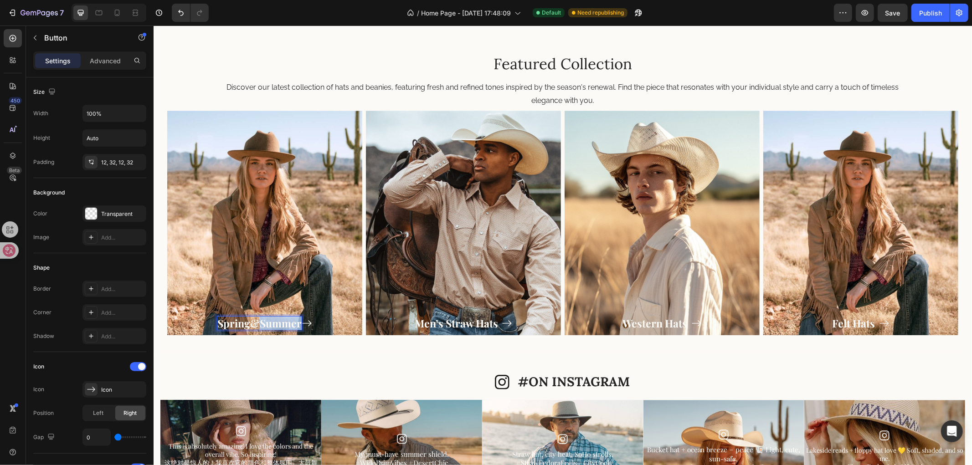
click at [274, 323] on p "Spring&Summer" at bounding box center [259, 323] width 84 height 14
click at [486, 216] on div "Overlay" at bounding box center [462, 222] width 195 height 225
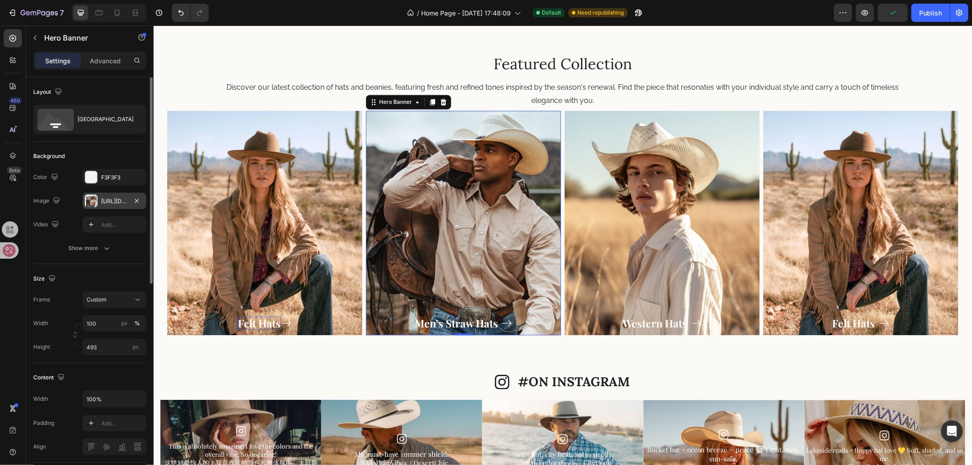
click at [114, 198] on div "https://cdn.shopify.com/s/files/1/0766/6227/6345/files/gempages_581001623841538…" at bounding box center [114, 201] width 26 height 8
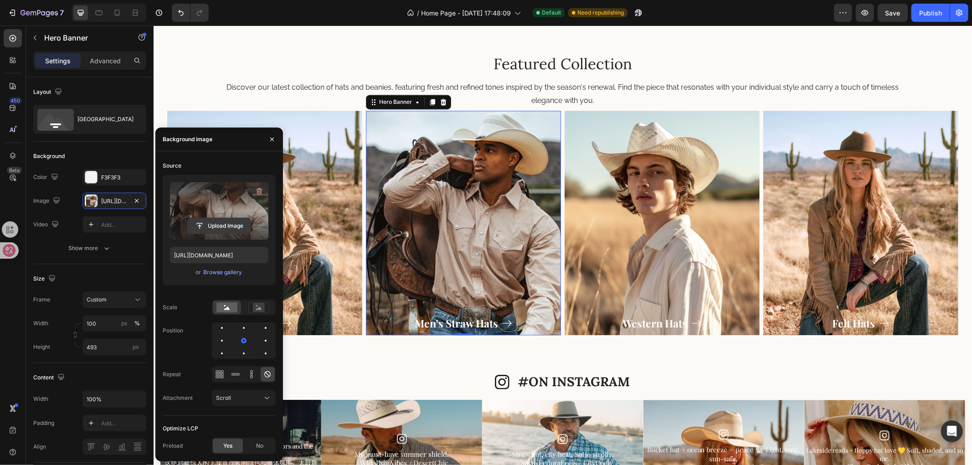
click at [213, 228] on input "file" at bounding box center [219, 225] width 63 height 15
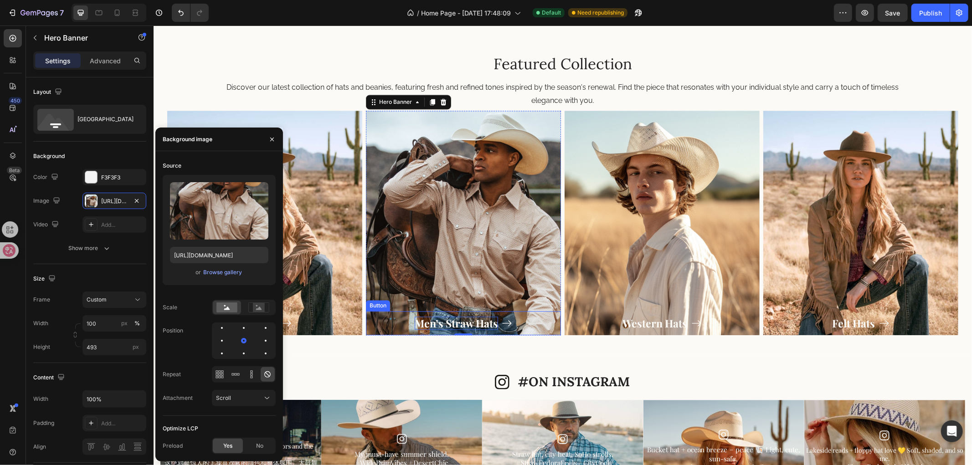
click at [457, 325] on p "Men’s Straw Hats" at bounding box center [455, 323] width 83 height 14
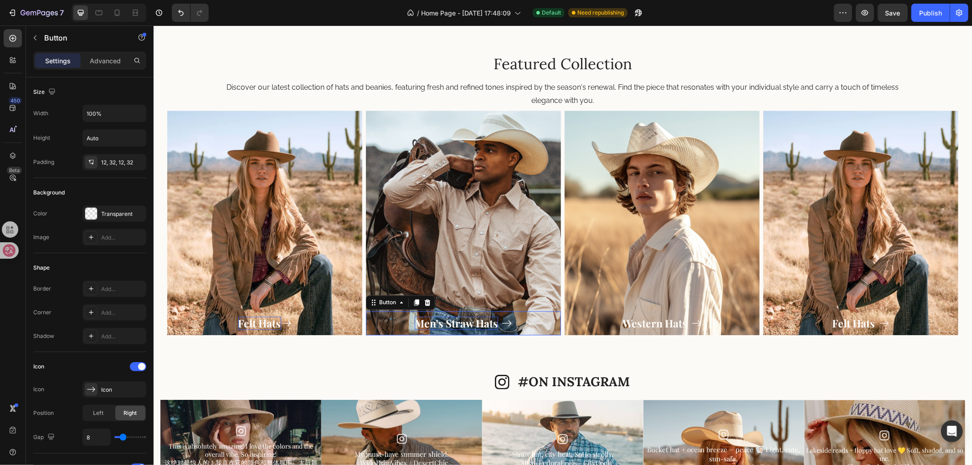
click at [457, 325] on p "Men’s Straw Hats" at bounding box center [455, 323] width 83 height 14
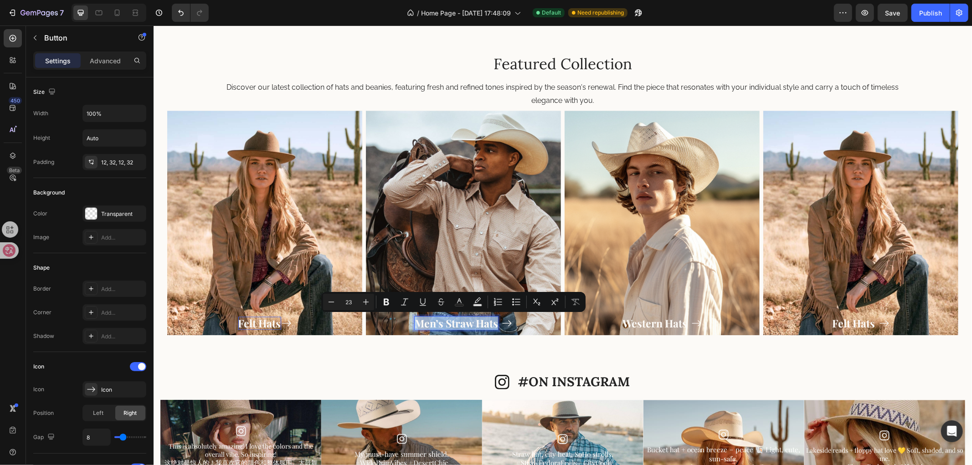
click at [444, 323] on p "Men’s Straw Hats" at bounding box center [455, 323] width 83 height 14
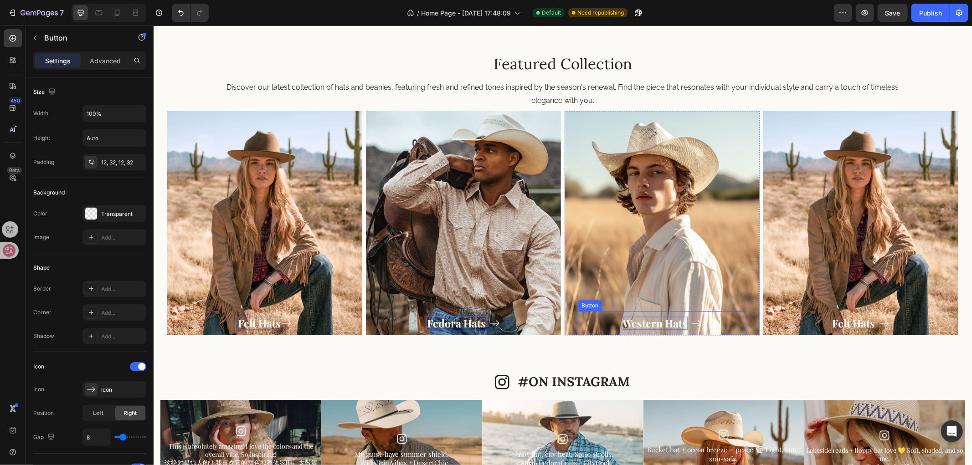
click at [644, 322] on p "Western Hats" at bounding box center [654, 323] width 65 height 14
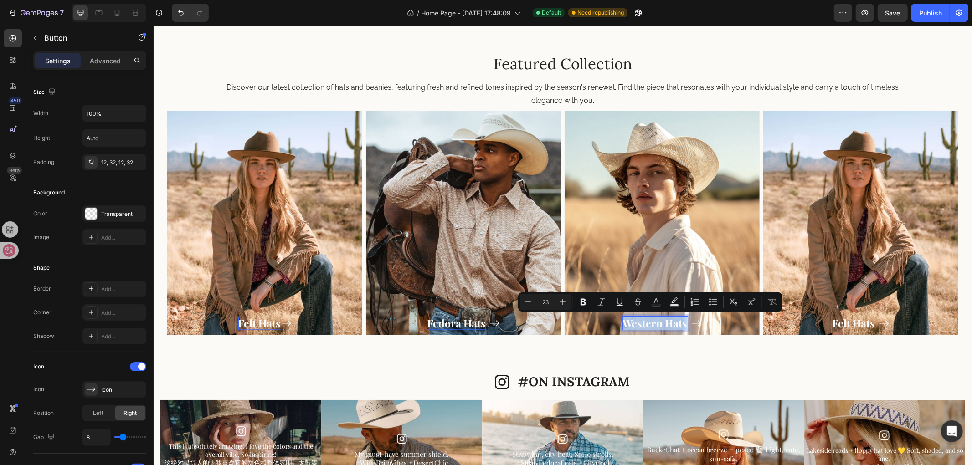
click at [646, 326] on p "Western Hats" at bounding box center [654, 323] width 65 height 14
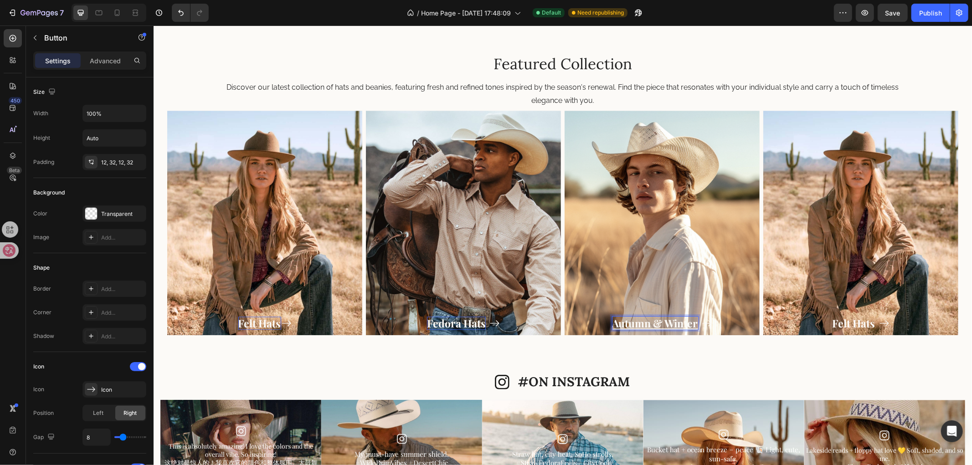
click at [641, 319] on u "Autumn & Winter" at bounding box center [655, 323] width 86 height 14
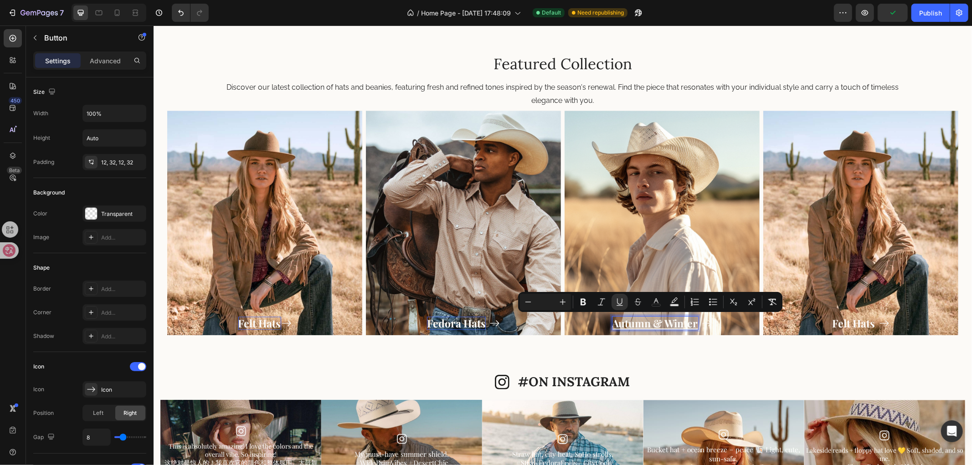
click at [650, 324] on u "Autumn & Winter" at bounding box center [655, 323] width 86 height 14
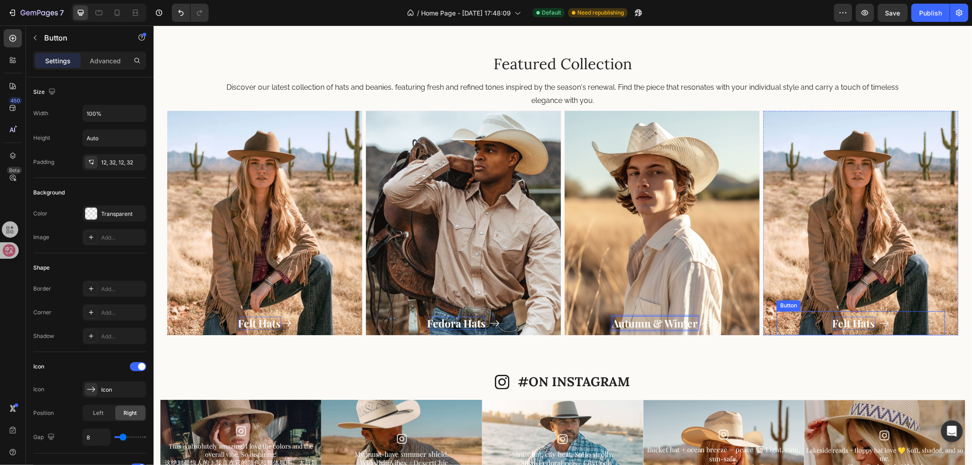
click at [844, 322] on p "Felt Hats" at bounding box center [853, 323] width 43 height 14
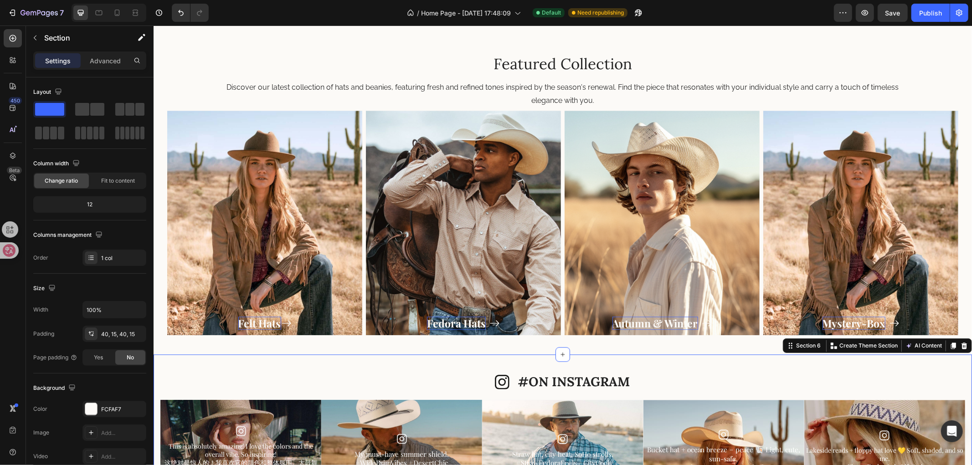
click at [450, 365] on div "Icon #ON INSTAGRAM Heading Row Image This is absolutely amazing! I love the col…" at bounding box center [562, 457] width 818 height 207
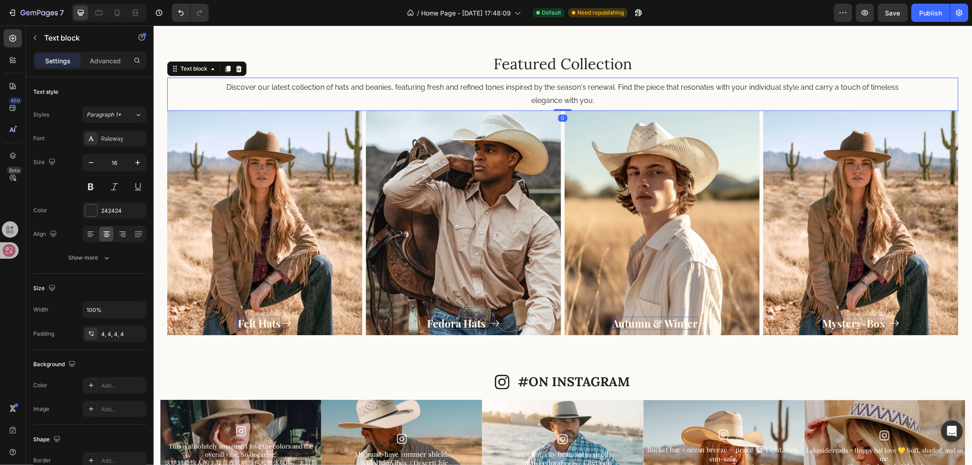
click at [555, 81] on p "Discover our latest collection of hats and beanies, featuring fresh and refined…" at bounding box center [562, 94] width 685 height 26
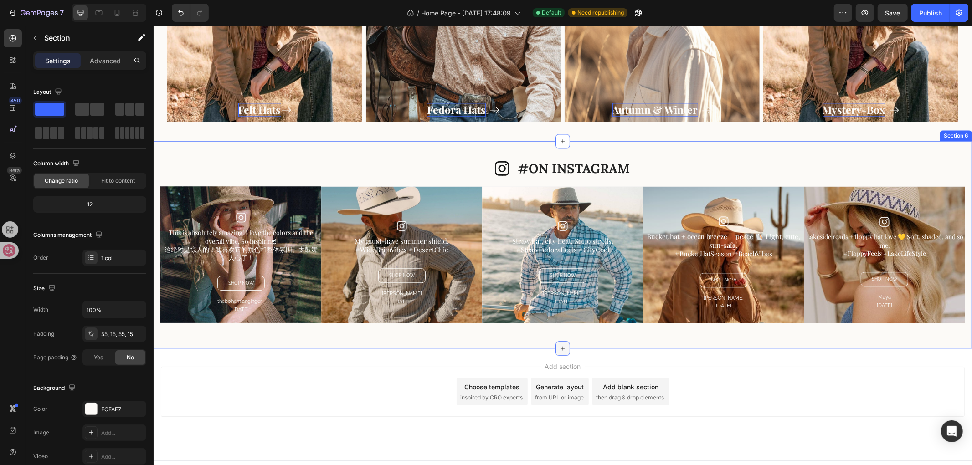
scroll to position [1797, 0]
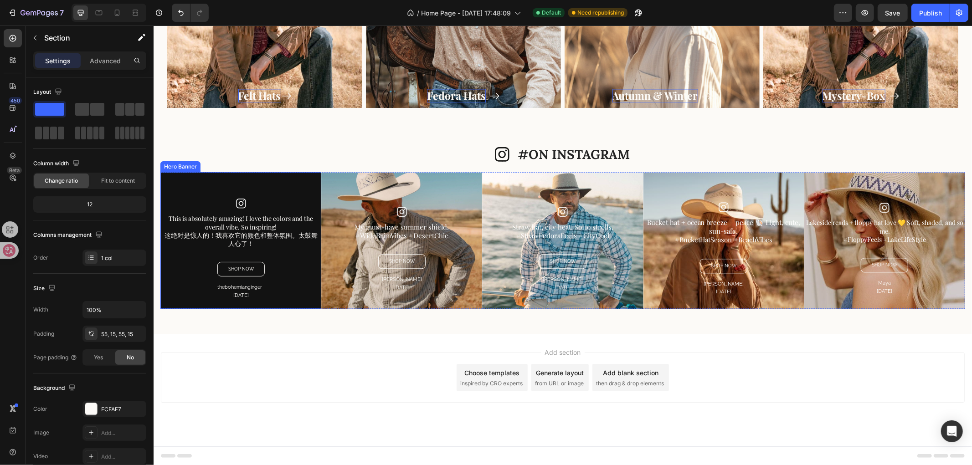
click at [285, 186] on div "Overlay" at bounding box center [240, 240] width 161 height 137
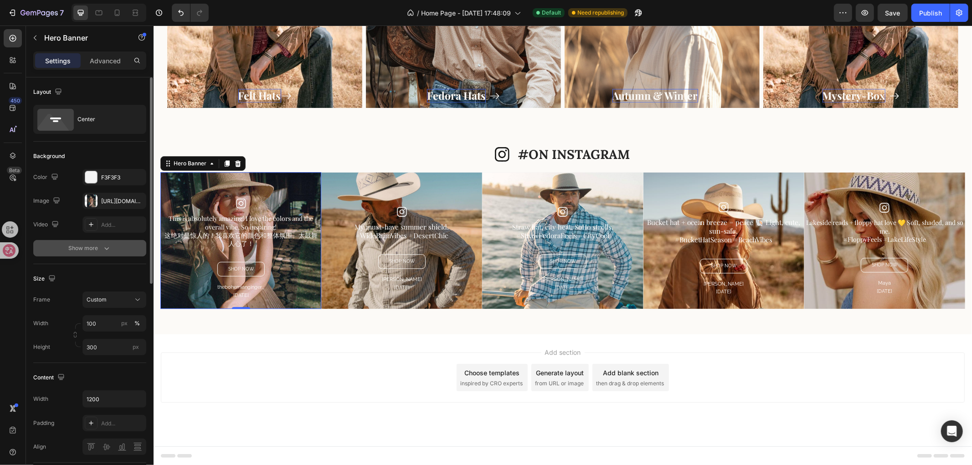
click at [87, 255] on button "Show more" at bounding box center [89, 248] width 113 height 16
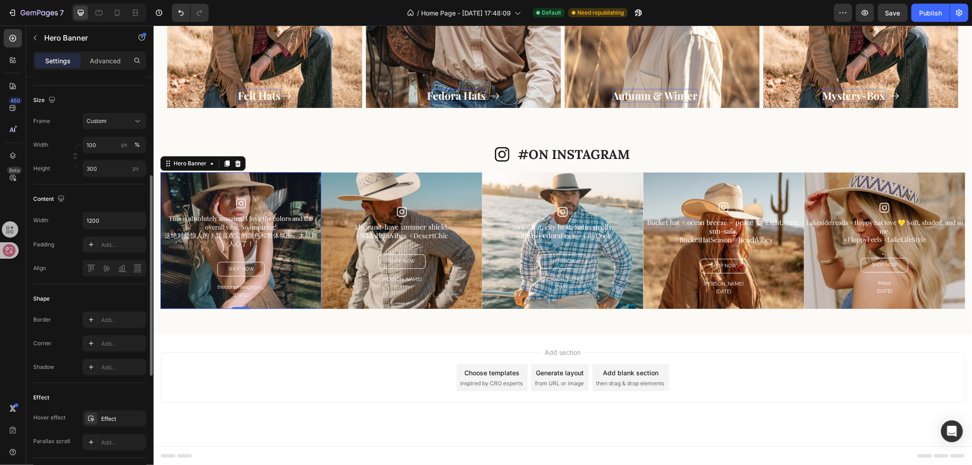
scroll to position [253, 0]
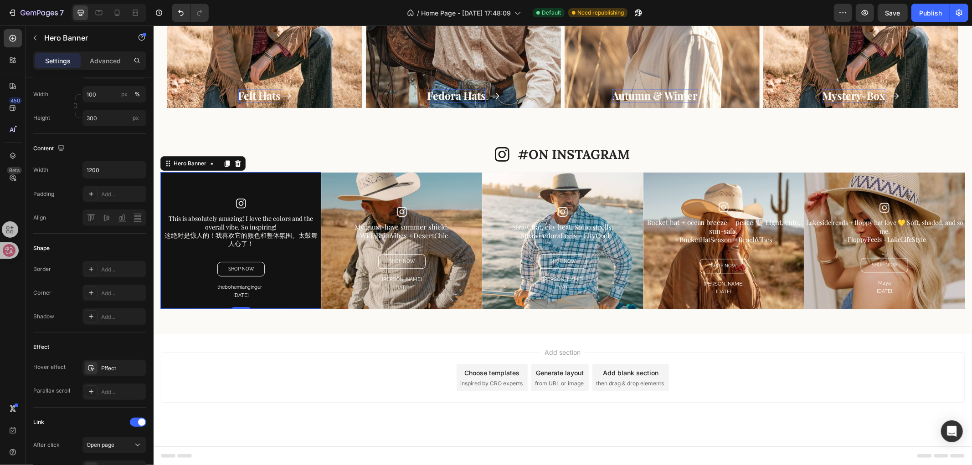
click at [280, 184] on div "Overlay" at bounding box center [240, 240] width 161 height 137
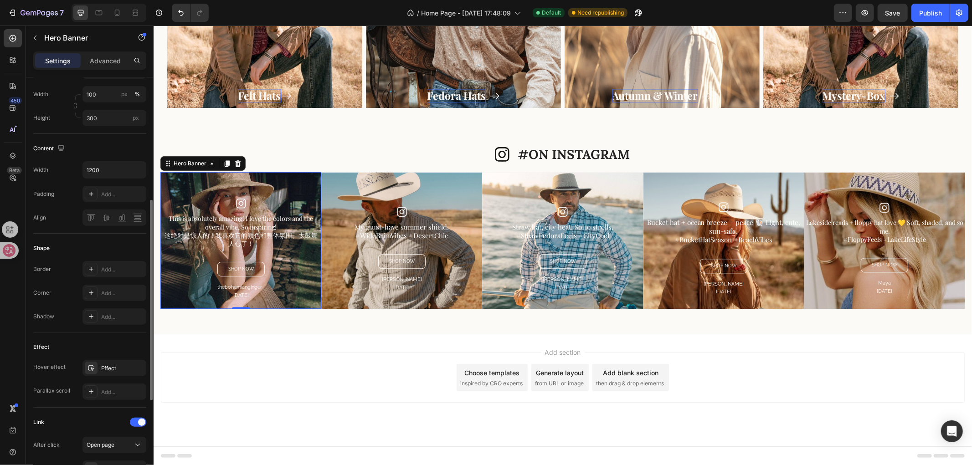
click at [71, 240] on div "Shape Border Add... Corner Add... Shadow Add..." at bounding box center [89, 283] width 113 height 99
drag, startPoint x: 71, startPoint y: 240, endPoint x: 63, endPoint y: 237, distance: 8.2
click at [63, 237] on div "Shape Border Add... Corner Add... Shadow Add..." at bounding box center [89, 283] width 113 height 99
